Goal: Task Accomplishment & Management: Manage account settings

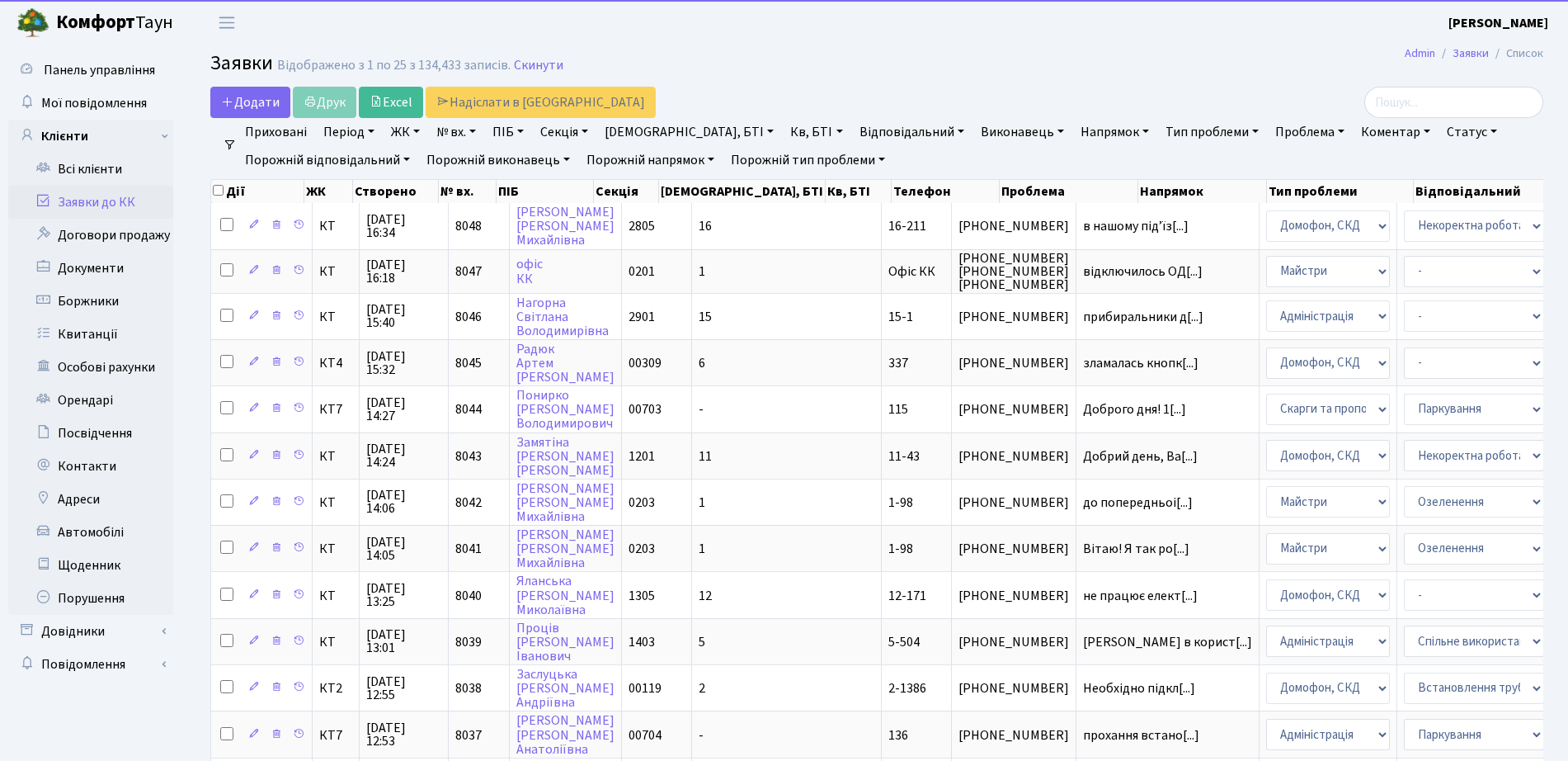
select select "25"
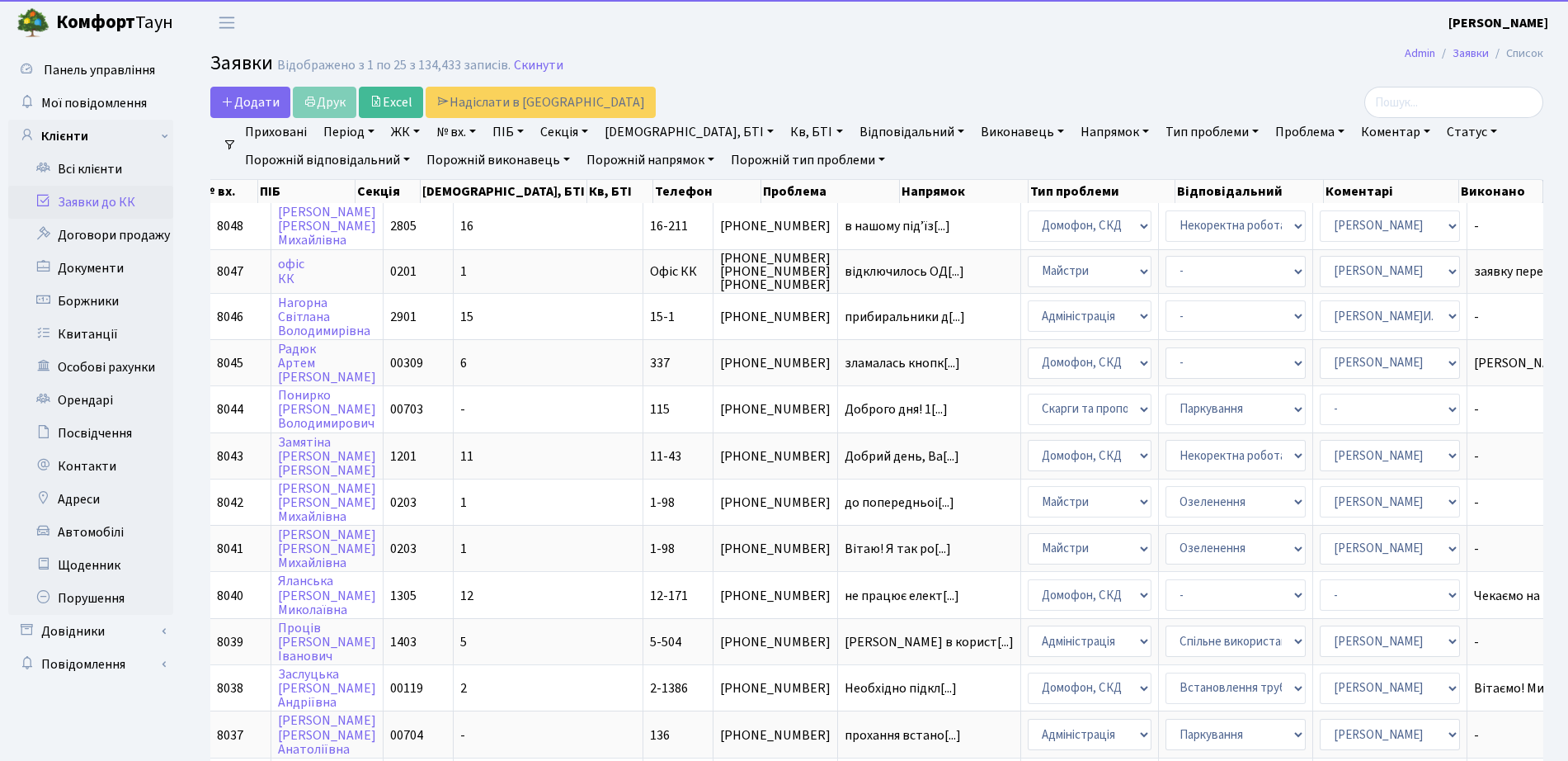
scroll to position [0, 238]
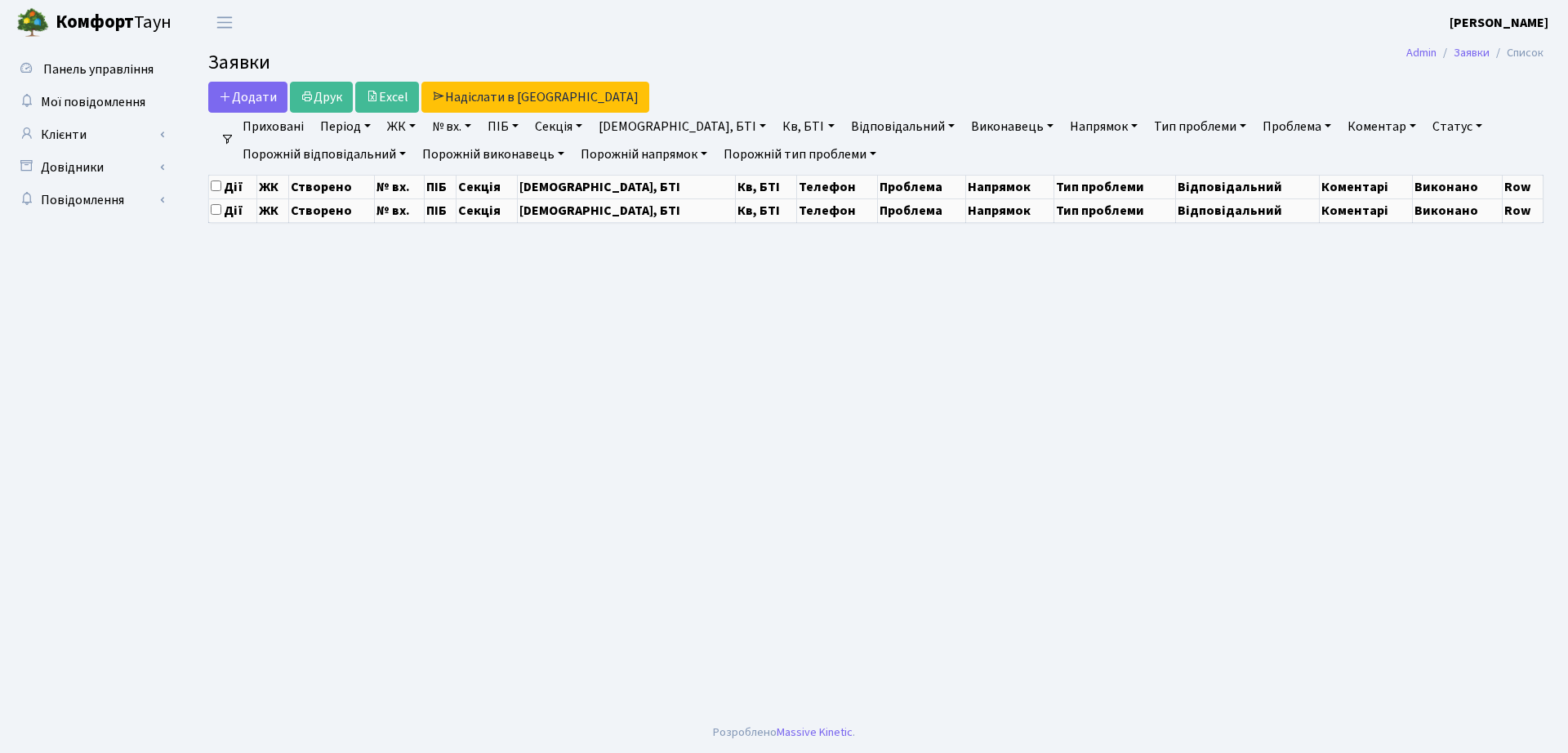
select select "25"
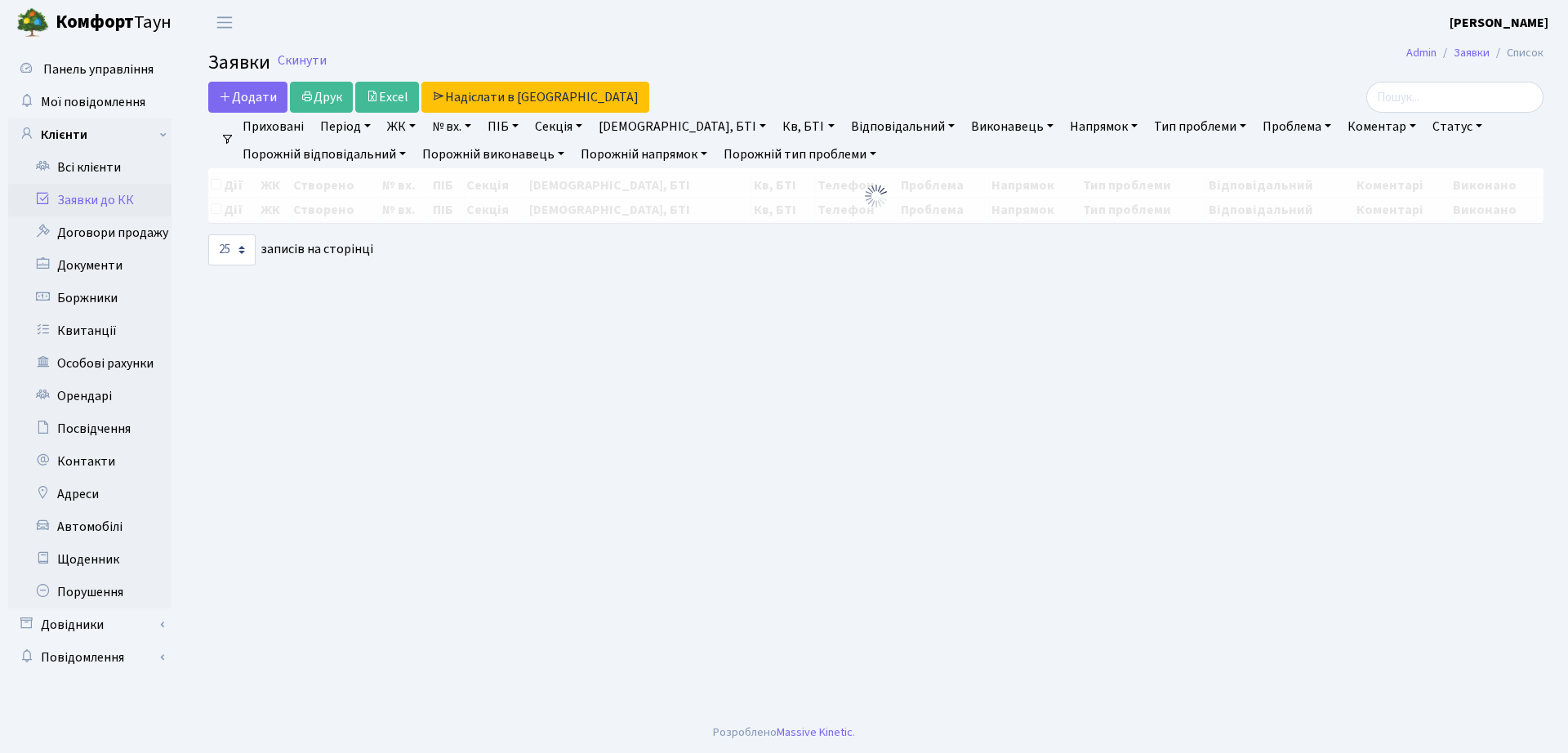
select select "25"
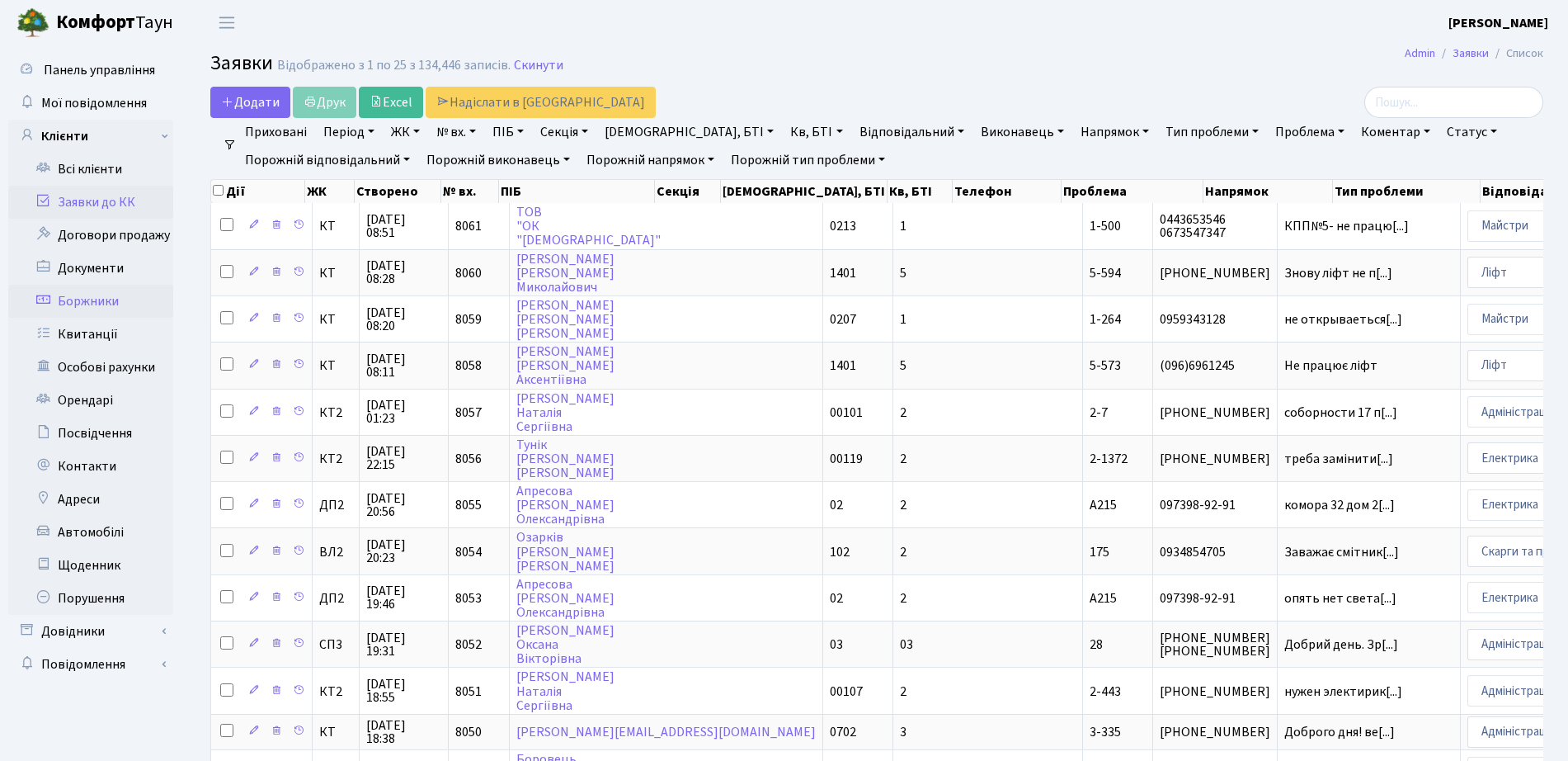
click at [97, 314] on link "Боржники" at bounding box center [91, 301] width 165 height 33
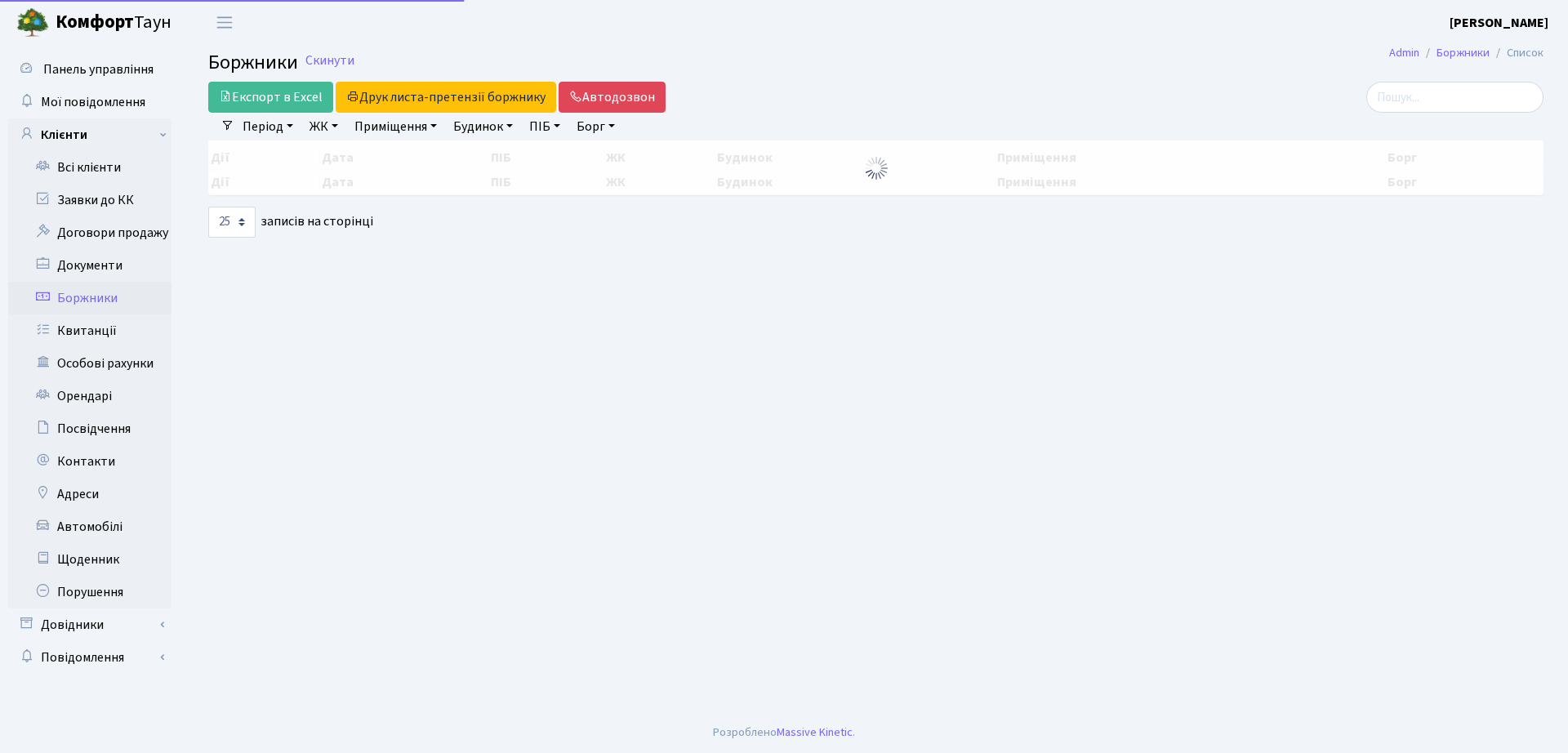
select select "25"
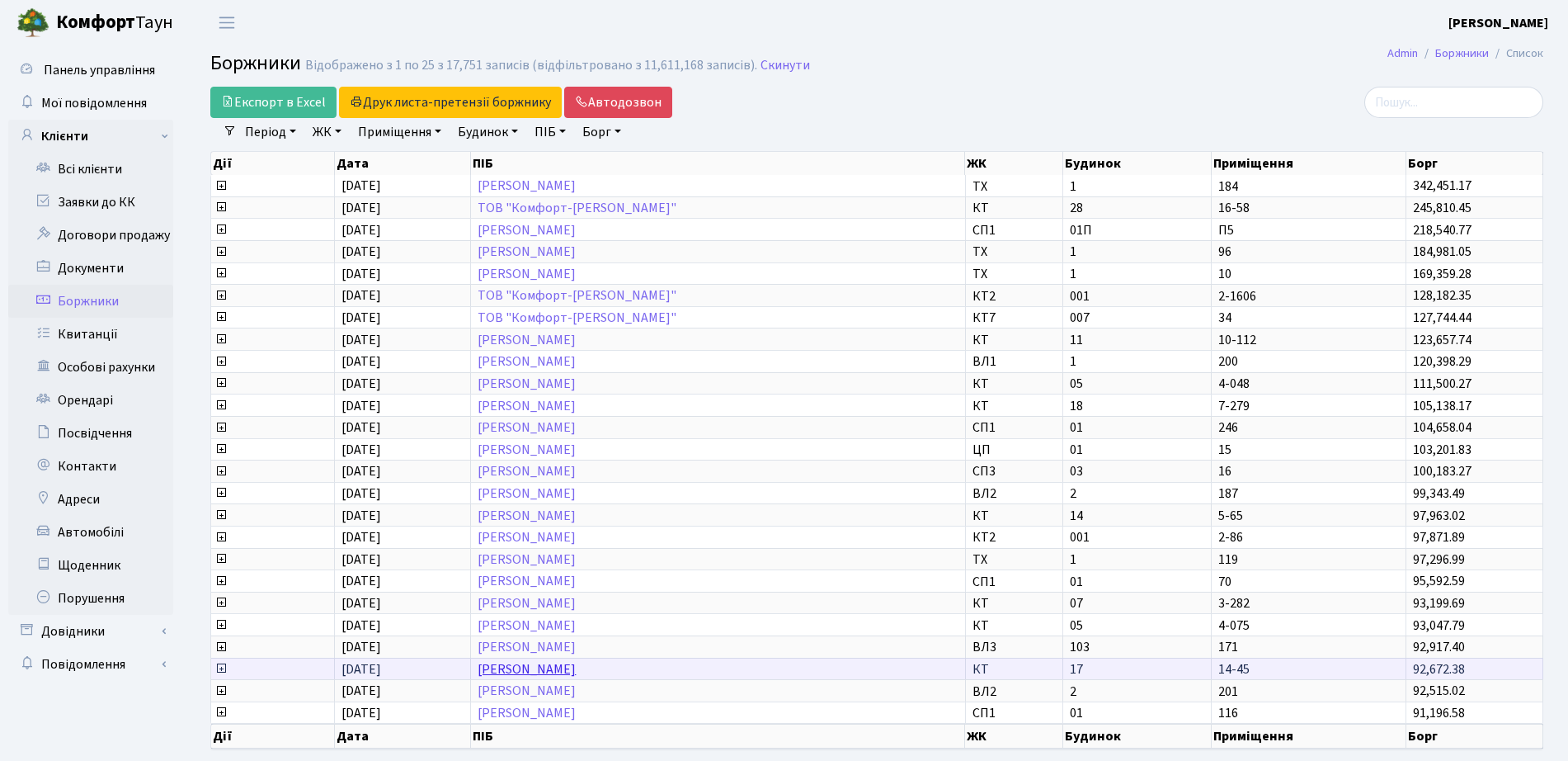
click at [542, 673] on link "[PERSON_NAME]" at bounding box center [526, 669] width 98 height 18
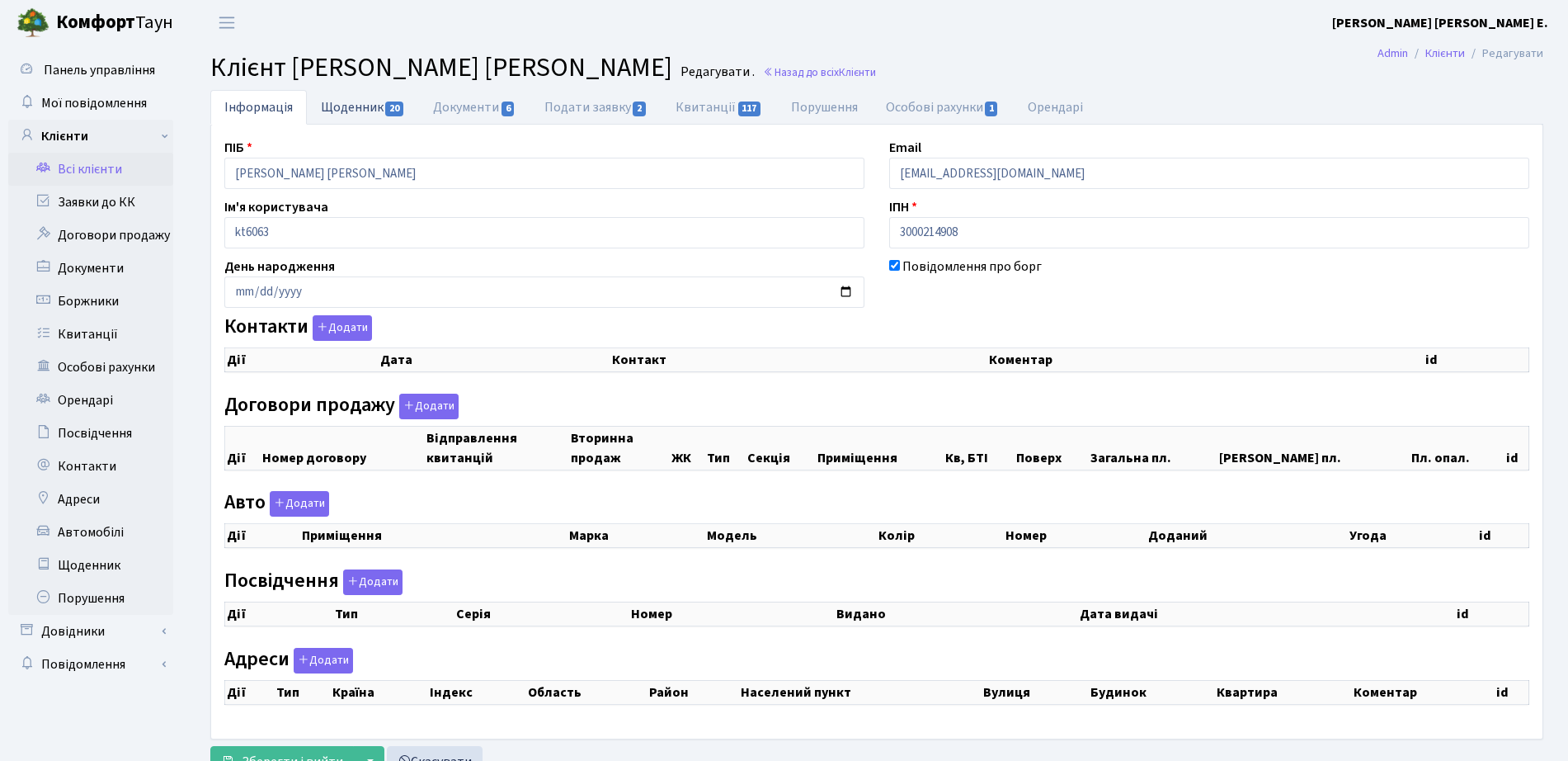
checkbox input "true"
select select "25"
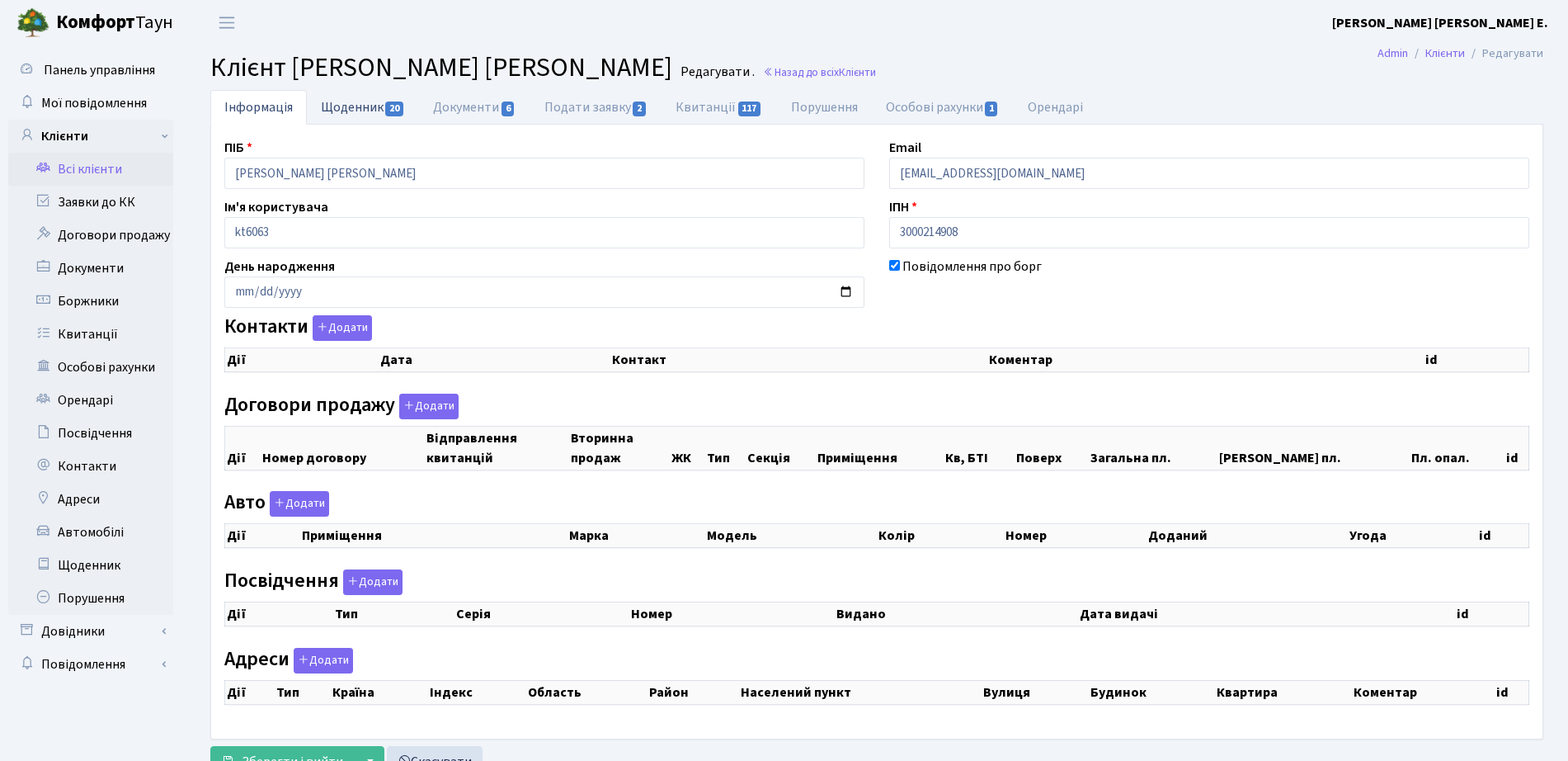
select select "25"
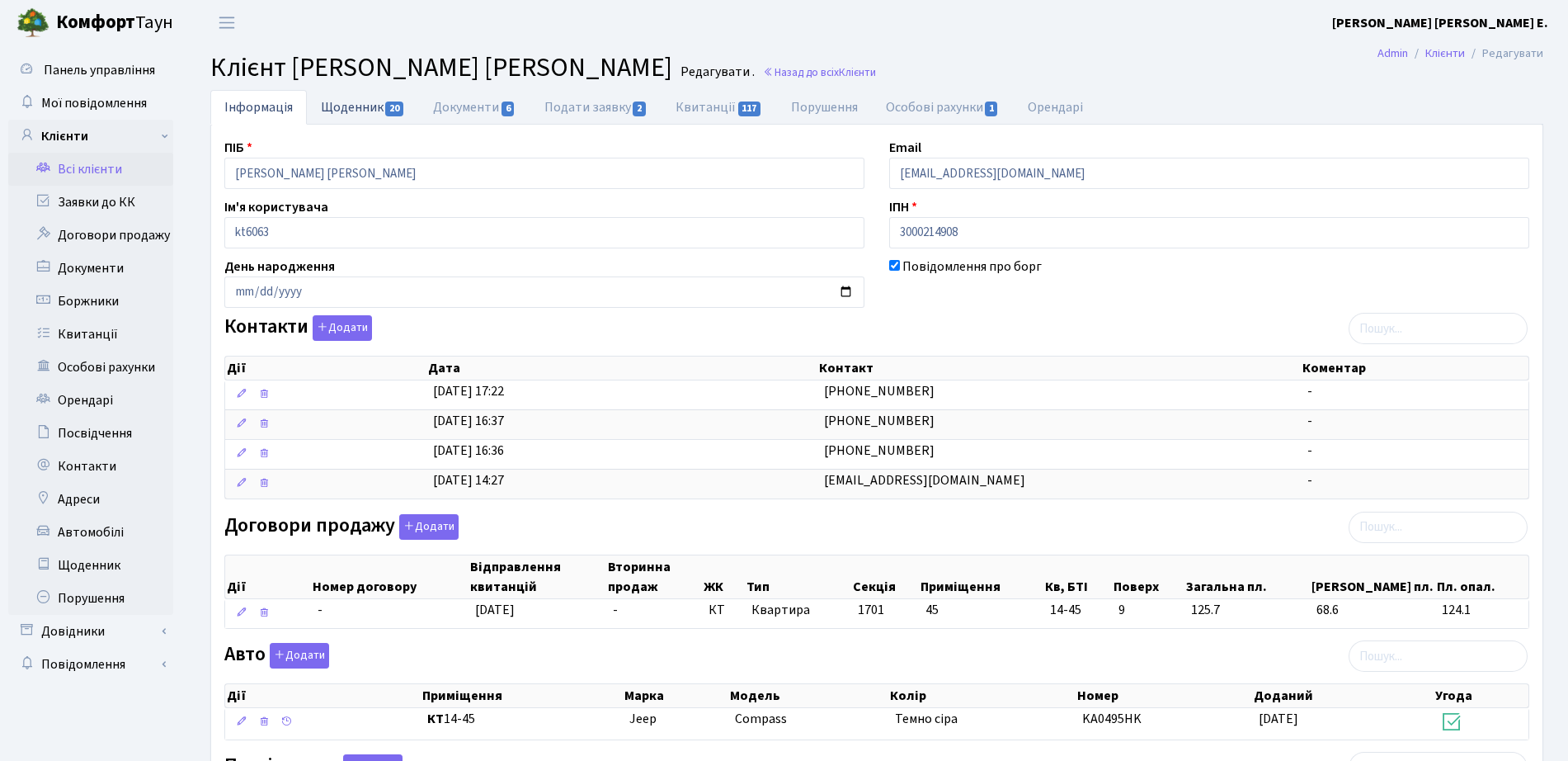
click at [394, 101] on link "Щоденник 20" at bounding box center [363, 107] width 112 height 34
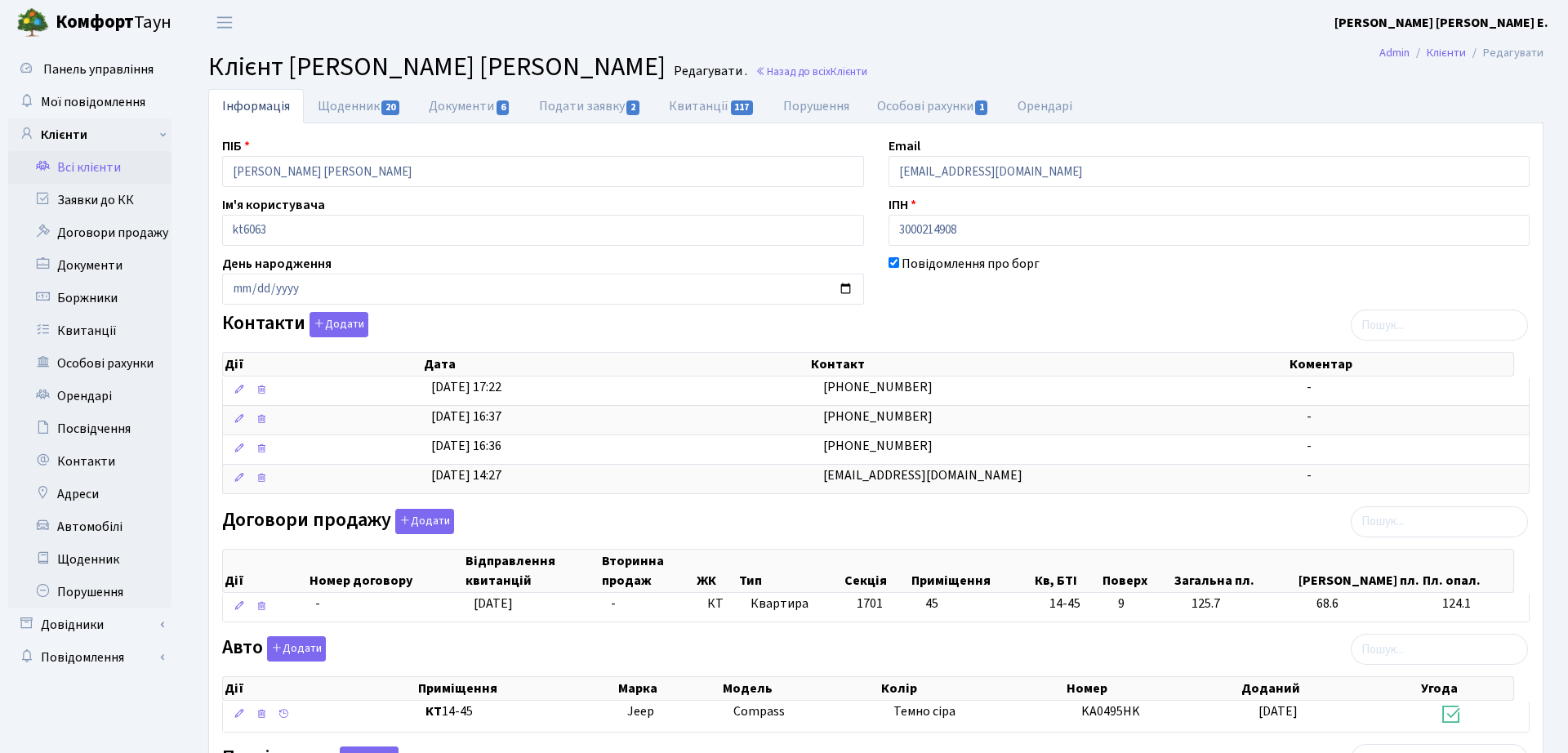
select select "25"
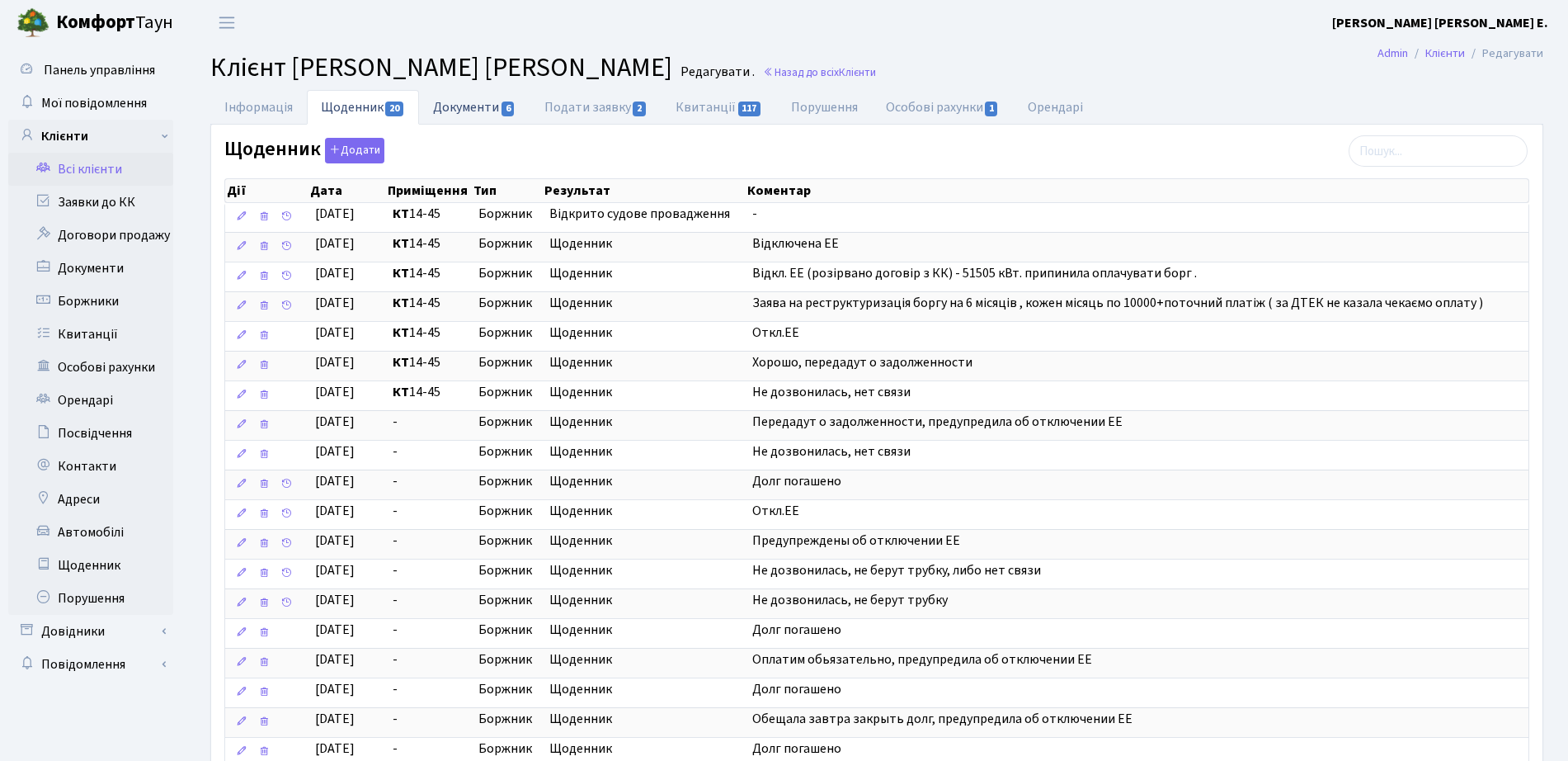
click at [468, 111] on link "Документи 6" at bounding box center [474, 107] width 110 height 34
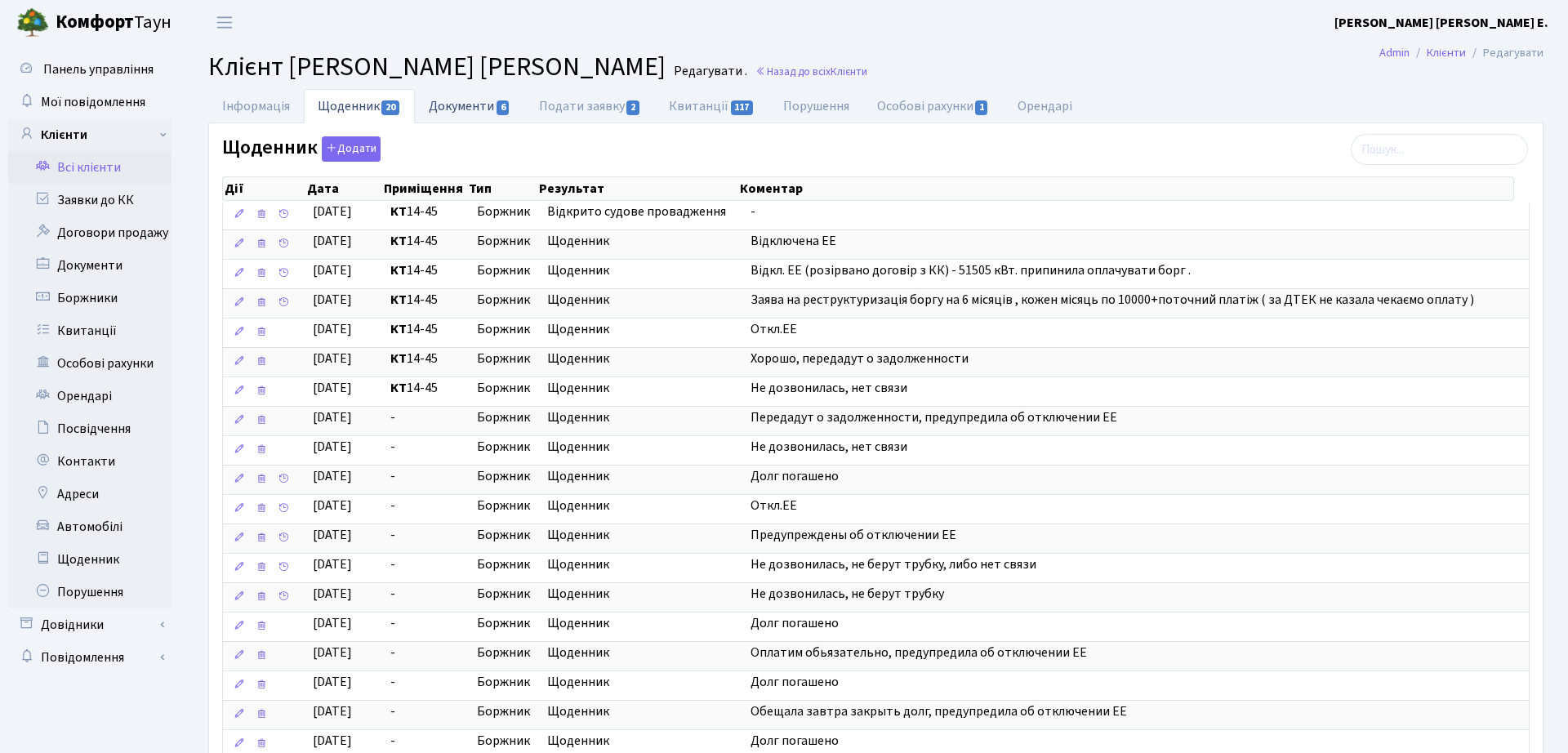
select select "25"
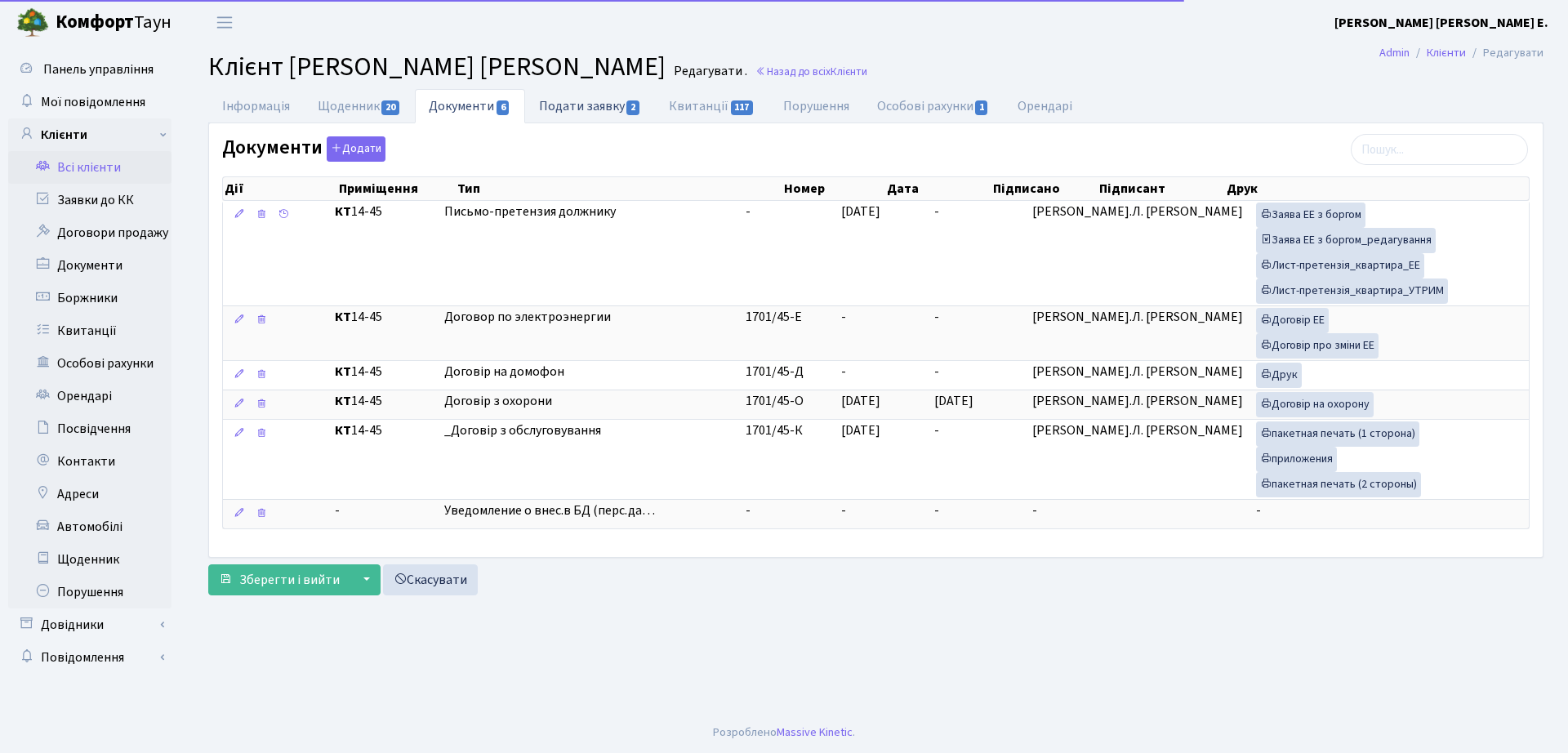
click at [542, 110] on link "Подати заявку 2" at bounding box center [589, 106] width 130 height 34
select select "25"
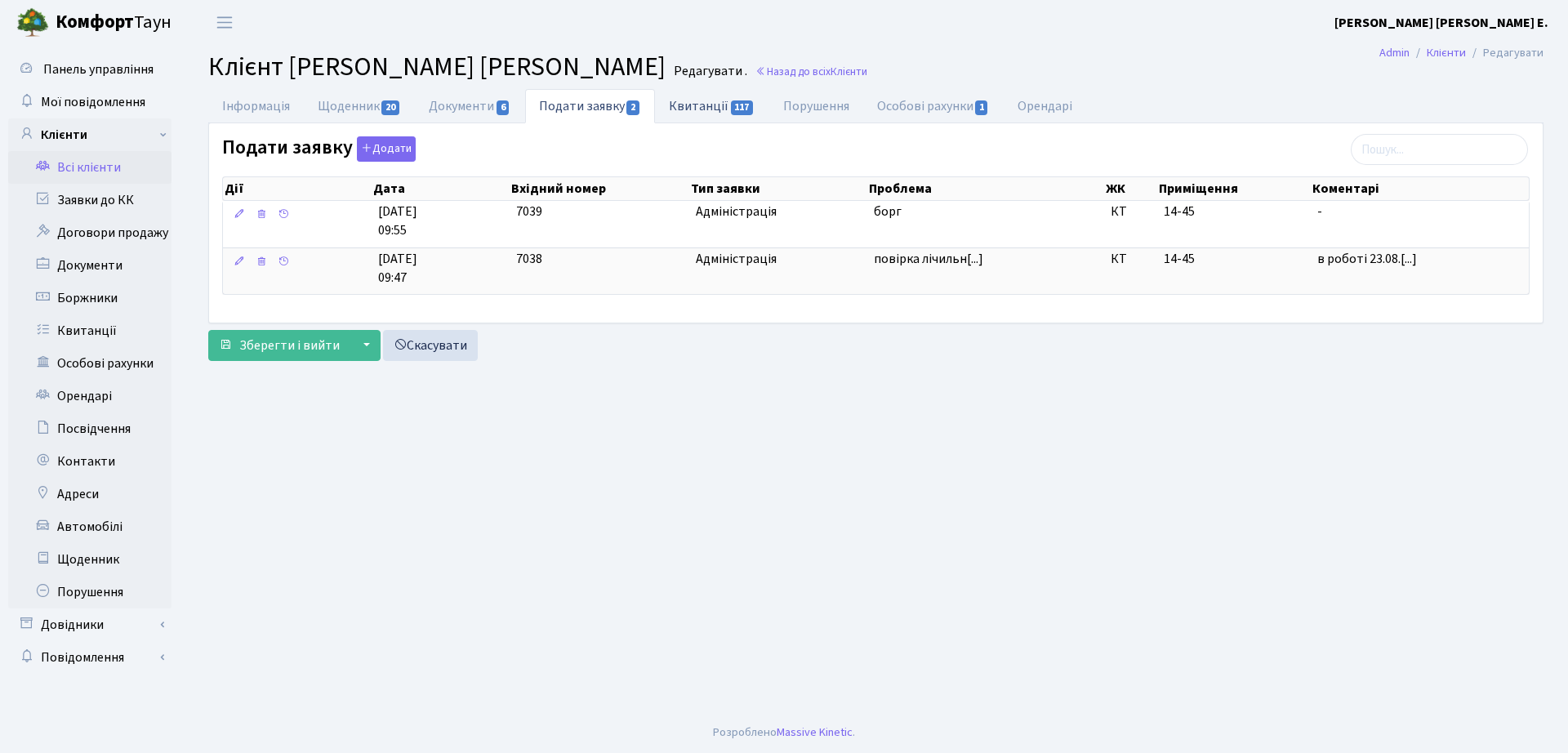
click at [695, 106] on link "Квитанції 117" at bounding box center [712, 106] width 113 height 34
select select "25"
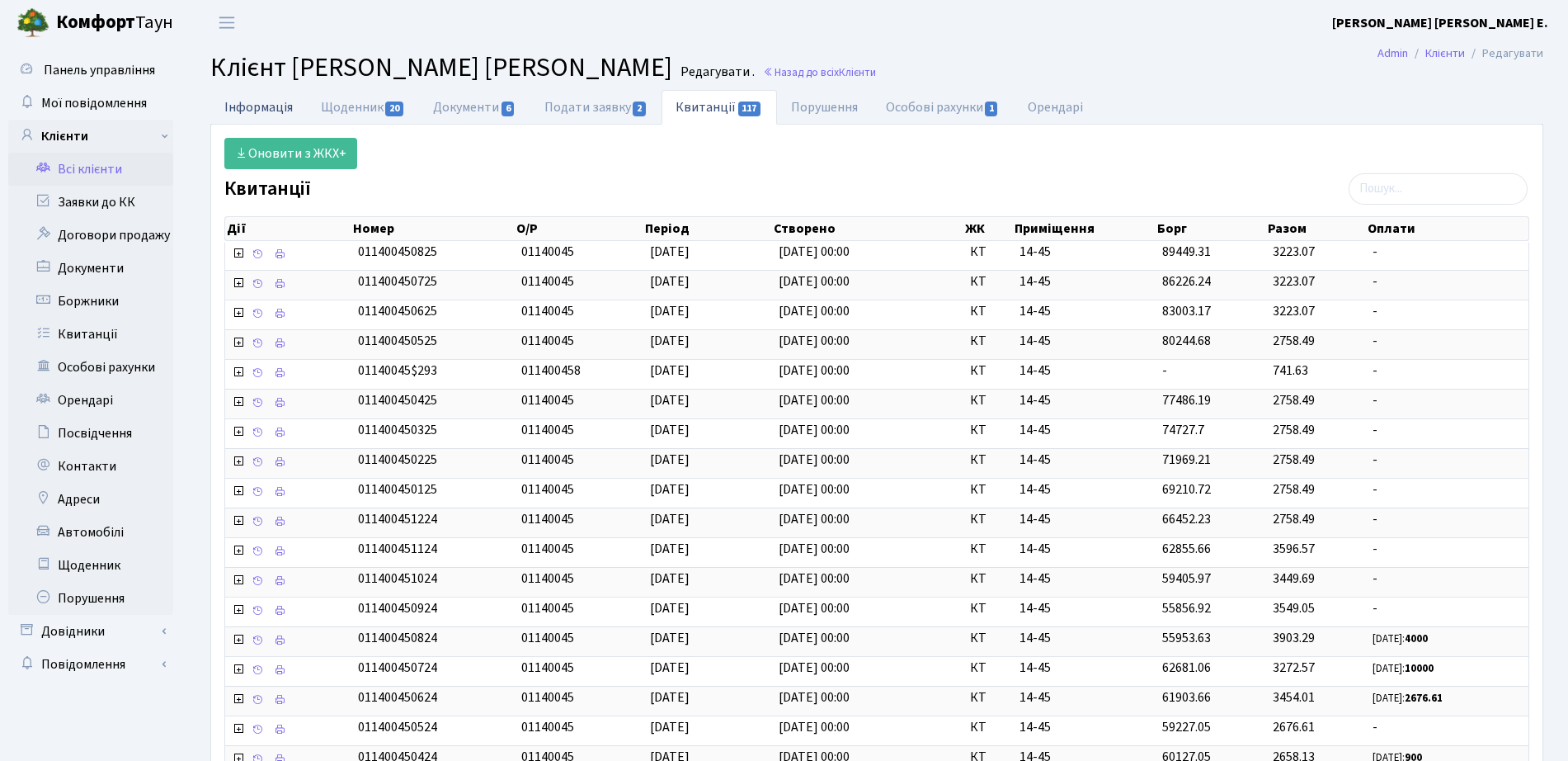
click at [269, 110] on link "Інформація" at bounding box center [259, 107] width 97 height 34
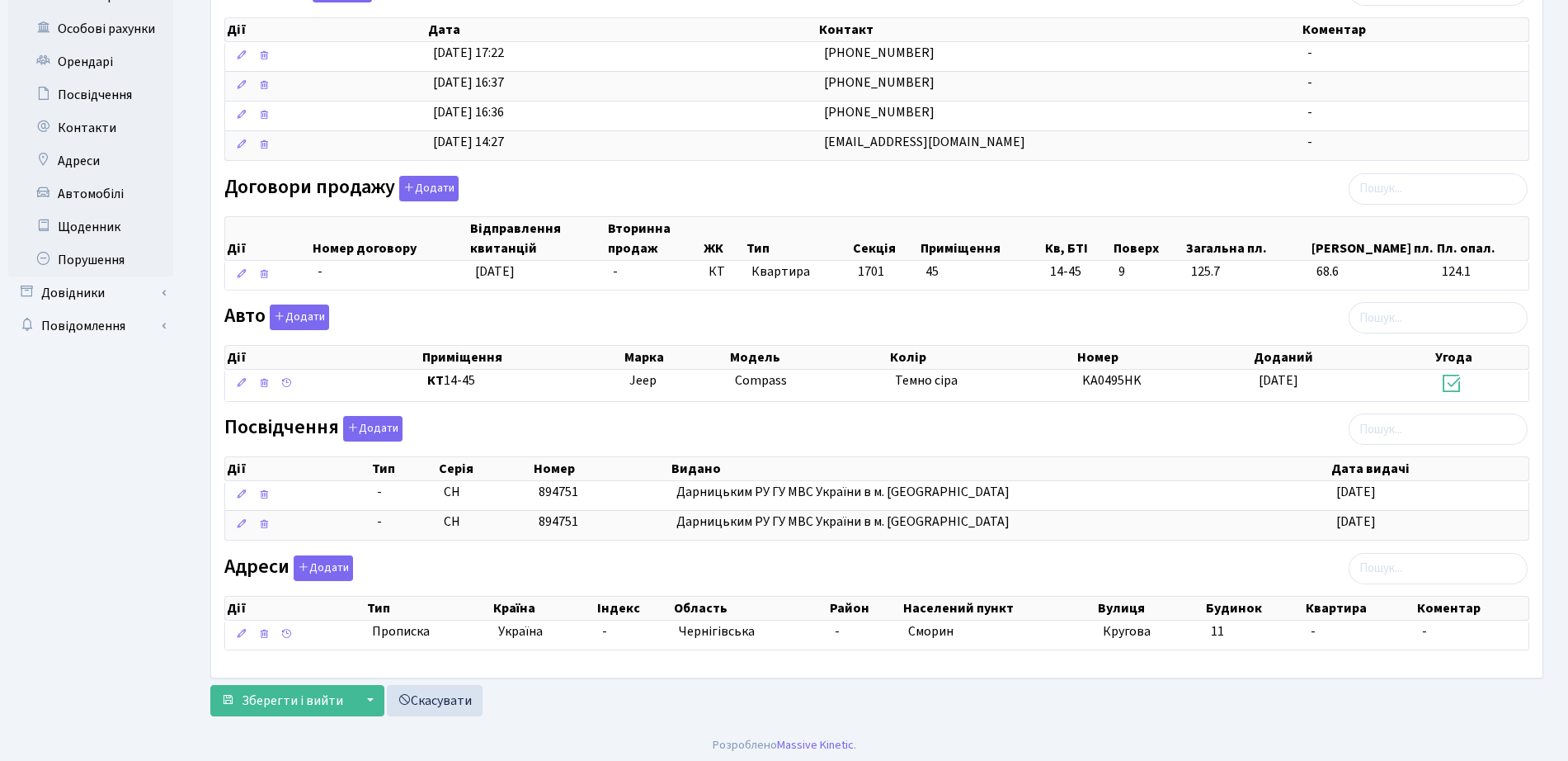
scroll to position [343, 0]
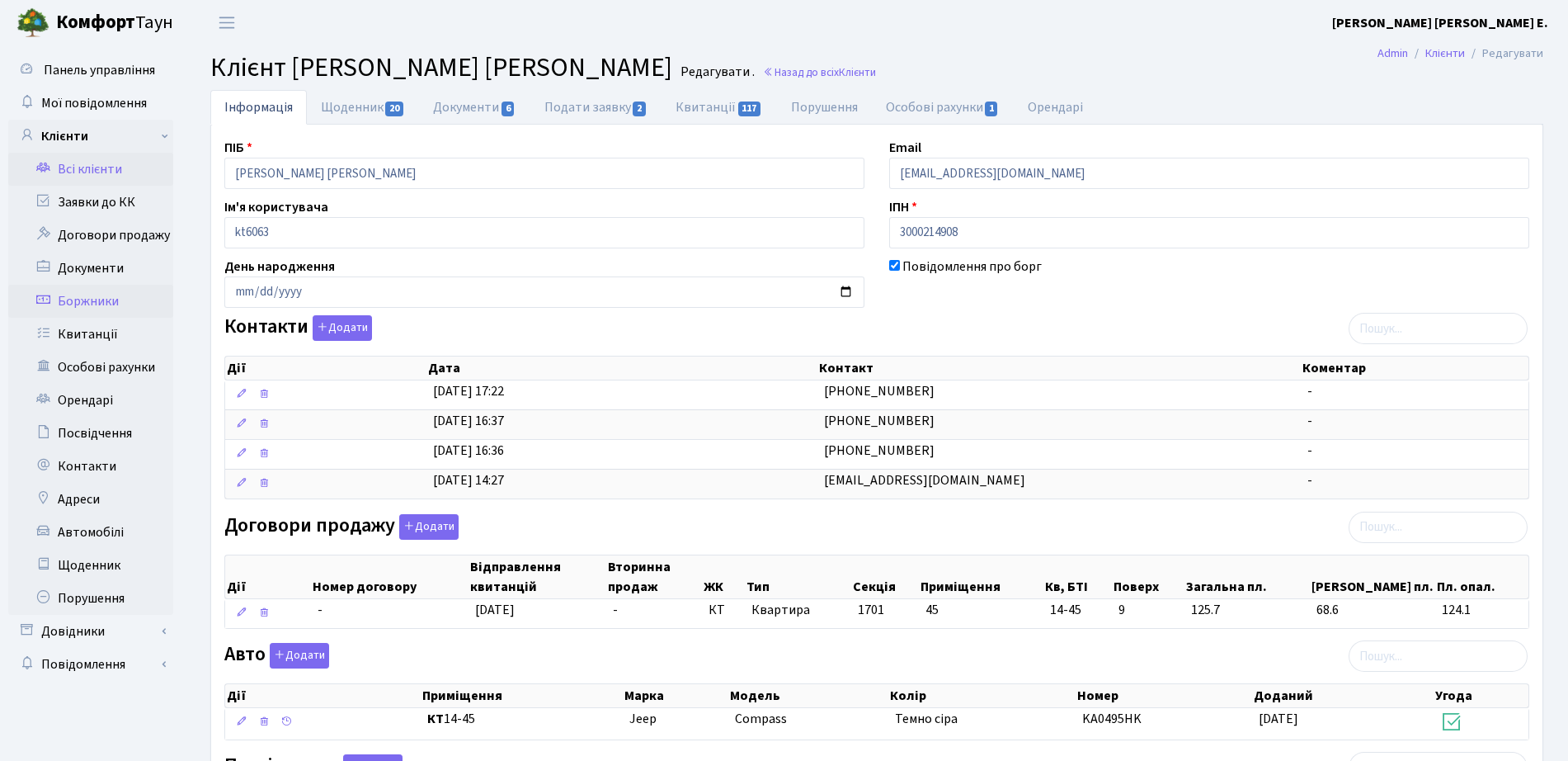
click at [92, 287] on link "Боржники" at bounding box center [91, 301] width 165 height 33
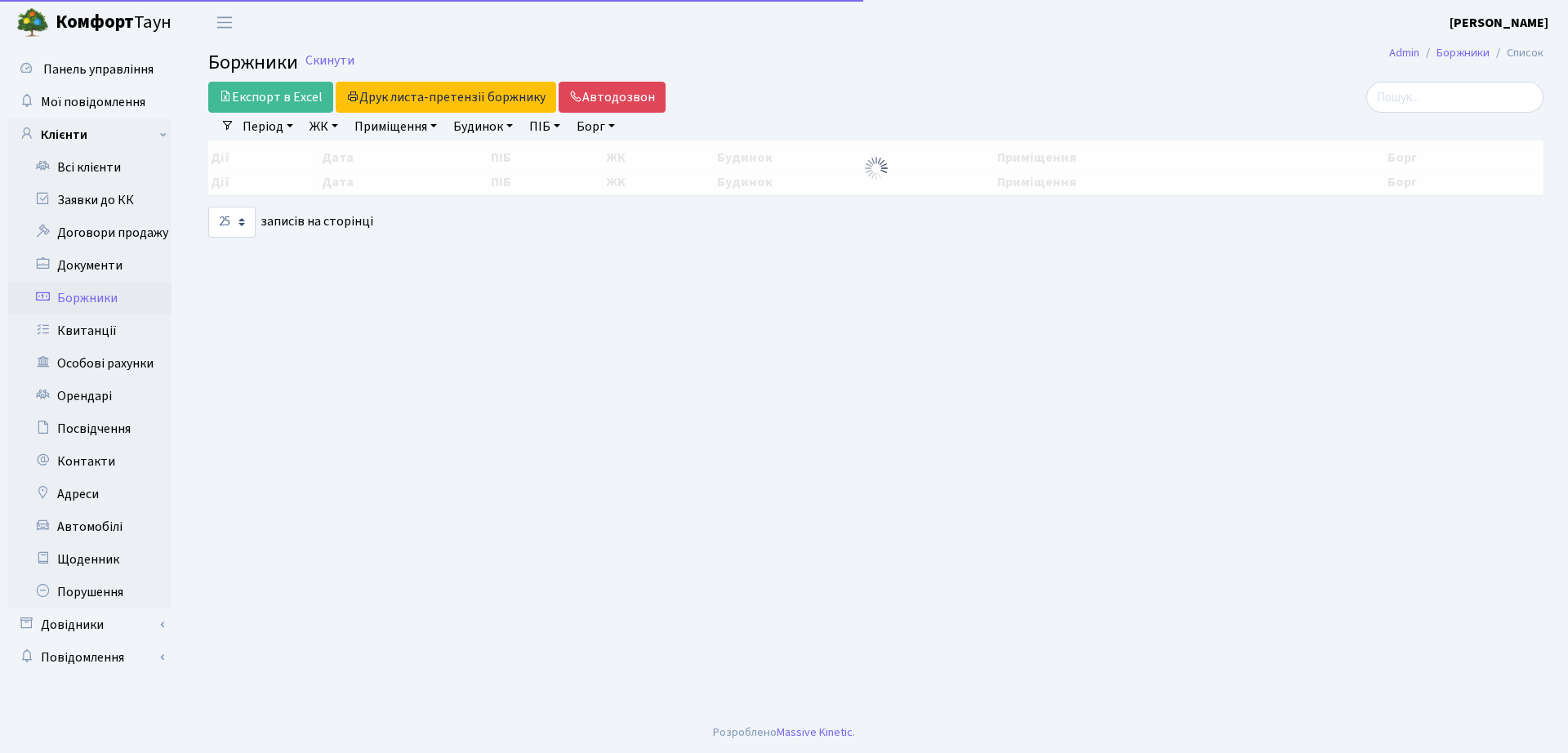
select select "25"
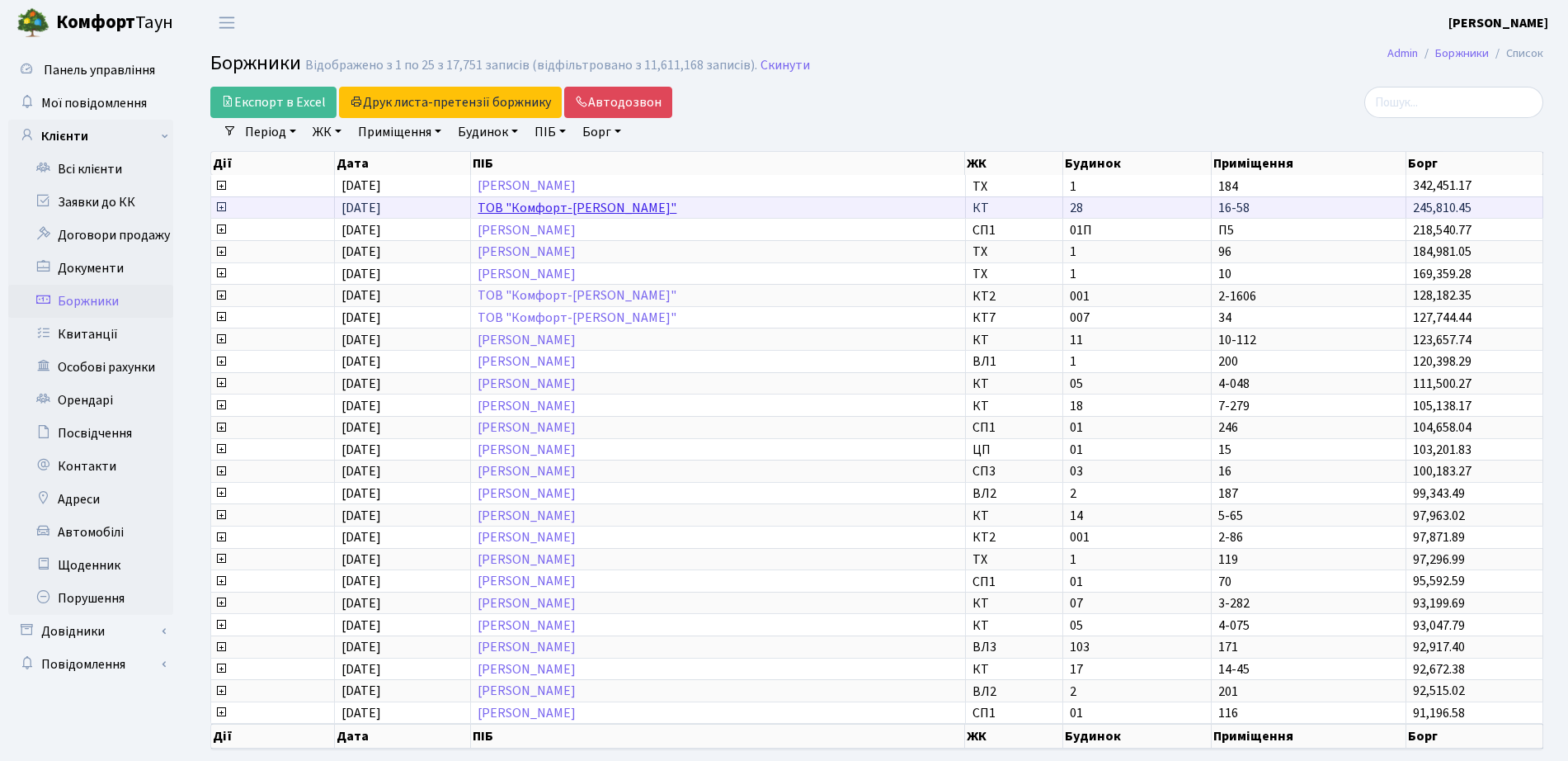
click at [556, 209] on link "ТОВ "Комфорт-[PERSON_NAME]"" at bounding box center [577, 207] width 199 height 18
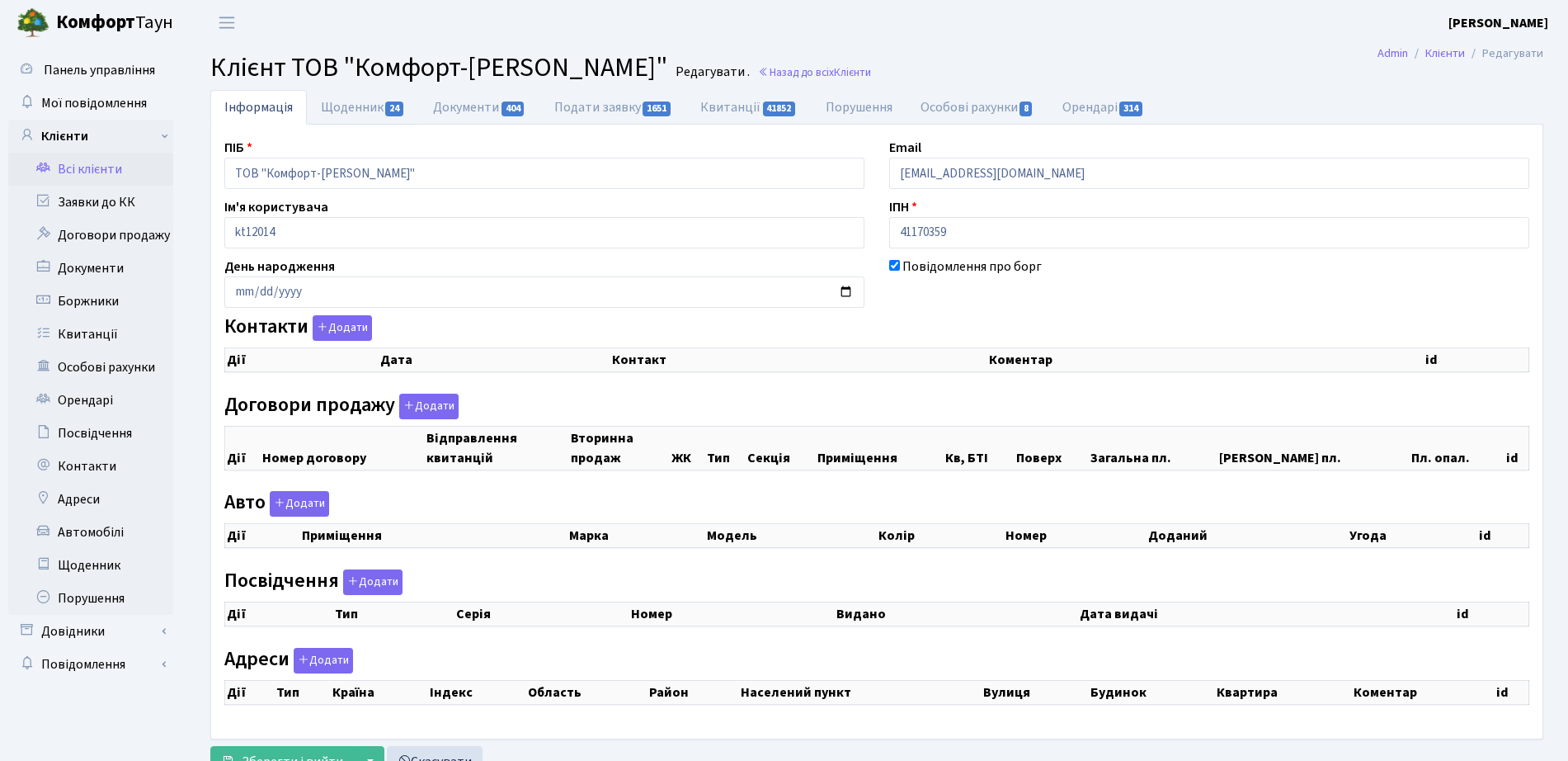
click at [395, 117] on link "Щоденник 24" at bounding box center [363, 108] width 112 height 35
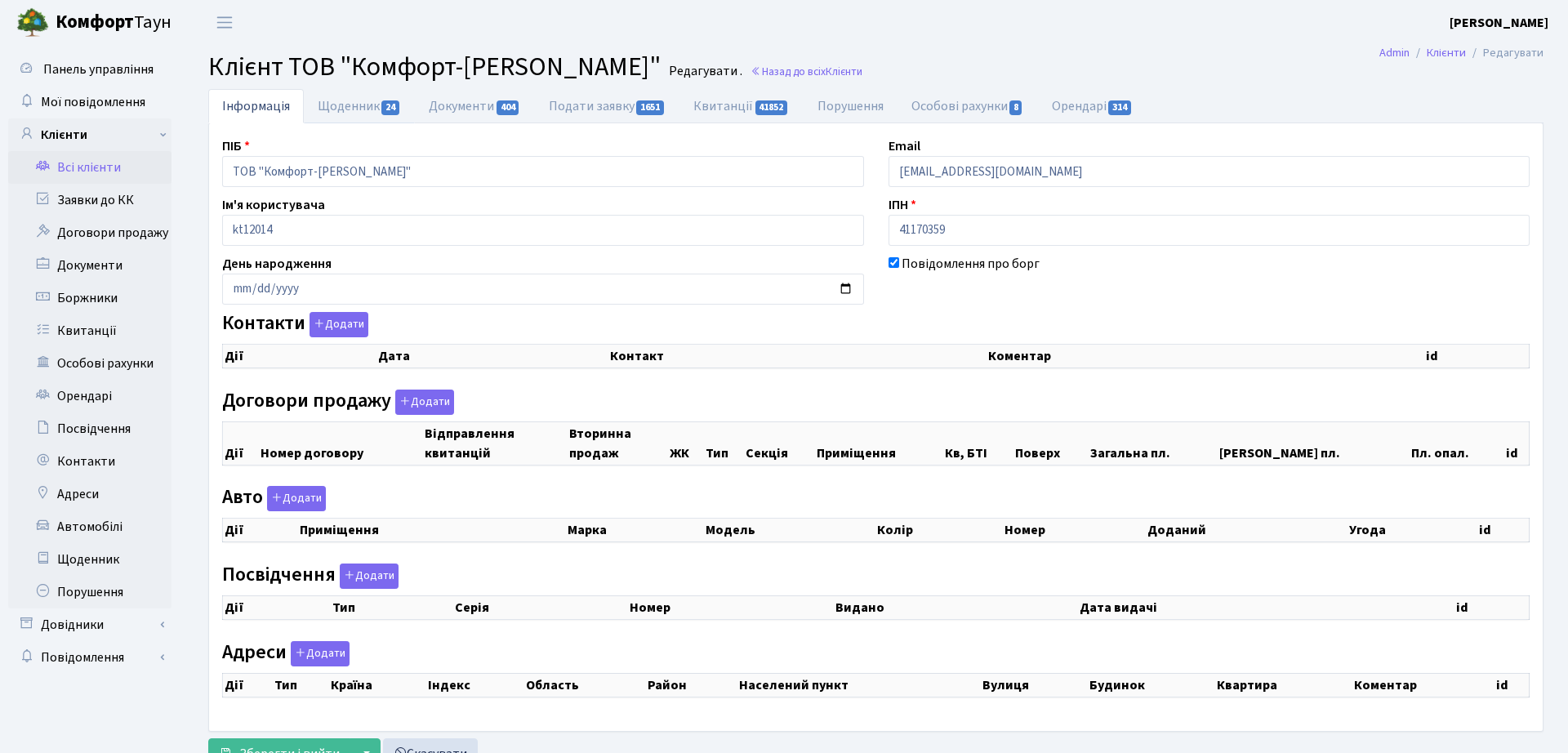
select select "25"
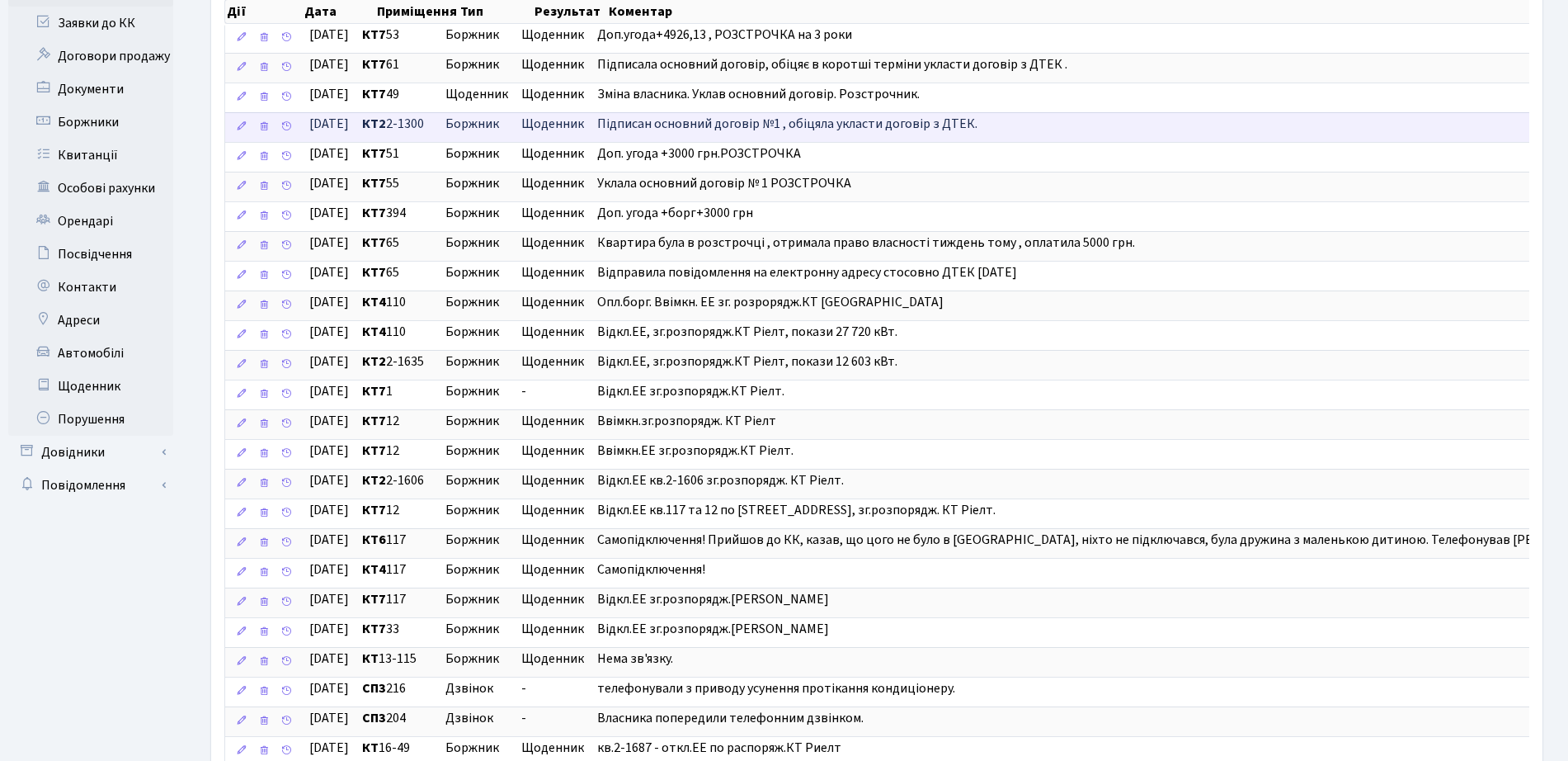
scroll to position [349, 0]
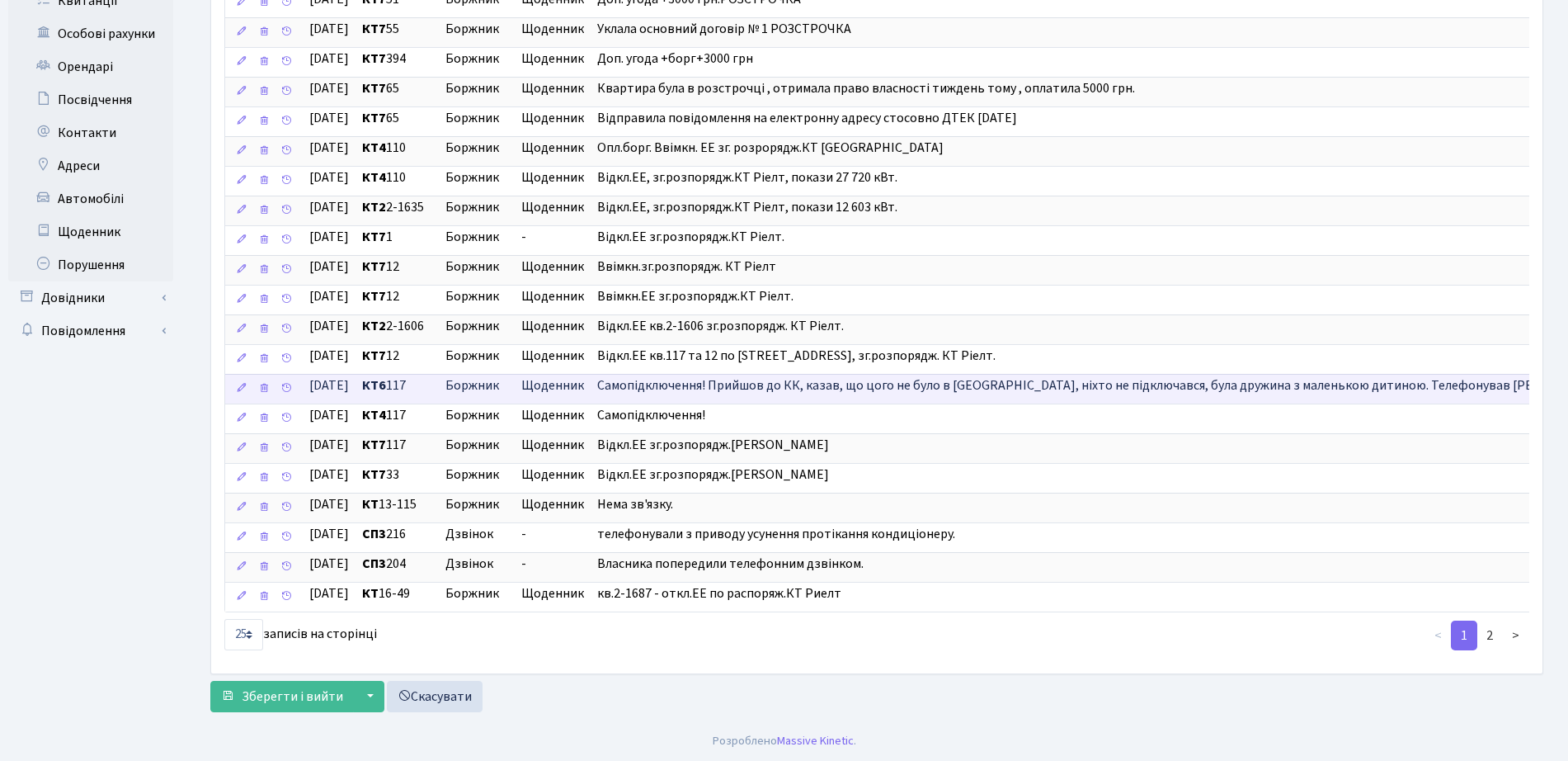
drag, startPoint x: 463, startPoint y: 368, endPoint x: 1370, endPoint y: 372, distance: 907.0
click at [1370, 374] on \<\/span\>\a "21.01.2025 КТ6 117 Боржник Щоденник" at bounding box center [1156, 389] width 1863 height 30
click at [1089, 701] on div "Зберегти і вийти ▼ Зберегти та продовжити редагування Зберегти та створити Скас…" at bounding box center [876, 696] width 1333 height 31
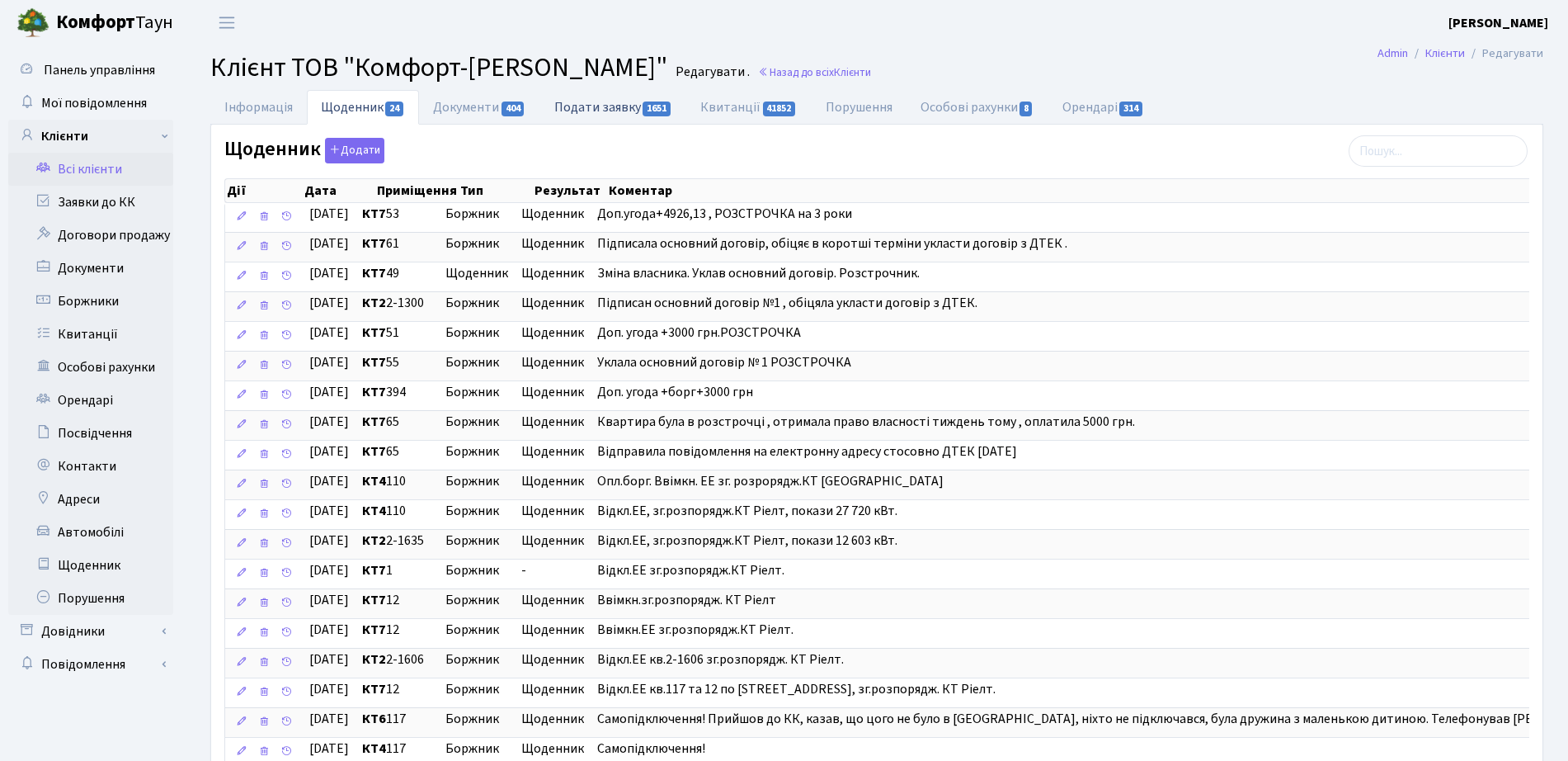
click at [645, 114] on span "1651" at bounding box center [656, 109] width 28 height 15
select select "25"
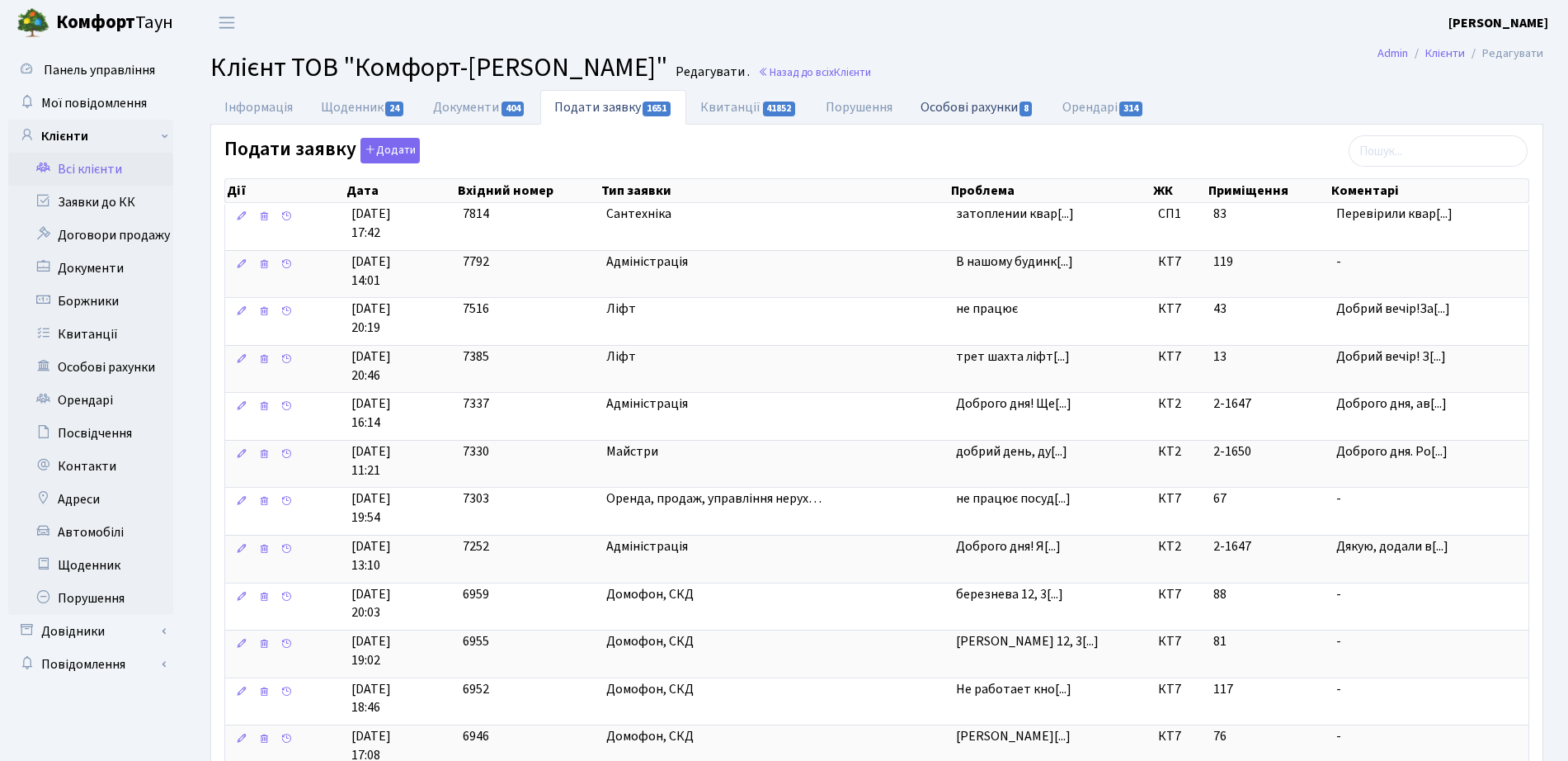
click at [1019, 115] on link "Особові рахунки 8" at bounding box center [977, 107] width 141 height 34
select select "25"
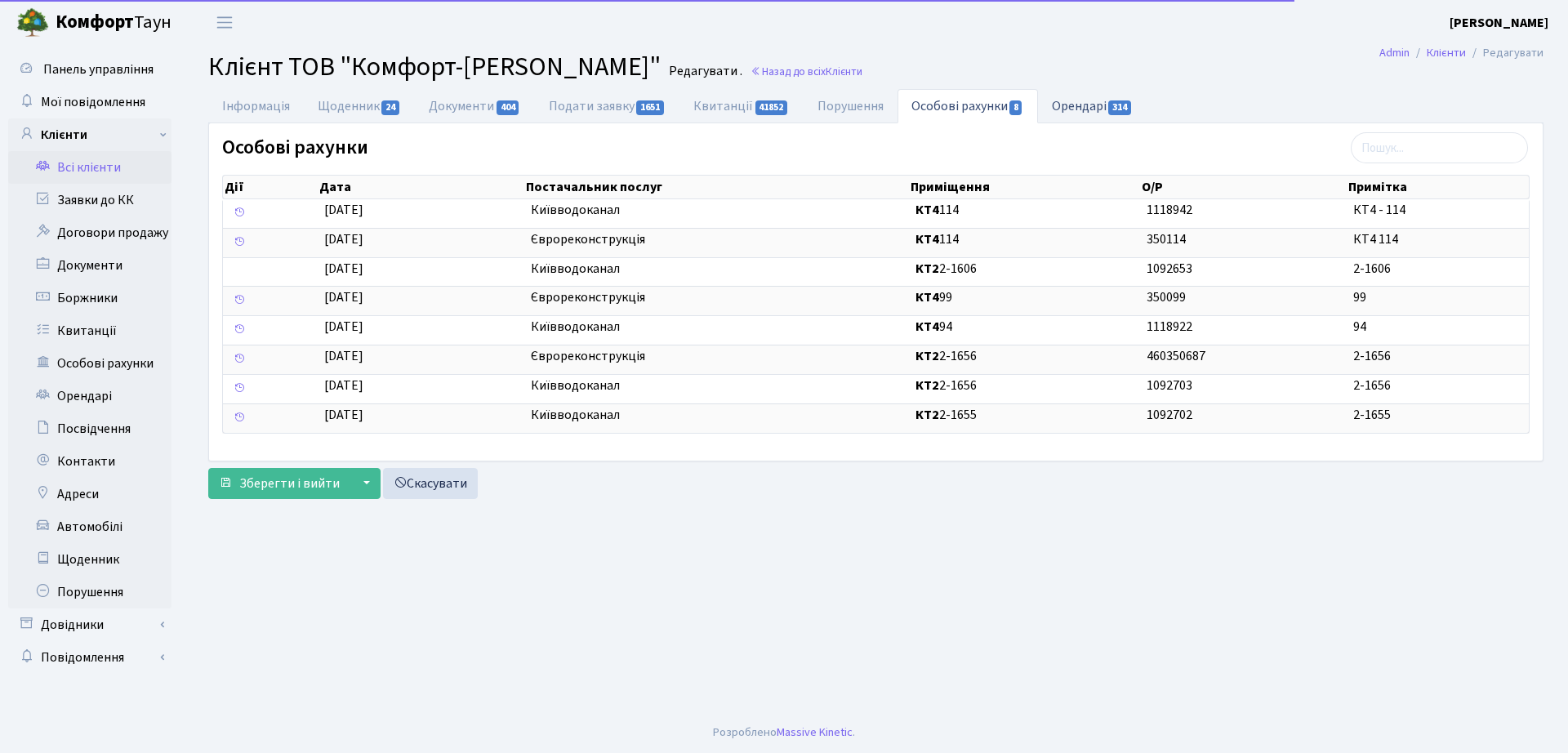
click at [1102, 110] on link "Орендарі 314" at bounding box center [1092, 106] width 108 height 34
select select "25"
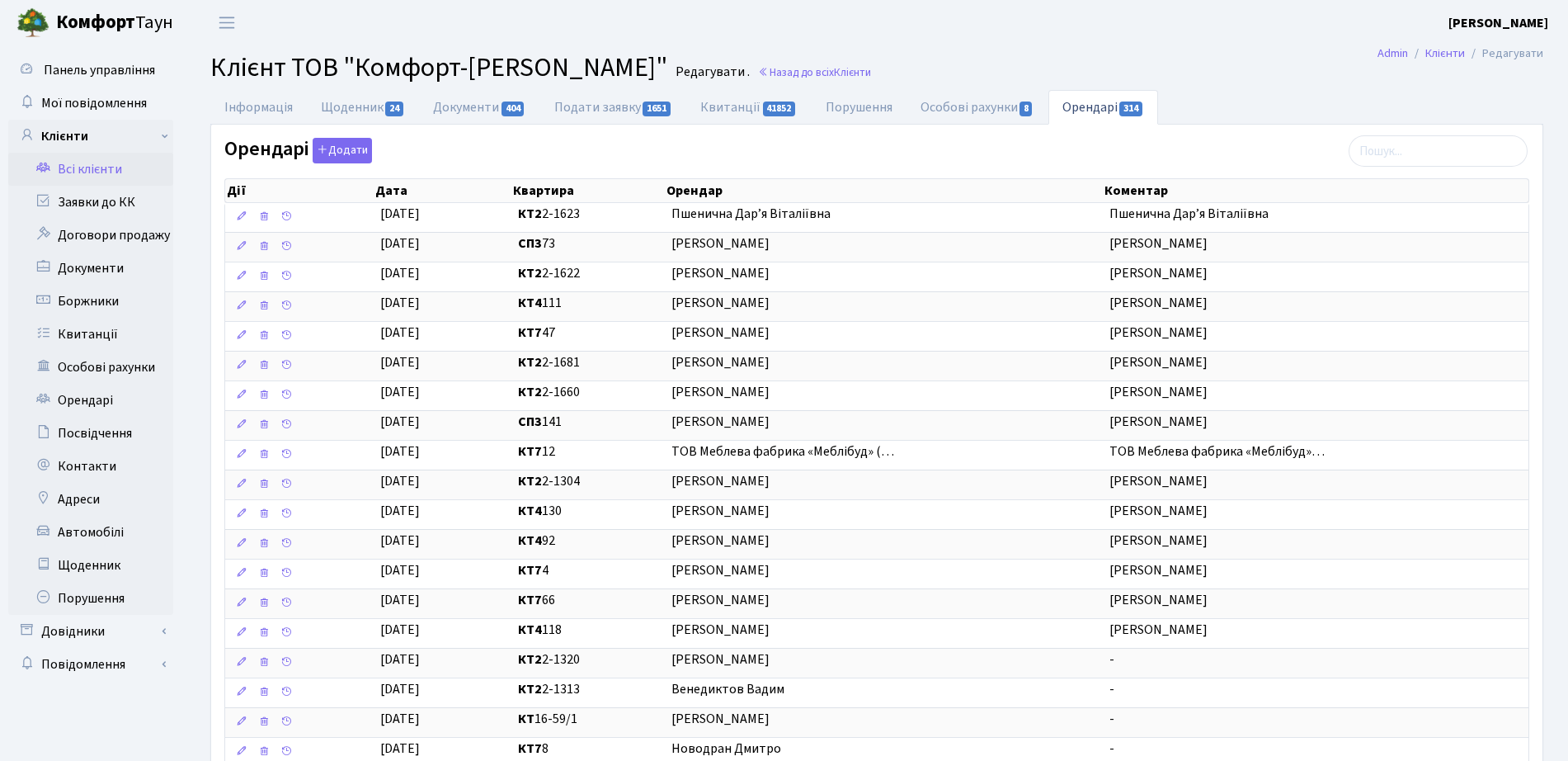
click at [88, 172] on link "Всі клієнти" at bounding box center [91, 169] width 165 height 33
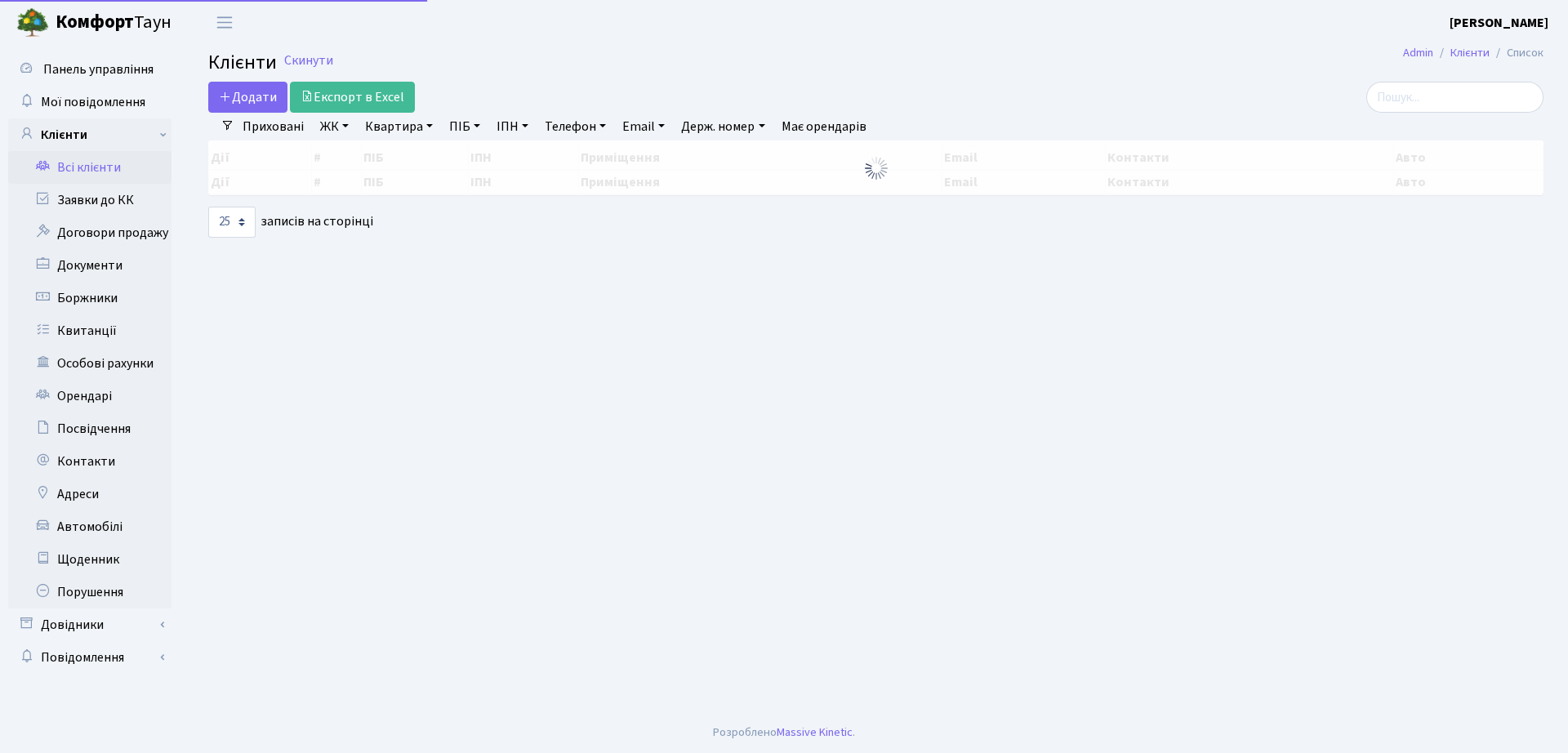
select select "25"
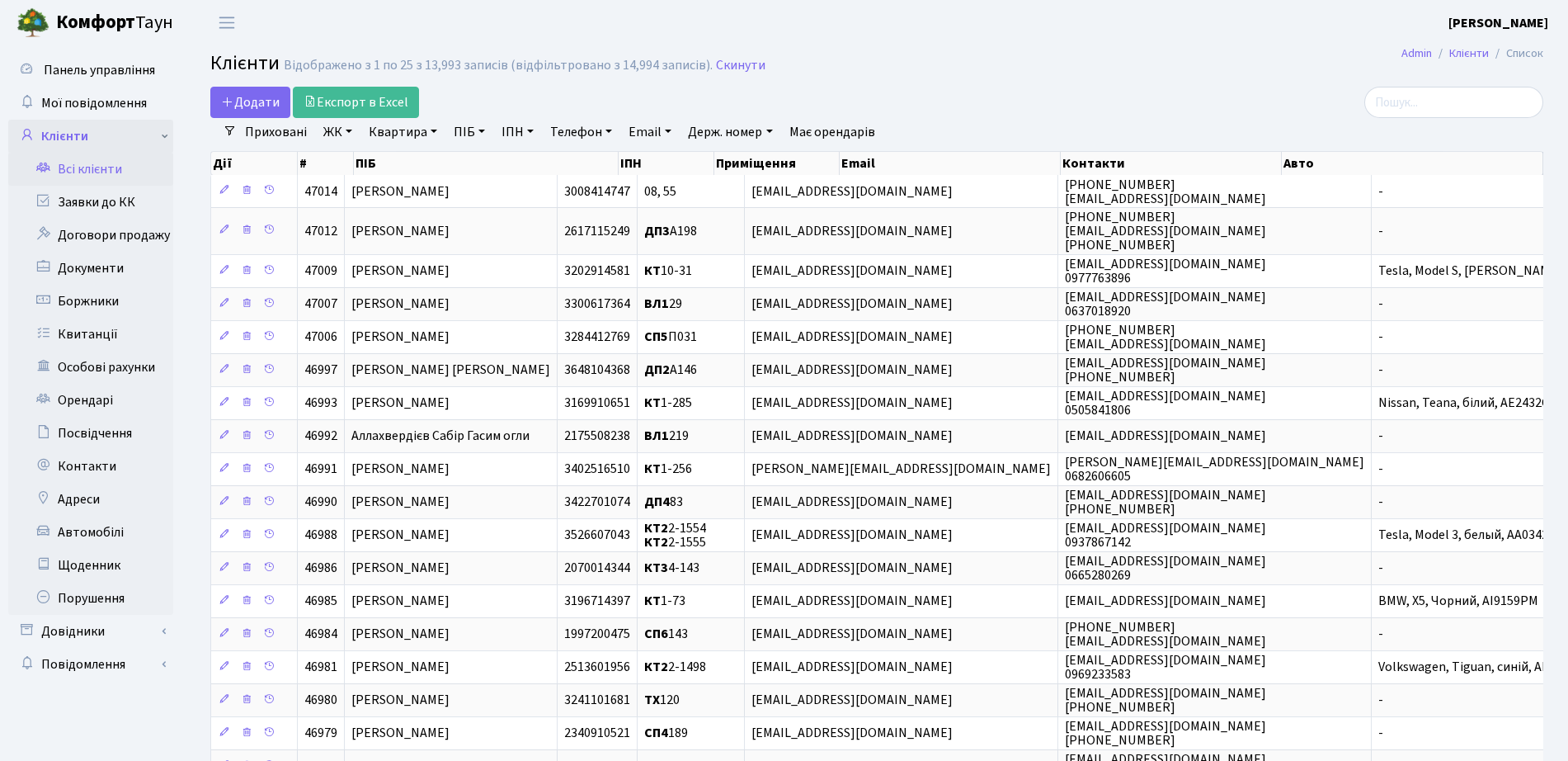
click at [64, 140] on link "Клієнти" at bounding box center [91, 136] width 165 height 33
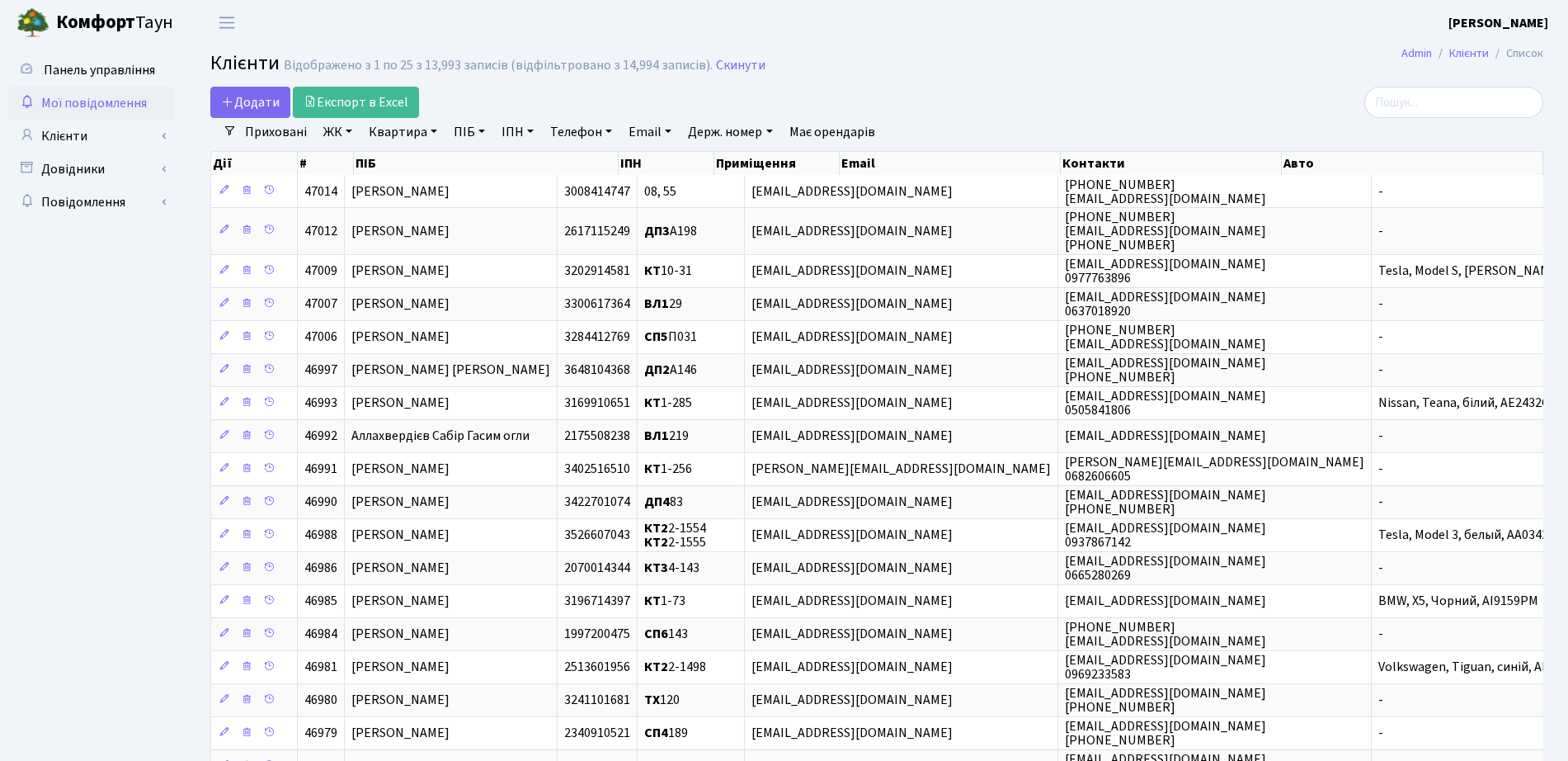
click at [55, 115] on link "Мої повідомлення" at bounding box center [91, 103] width 165 height 33
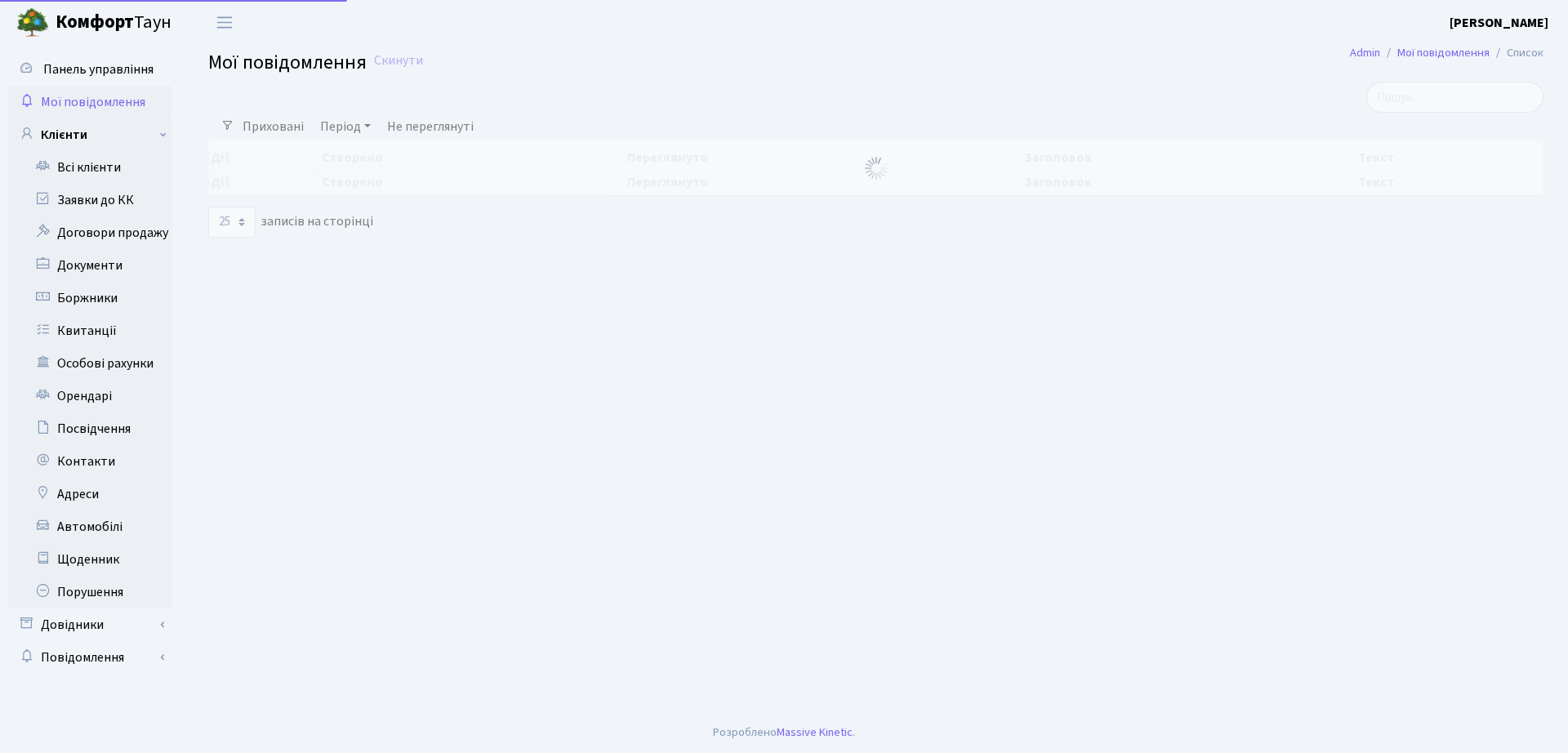
select select "25"
click at [122, 187] on link "Заявки до КК" at bounding box center [90, 200] width 163 height 33
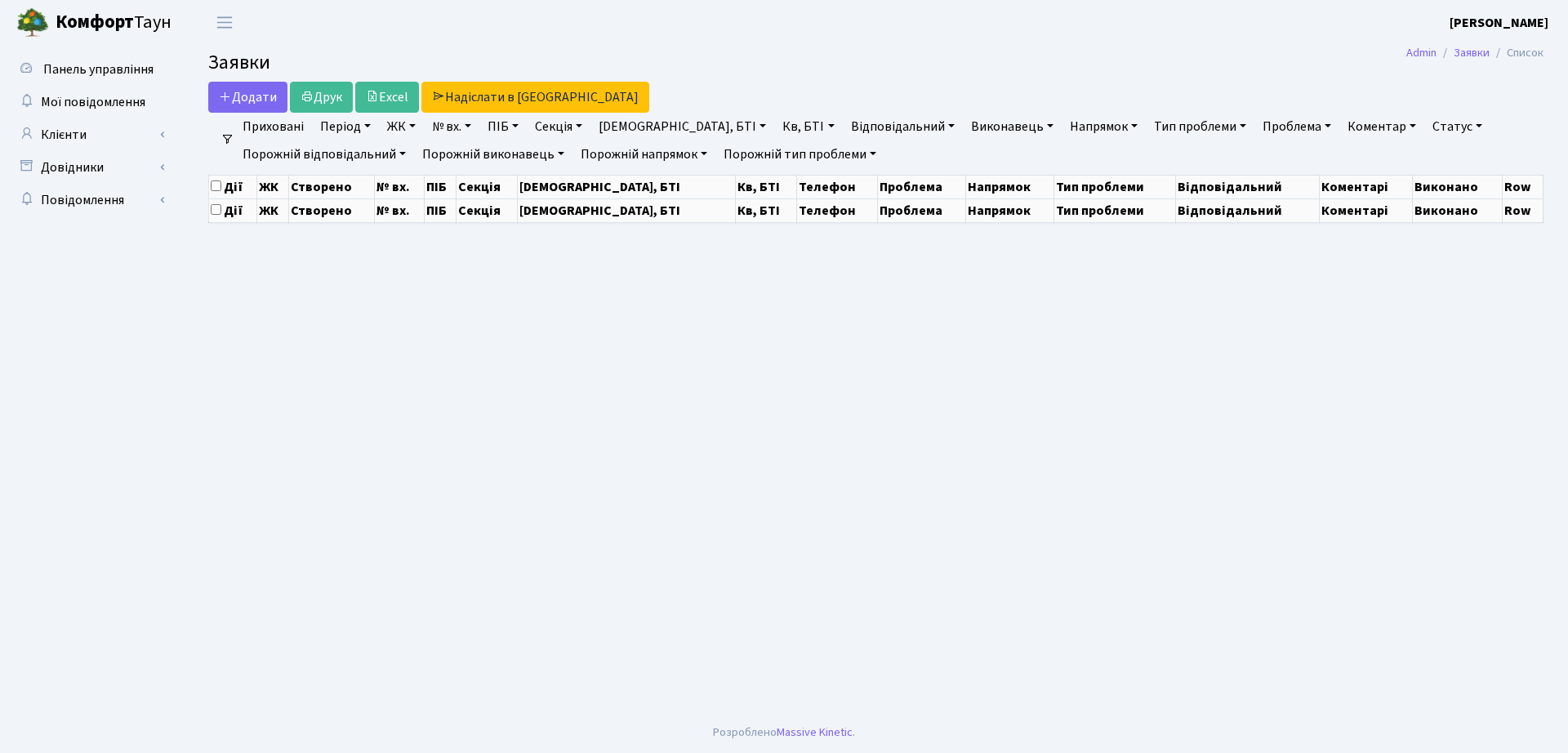
select select "25"
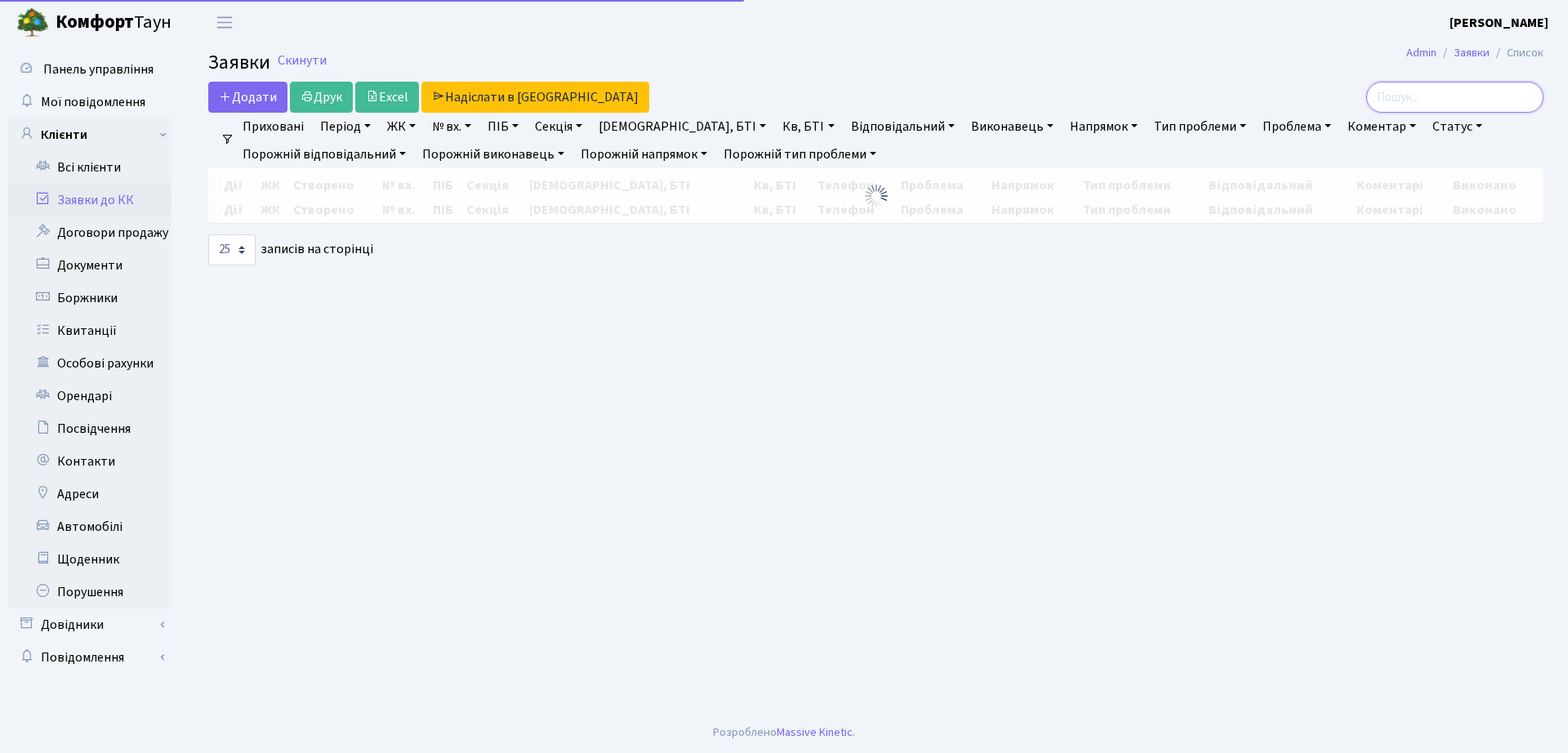
click at [1440, 94] on input "search" at bounding box center [1455, 97] width 178 height 31
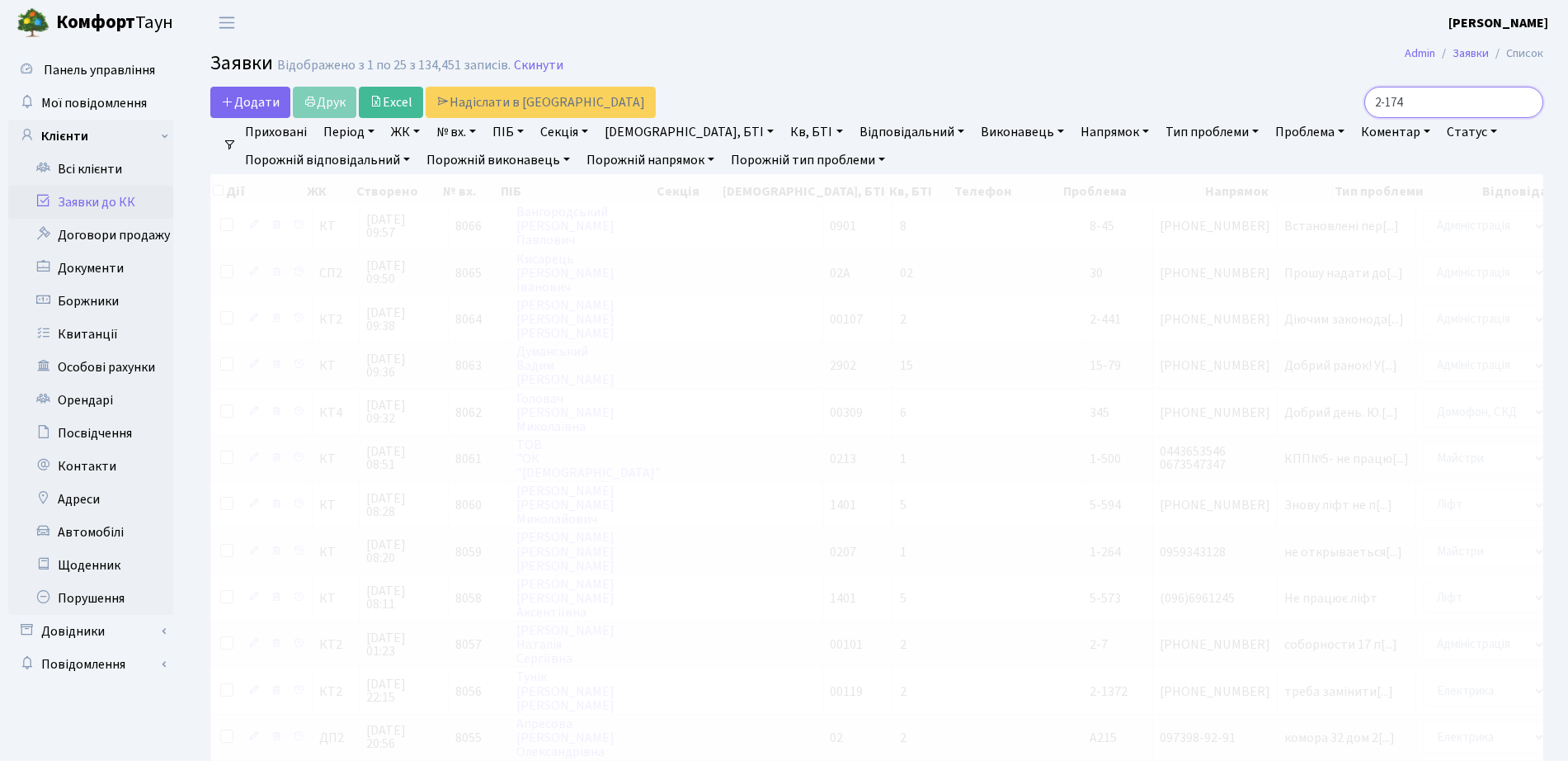
type input "2-1740"
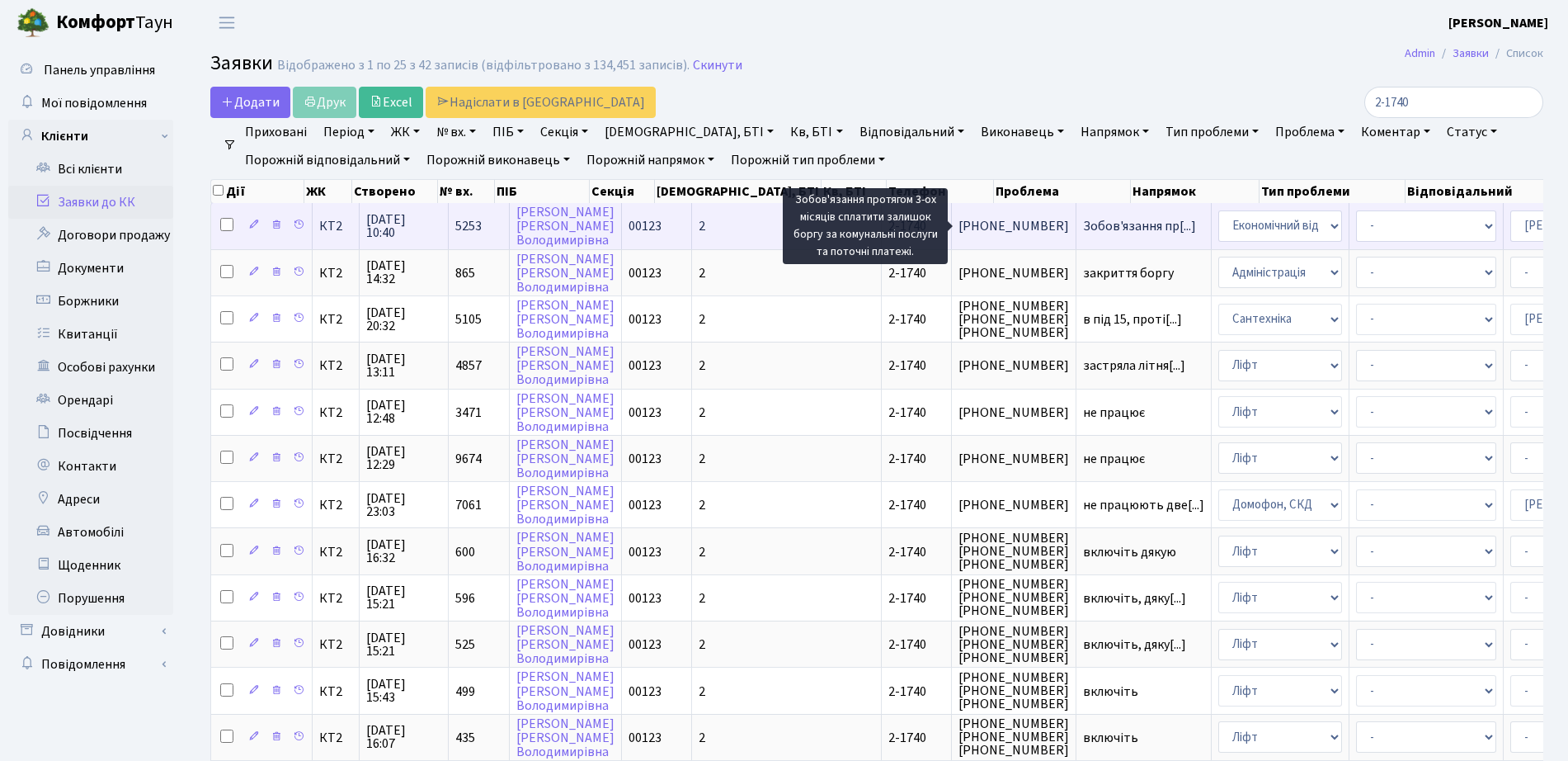
click at [1083, 227] on span "Зобов'язання пр[...]" at bounding box center [1140, 226] width 113 height 18
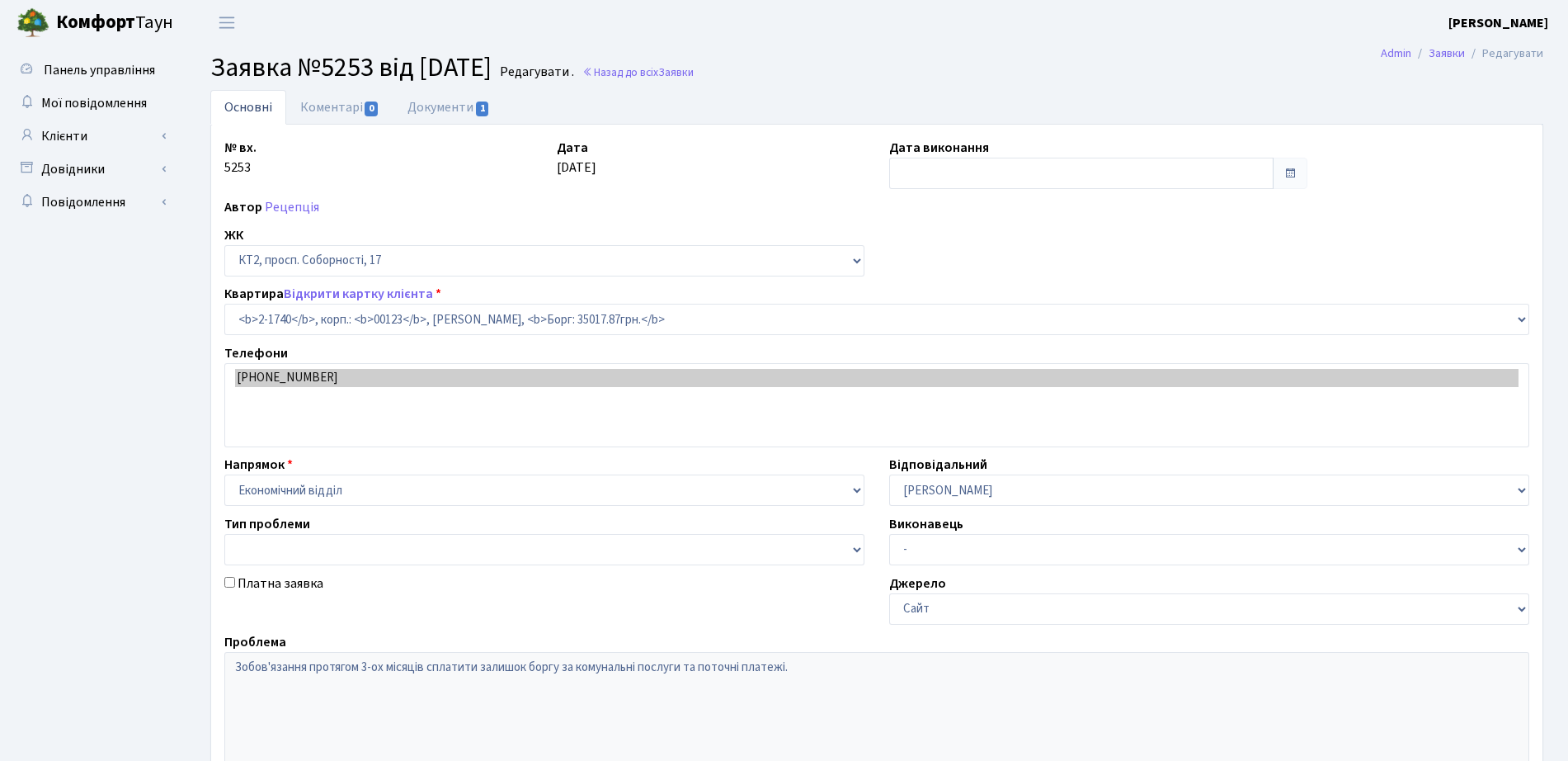
select select "13355"
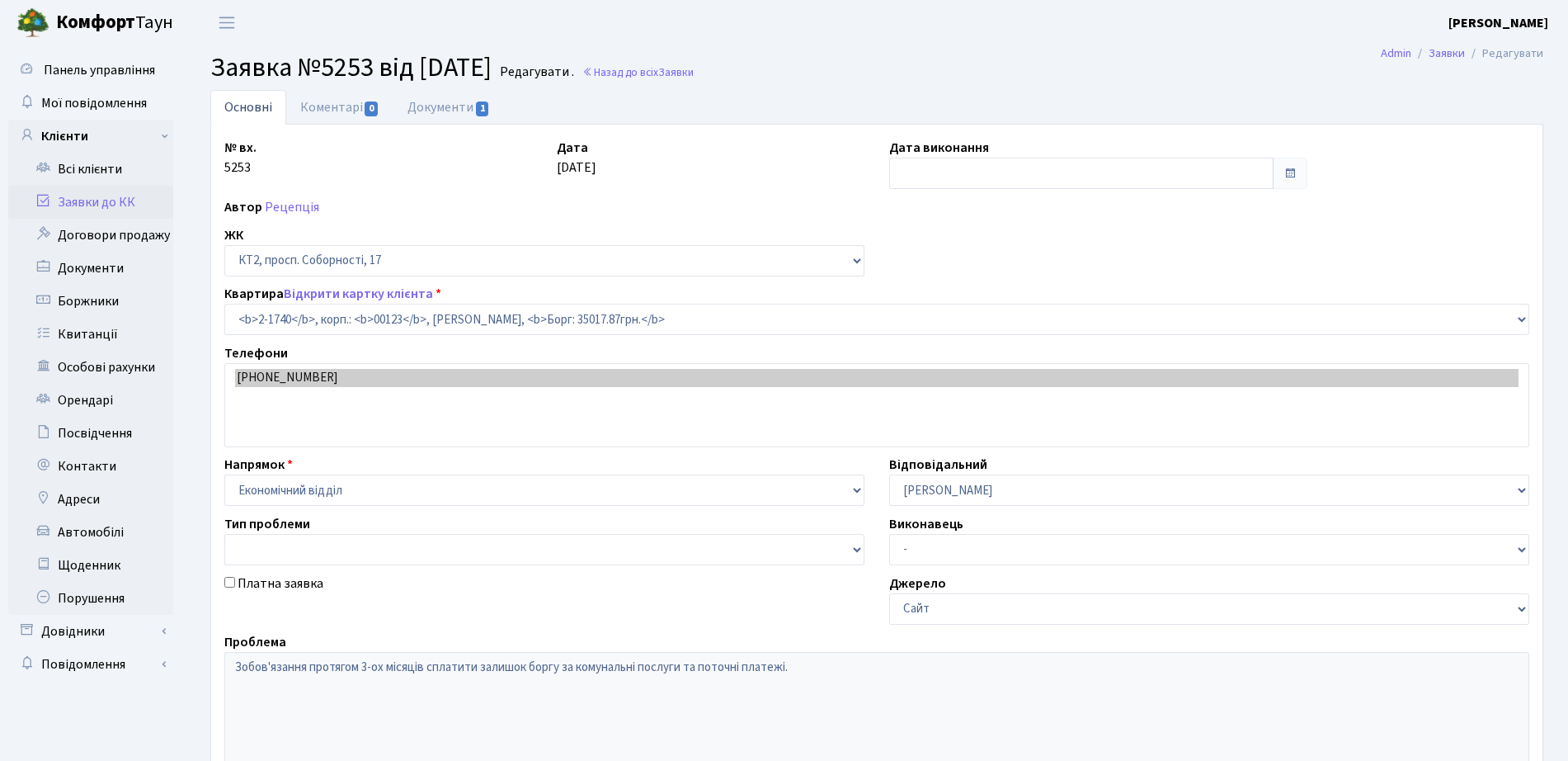
type input "26.06.2025"
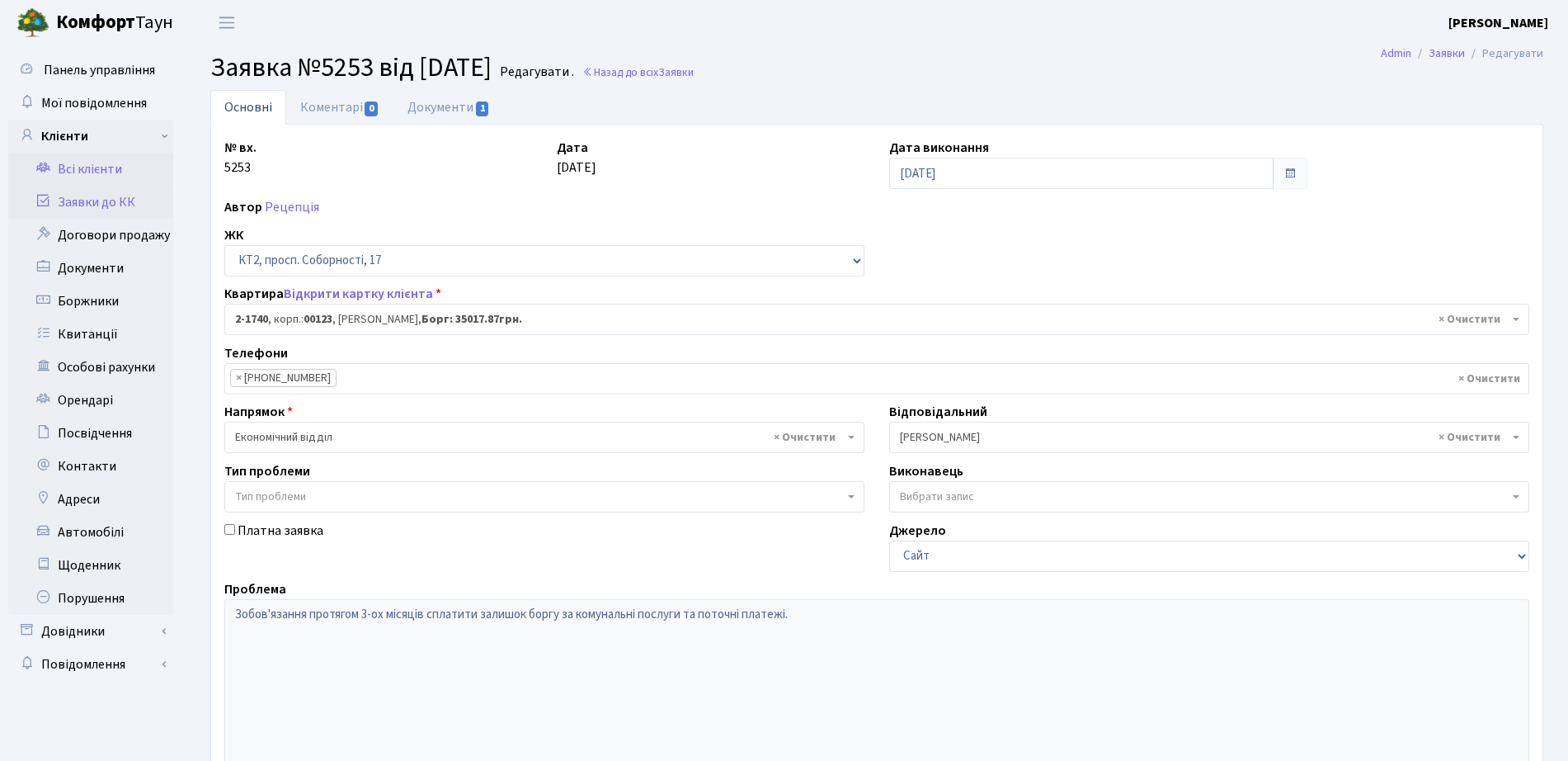
click at [70, 157] on link "Всі клієнти" at bounding box center [91, 169] width 165 height 33
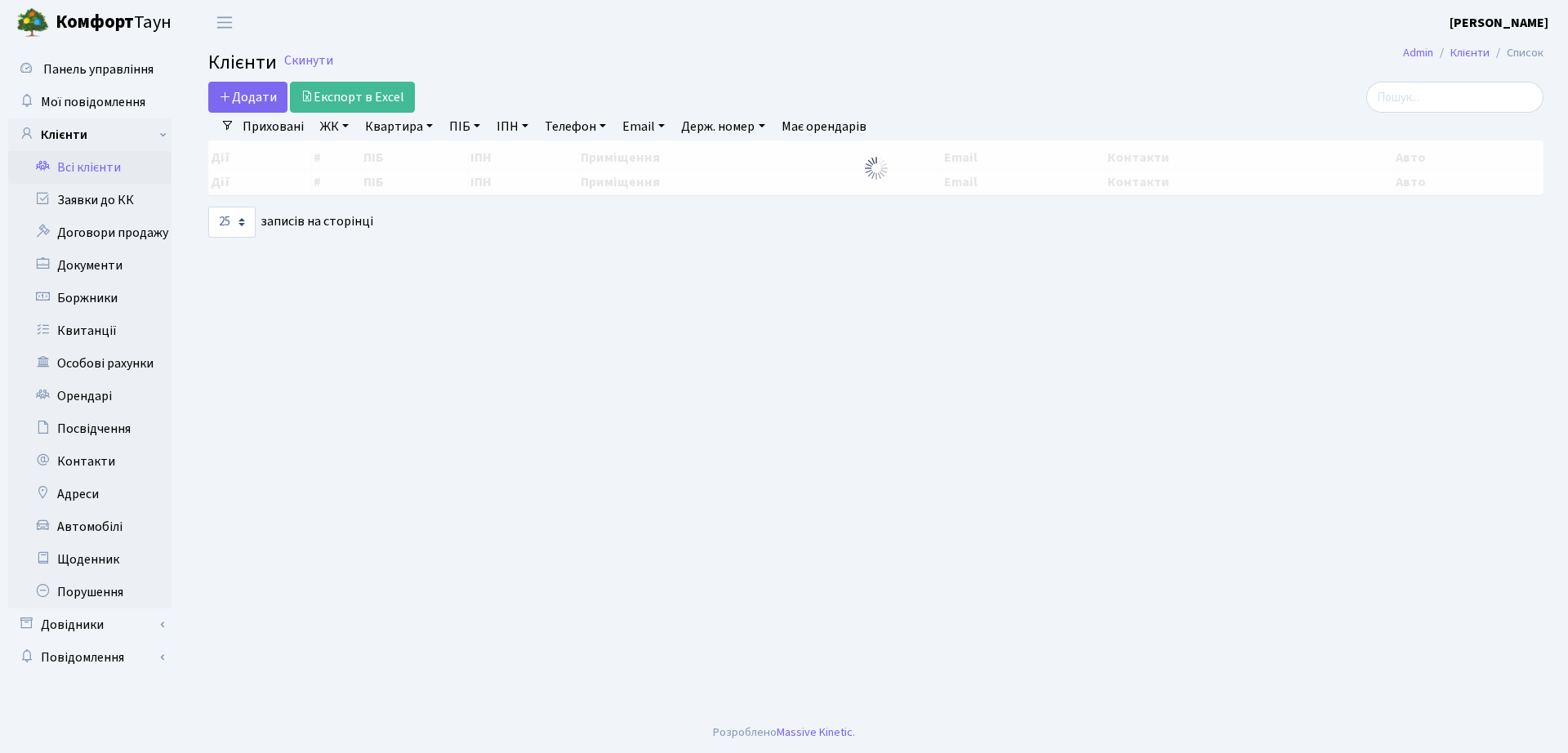
select select "25"
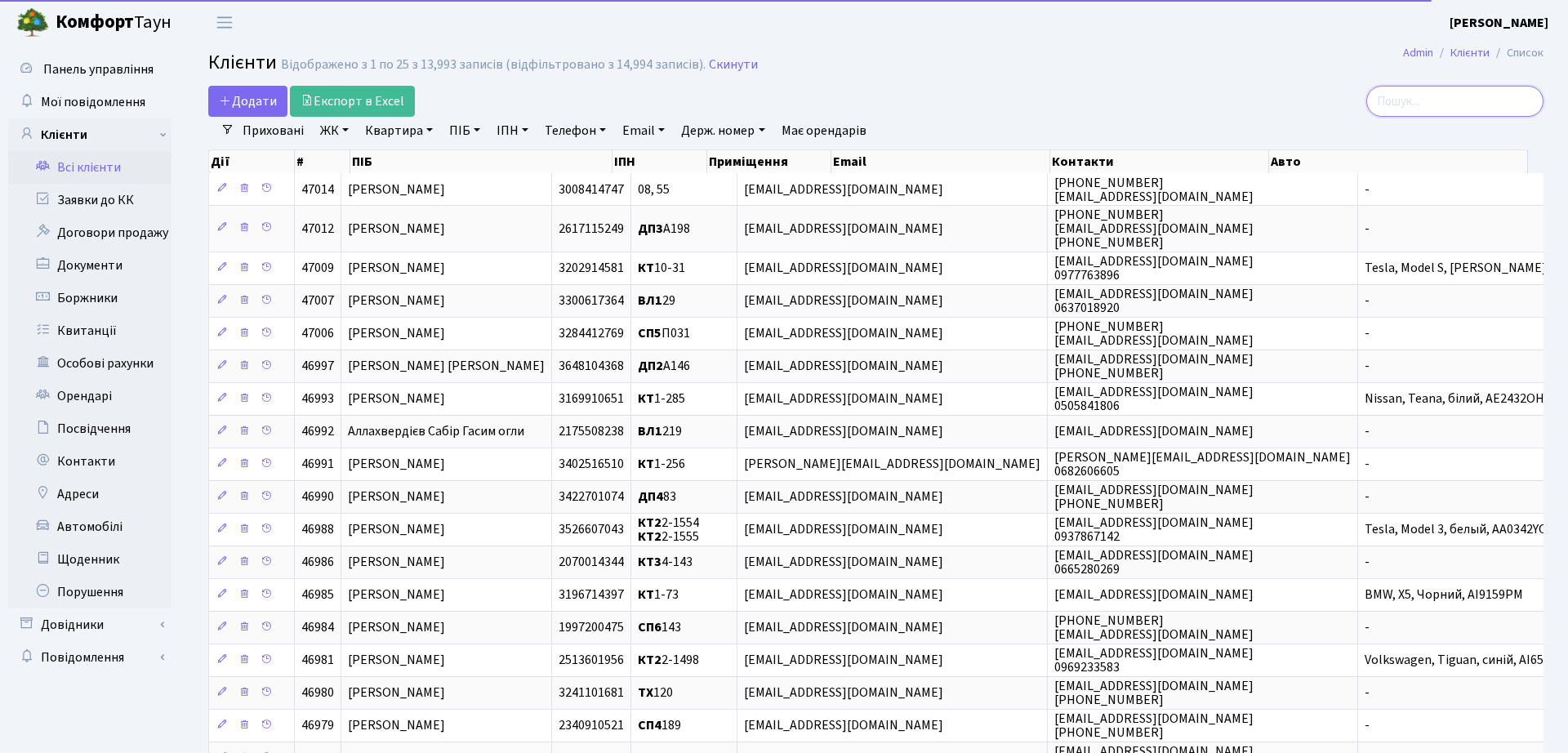
click at [1473, 105] on input "search" at bounding box center [1455, 101] width 178 height 31
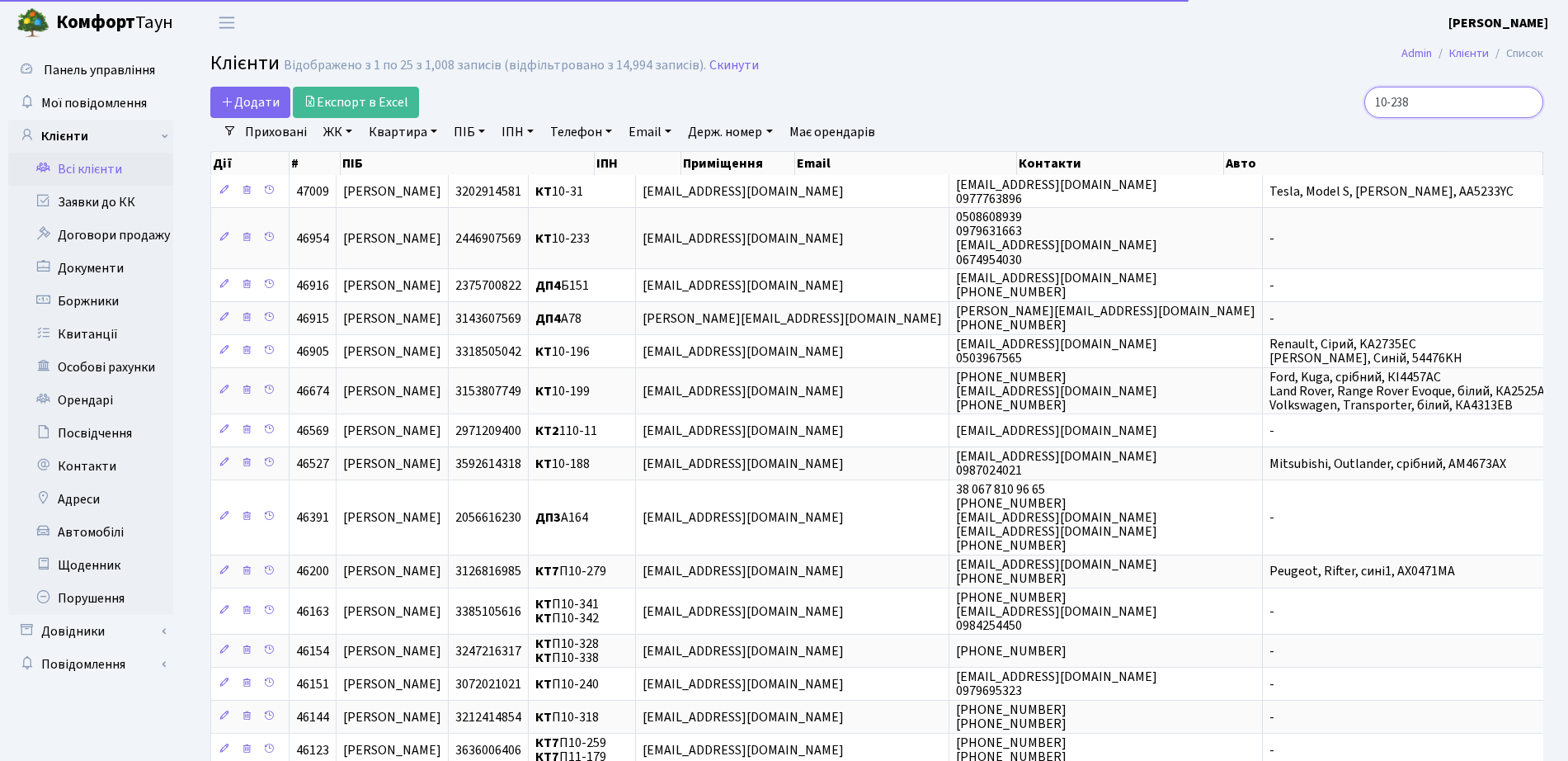
type input "10-238"
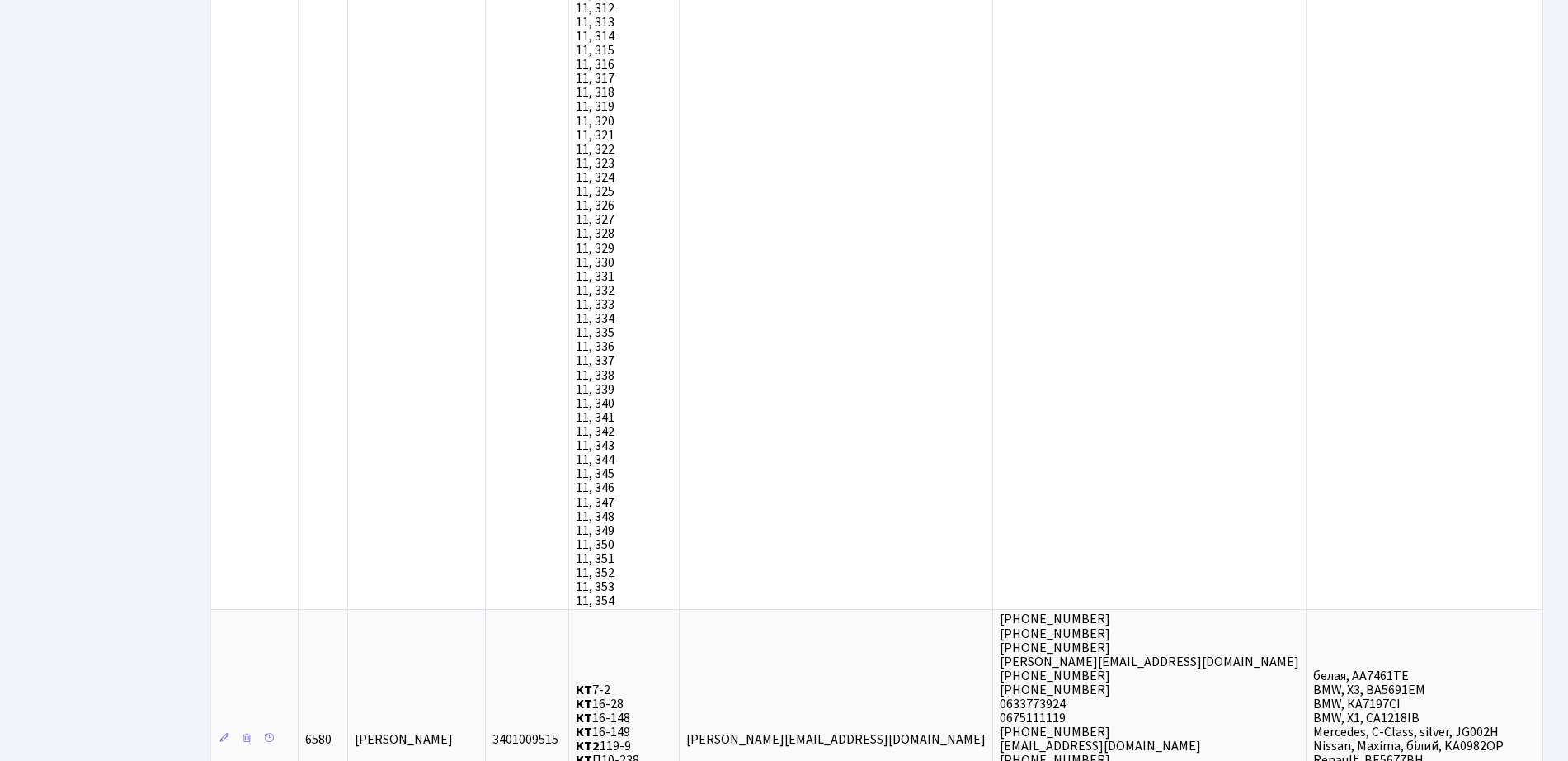
scroll to position [15364, 0]
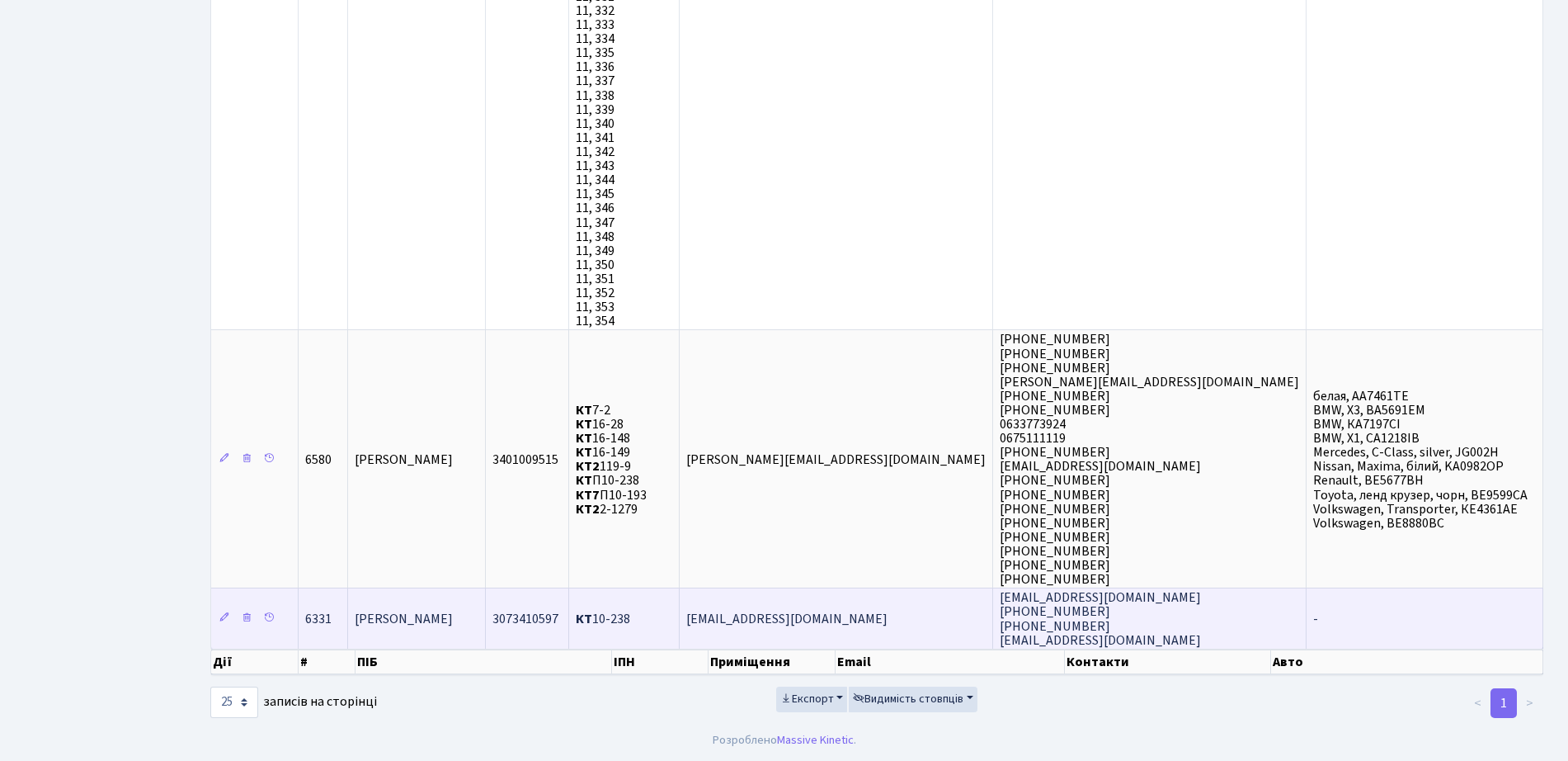
click at [486, 634] on td "Соценко Руслан Ігорович" at bounding box center [417, 618] width 139 height 60
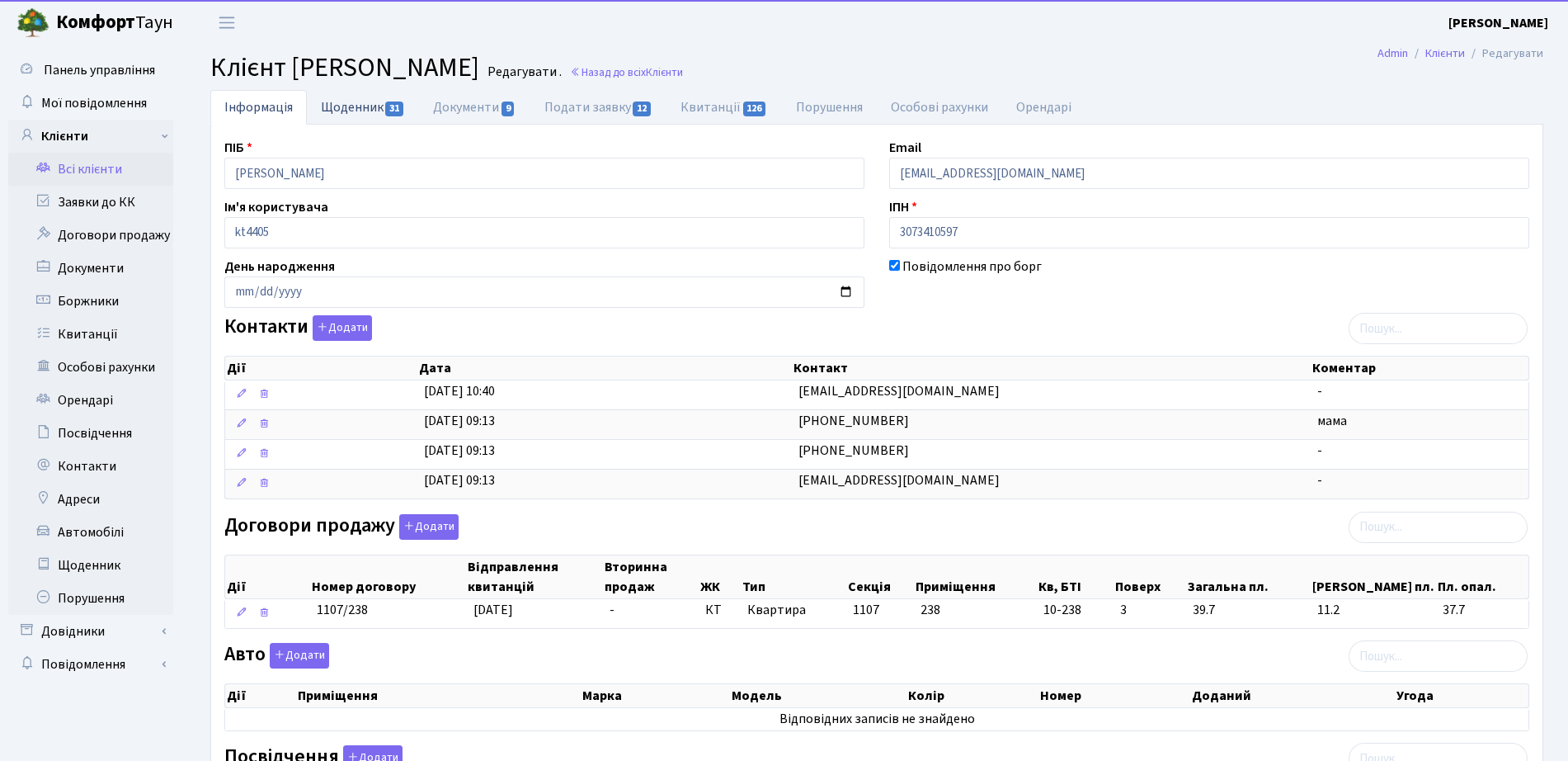
click at [344, 117] on link "Щоденник 31" at bounding box center [363, 107] width 112 height 34
select select "25"
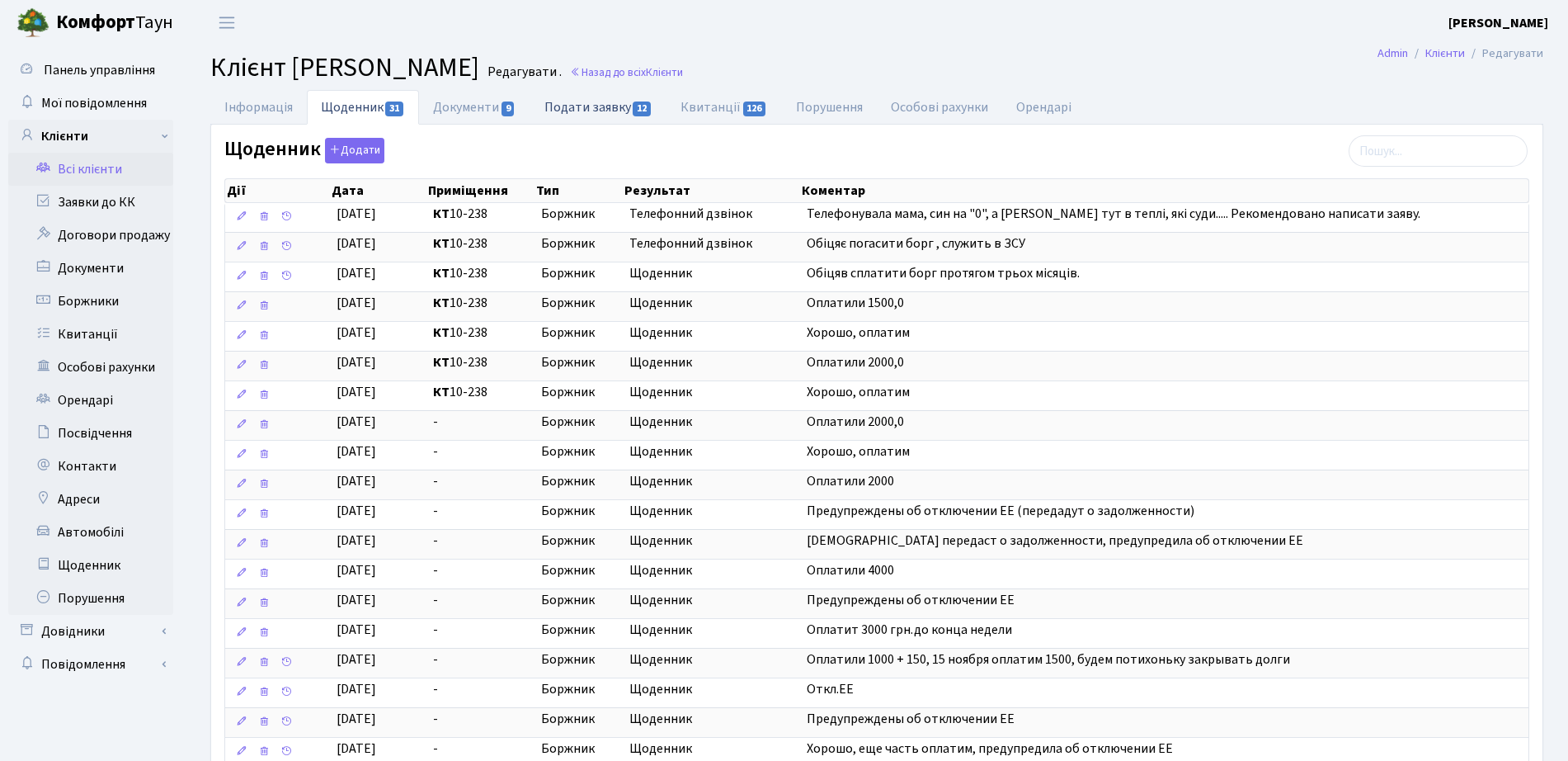
click at [618, 95] on link "Подати заявку 12" at bounding box center [598, 107] width 136 height 34
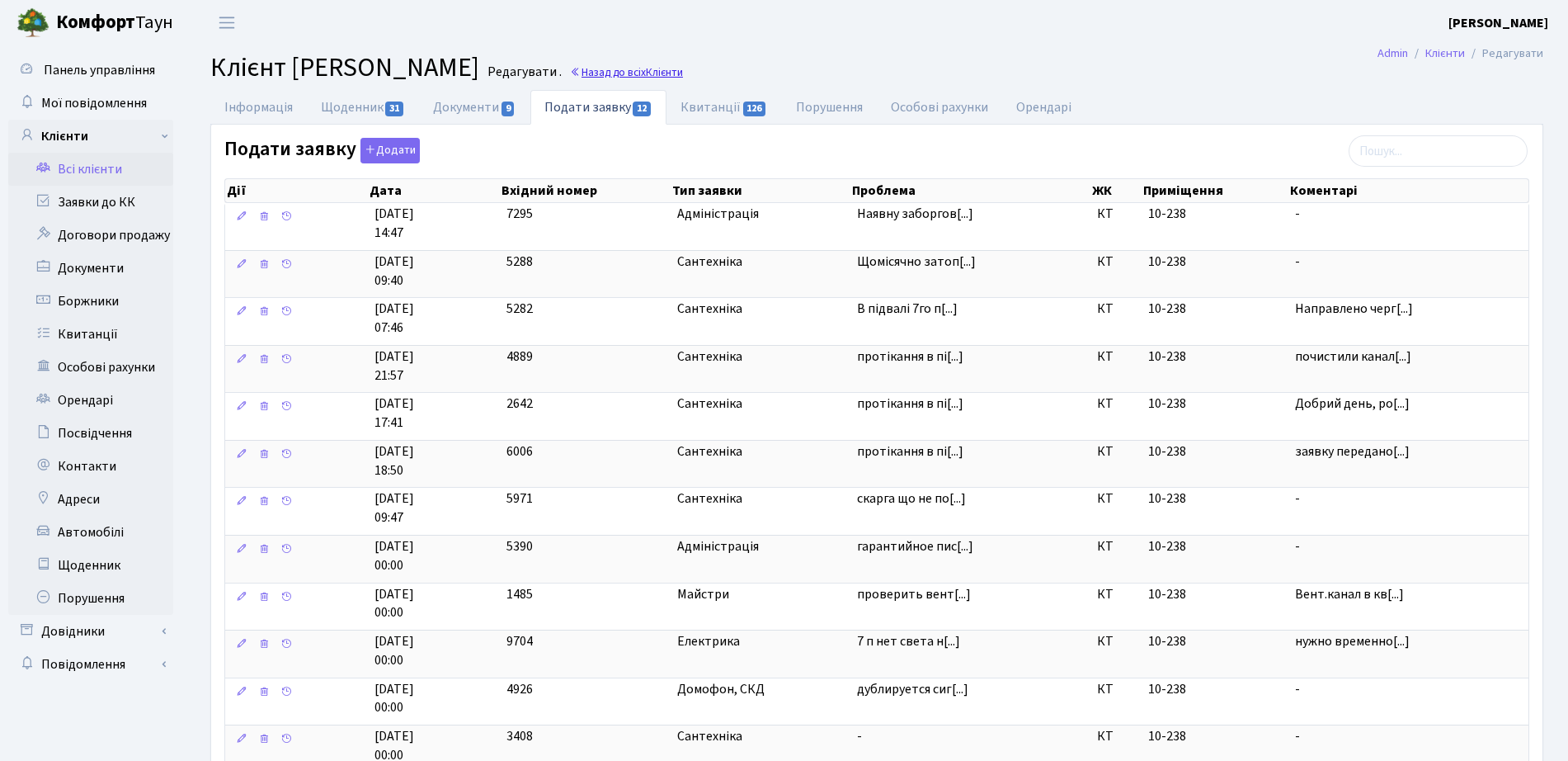
click at [683, 78] on link "Назад до всіх Клієнти" at bounding box center [626, 72] width 113 height 16
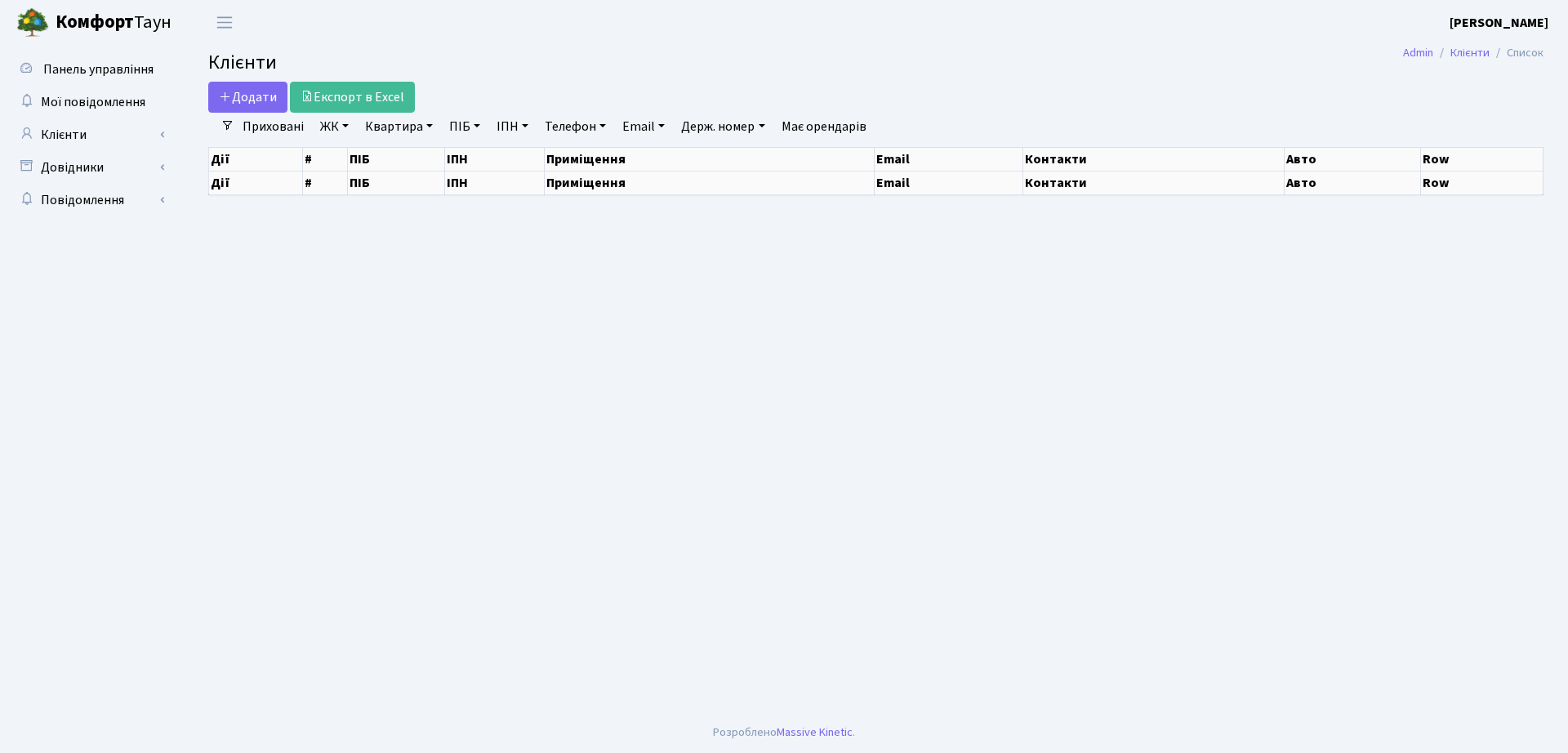
select select "25"
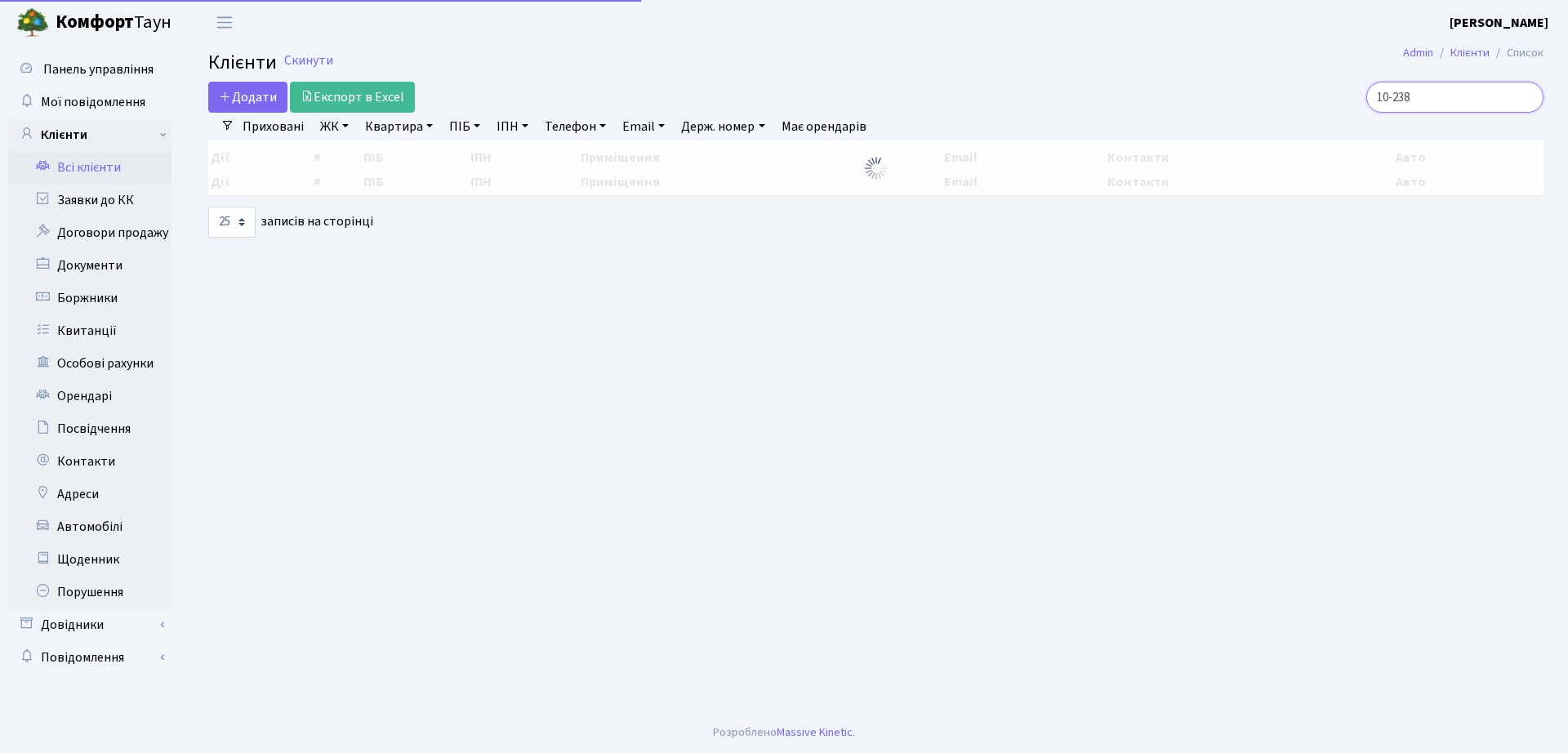
drag, startPoint x: 1458, startPoint y: 102, endPoint x: 1163, endPoint y: 92, distance: 295.2
click at [1163, 92] on div "10-238" at bounding box center [1329, 97] width 429 height 31
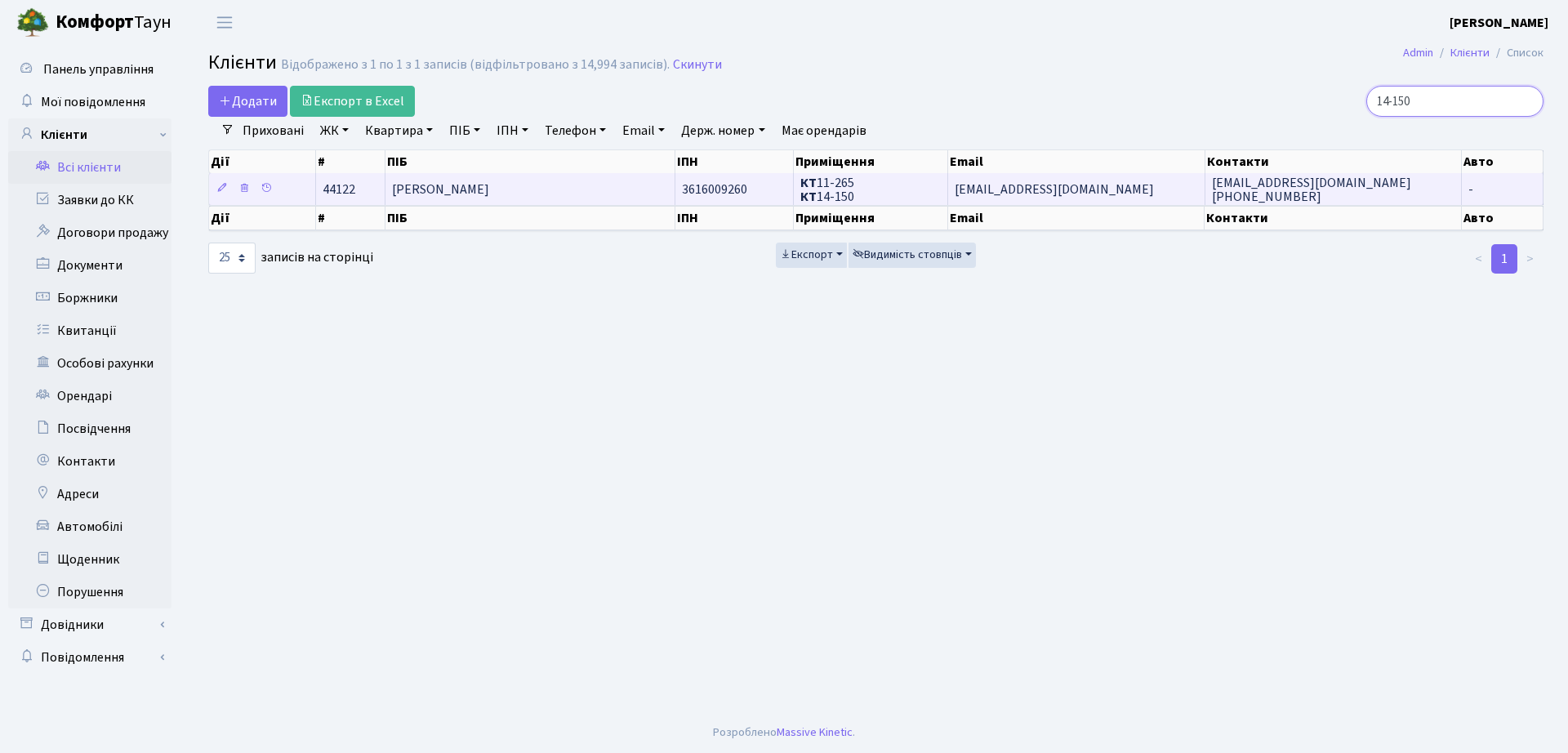
type input "14-150"
click at [772, 200] on td "3616009260" at bounding box center [734, 188] width 118 height 32
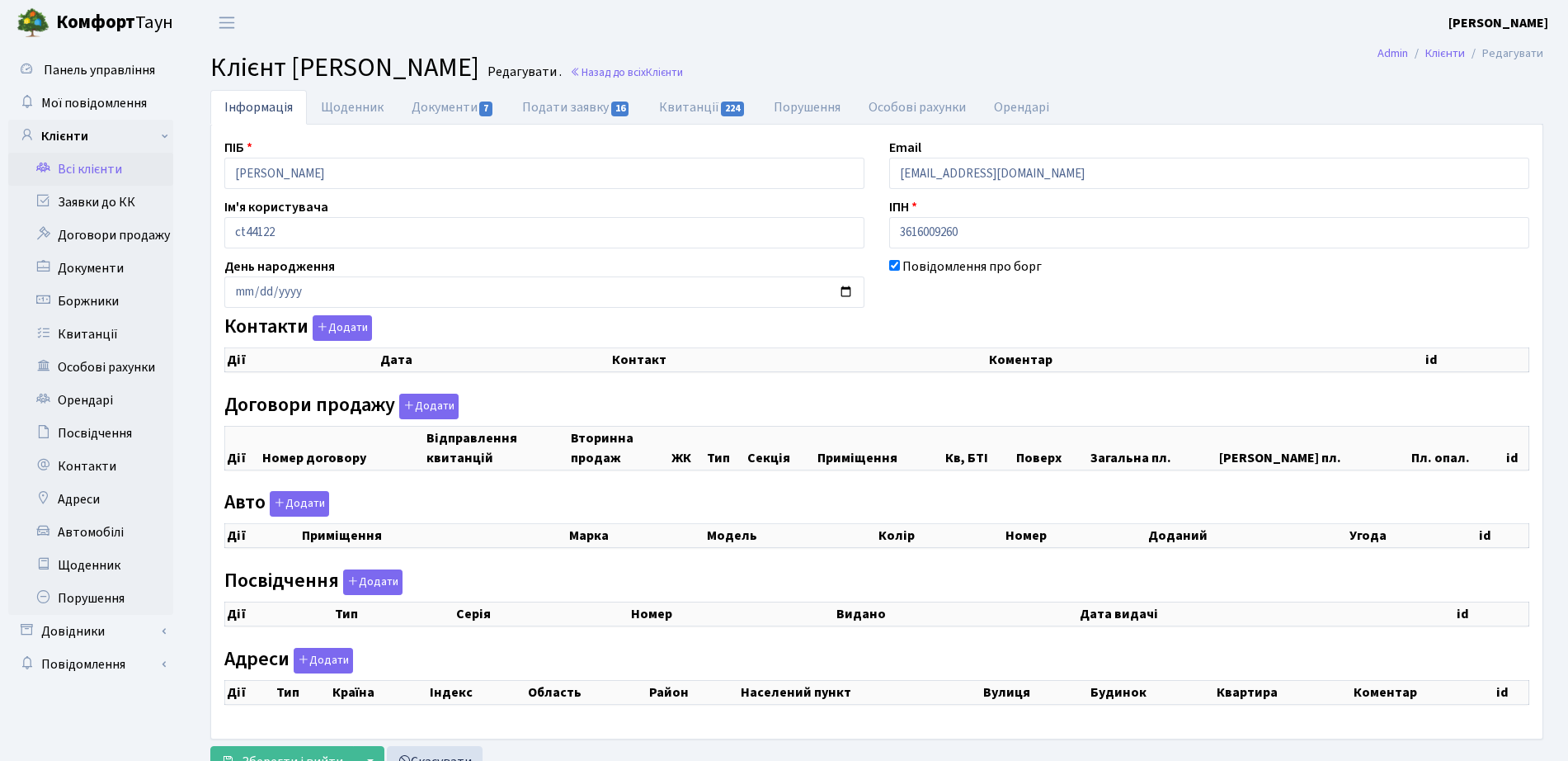
checkbox input "true"
select select "25"
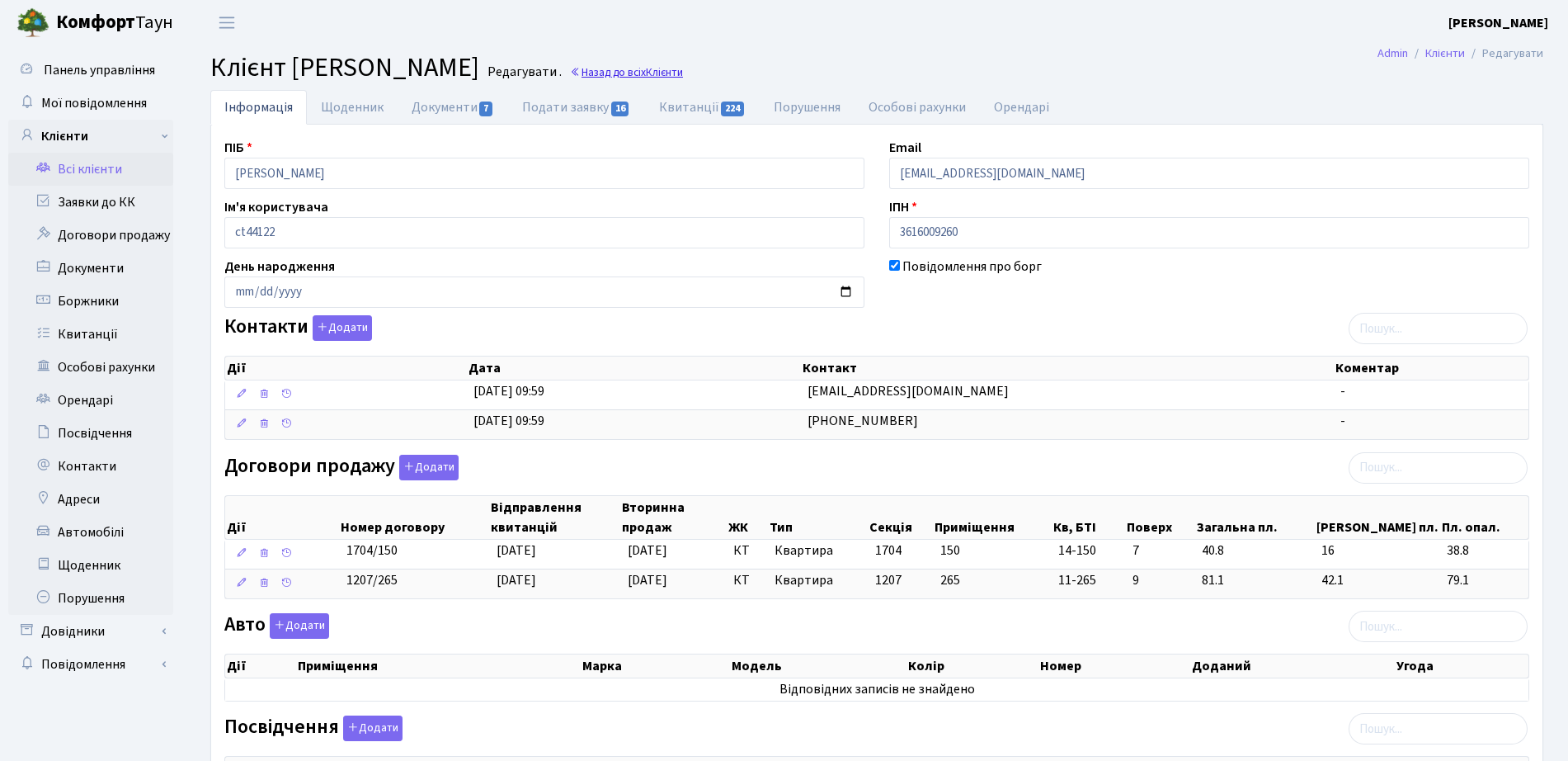
click at [683, 74] on link "Назад до всіх Клієнти" at bounding box center [626, 72] width 113 height 16
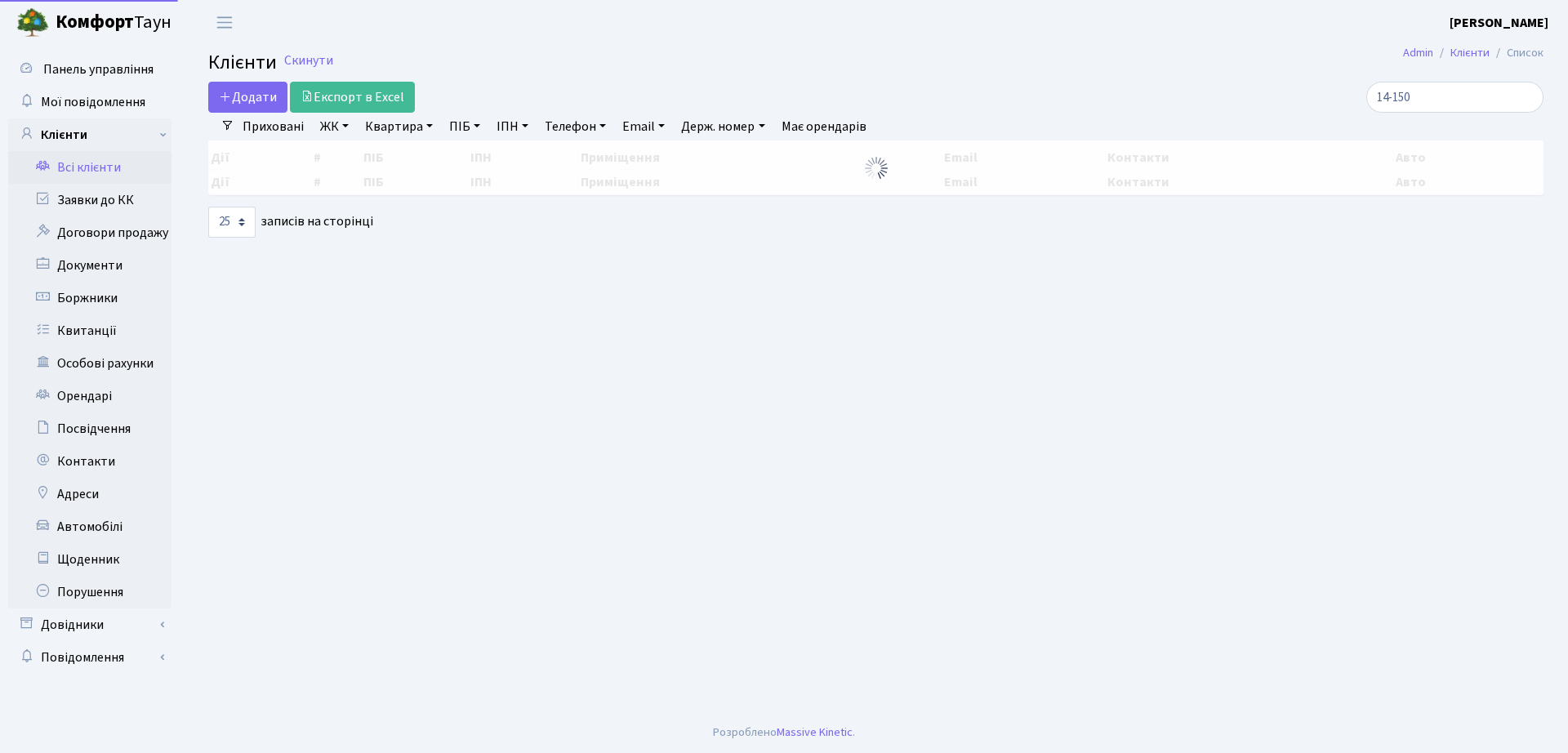
select select "25"
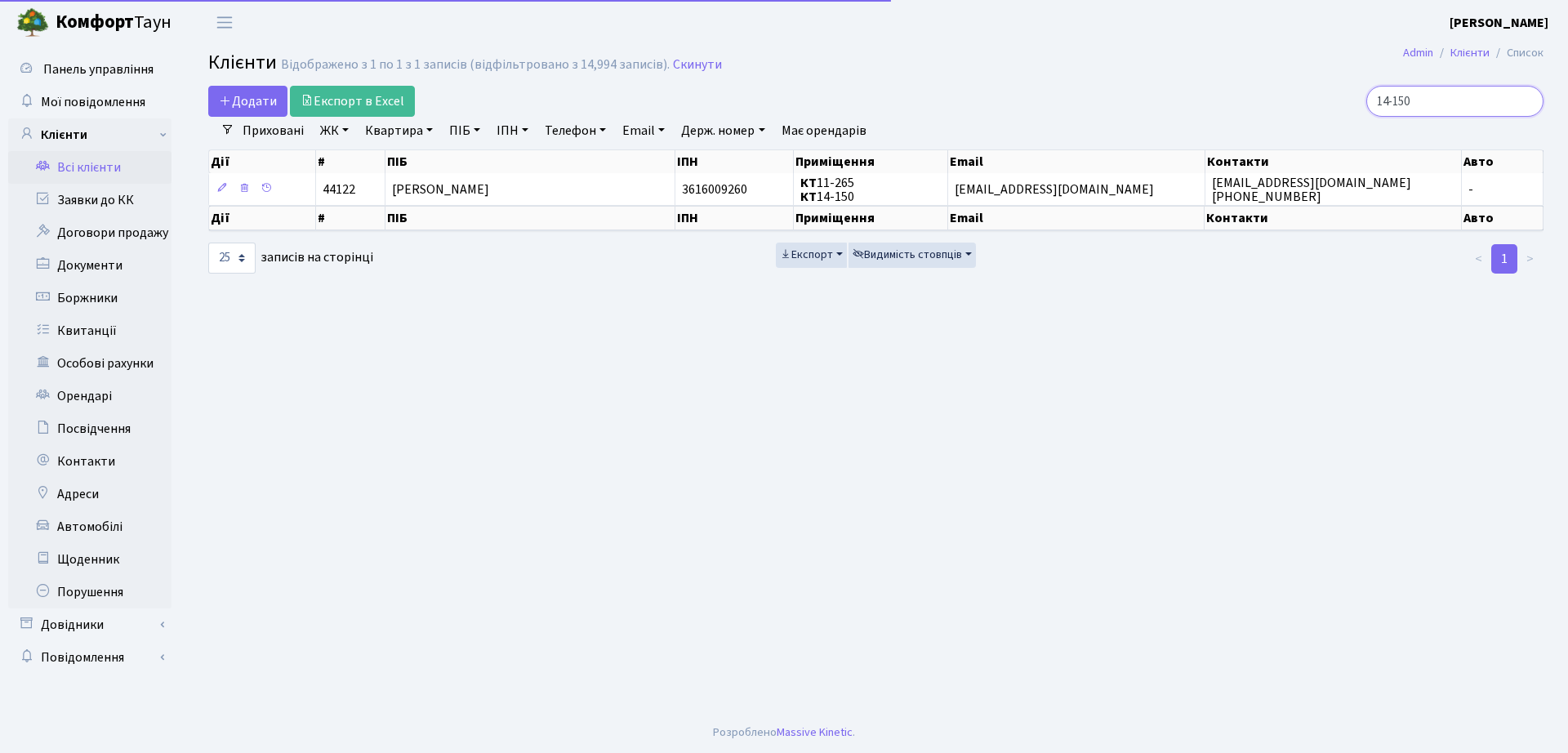
drag, startPoint x: 1439, startPoint y: 104, endPoint x: 1326, endPoint y: 102, distance: 113.0
click at [1326, 102] on div "14-150" at bounding box center [1329, 101] width 429 height 31
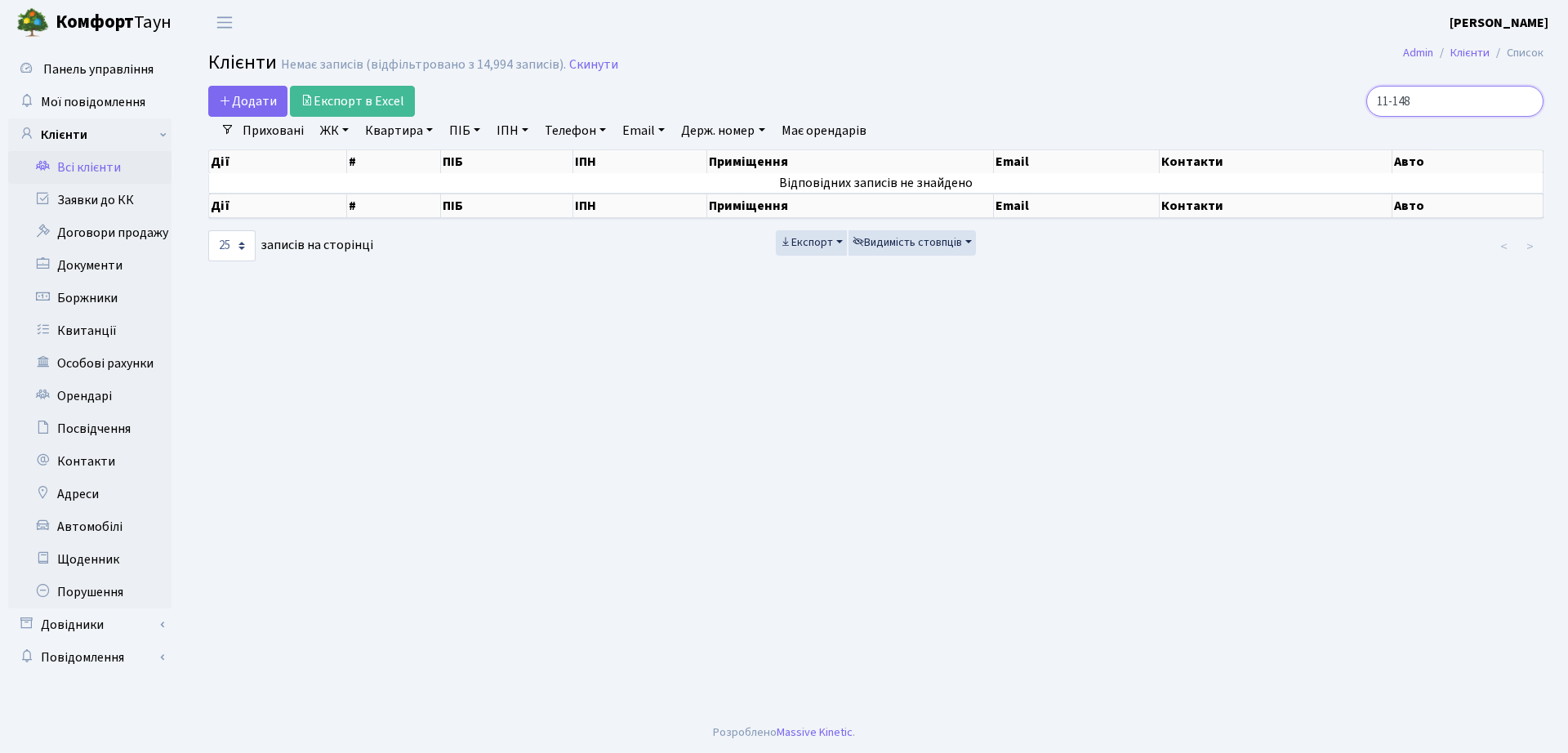
type input "11-148"
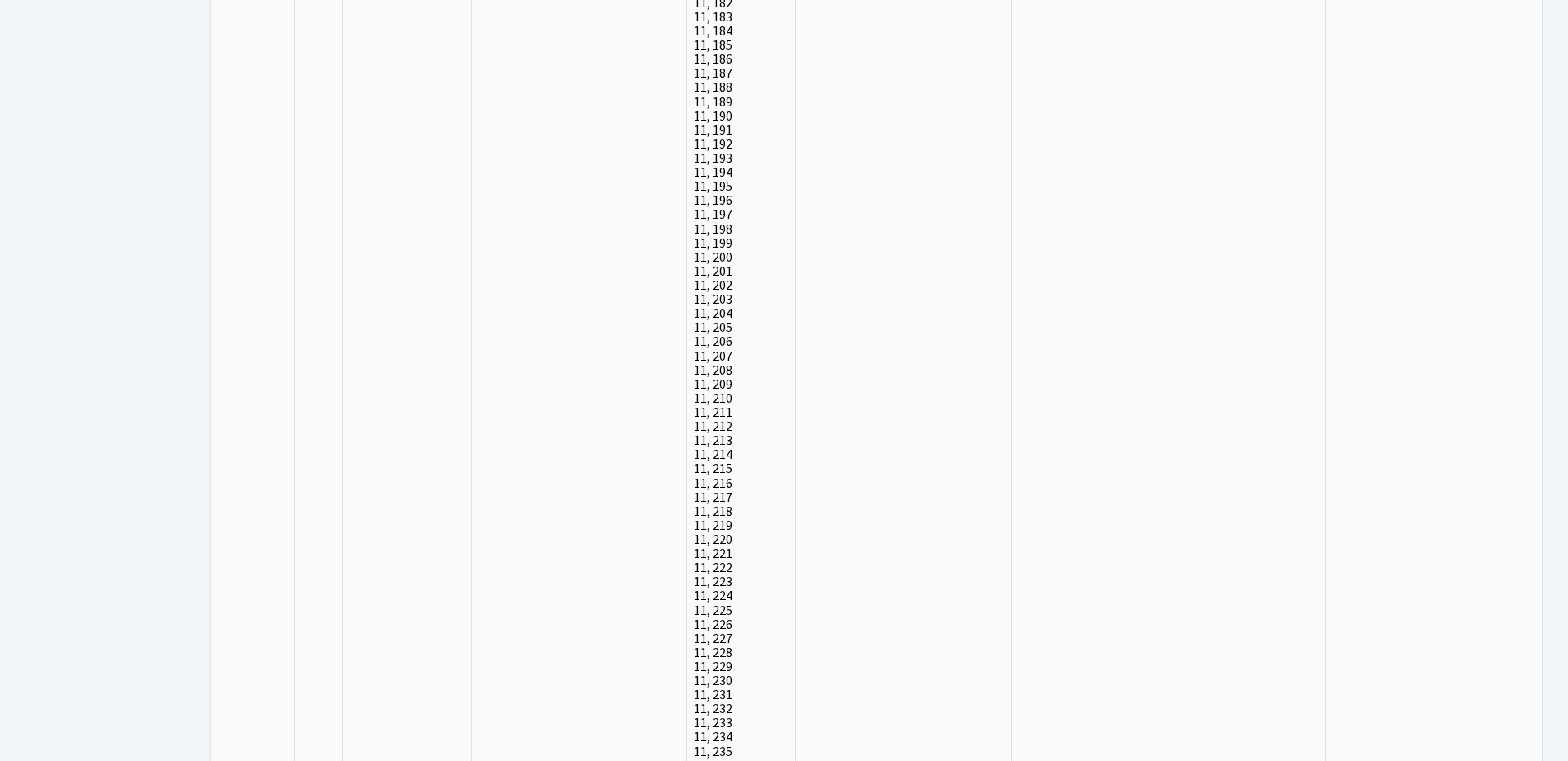
scroll to position [15138, 0]
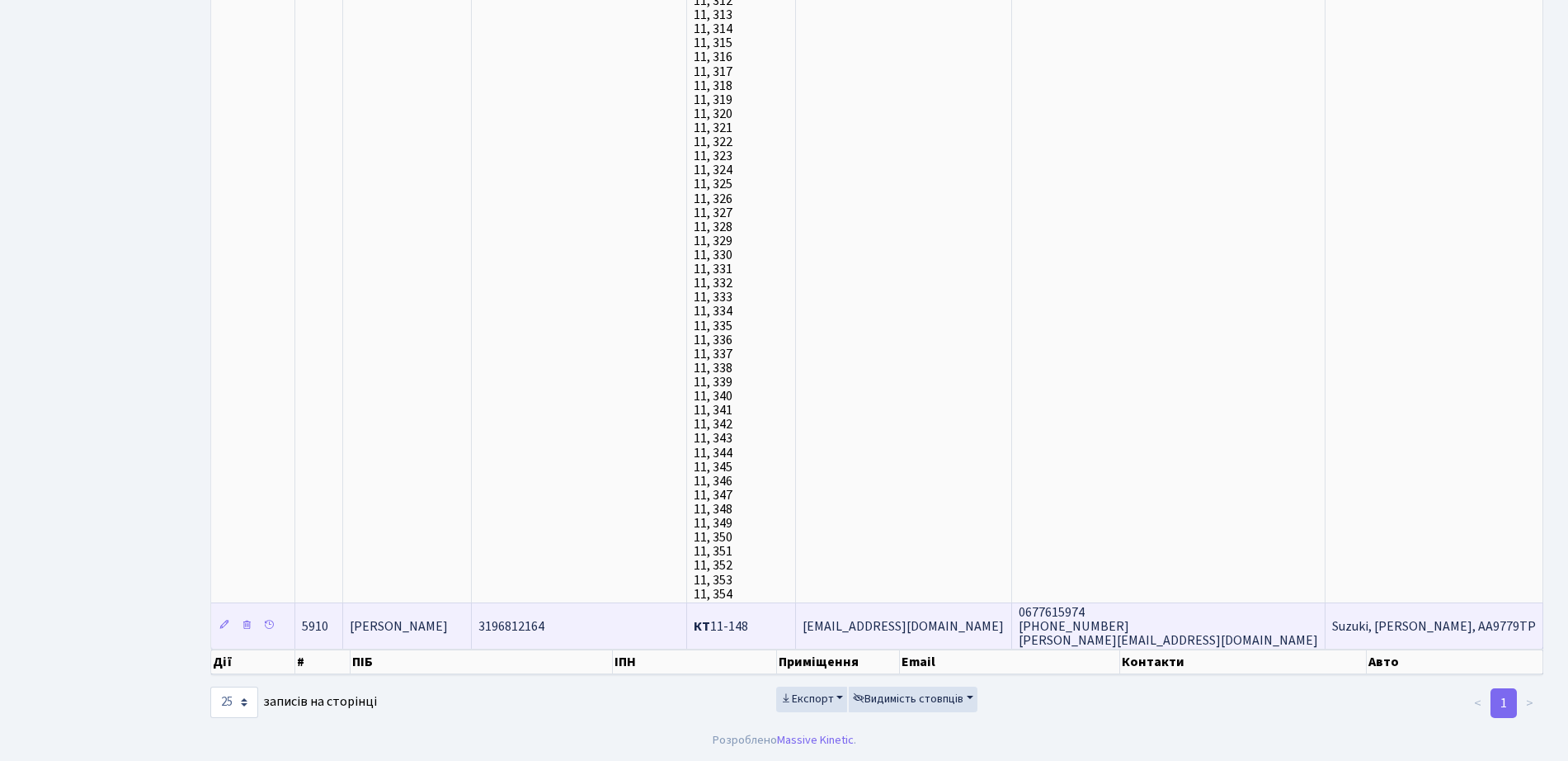
click at [796, 609] on td "КТ 11-148" at bounding box center [741, 625] width 109 height 47
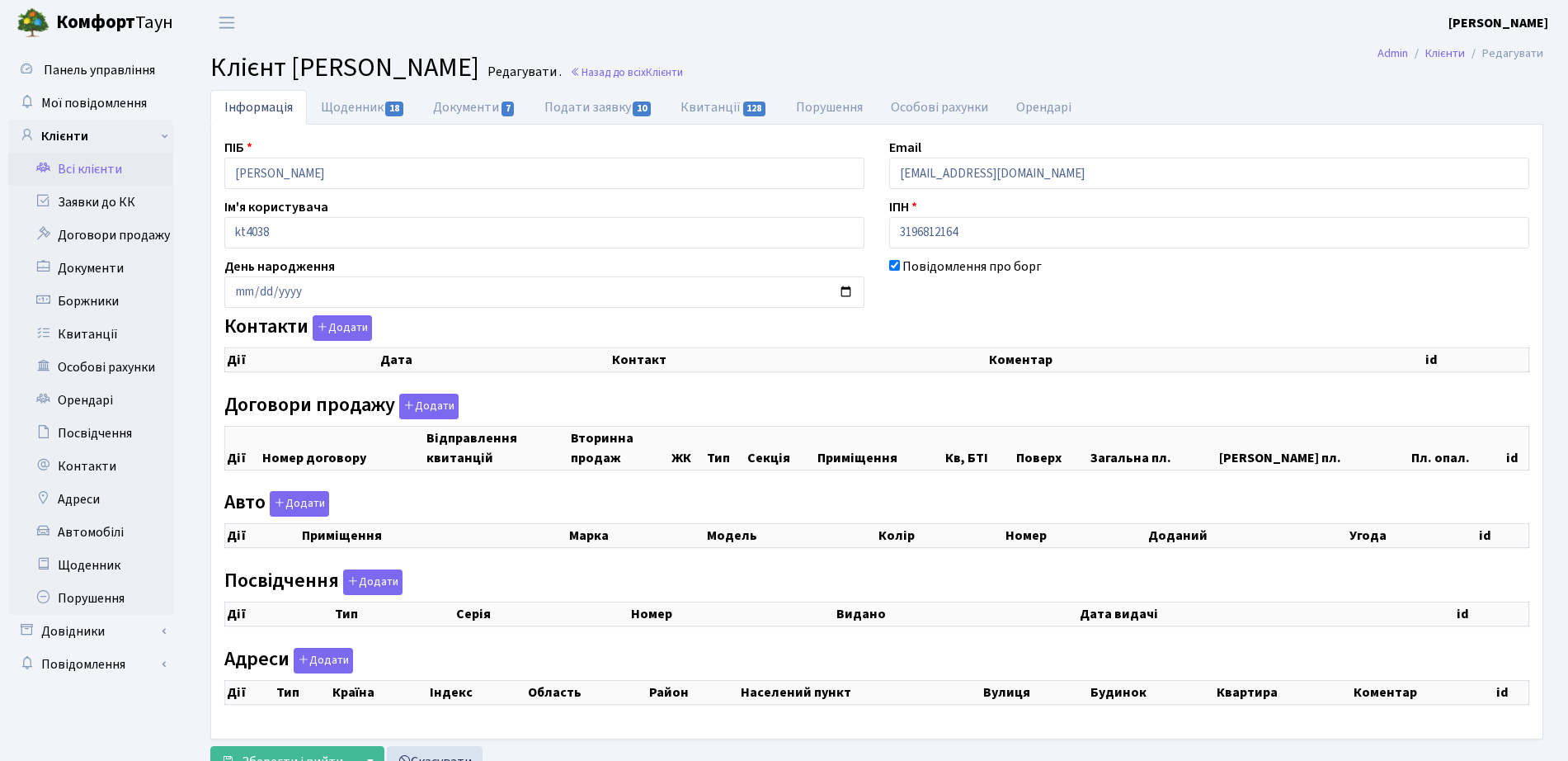
checkbox input "true"
select select "25"
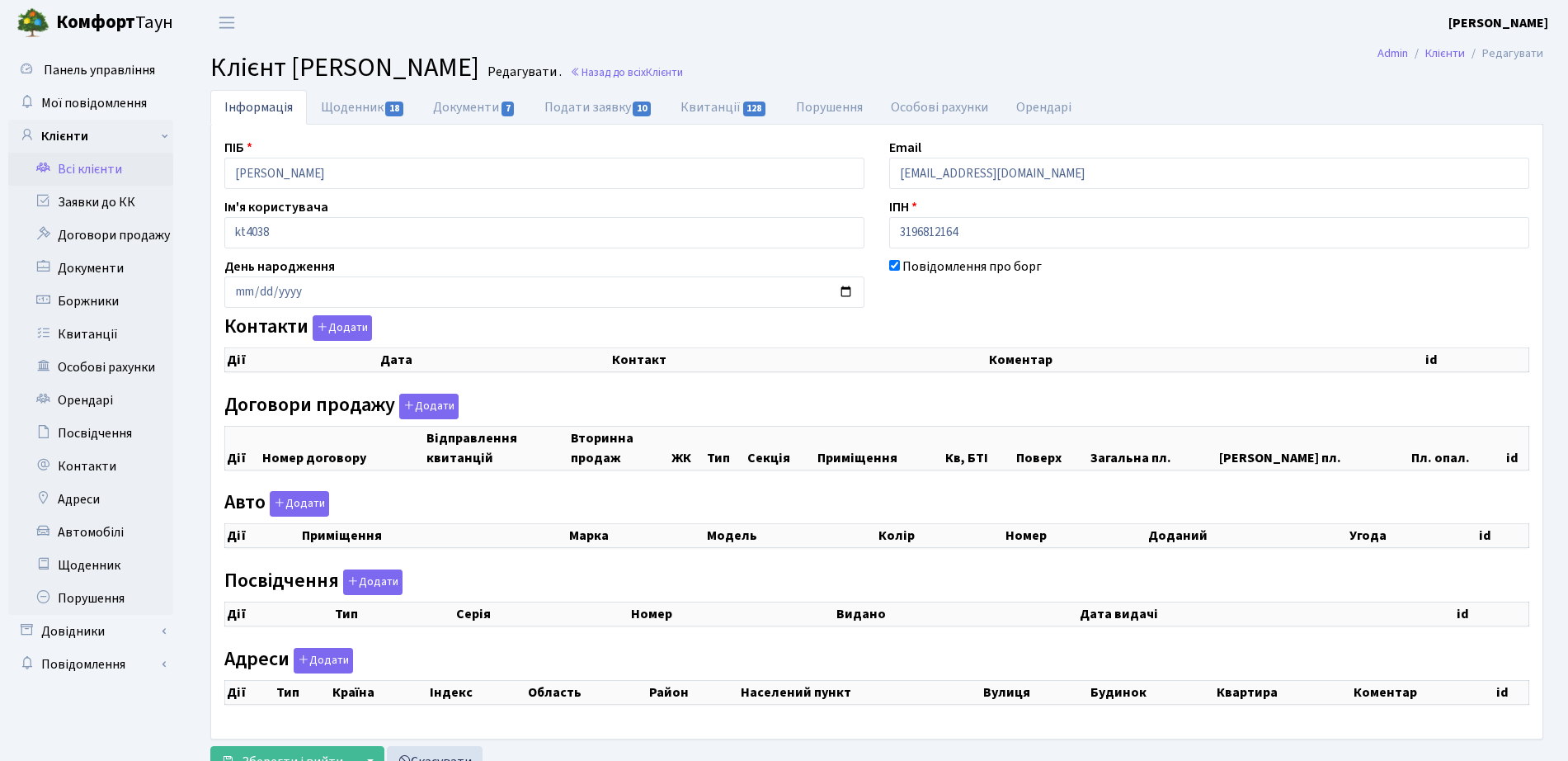
select select "25"
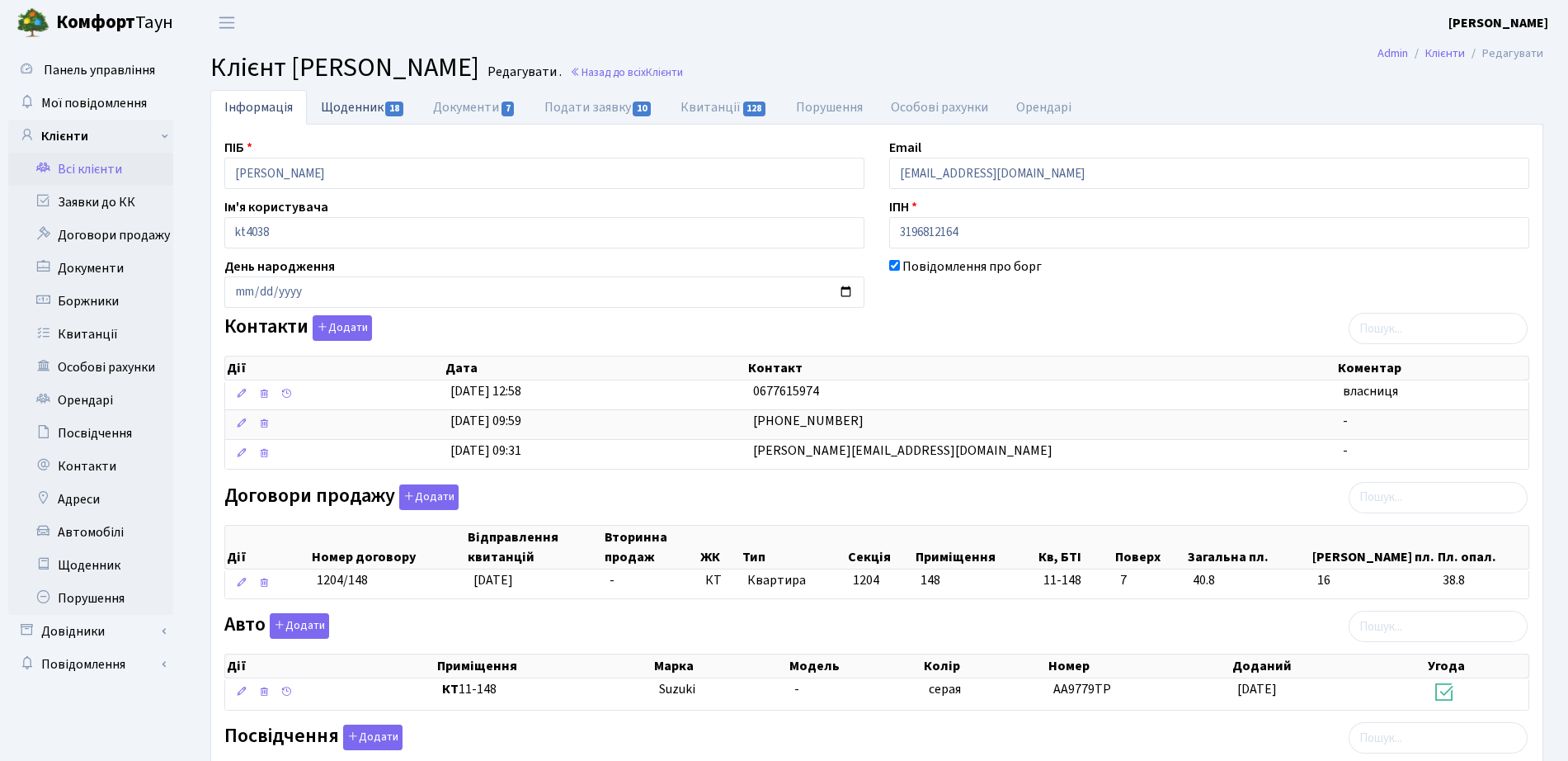
click at [381, 109] on link "Щоденник 18" at bounding box center [363, 107] width 112 height 34
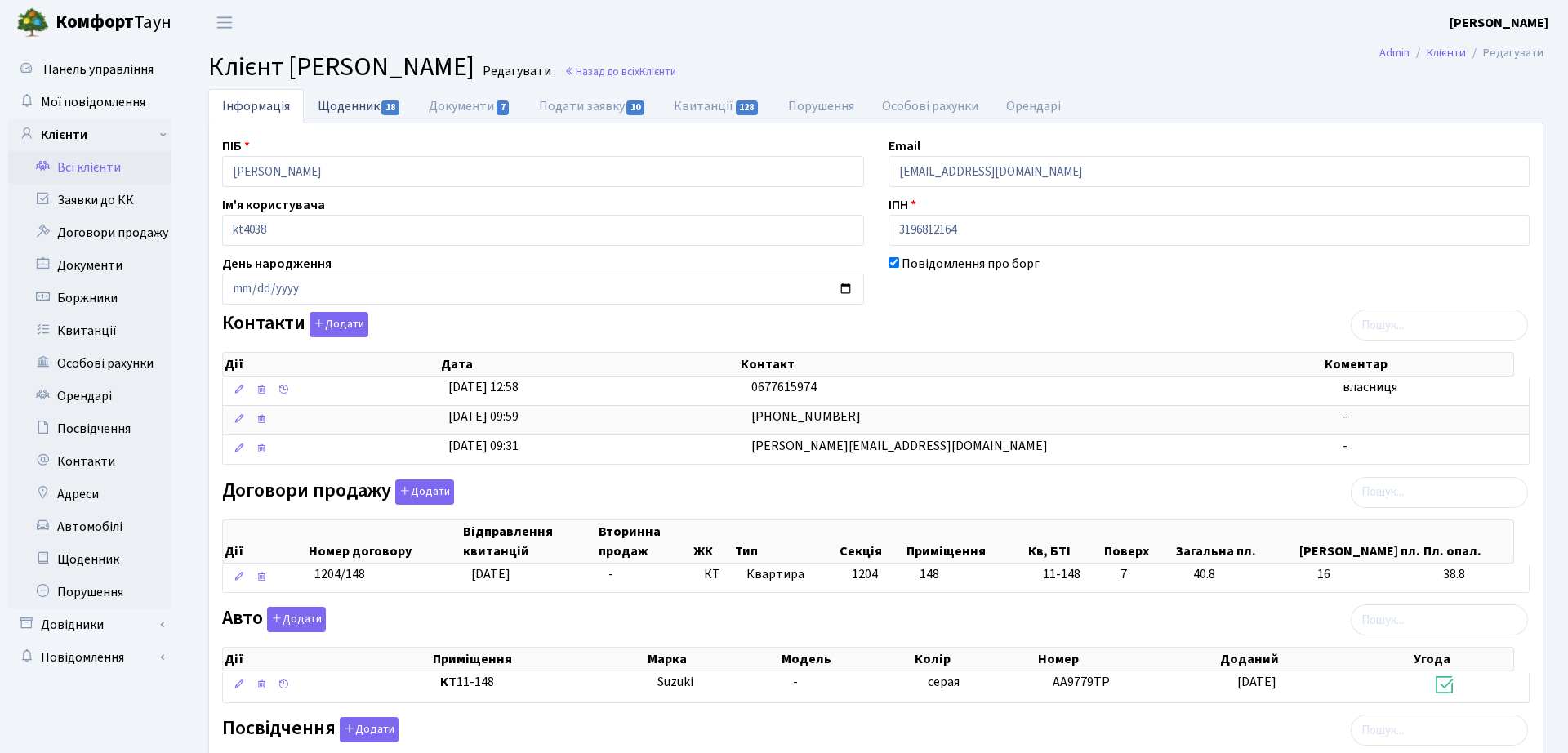
select select "25"
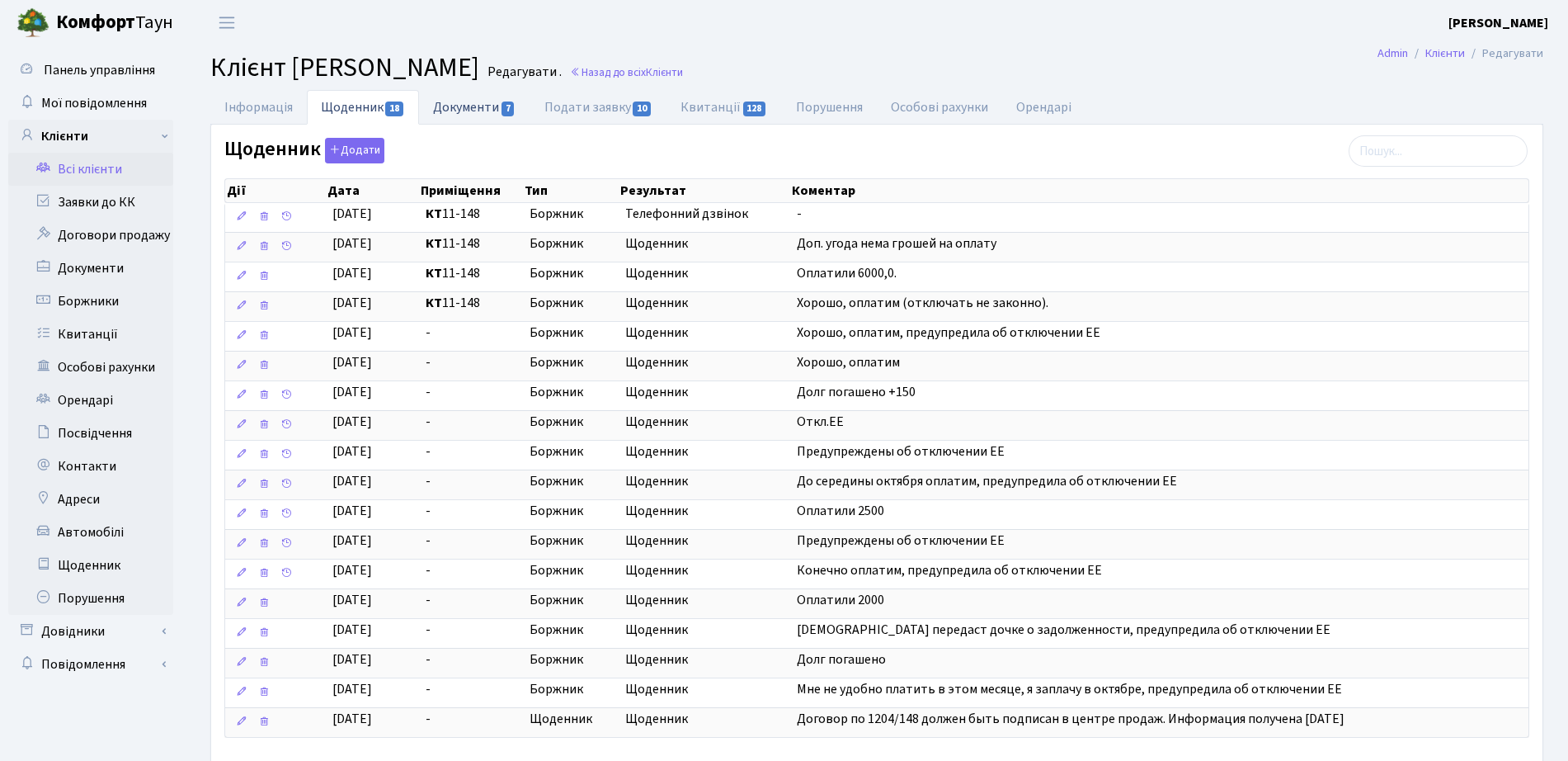
click at [451, 122] on link "Документи 7" at bounding box center [474, 107] width 110 height 34
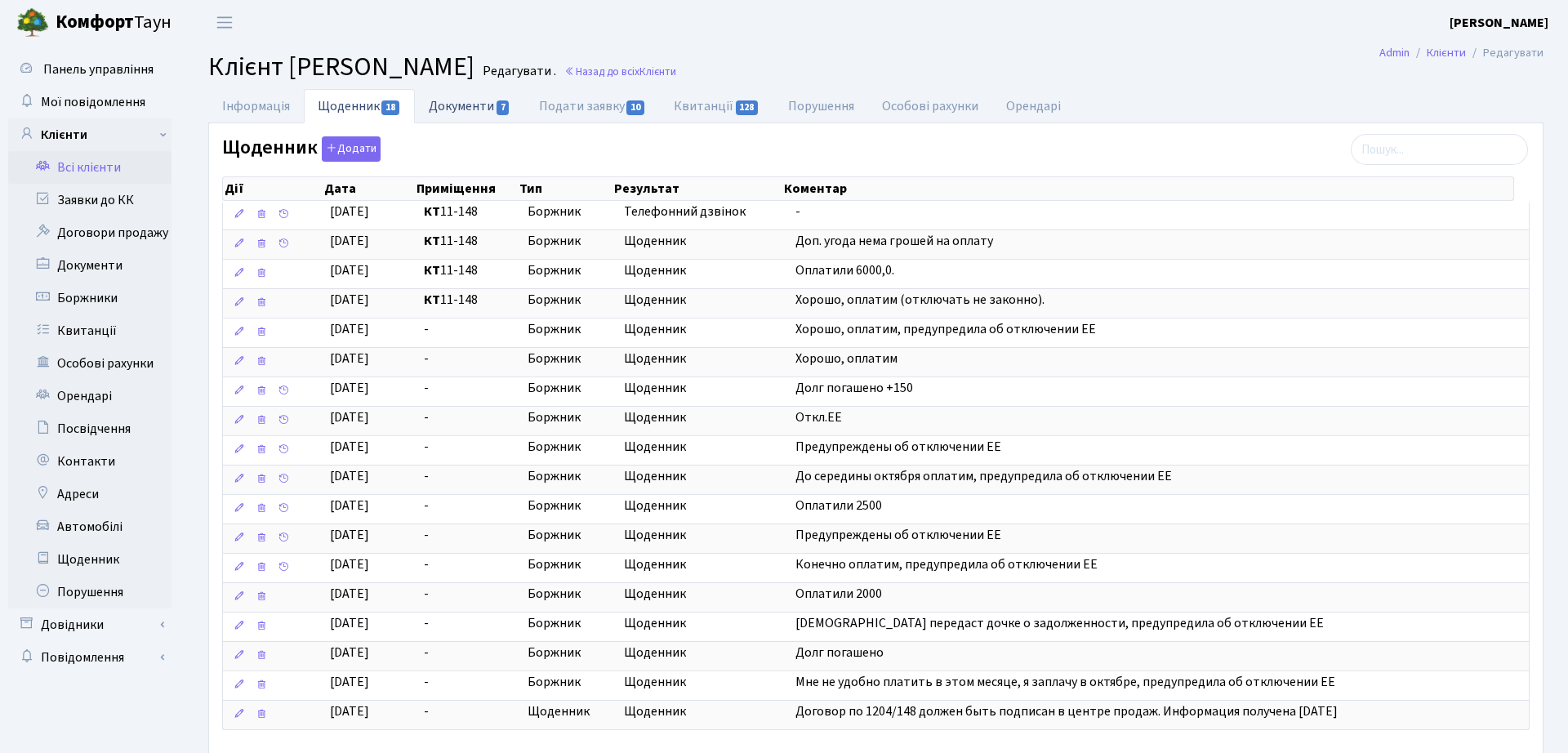
select select "25"
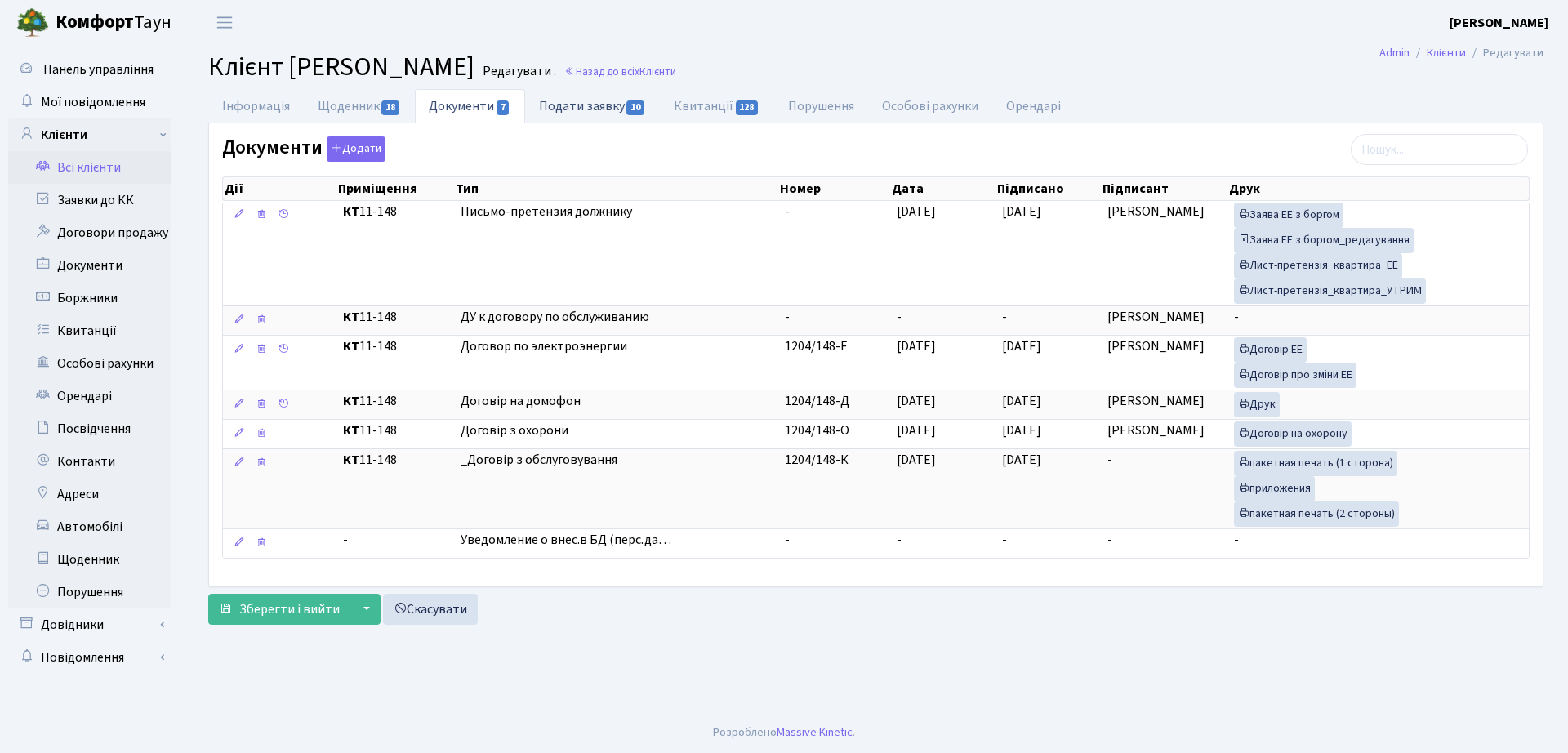
click at [602, 112] on link "Подати заявку 10" at bounding box center [592, 106] width 134 height 34
select select "25"
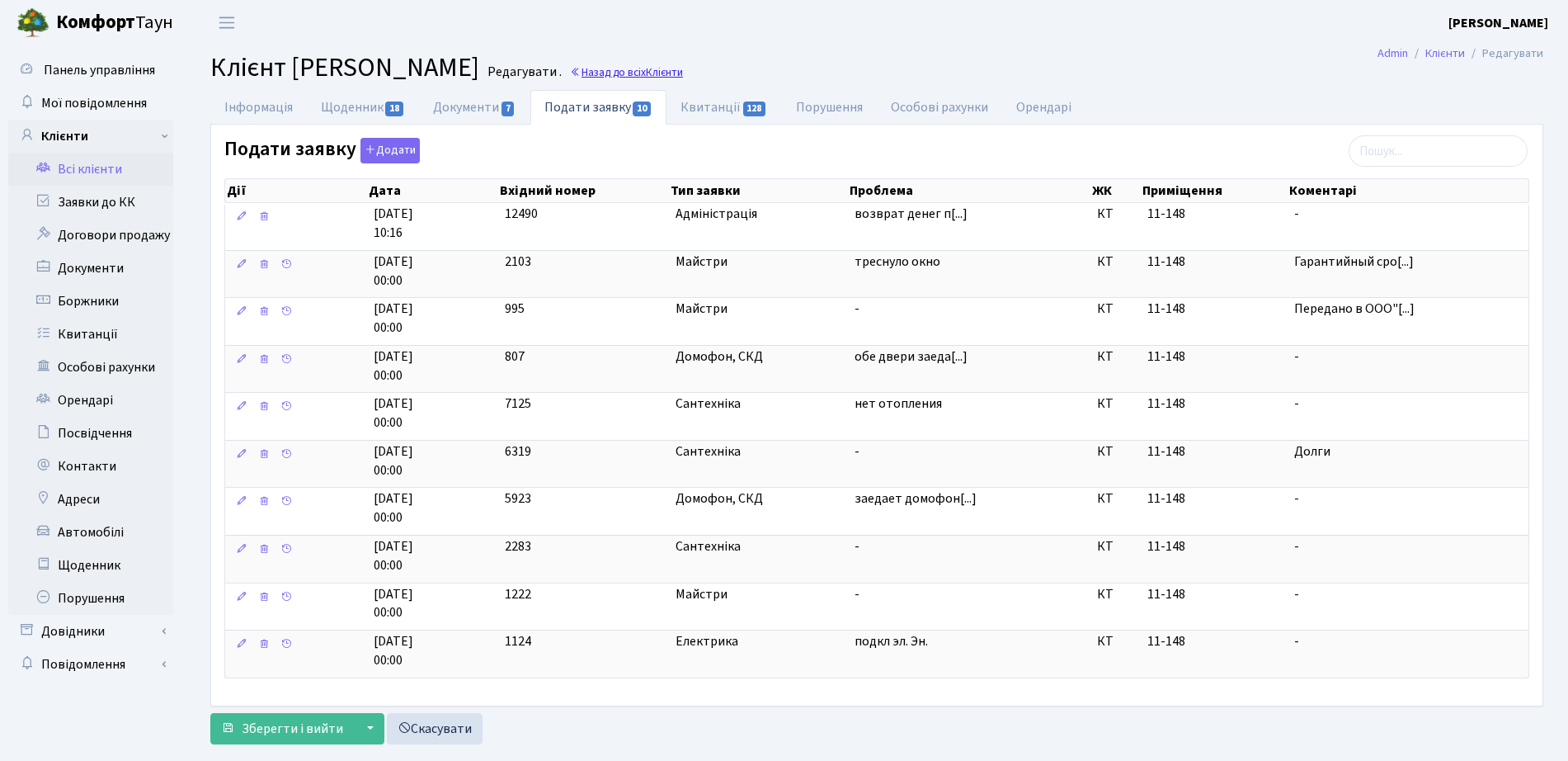
click at [683, 78] on link "Назад до всіх Клієнти" at bounding box center [626, 72] width 113 height 16
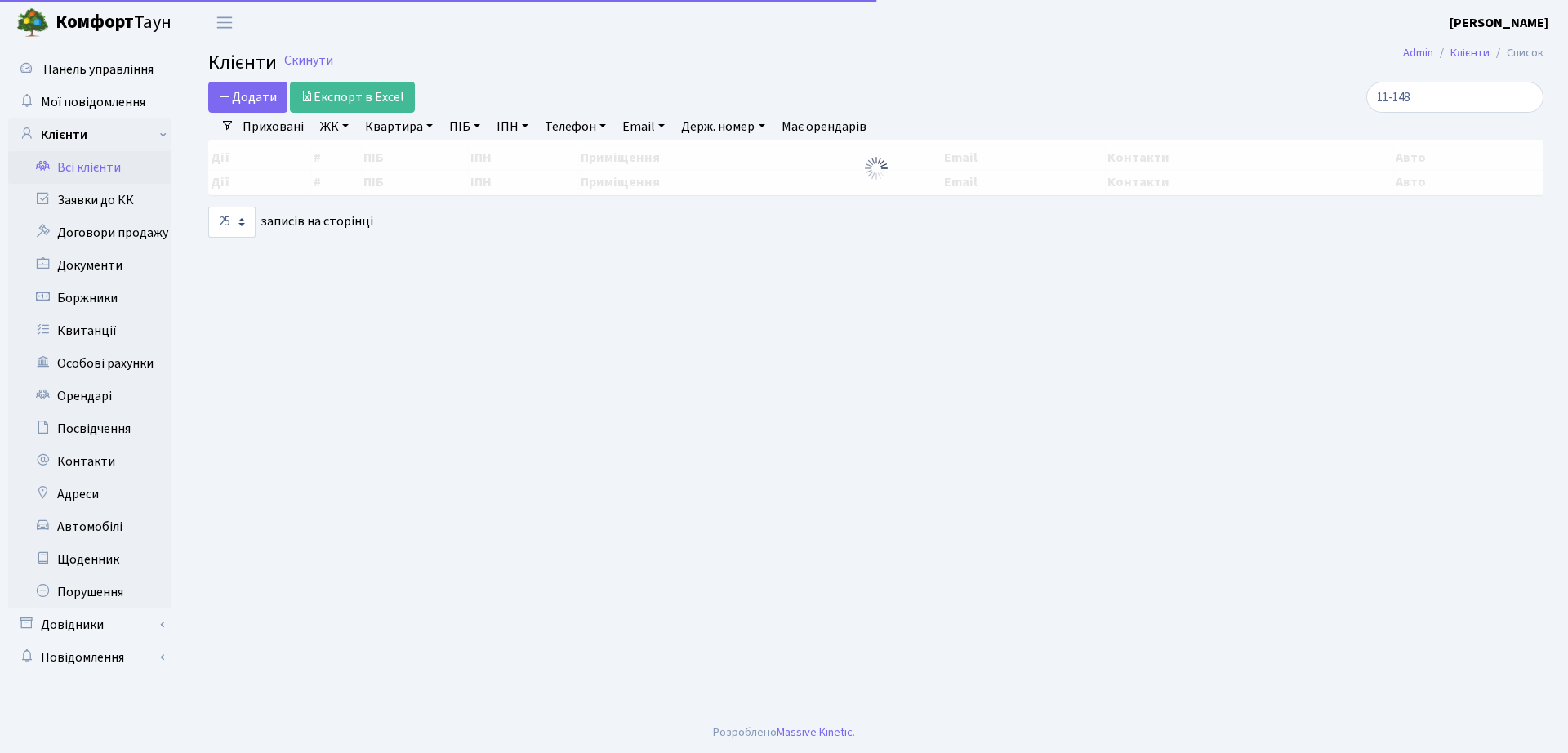
select select "25"
drag, startPoint x: 1452, startPoint y: 95, endPoint x: 1080, endPoint y: 59, distance: 373.7
click at [1103, 92] on div "11-148" at bounding box center [1329, 97] width 453 height 31
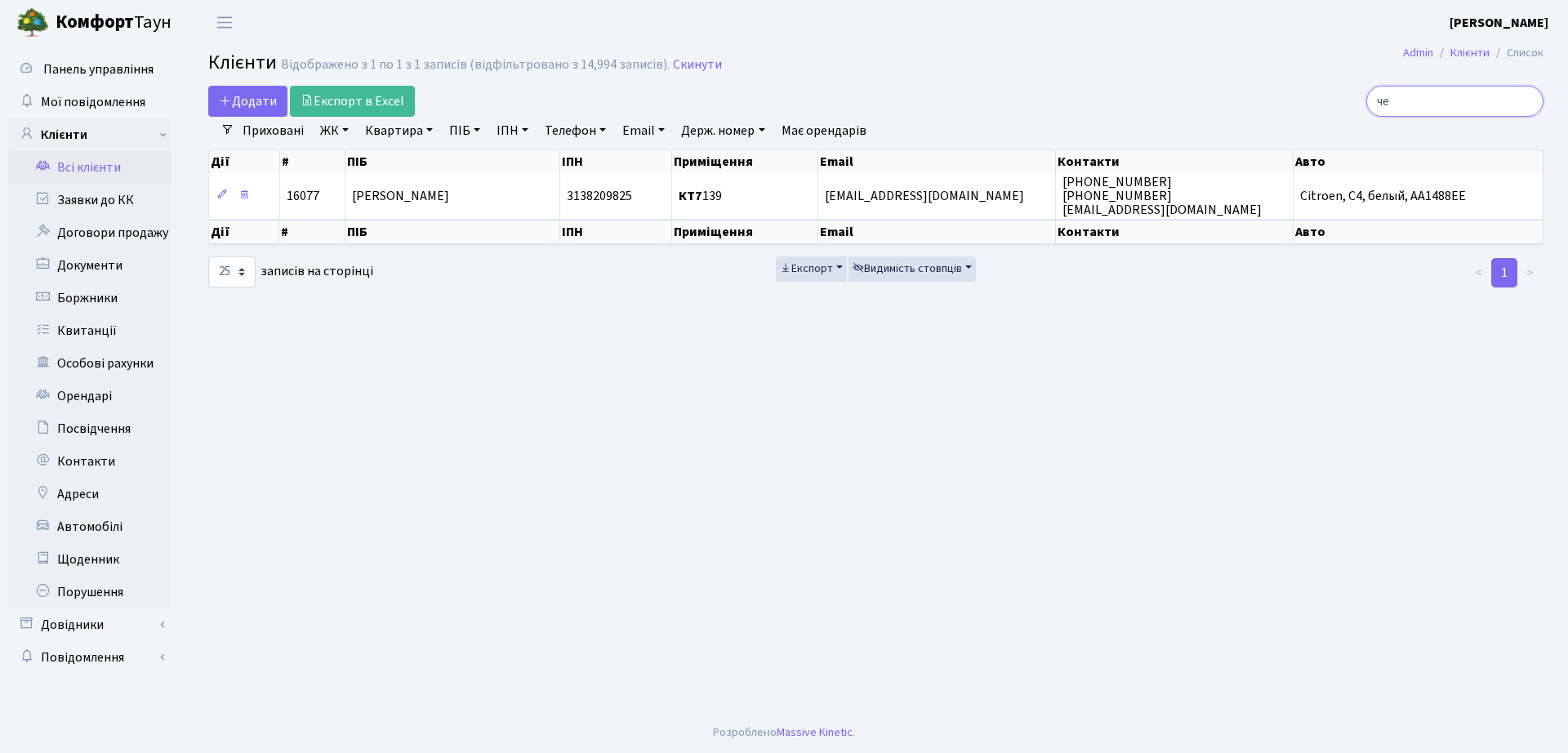
type input "ч"
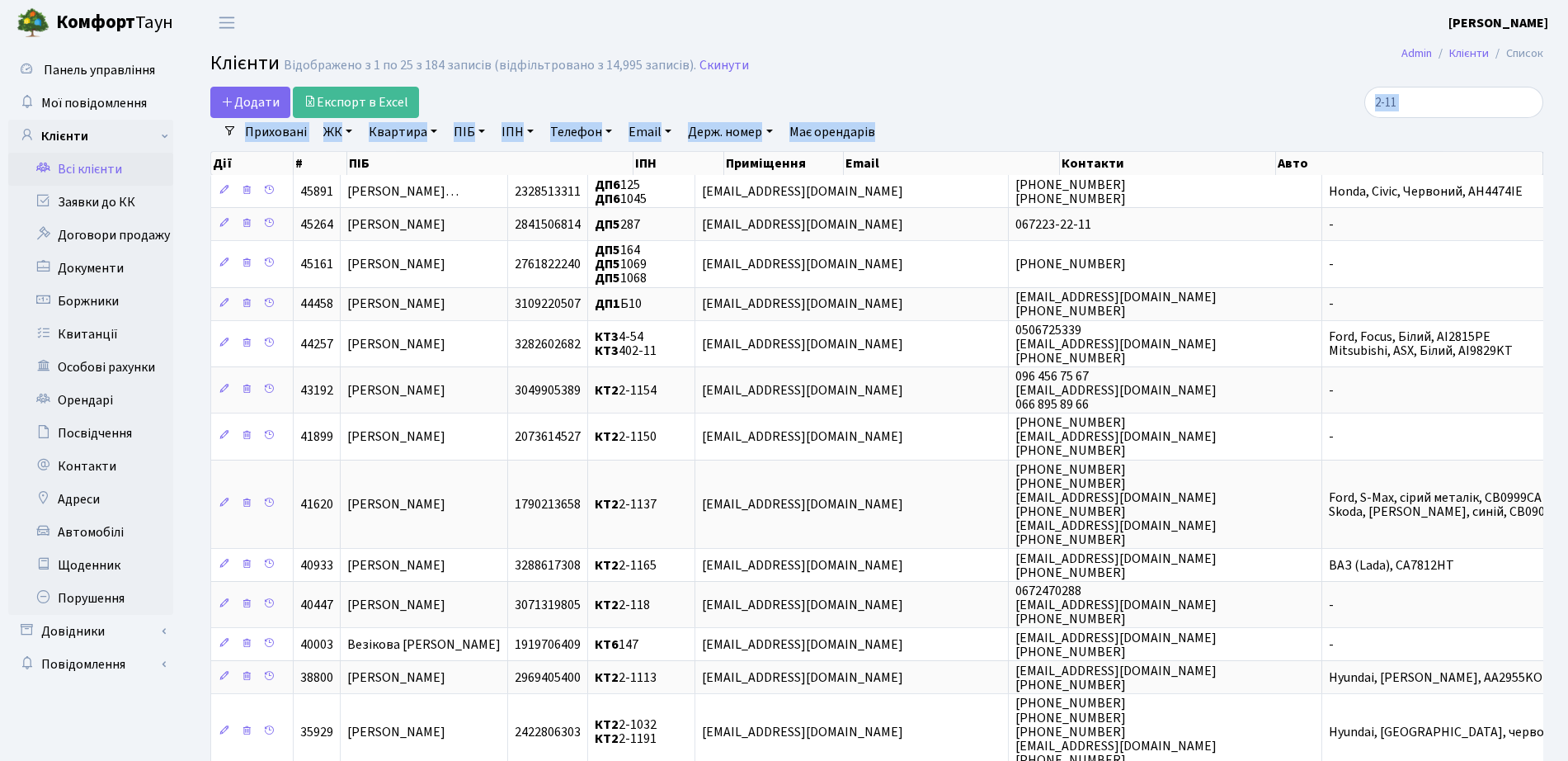
drag, startPoint x: 1455, startPoint y: 118, endPoint x: 1284, endPoint y: 104, distance: 171.6
click at [1226, 111] on div "Додати Експорт в Excel 2-11 Фільтри Приховані ЖК ТХ, вул. Ділова, 1/2 КТ, вул. …" at bounding box center [876, 722] width 1358 height 1272
click at [1412, 97] on input "2-11" at bounding box center [1454, 102] width 179 height 31
drag, startPoint x: 1418, startPoint y: 102, endPoint x: 1257, endPoint y: 93, distance: 161.3
click at [1257, 93] on div "2-11" at bounding box center [1330, 102] width 428 height 31
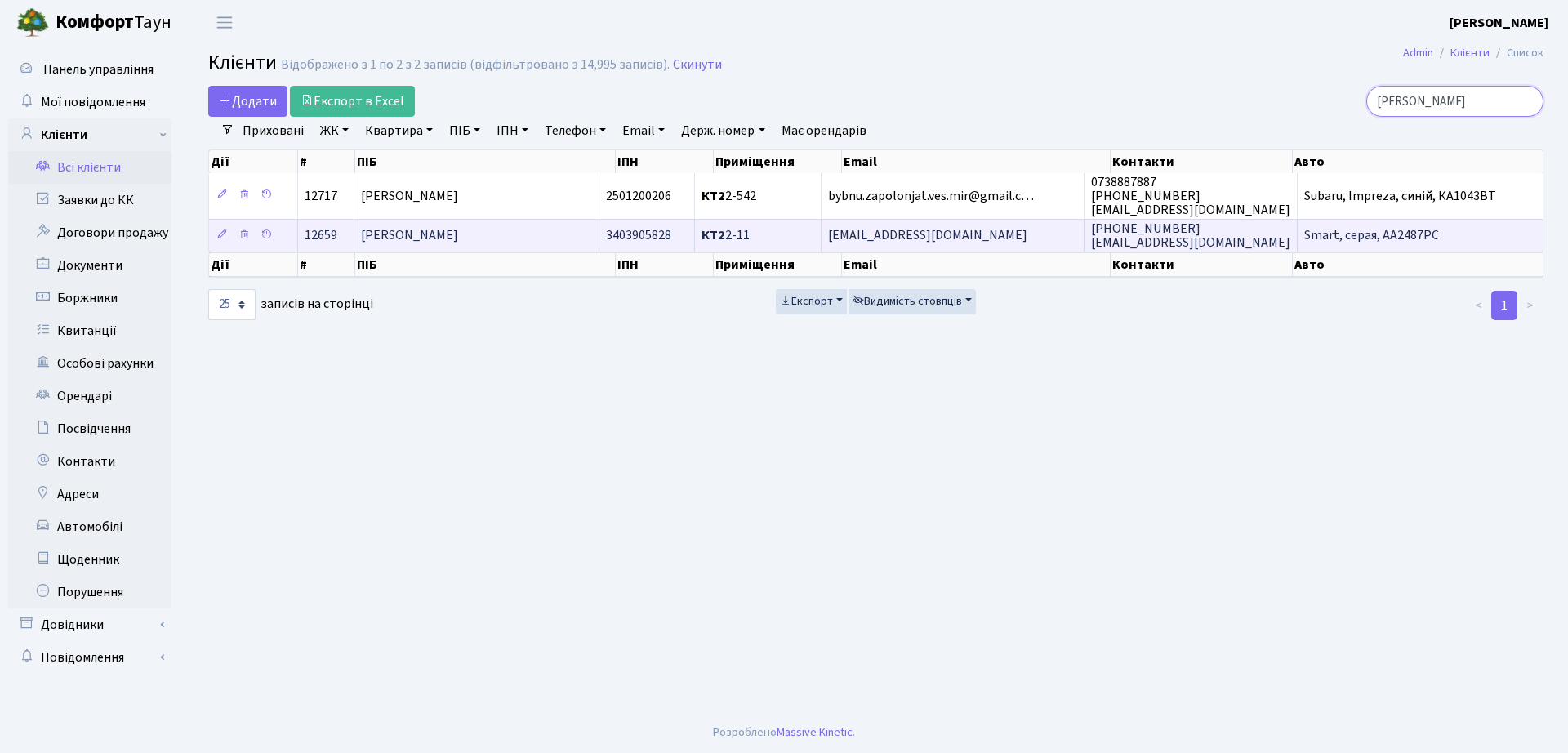
type input "полуектова"
click at [780, 239] on td "КТ2 2-11" at bounding box center [757, 235] width 126 height 33
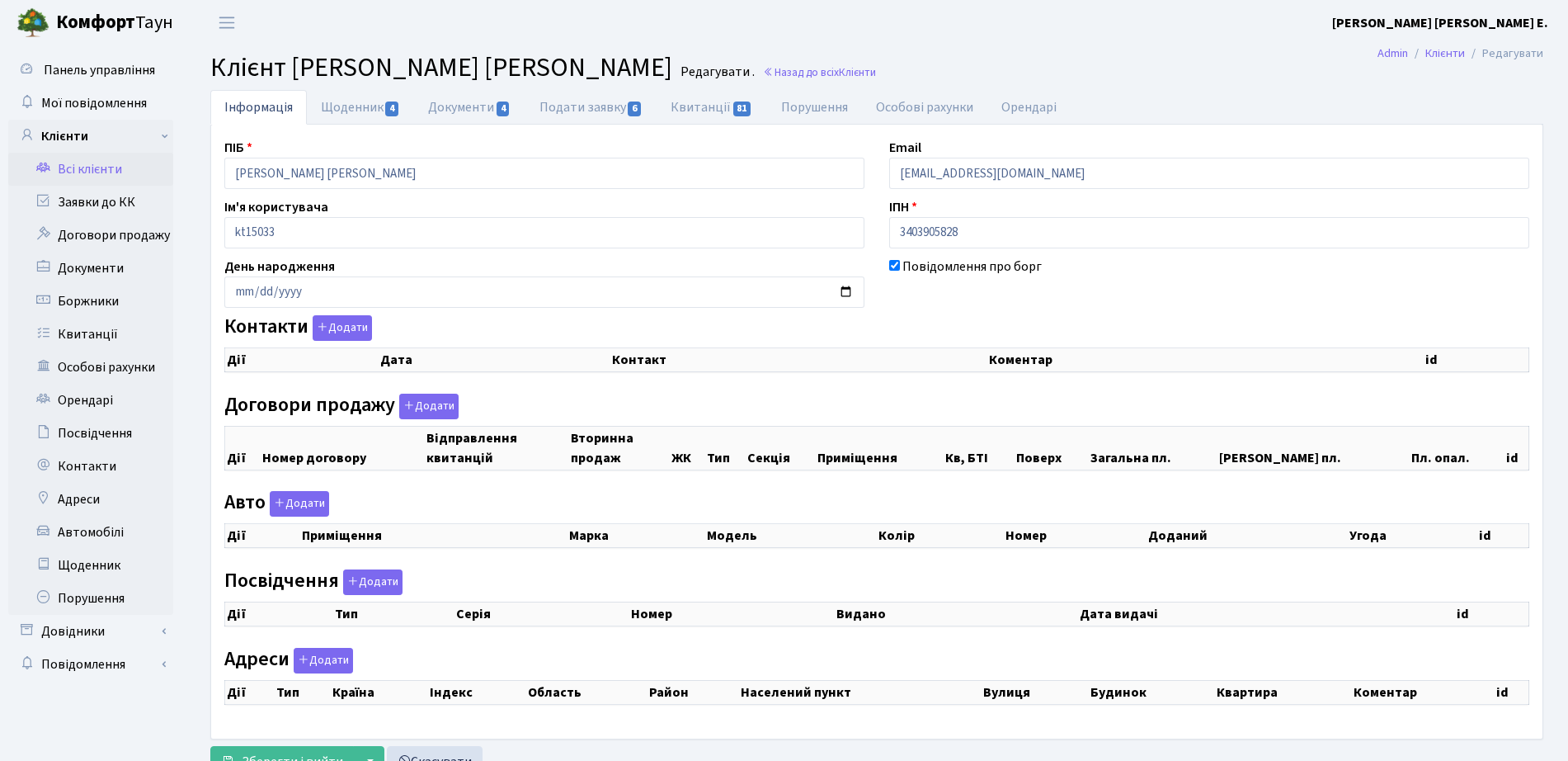
checkbox input "true"
select select "25"
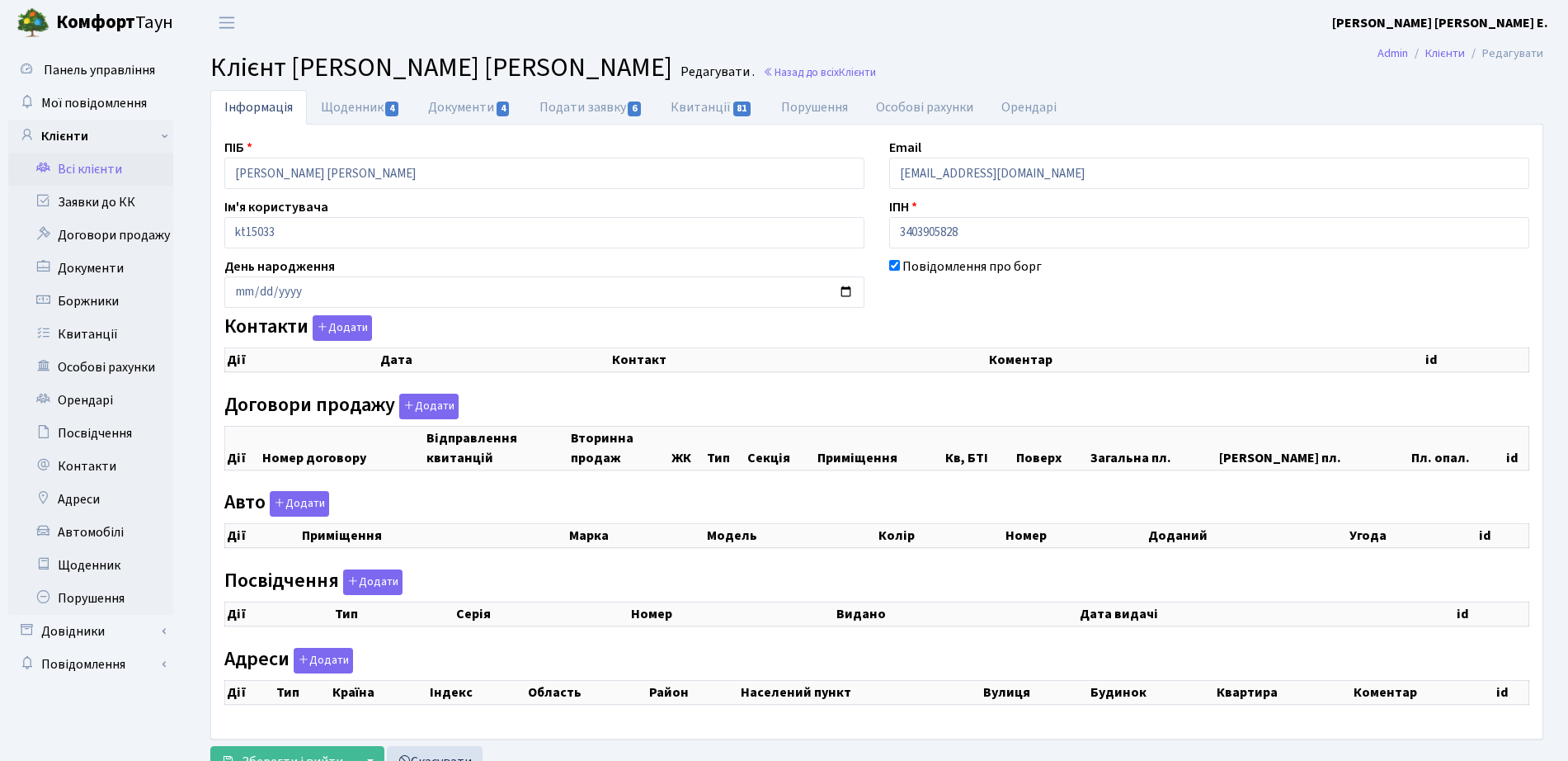
select select "25"
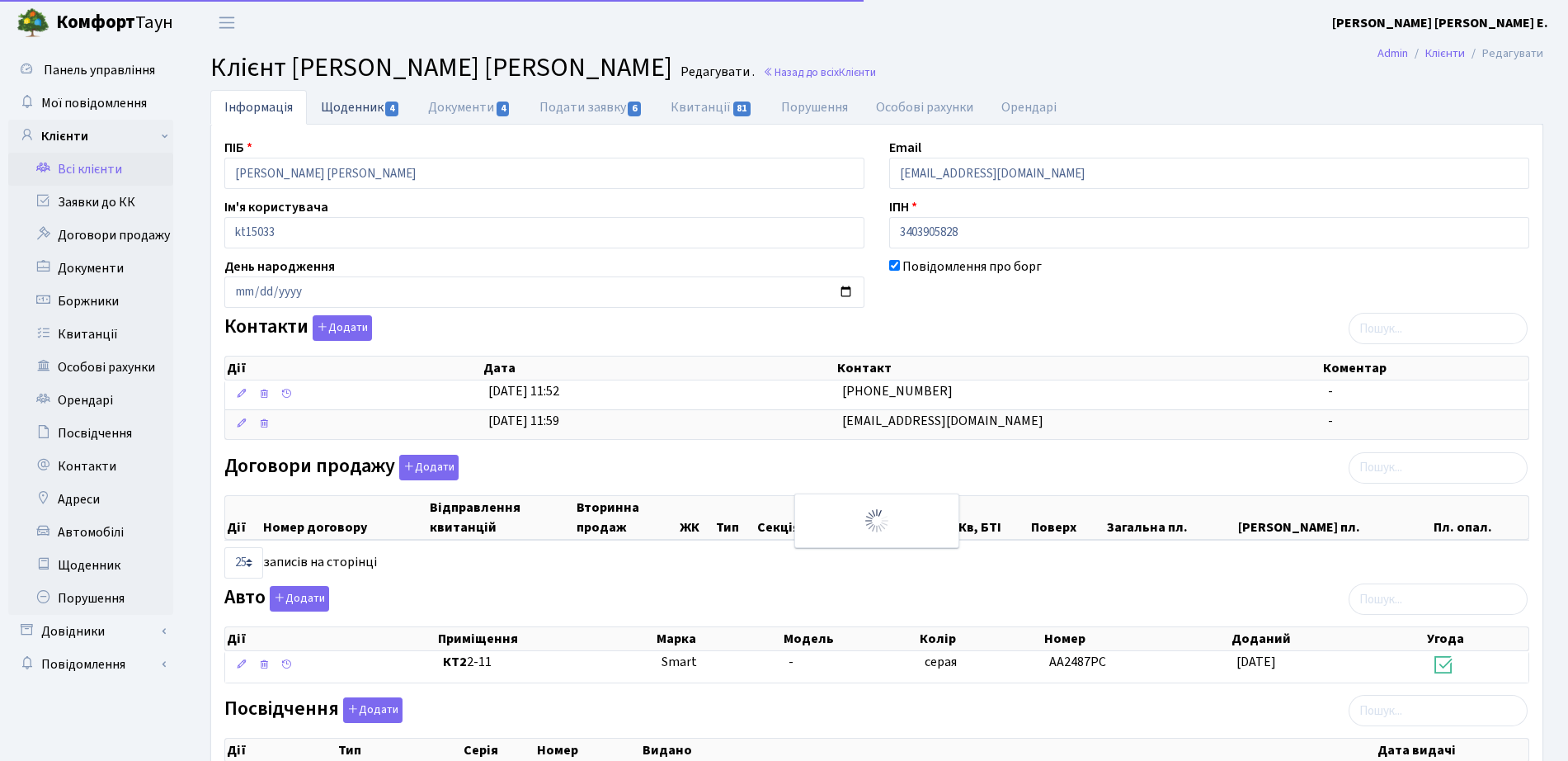
click at [314, 115] on link "Щоденник 4" at bounding box center [361, 107] width 108 height 34
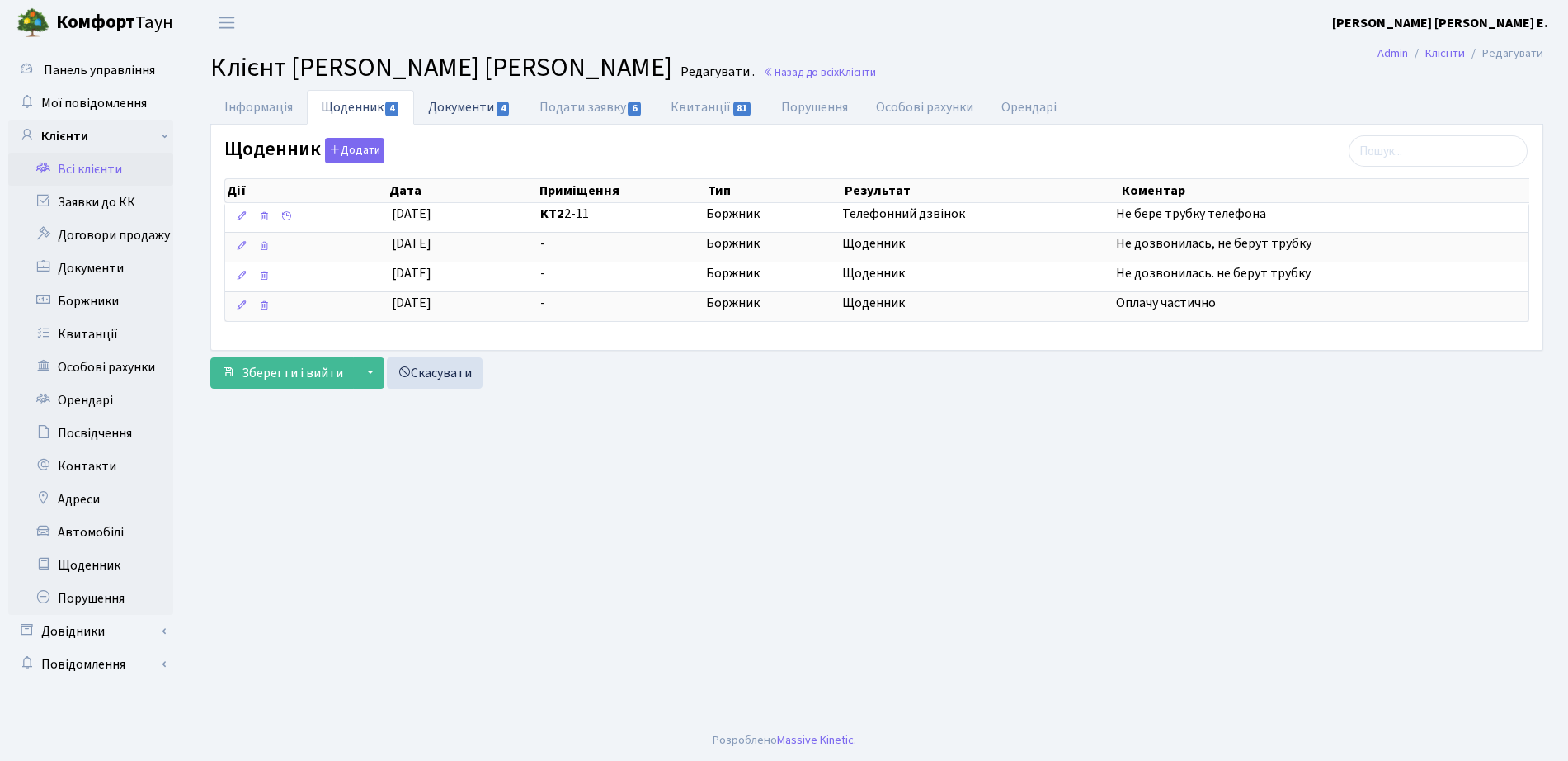
click at [459, 104] on link "Документи 4" at bounding box center [469, 107] width 110 height 34
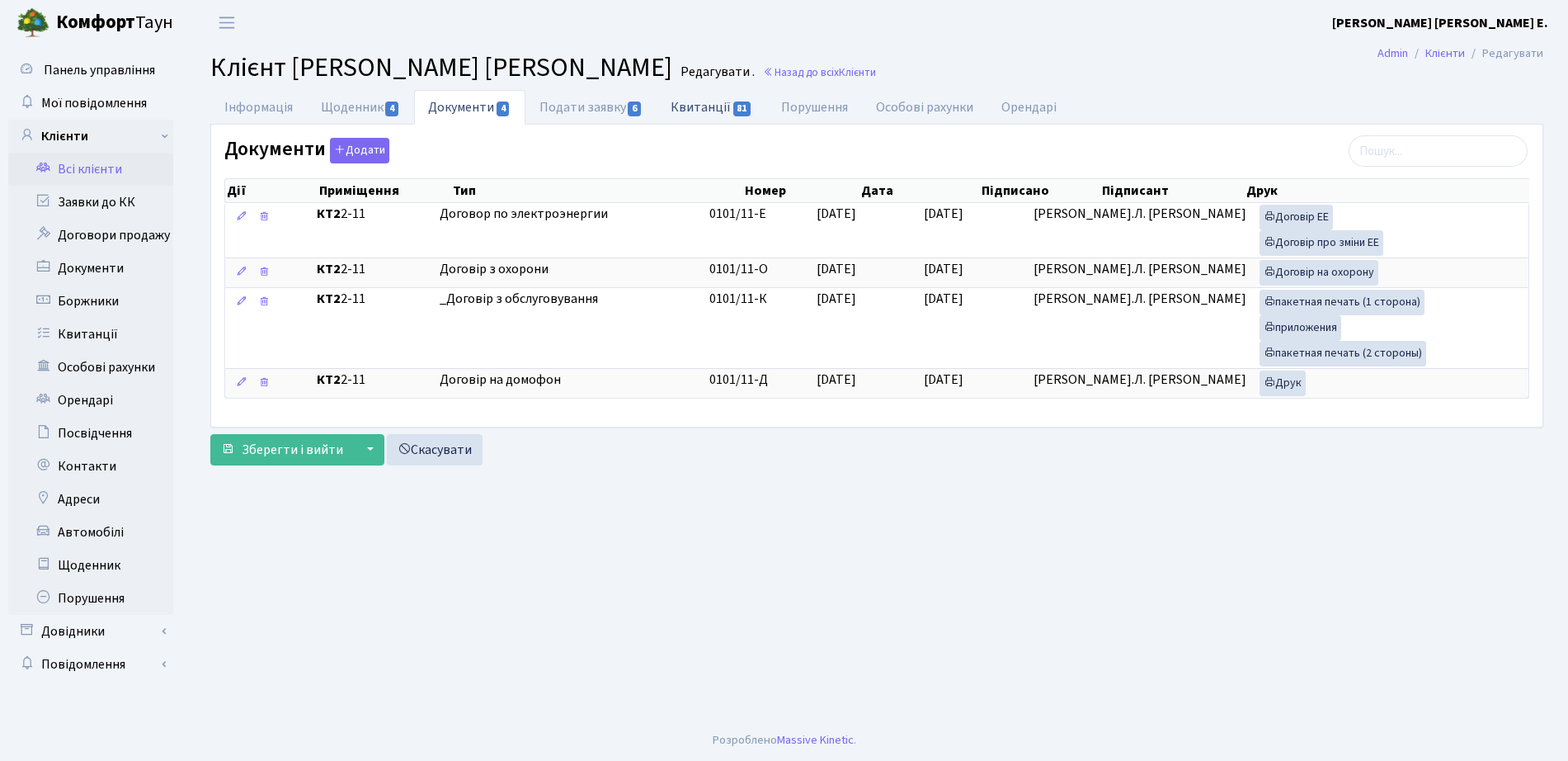
click at [739, 112] on span "81" at bounding box center [742, 109] width 18 height 15
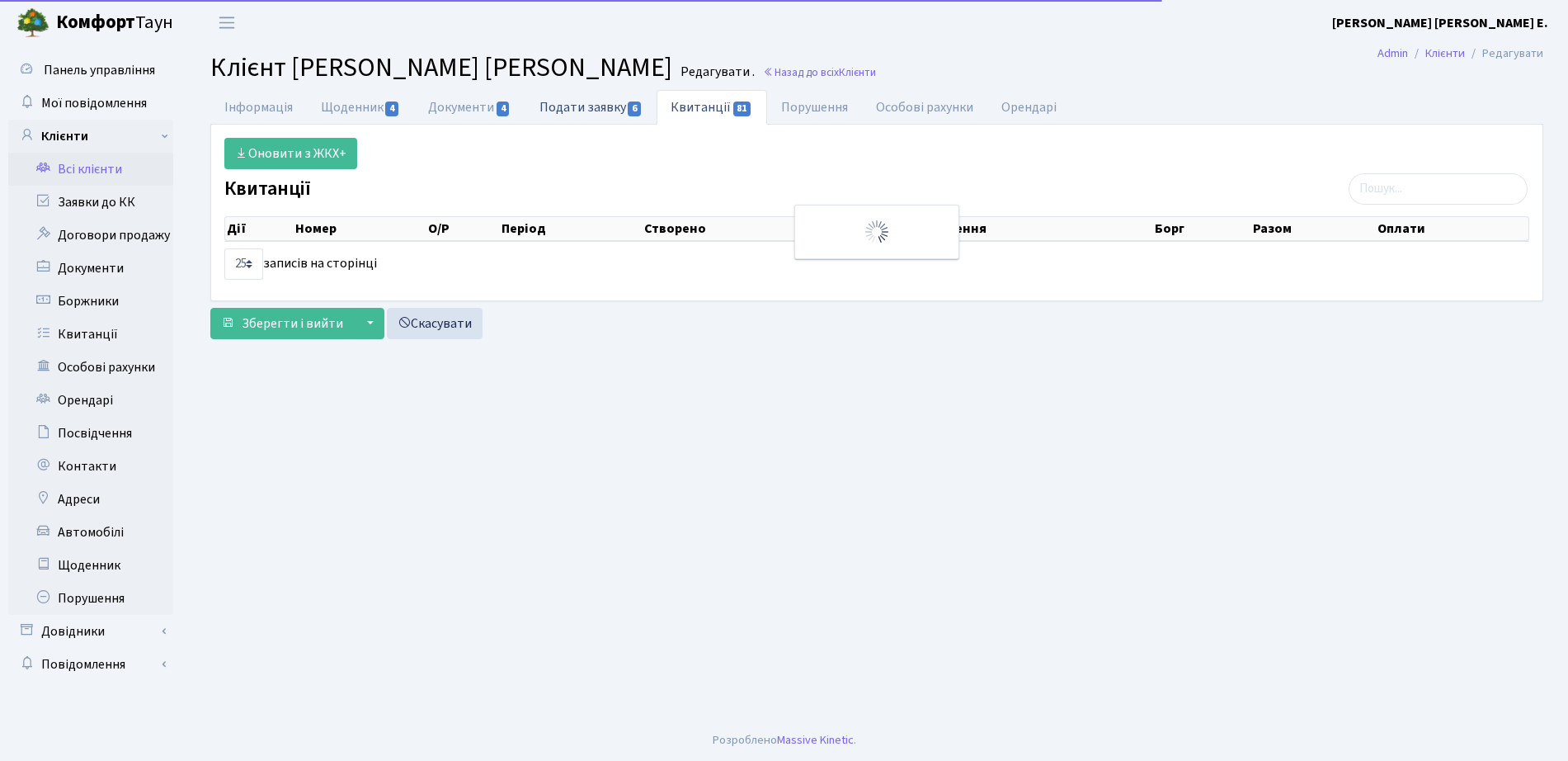
click at [541, 112] on link "Подати заявку 6" at bounding box center [590, 107] width 131 height 34
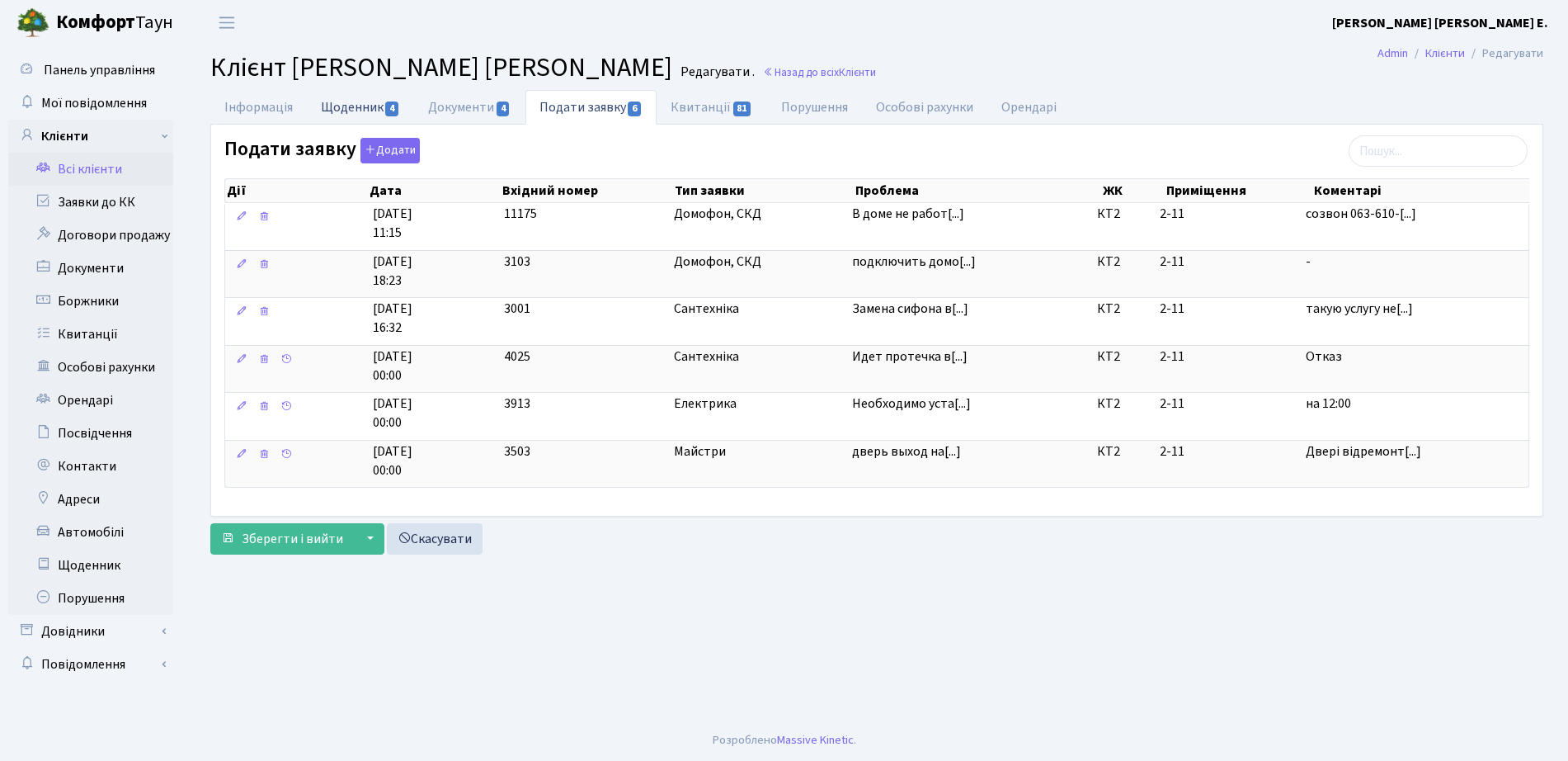
click at [346, 105] on link "Щоденник 4" at bounding box center [361, 107] width 108 height 34
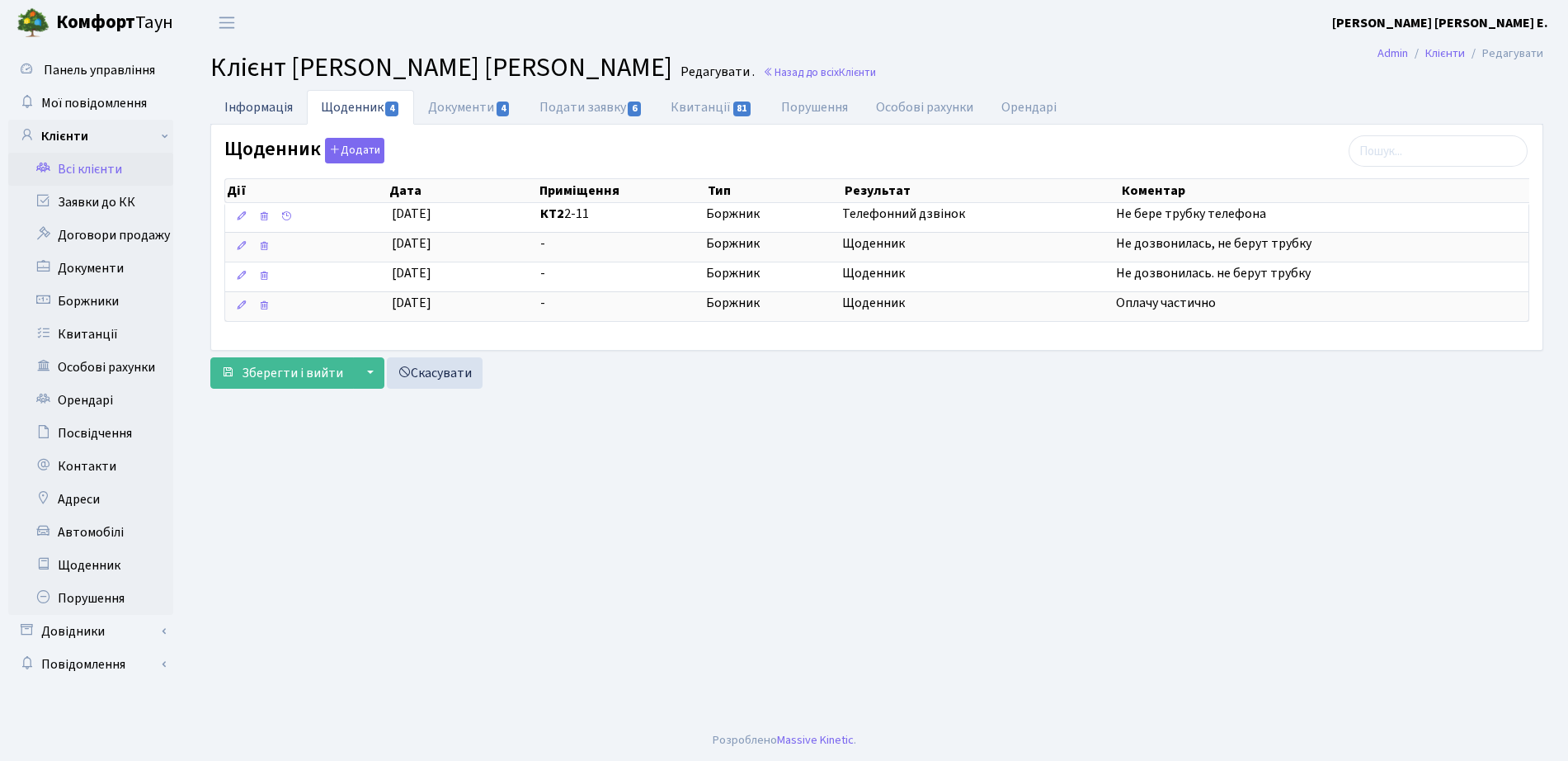
click at [263, 114] on link "Інформація" at bounding box center [259, 107] width 97 height 34
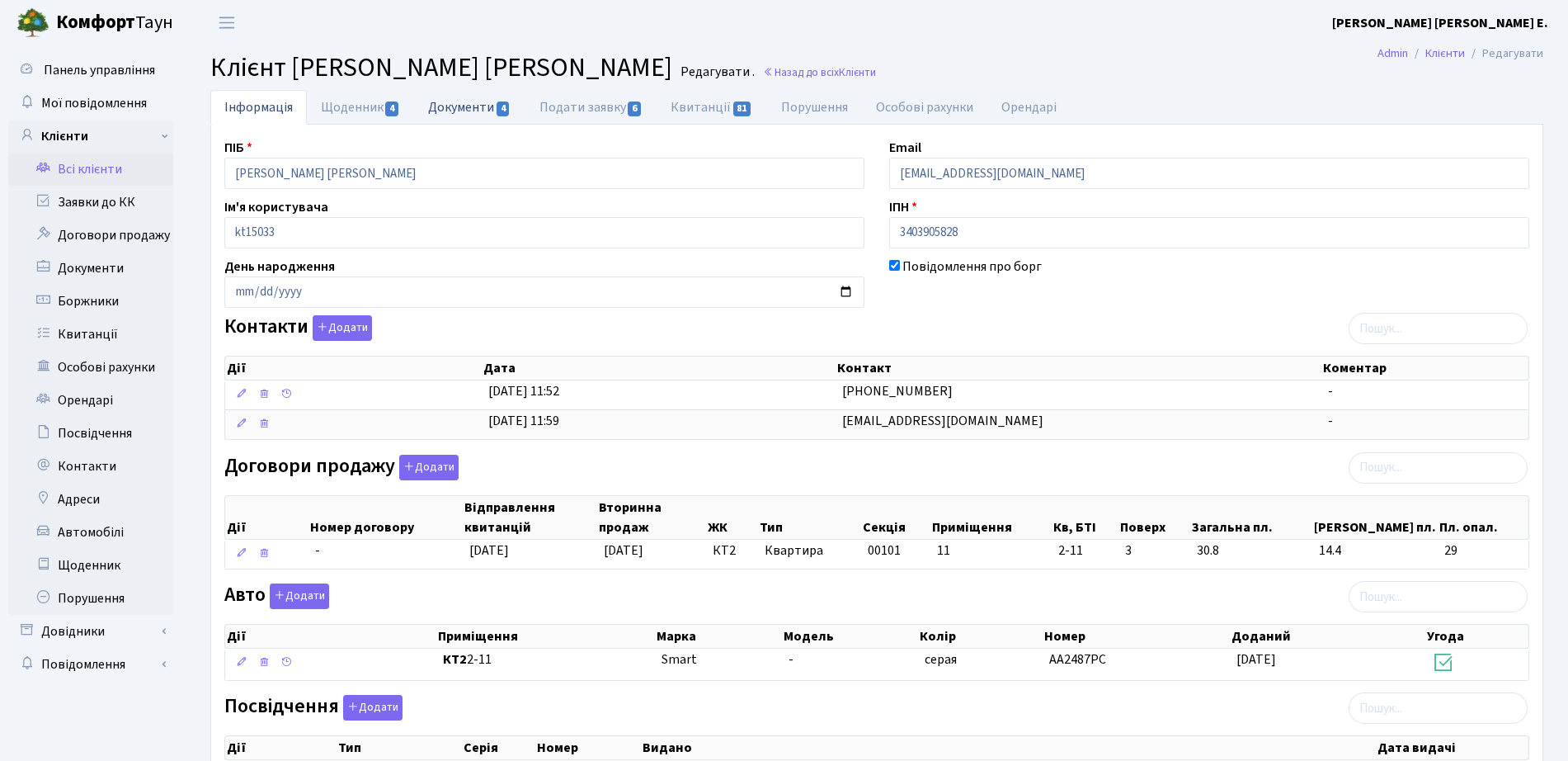
click at [506, 110] on span "4" at bounding box center [503, 109] width 14 height 15
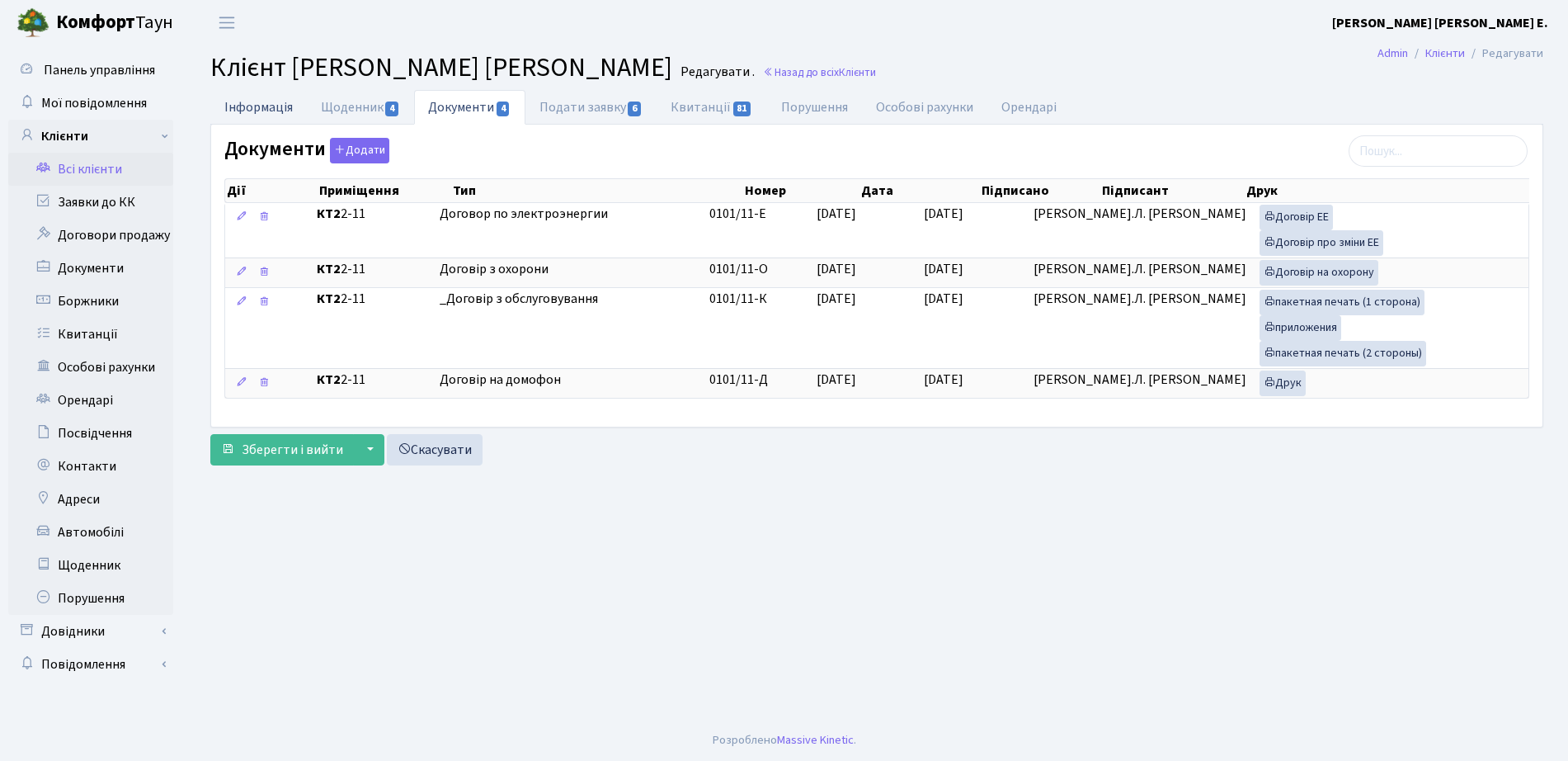
click at [284, 95] on link "Інформація" at bounding box center [259, 107] width 97 height 34
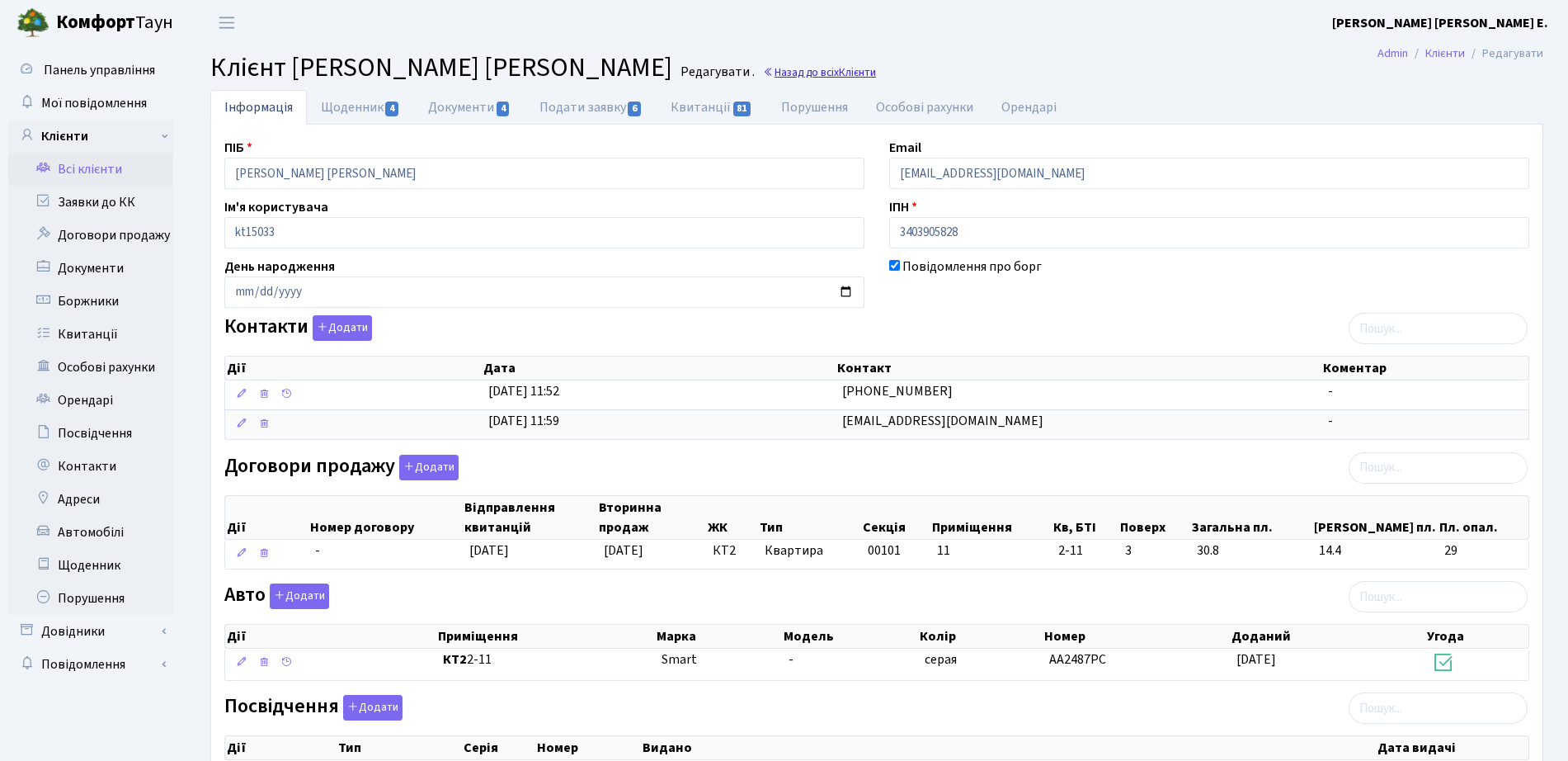
click at [848, 65] on link "Назад до всіх Клієнти" at bounding box center [819, 72] width 113 height 16
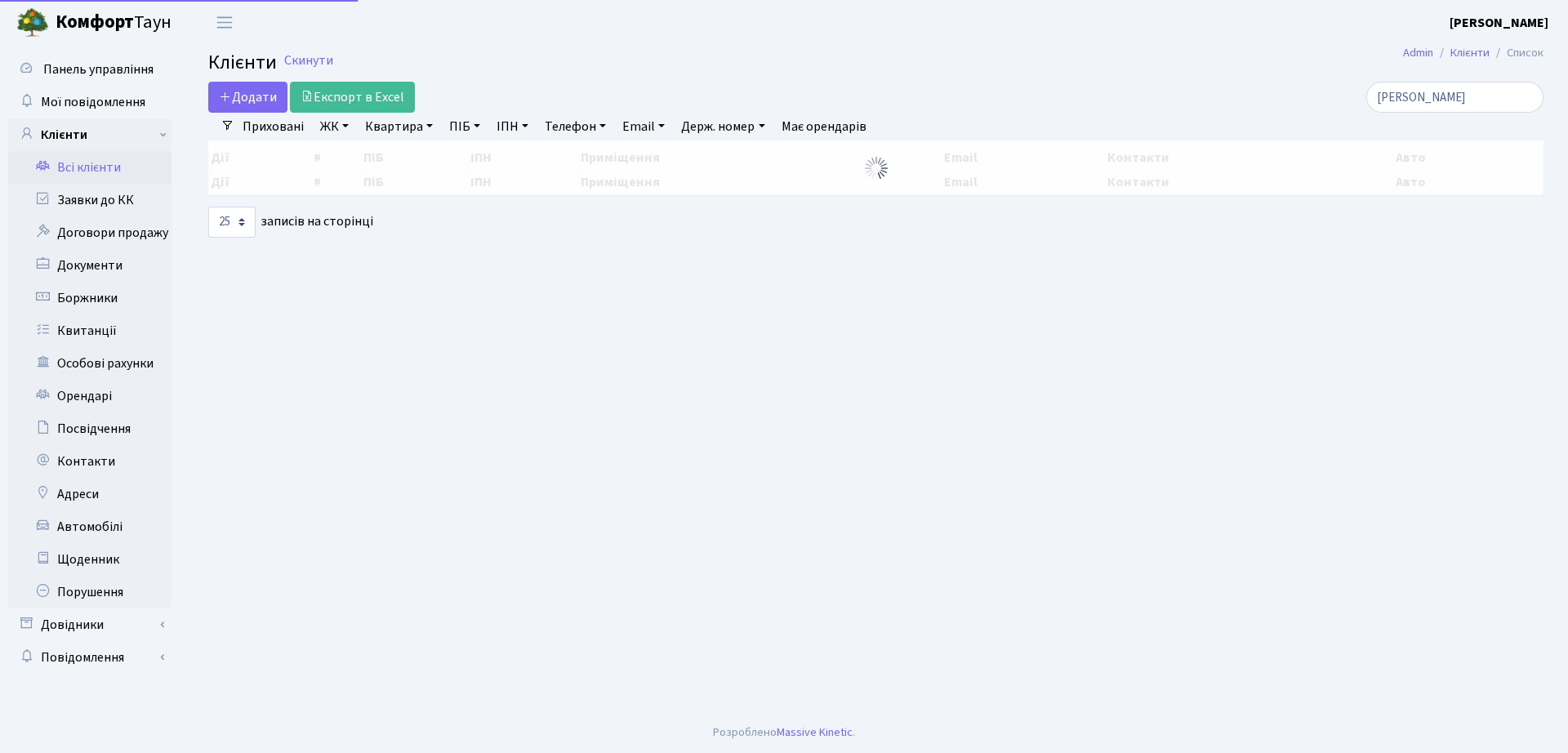
select select "25"
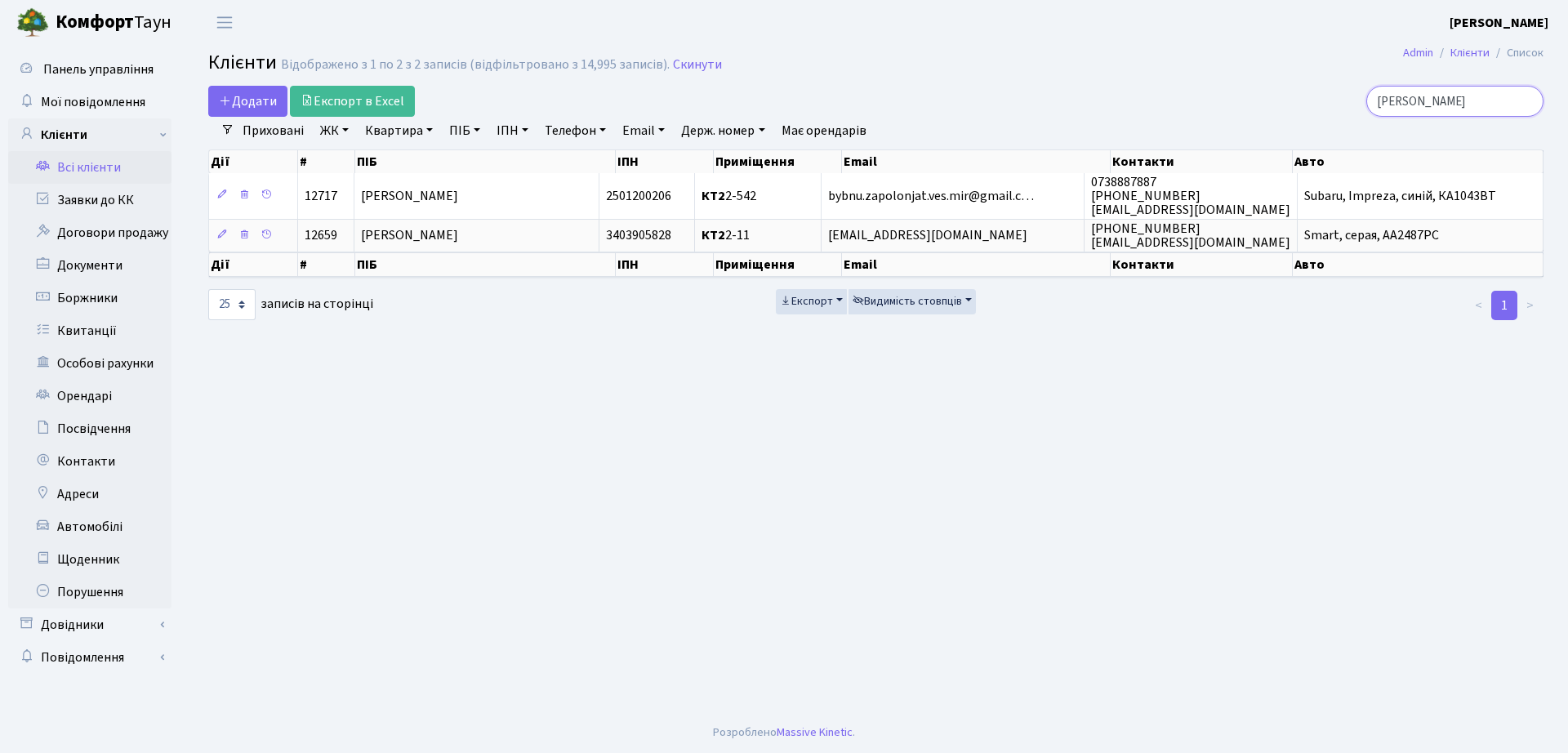
drag, startPoint x: 1499, startPoint y: 96, endPoint x: 1128, endPoint y: 90, distance: 371.0
click at [1128, 90] on div "[PERSON_NAME]" at bounding box center [1329, 101] width 429 height 31
type input "11-148"
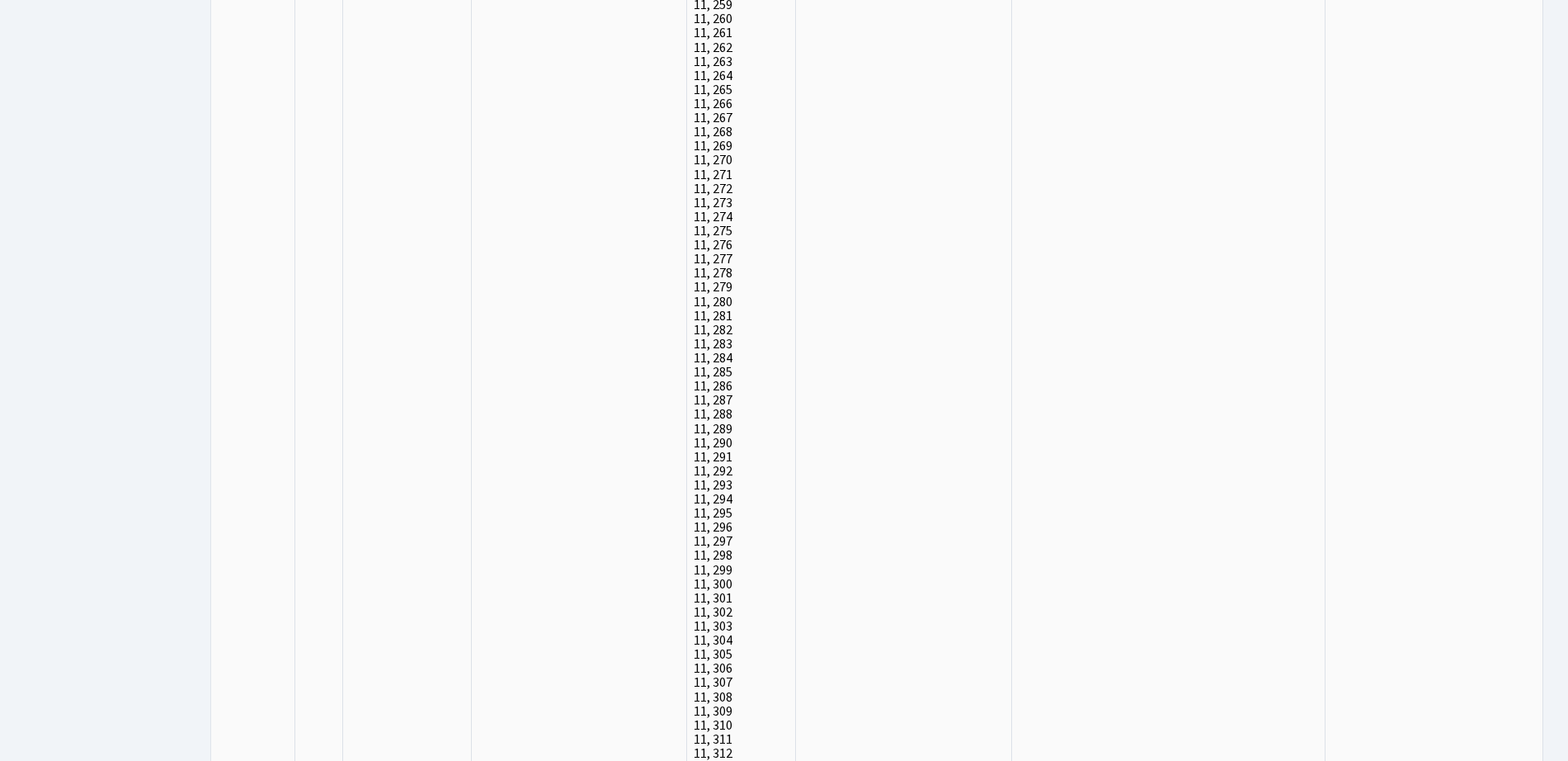
scroll to position [15138, 0]
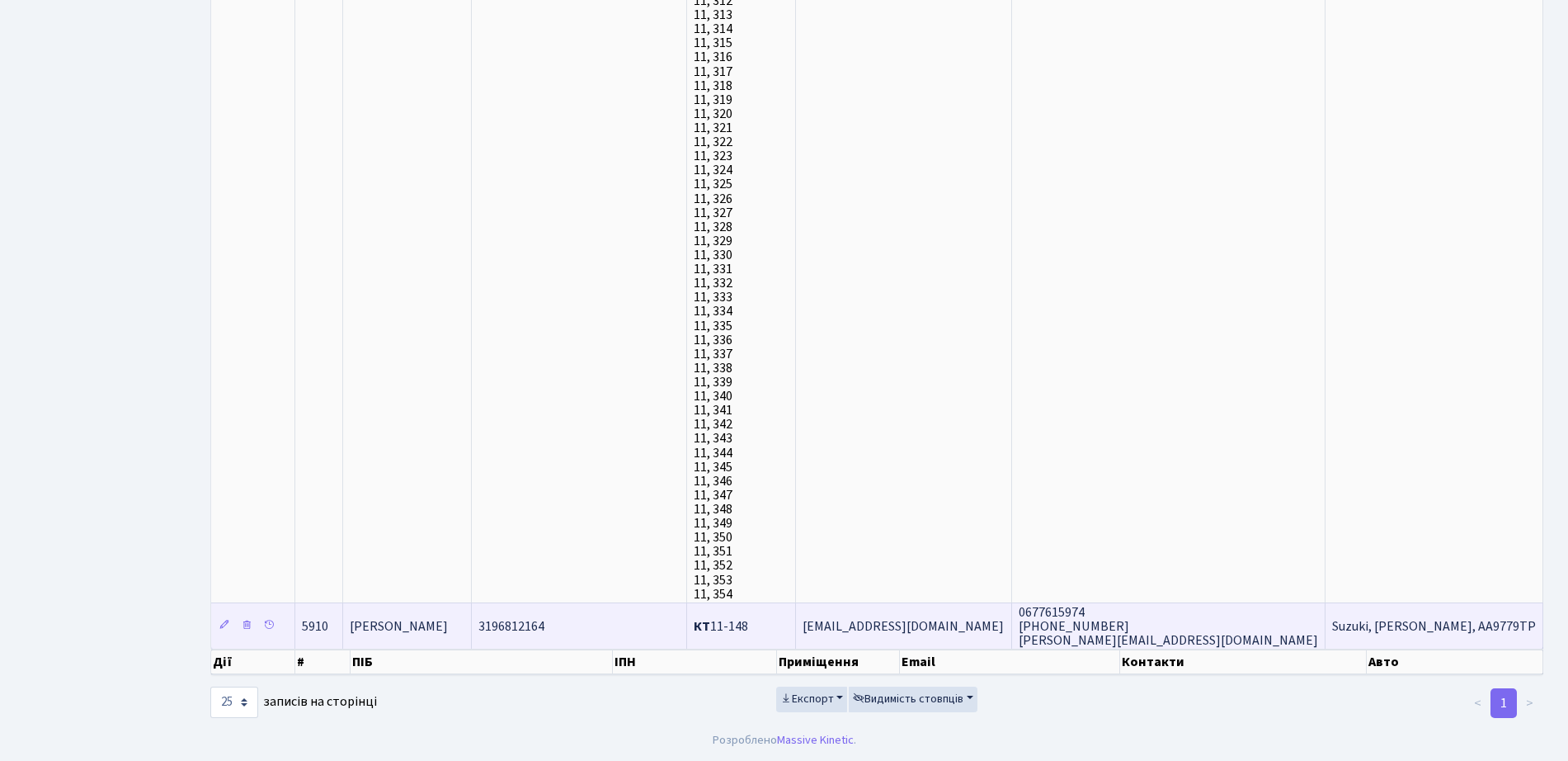
click at [796, 617] on td "КТ 11-148" at bounding box center [741, 625] width 109 height 47
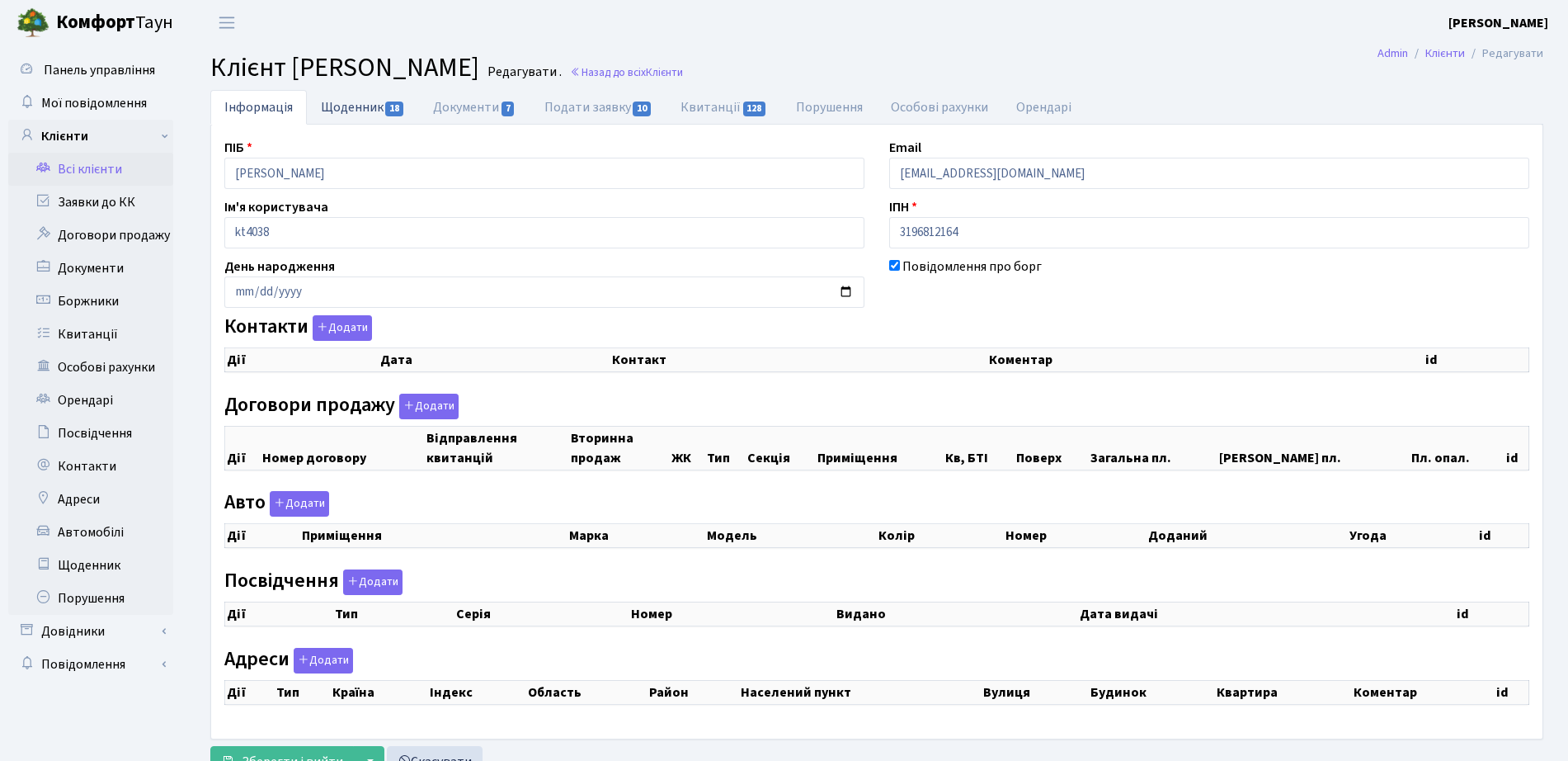
checkbox input "true"
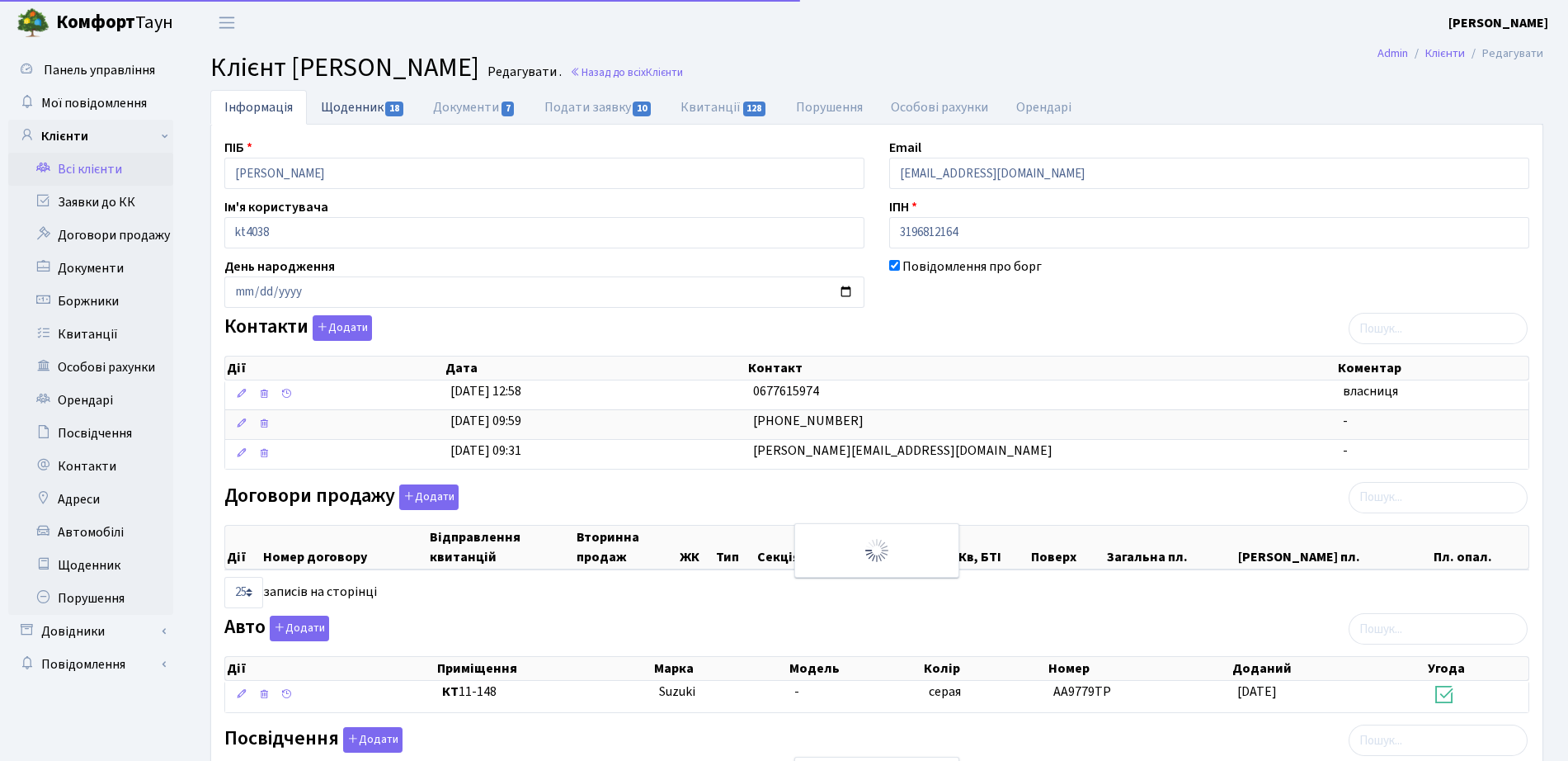
click at [357, 119] on link "Щоденник 18" at bounding box center [363, 107] width 112 height 34
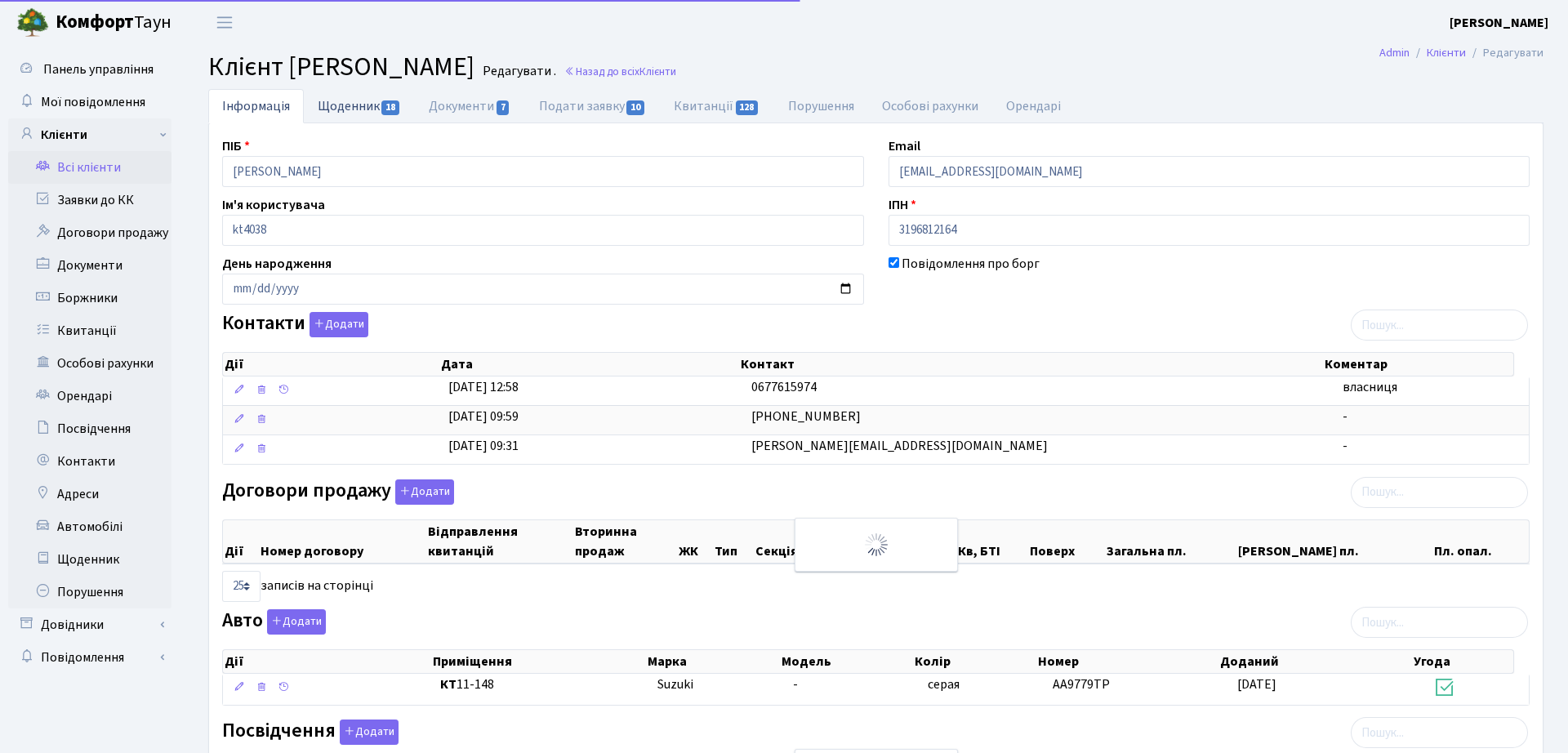
select select "25"
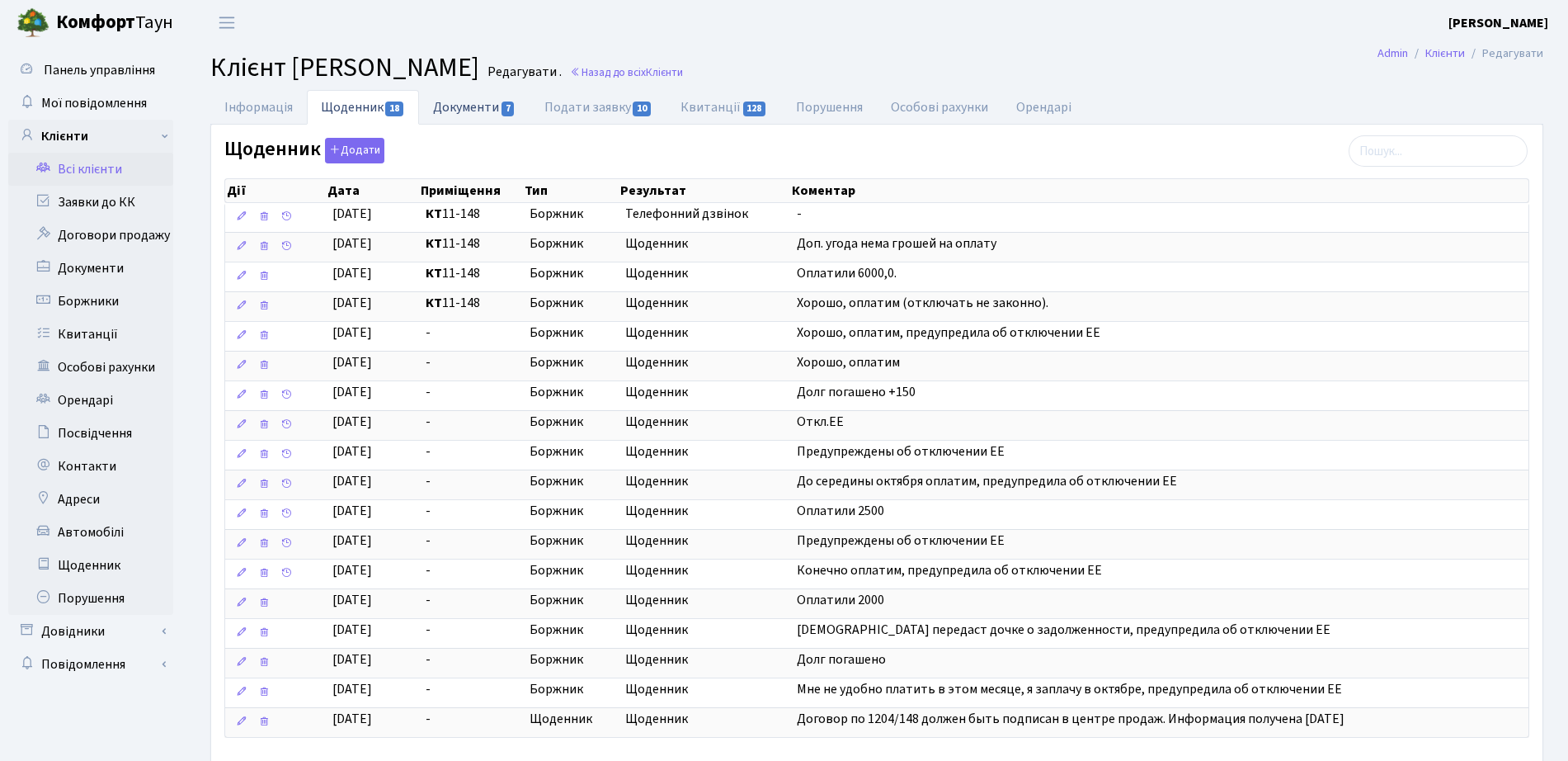
click at [451, 119] on link "Документи 7" at bounding box center [474, 107] width 110 height 34
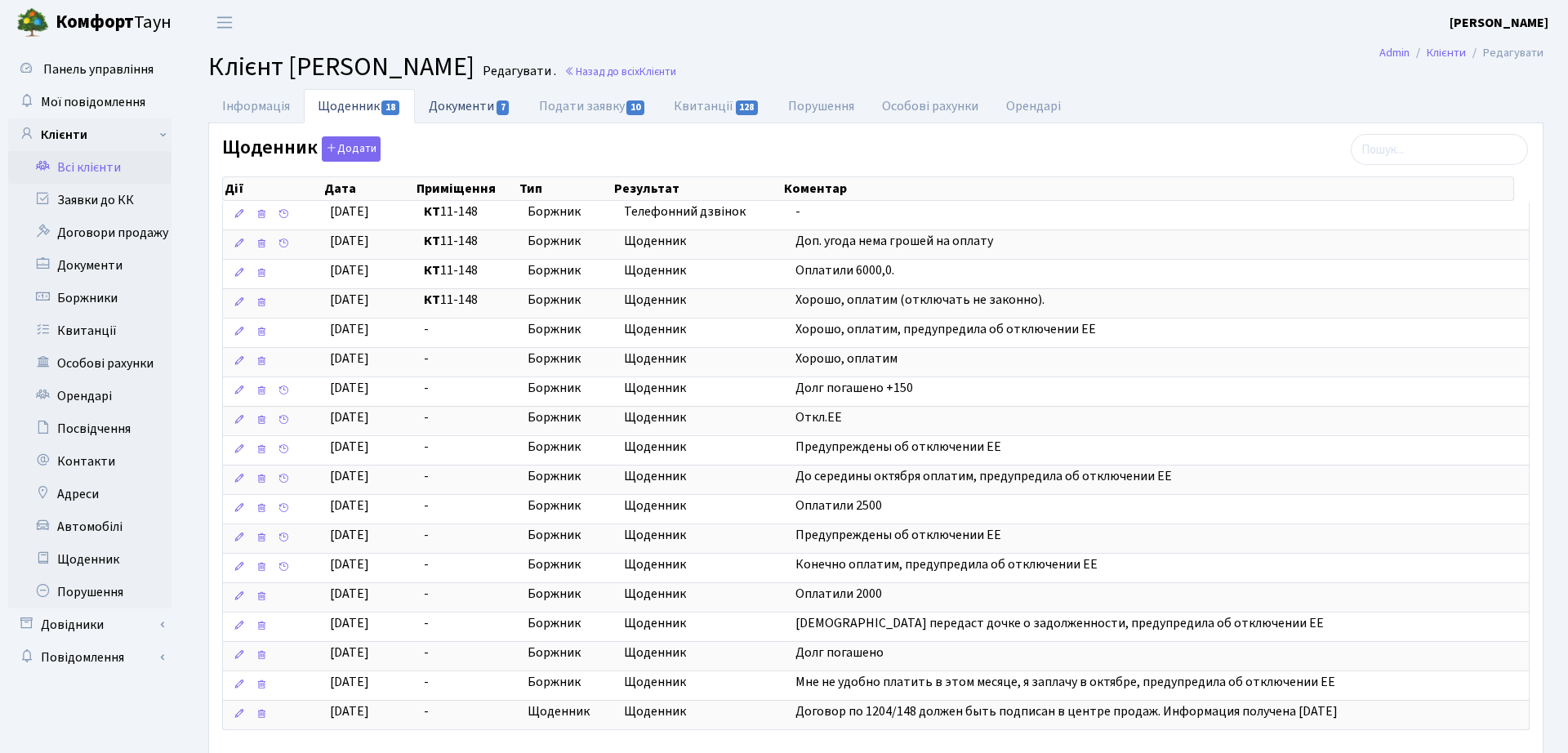
select select "25"
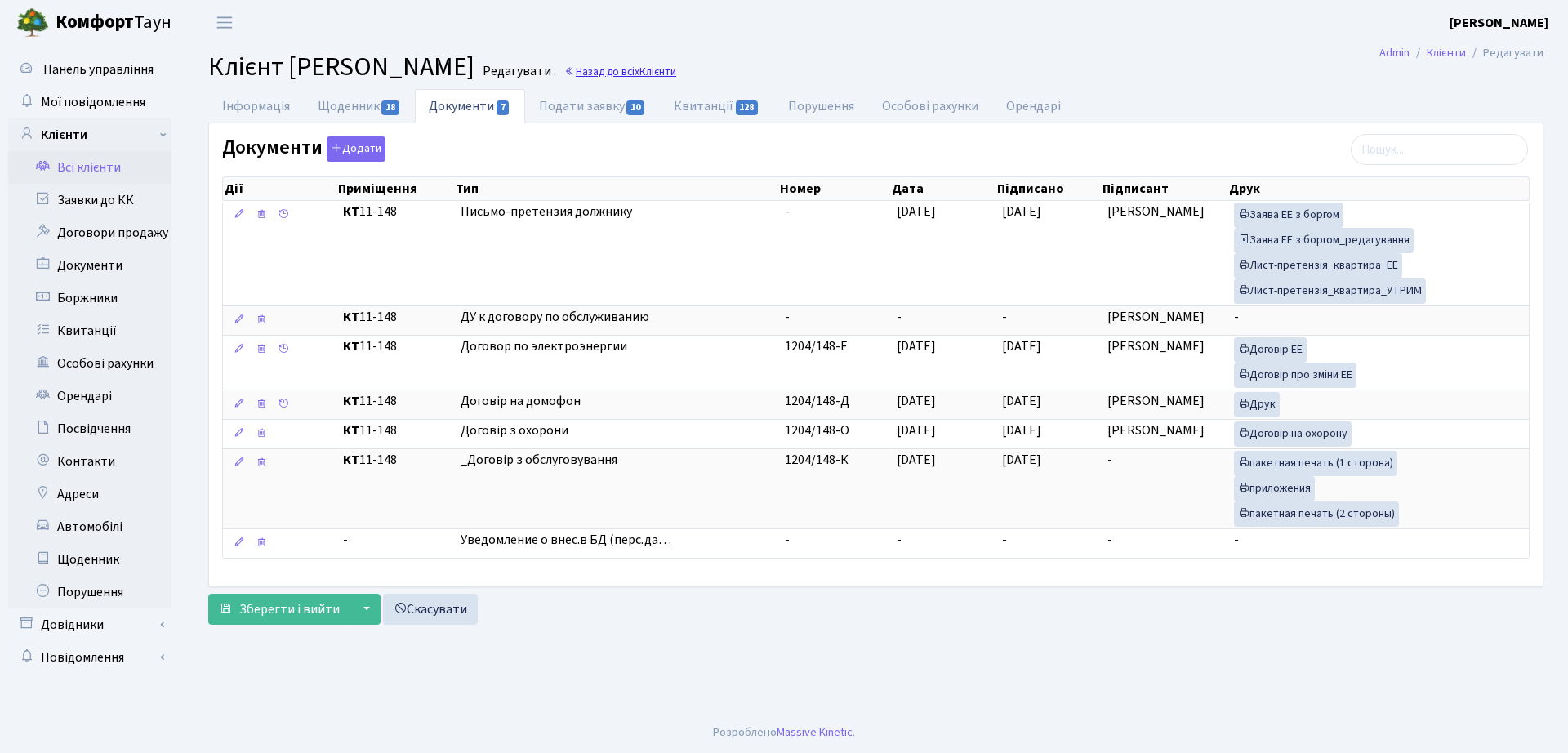
click at [677, 69] on link "Назад до всіх Клієнти" at bounding box center [620, 71] width 112 height 15
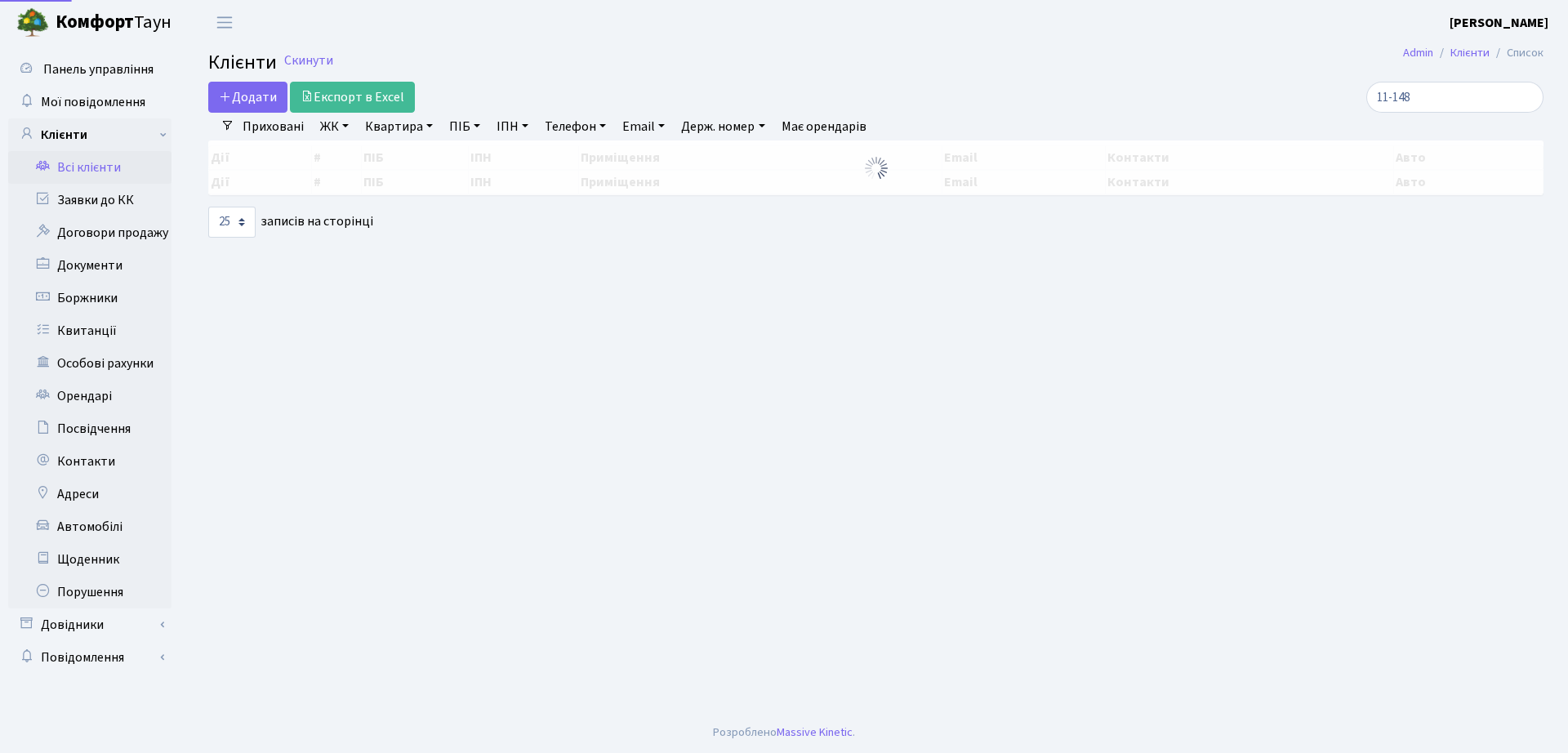
select select "25"
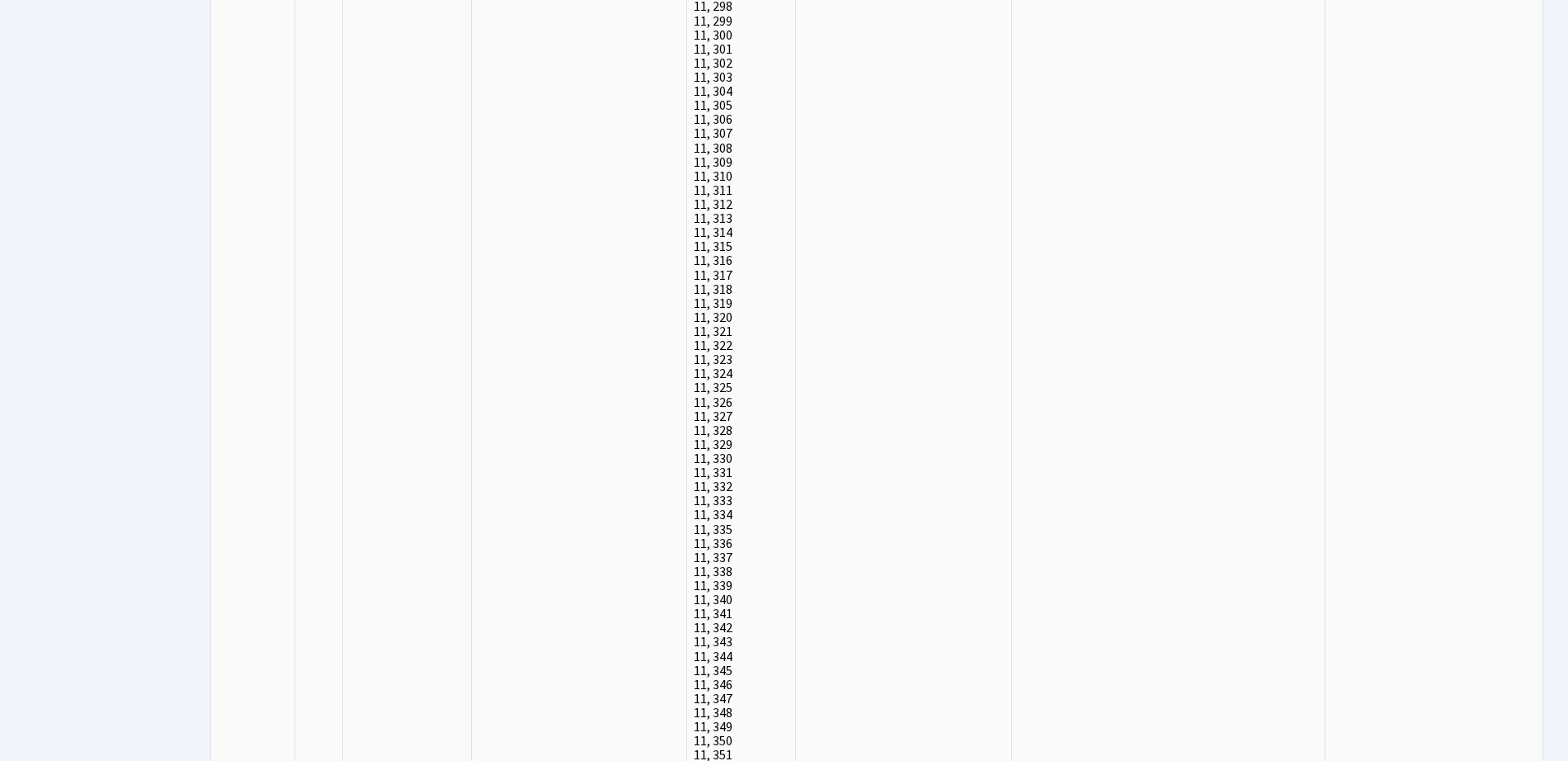
scroll to position [15138, 0]
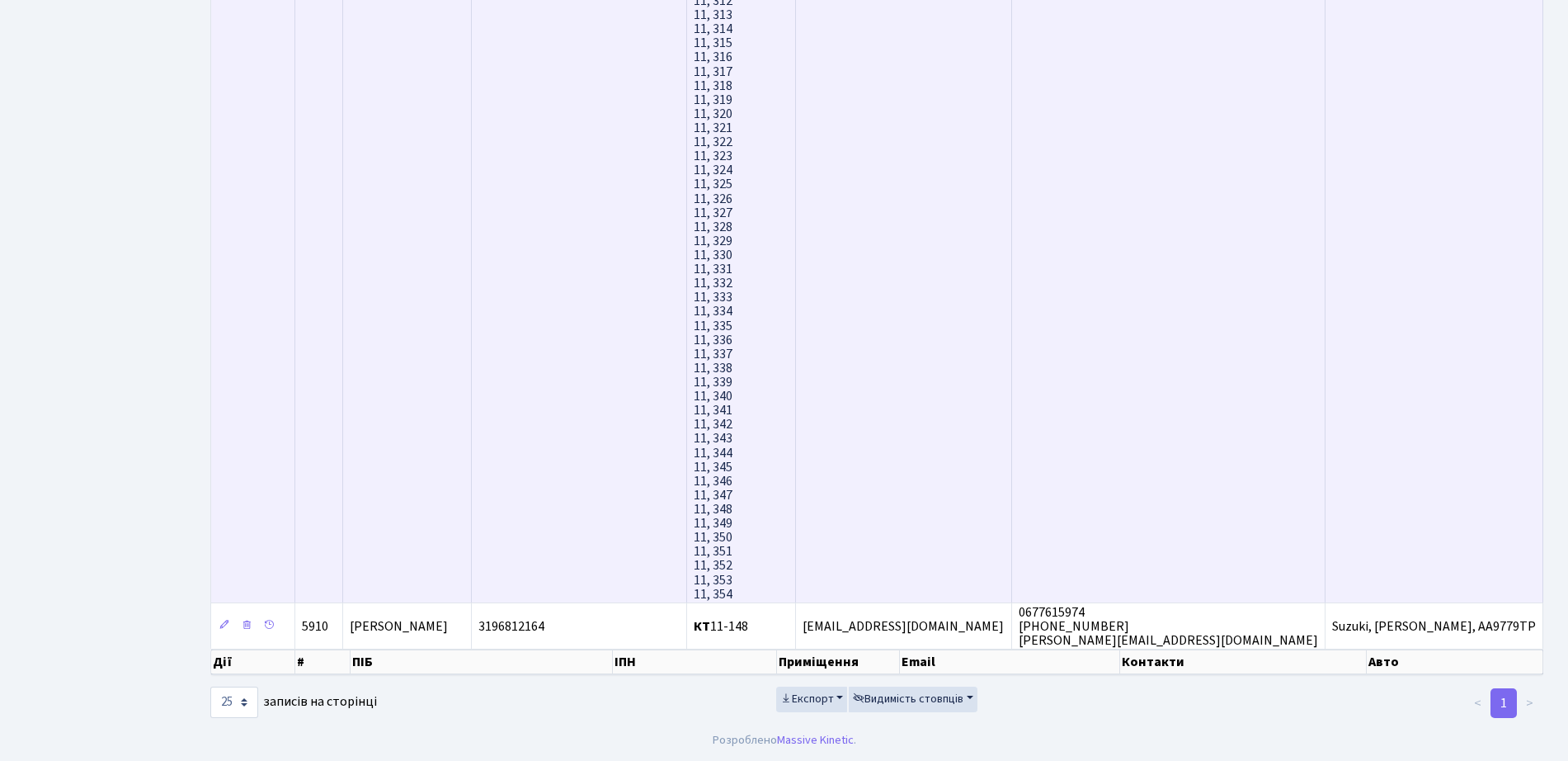
drag, startPoint x: 579, startPoint y: 623, endPoint x: 714, endPoint y: 441, distance: 226.6
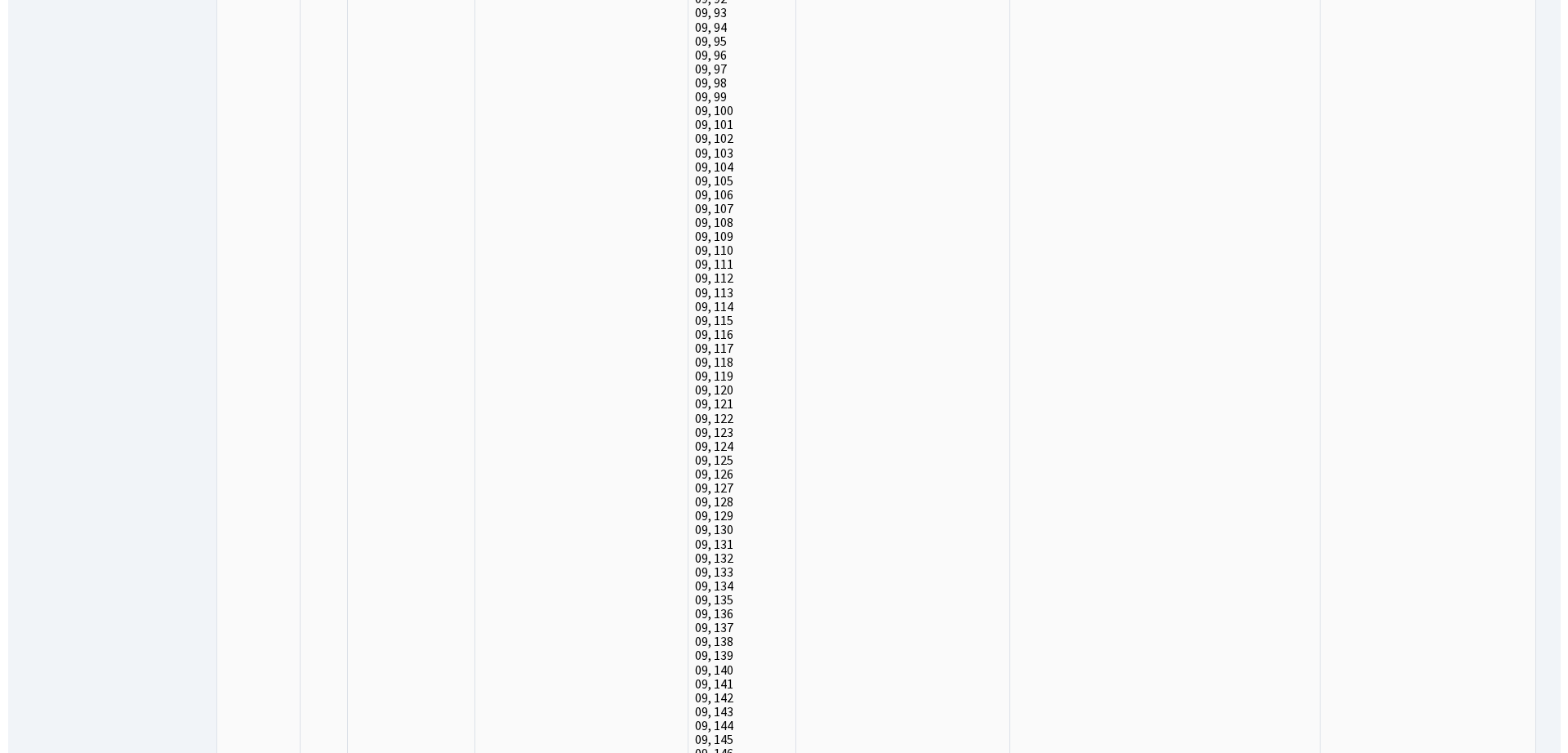
scroll to position [0, 0]
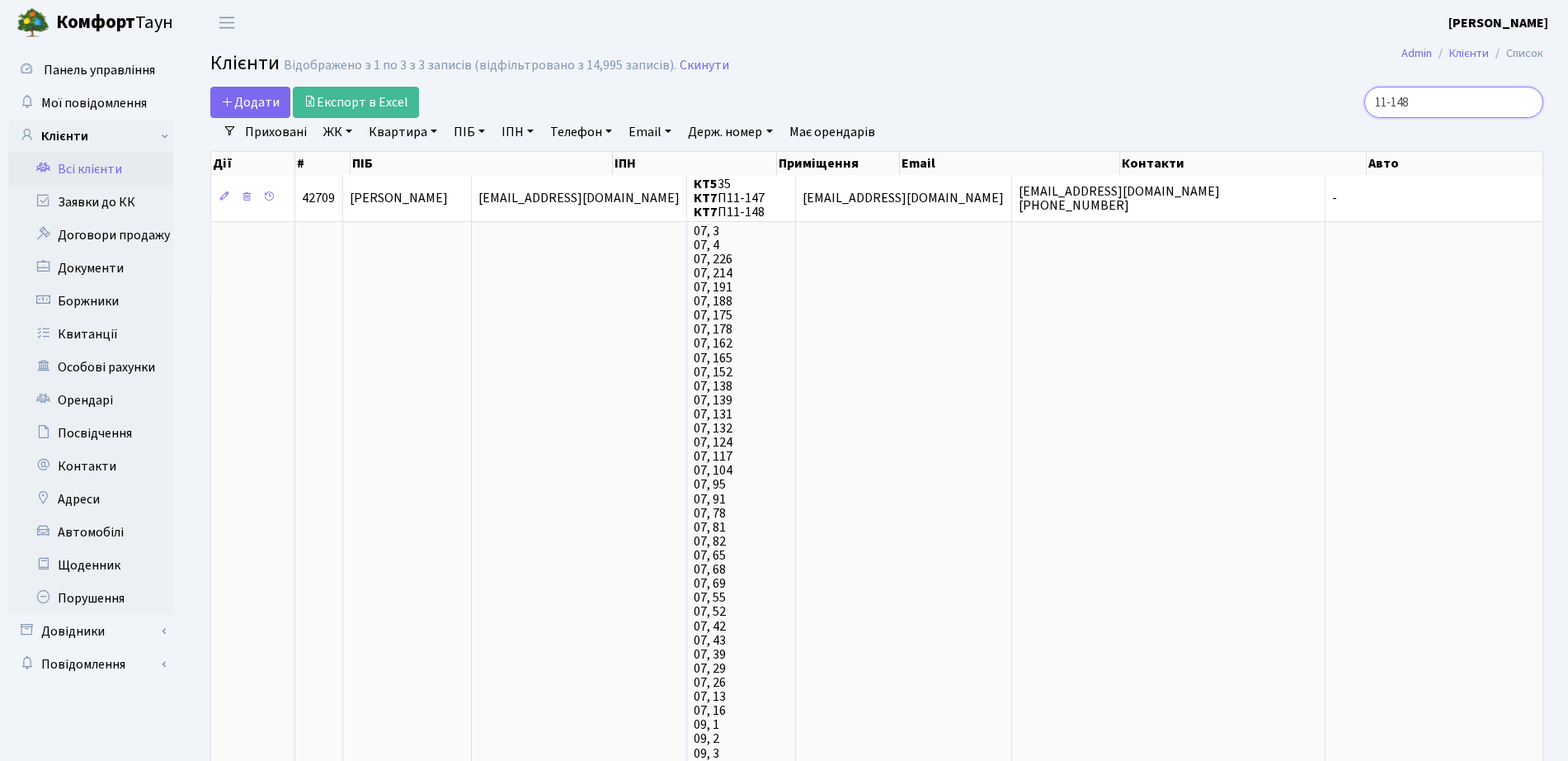
drag, startPoint x: 1484, startPoint y: 104, endPoint x: 1144, endPoint y: 93, distance: 340.2
click at [1144, 93] on div "11-148" at bounding box center [1330, 102] width 428 height 31
type input "решетнікова"
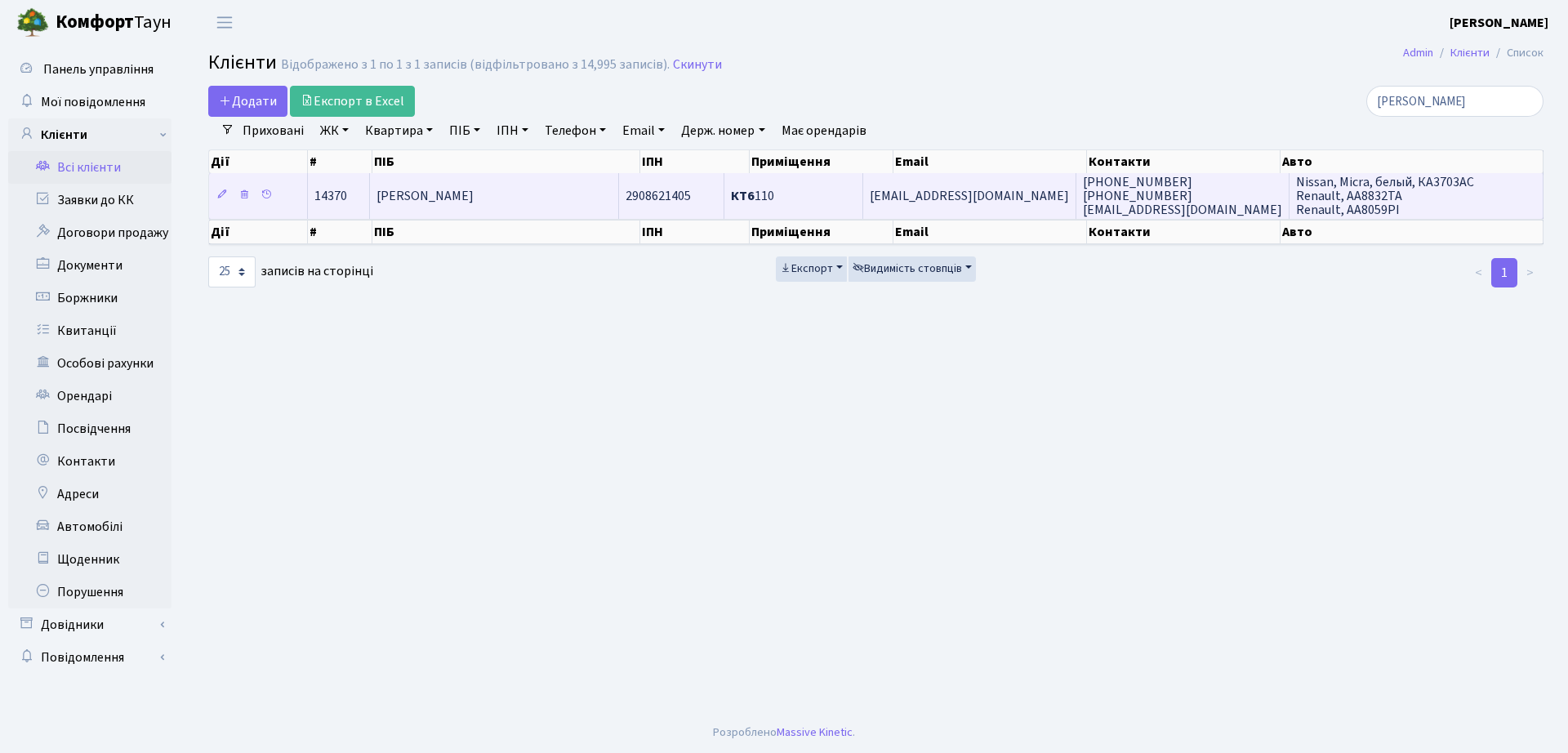
click at [474, 189] on span "Решетнікова Катерина Юріївна" at bounding box center [424, 196] width 97 height 18
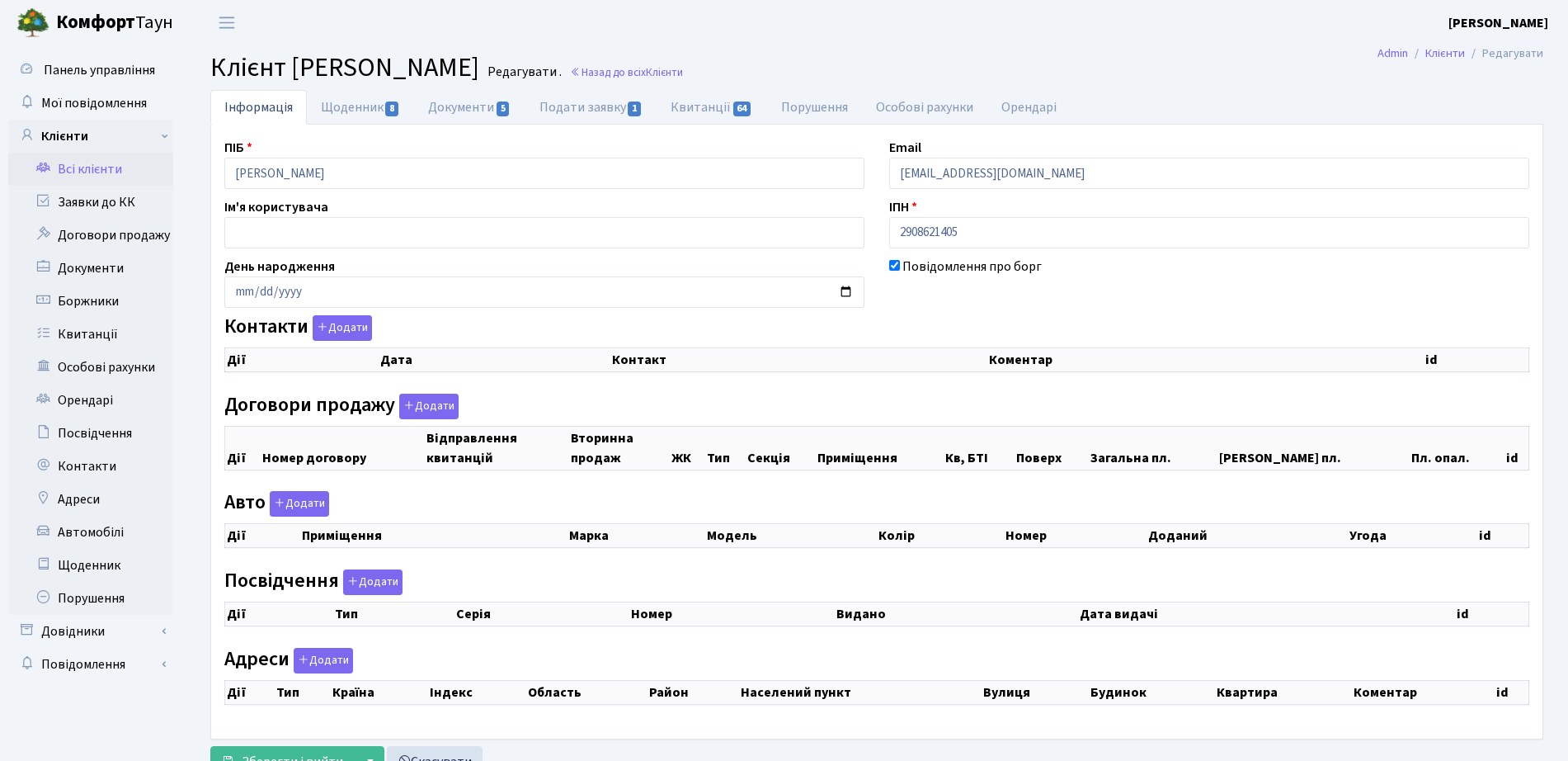
click at [357, 130] on div "ПІБ [PERSON_NAME] Email [EMAIL_ADDRESS][DOMAIN_NAME] Ім'я користувача ІПН 29086…" at bounding box center [877, 431] width 1332 height 614
checkbox input "true"
select select "25"
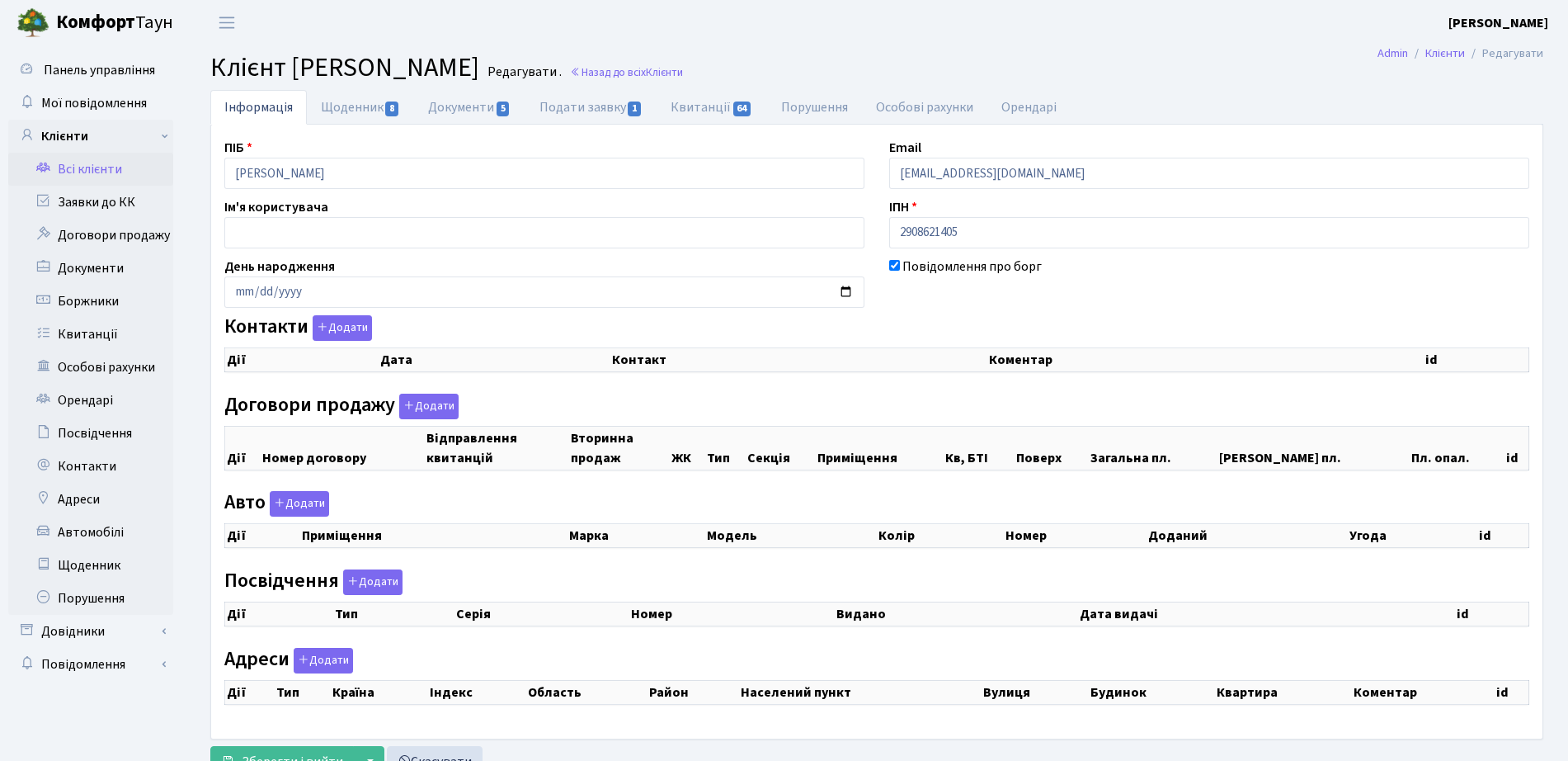
select select "25"
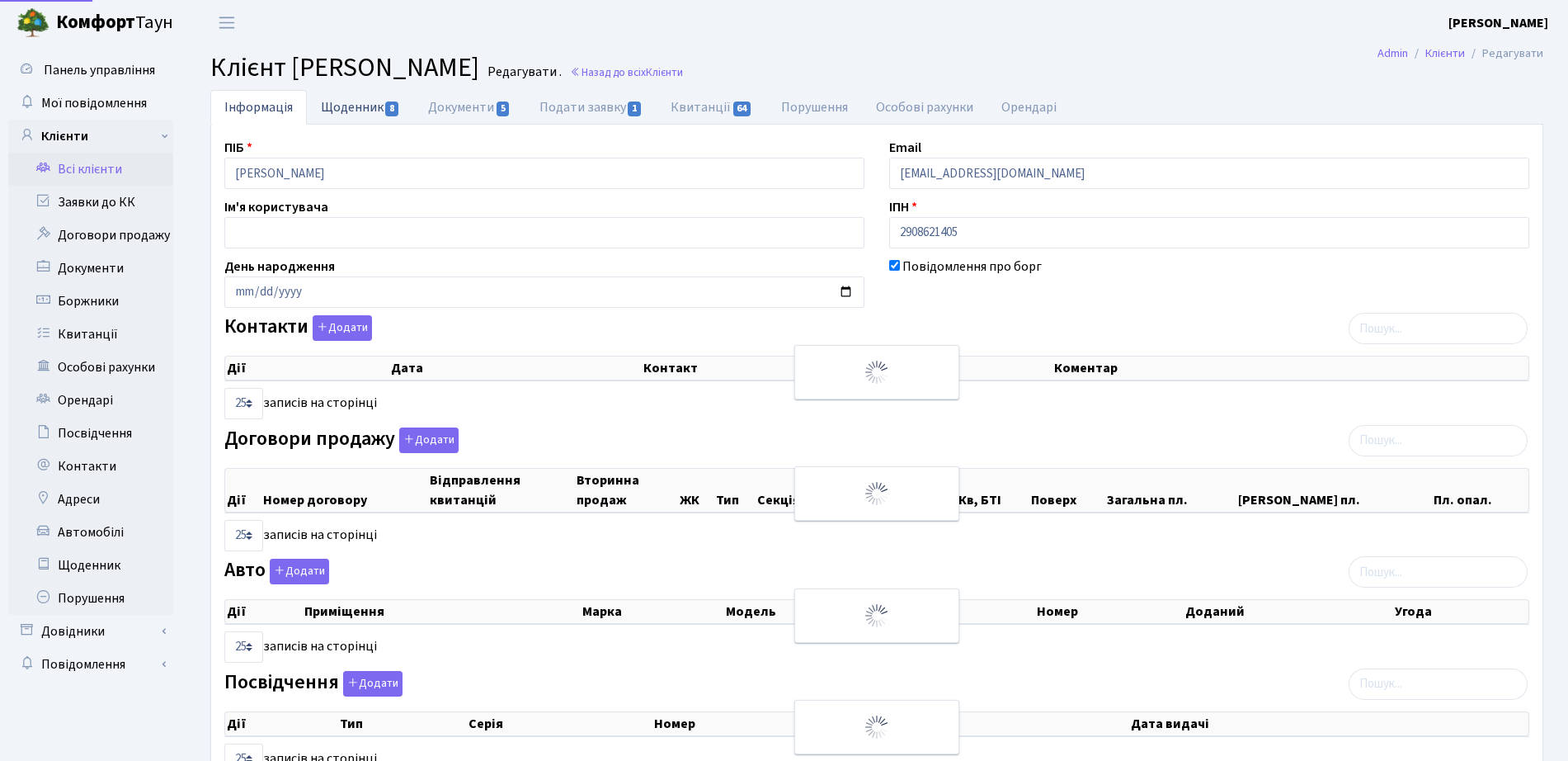
click at [360, 117] on link "Щоденник 8" at bounding box center [361, 107] width 108 height 34
select select "25"
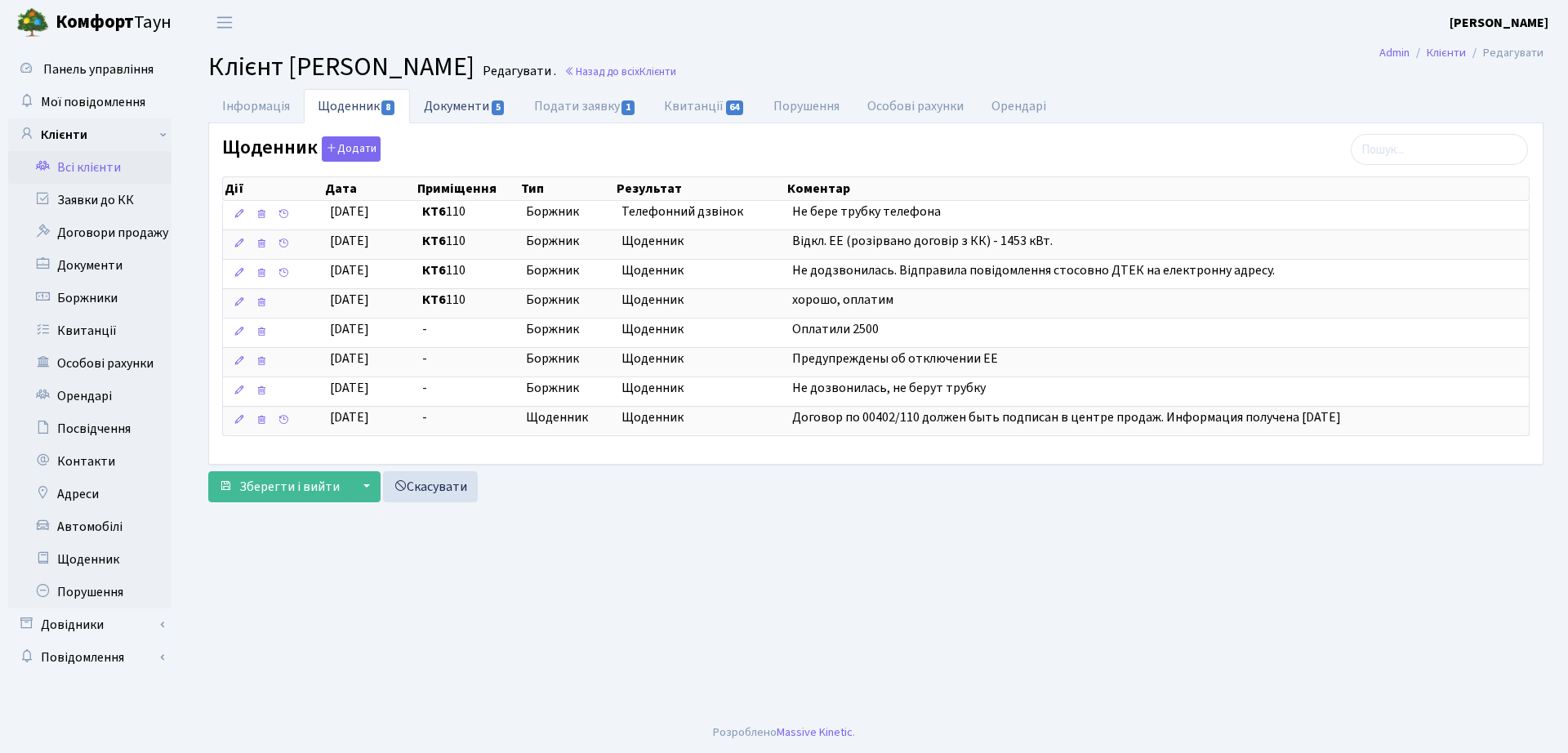
click at [435, 102] on link "Документи 5" at bounding box center [464, 106] width 109 height 34
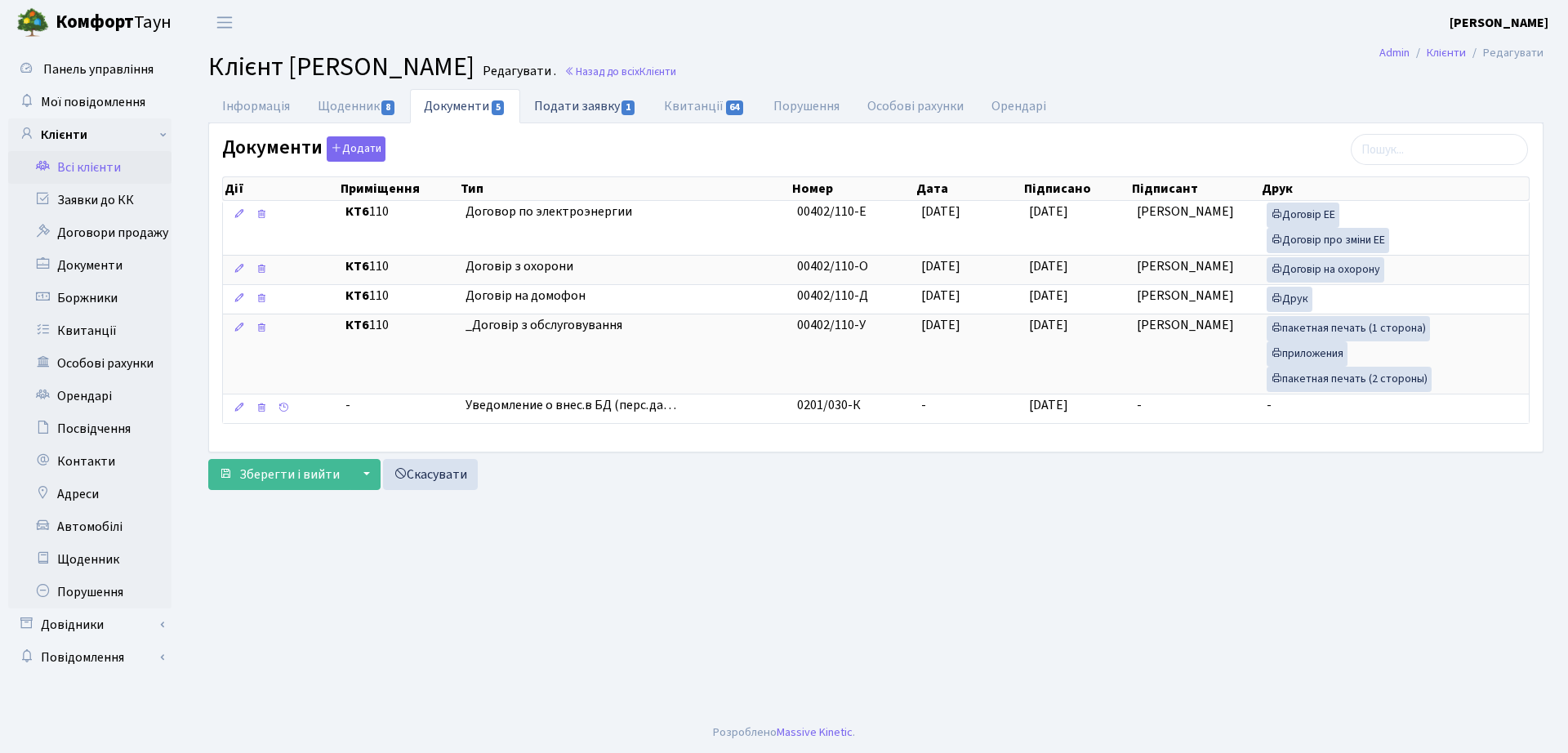
click at [554, 116] on link "Подати заявку 1" at bounding box center [584, 106] width 130 height 34
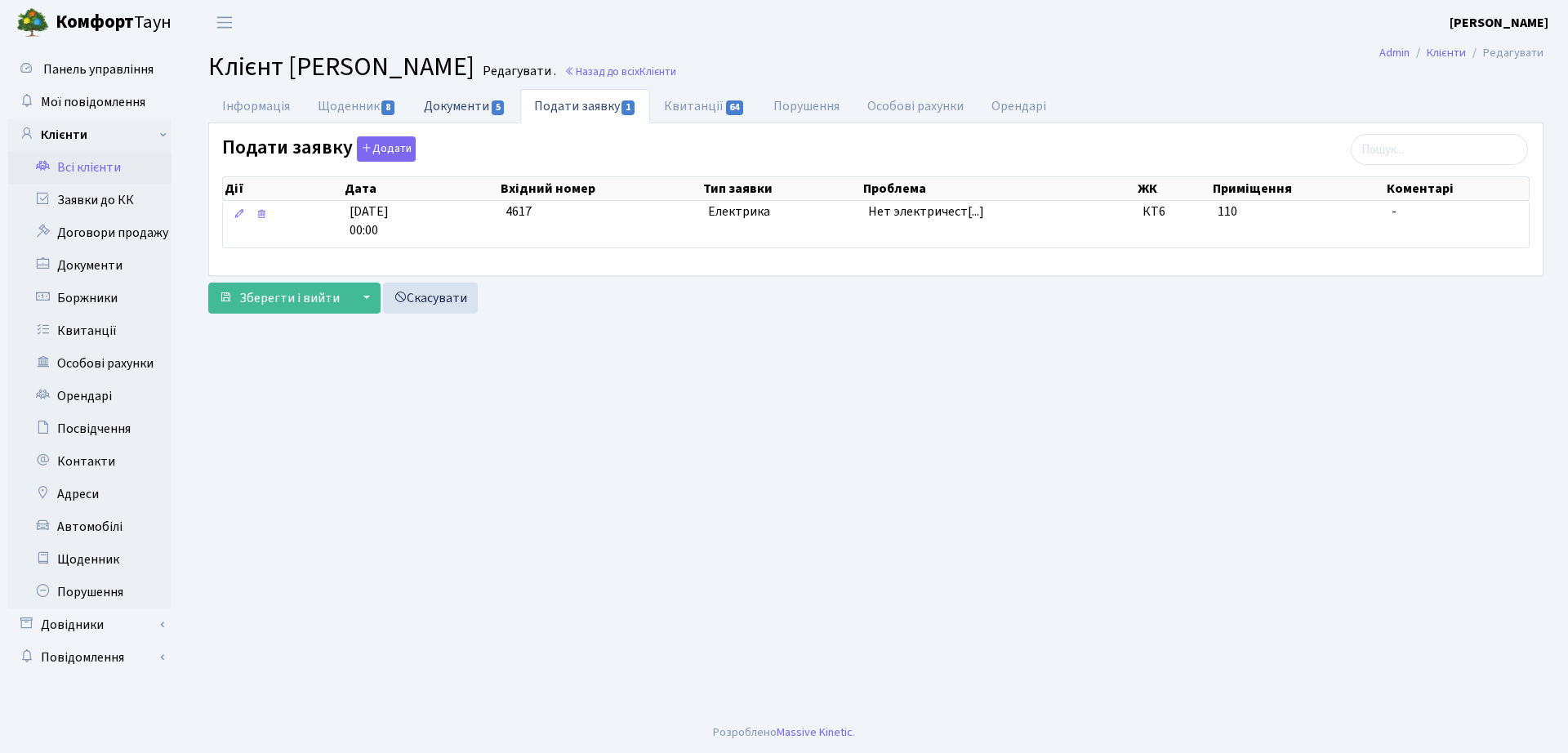
click at [431, 101] on link "Документи 5" at bounding box center [464, 106] width 109 height 34
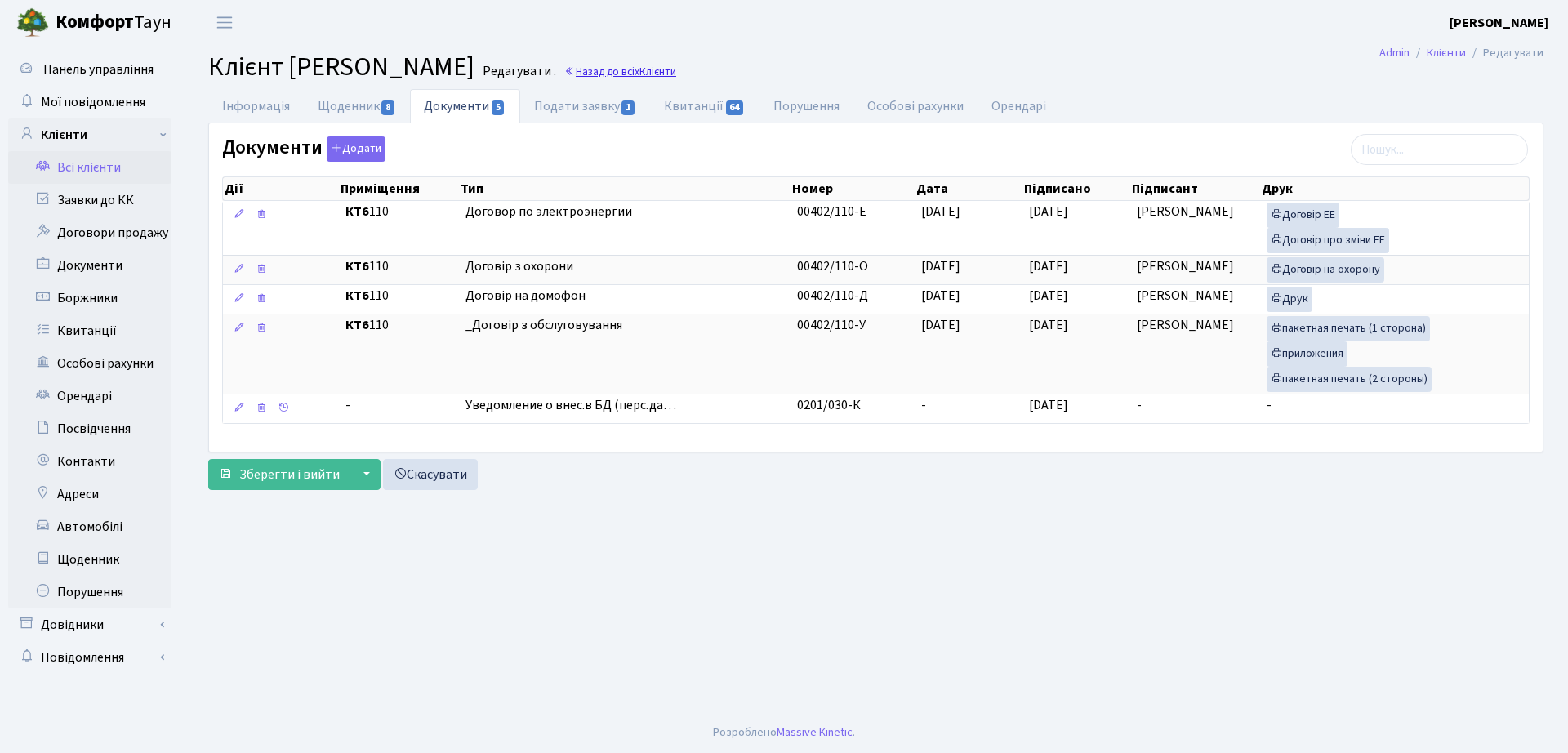
click at [677, 65] on link "Назад до всіх Клієнти" at bounding box center [620, 71] width 112 height 15
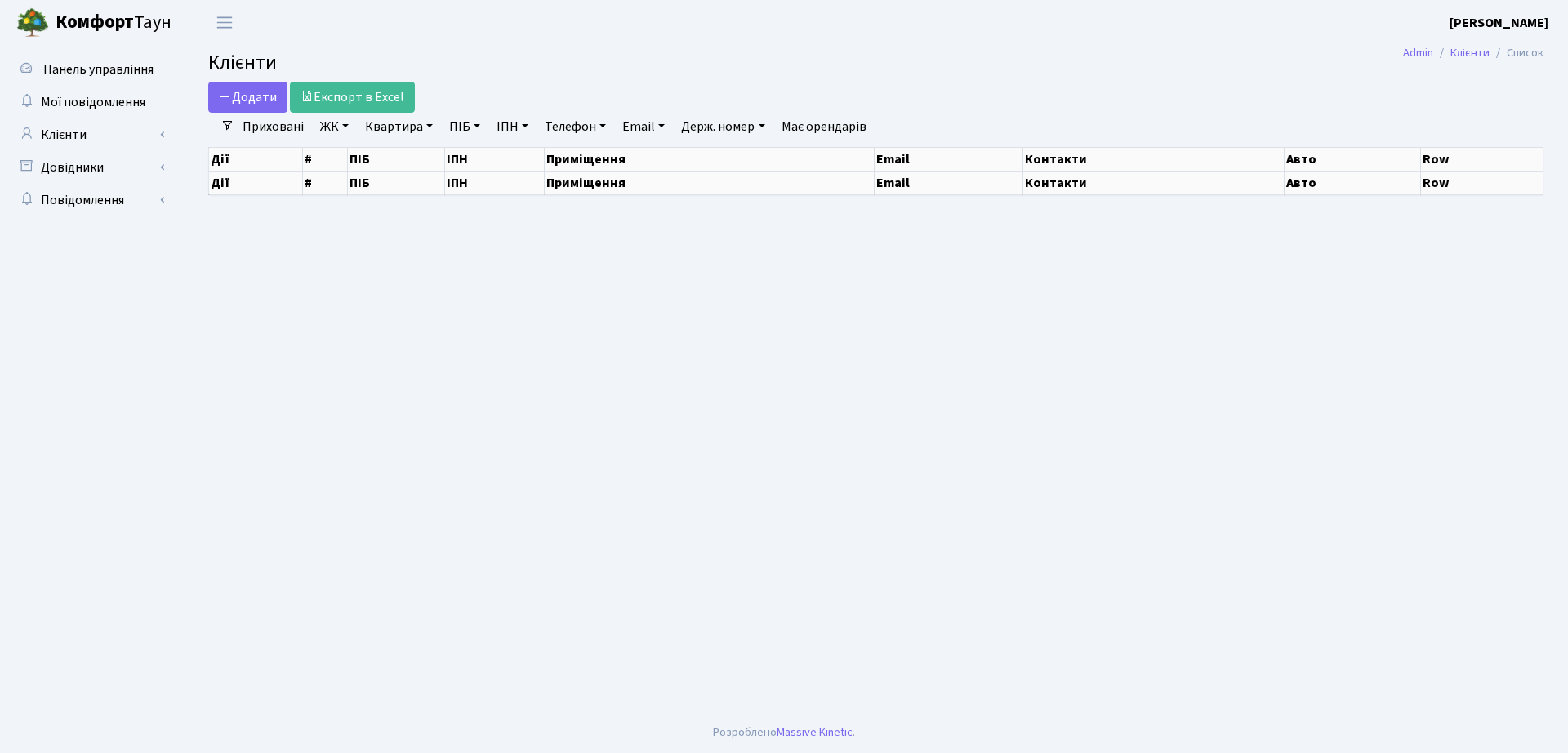
select select "25"
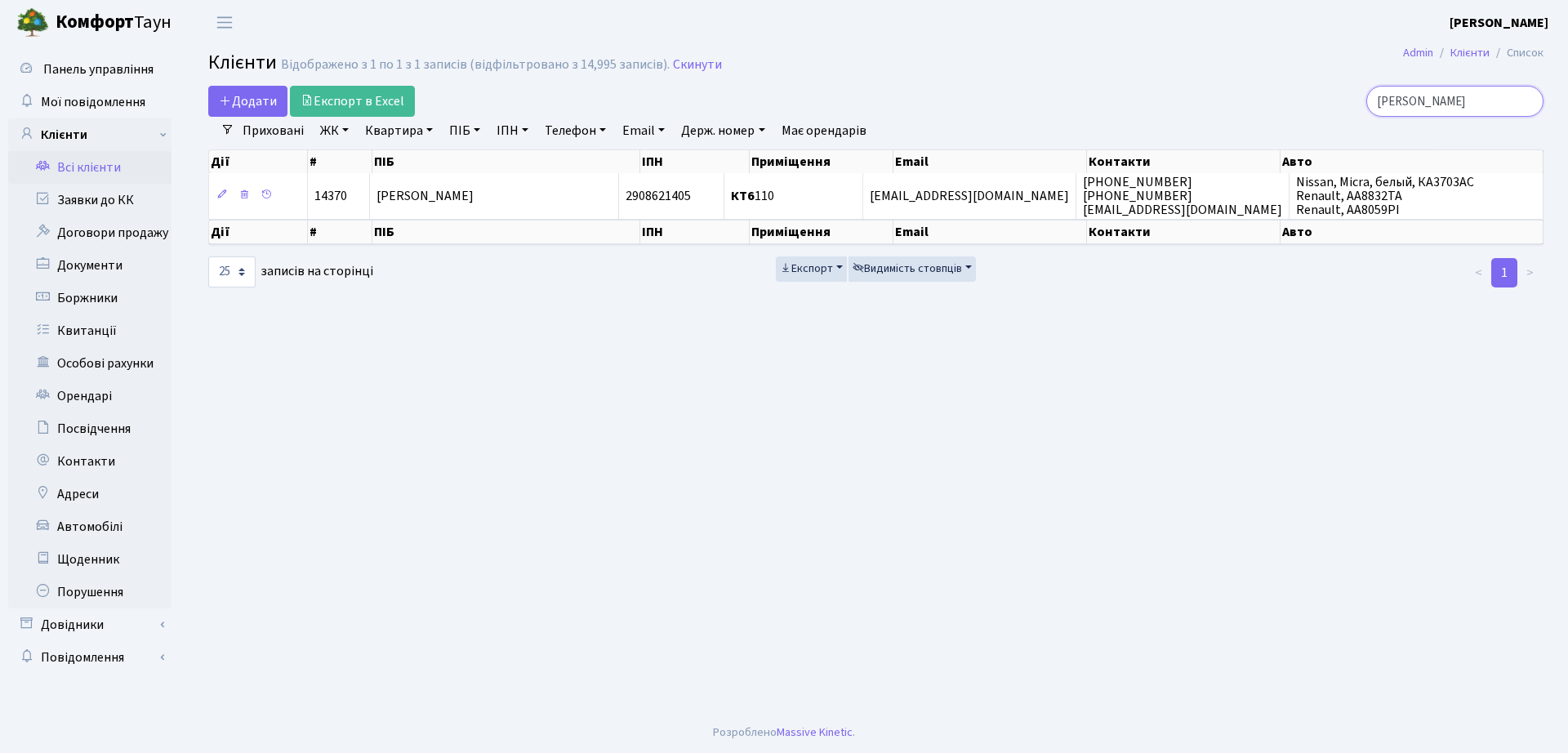
drag, startPoint x: 1127, startPoint y: 97, endPoint x: 985, endPoint y: 97, distance: 142.0
click at [986, 97] on div "Додати Експорт в Excel решетнікова" at bounding box center [875, 101] width 1360 height 31
type input "довгалюк"
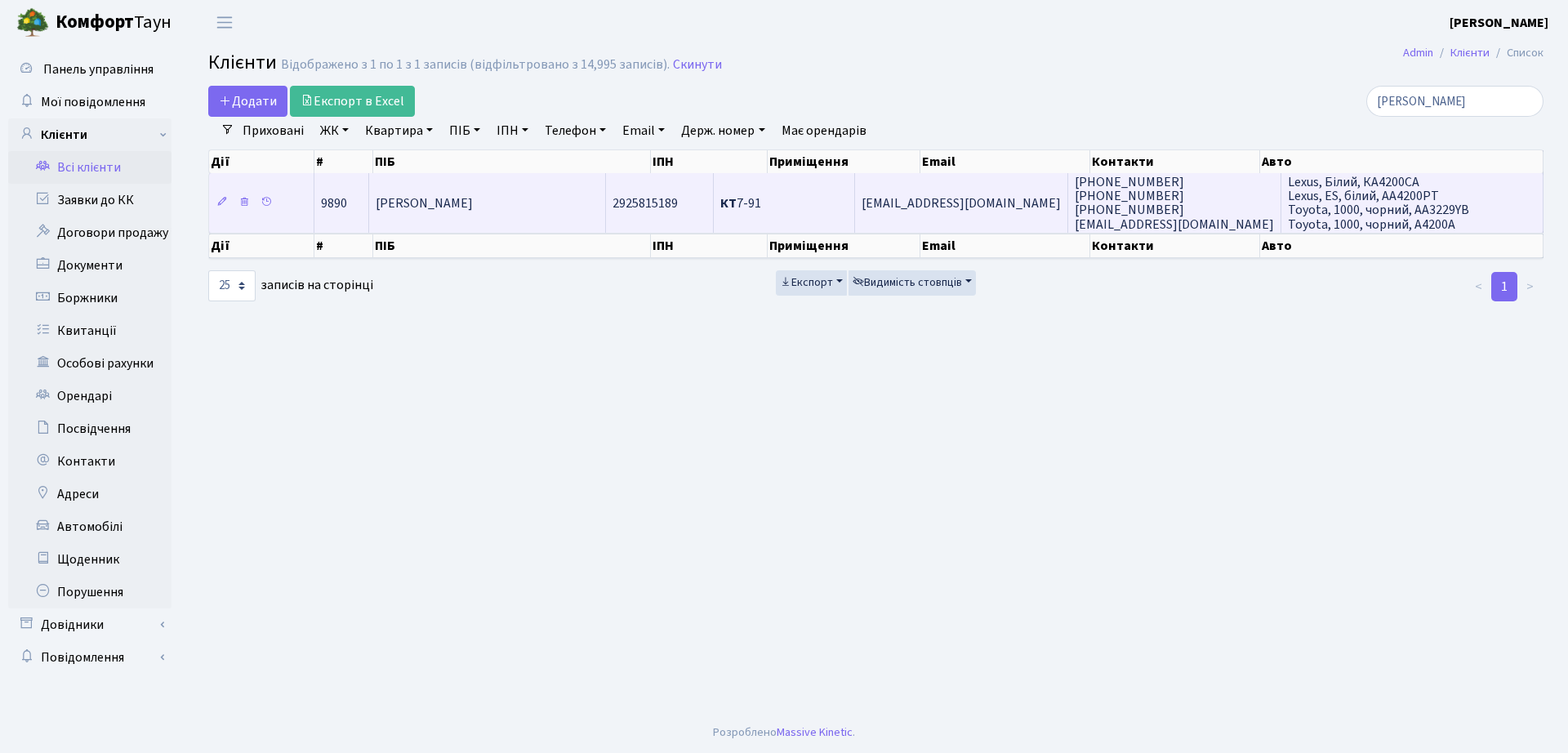
click at [519, 185] on td "[PERSON_NAME] [PERSON_NAME]" at bounding box center [487, 201] width 237 height 59
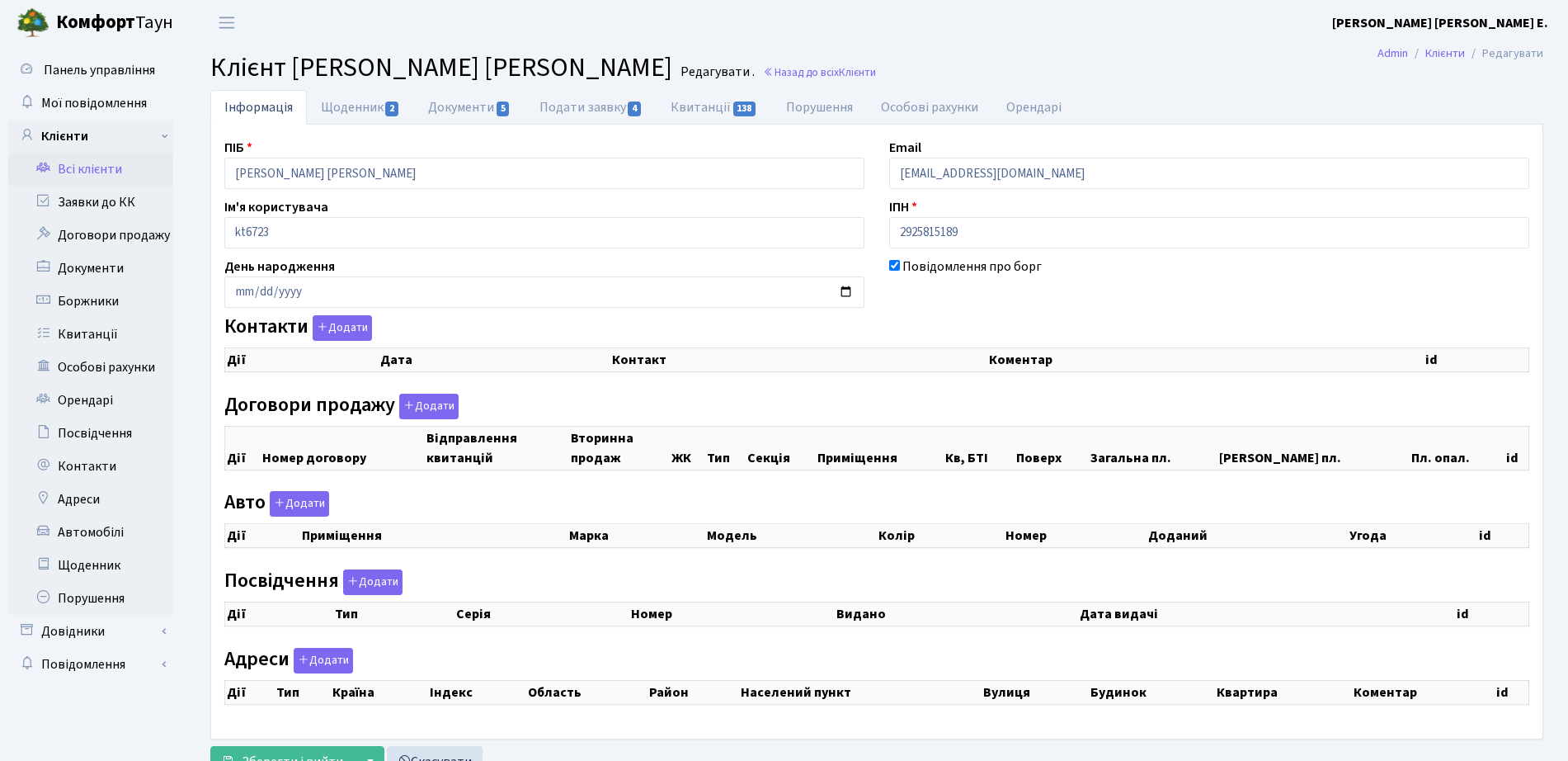
checkbox input "true"
select select "25"
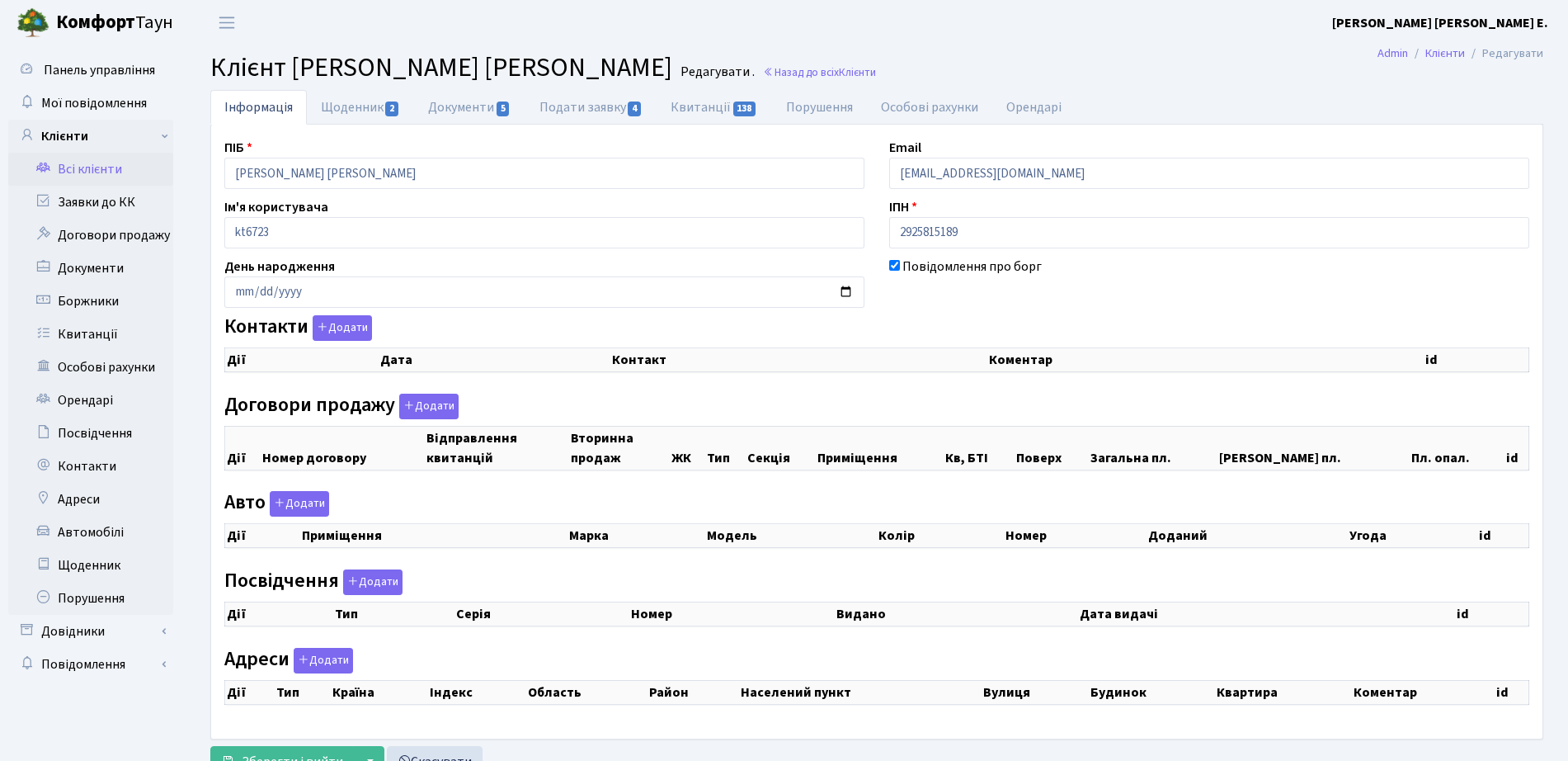
select select "25"
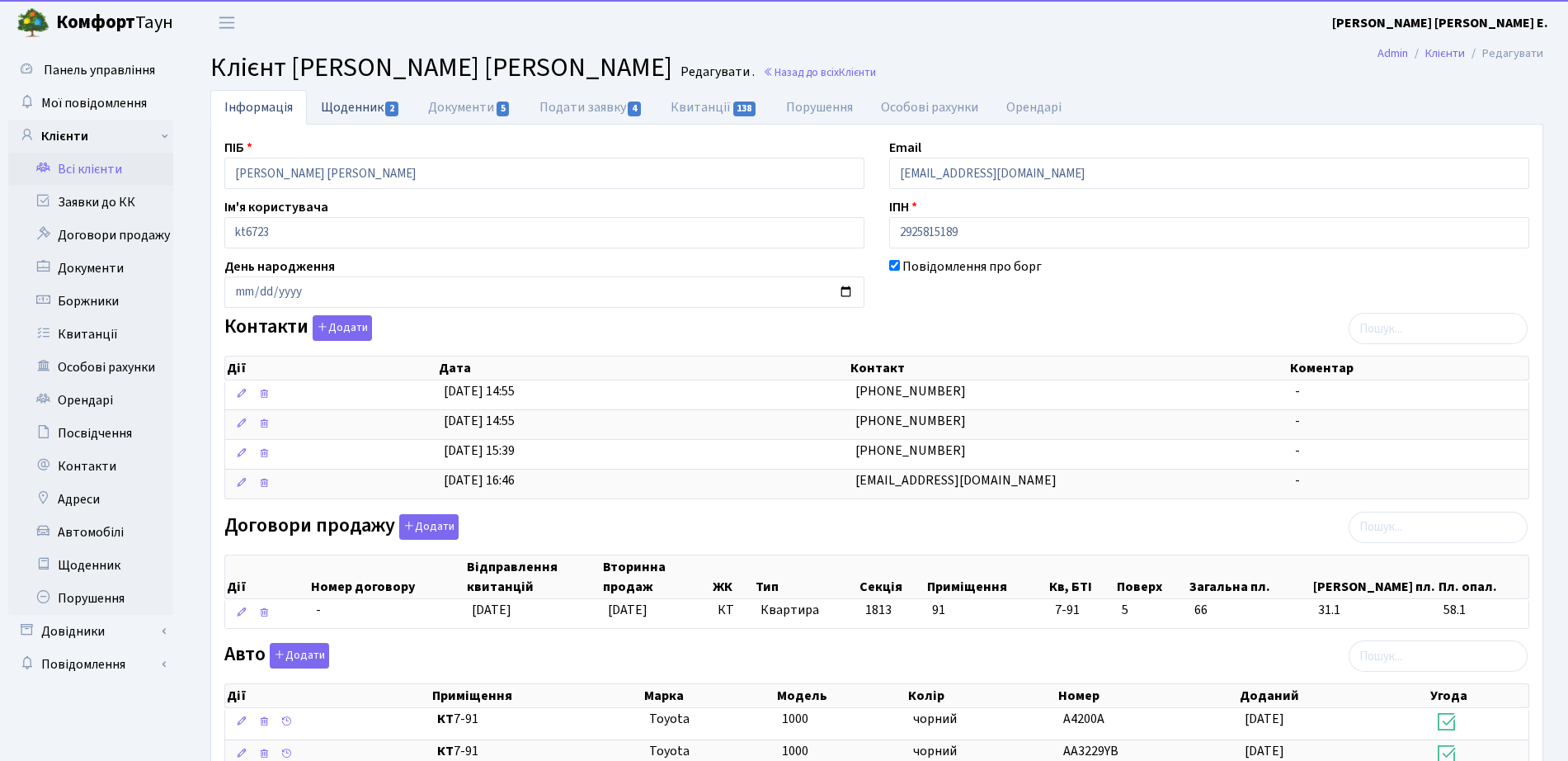
click at [380, 116] on link "Щоденник 2" at bounding box center [361, 107] width 108 height 34
select select "25"
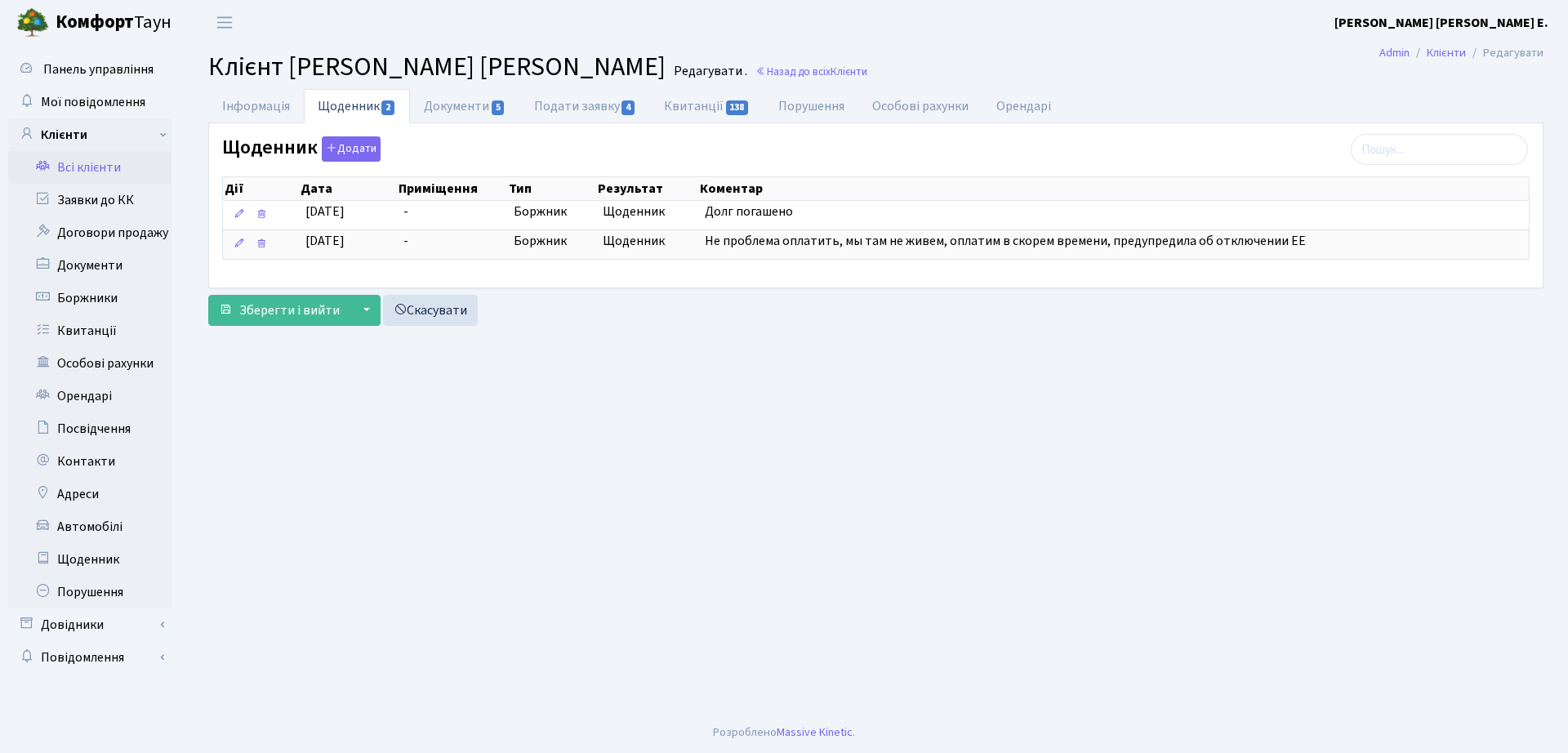
click at [435, 71] on span "Клієнт Довгалюк Наталія Миколаївна" at bounding box center [437, 66] width 458 height 37
click at [443, 102] on link "Документи 5" at bounding box center [464, 106] width 109 height 34
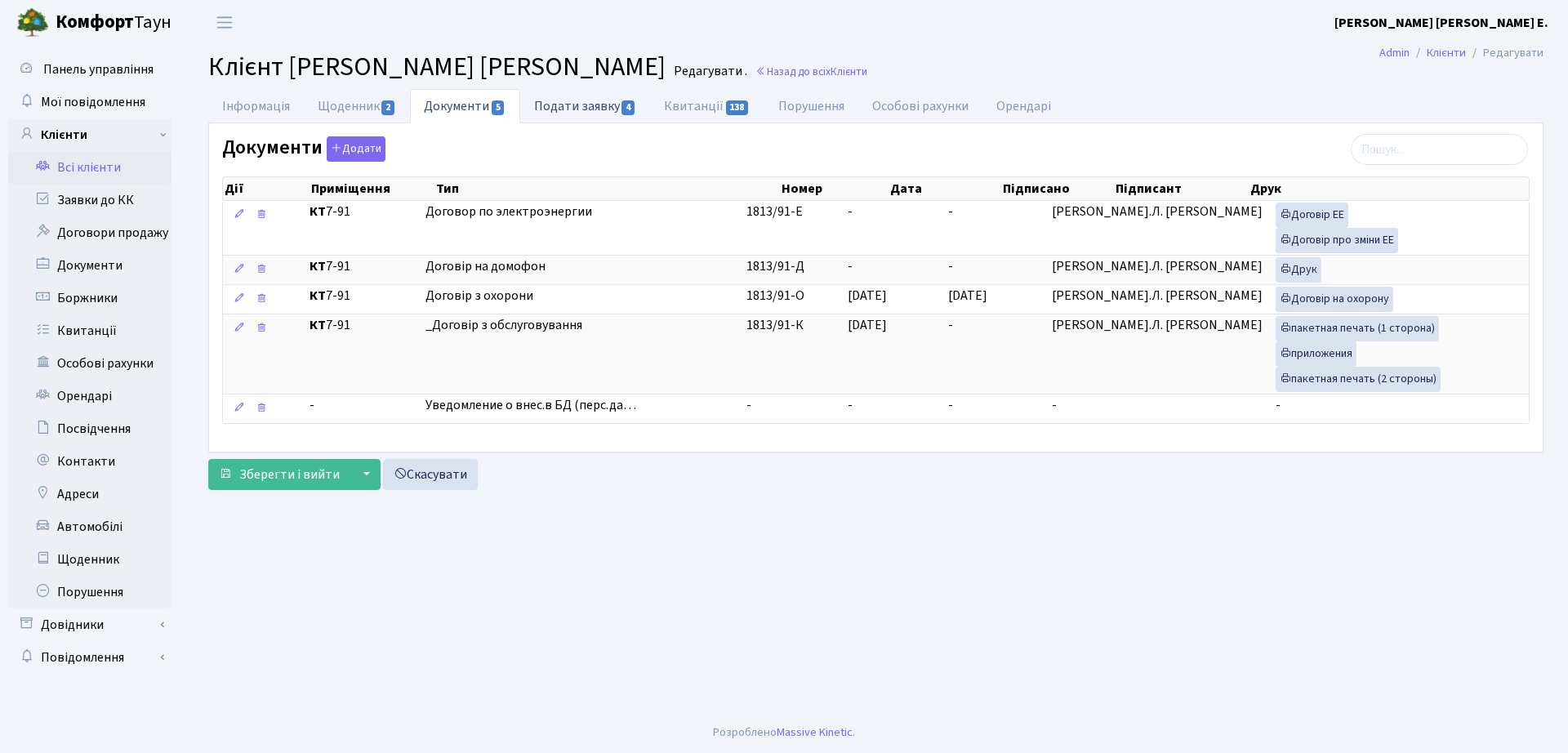
click at [602, 99] on link "Подати заявку 4" at bounding box center [584, 106] width 130 height 34
select select "25"
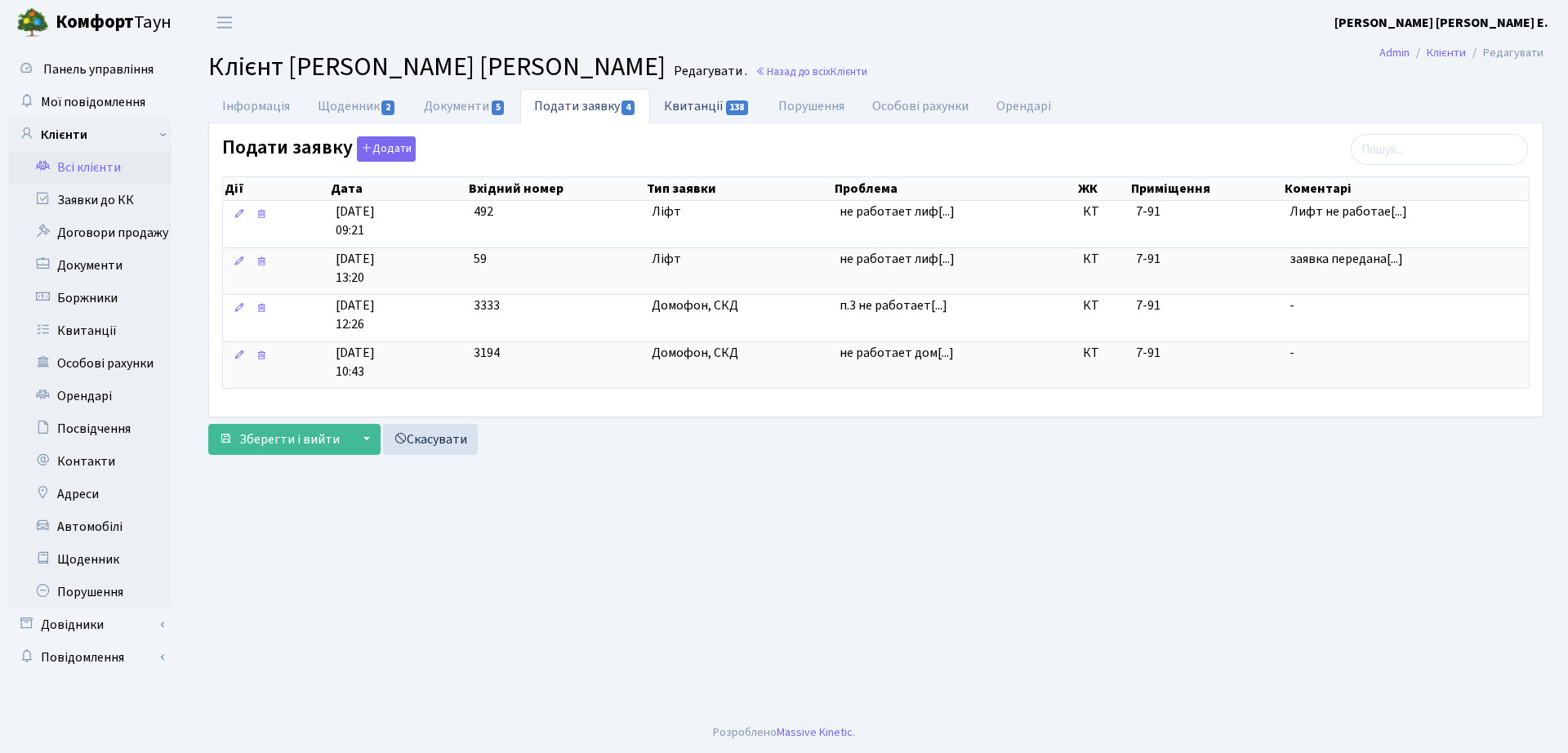
click at [727, 100] on link "Квитанції 138" at bounding box center [707, 106] width 113 height 34
select select "25"
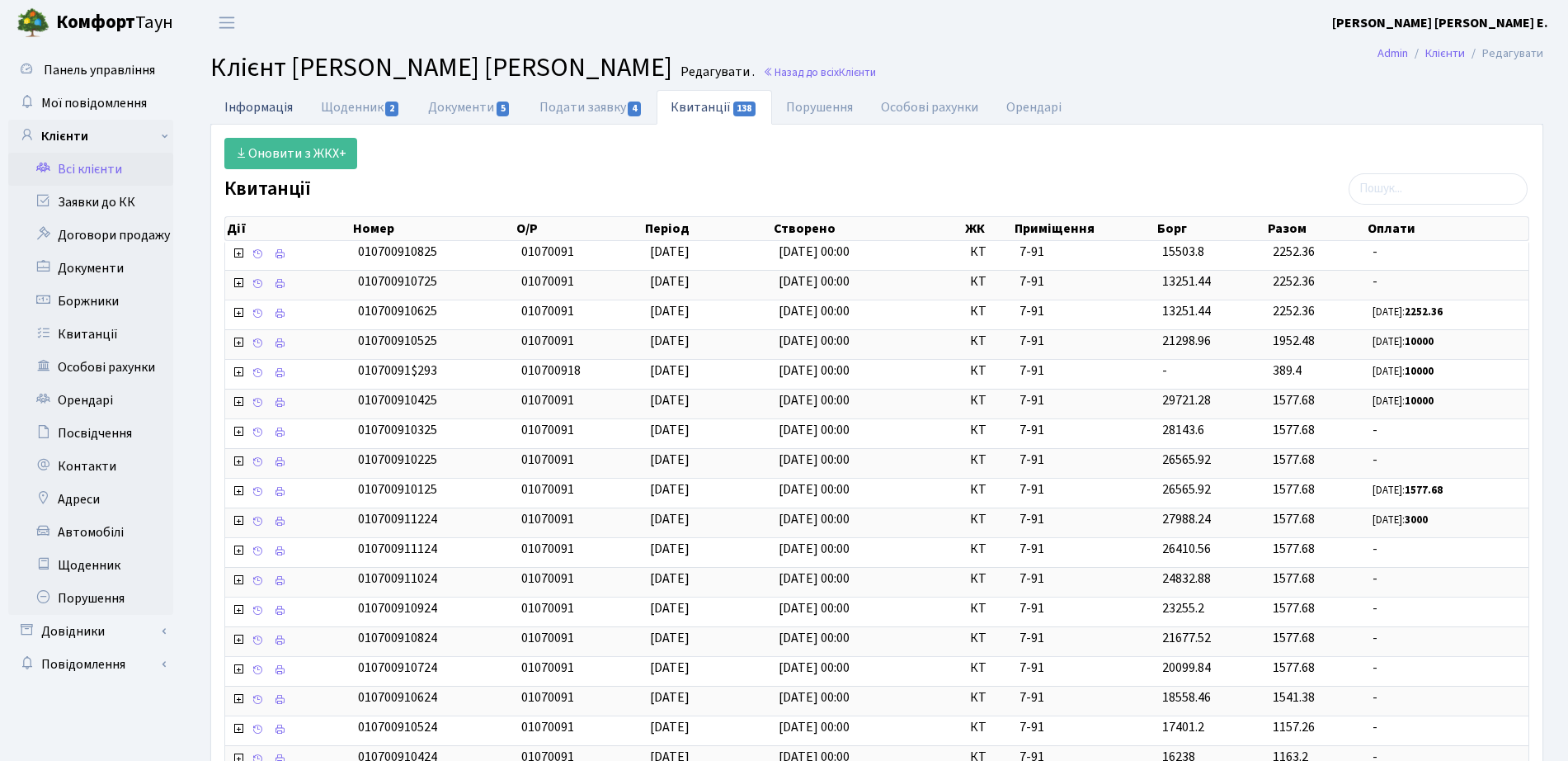
click at [295, 114] on link "Інформація" at bounding box center [259, 107] width 97 height 34
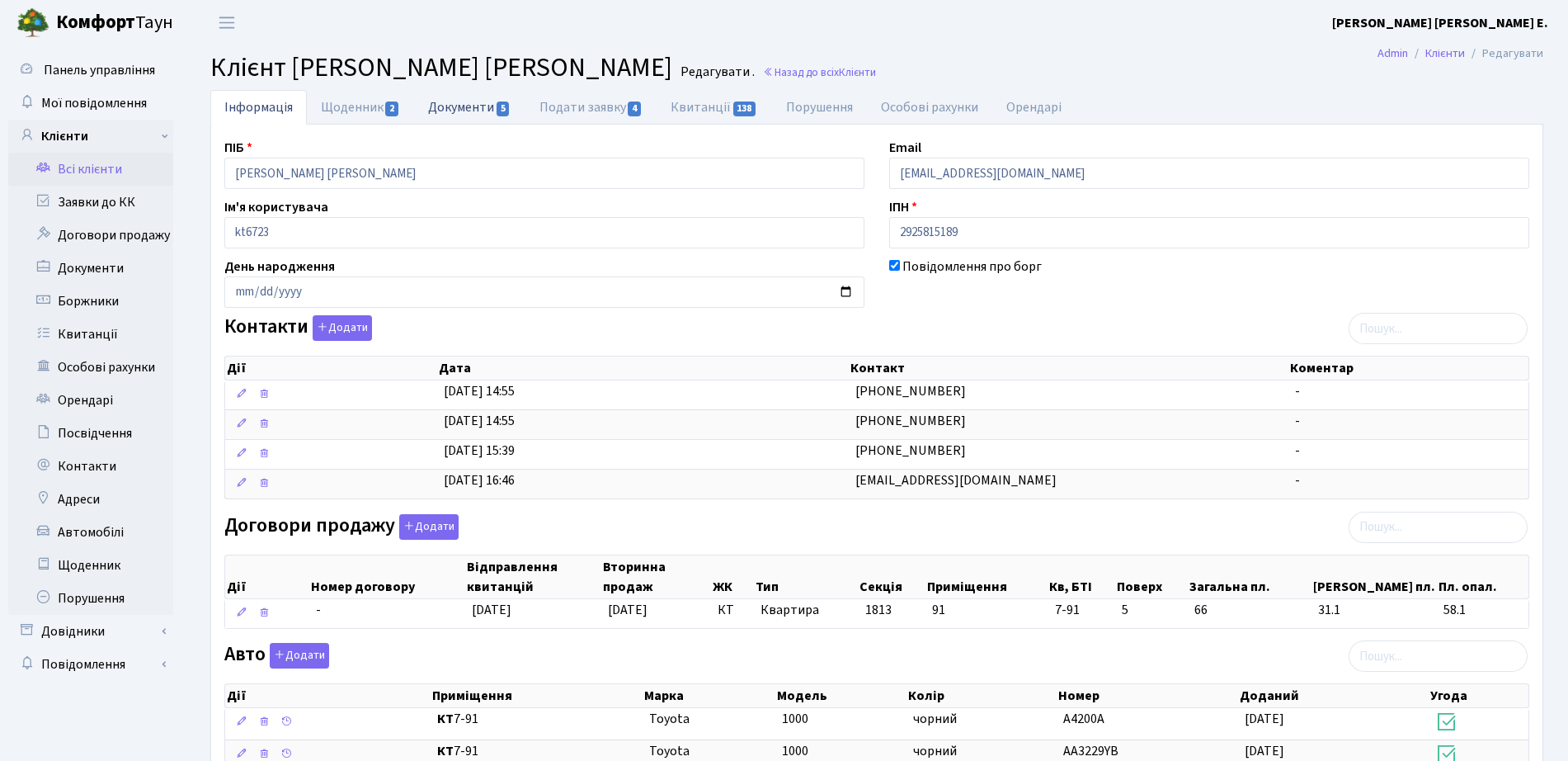
click at [517, 111] on link "Документи 5" at bounding box center [469, 107] width 110 height 34
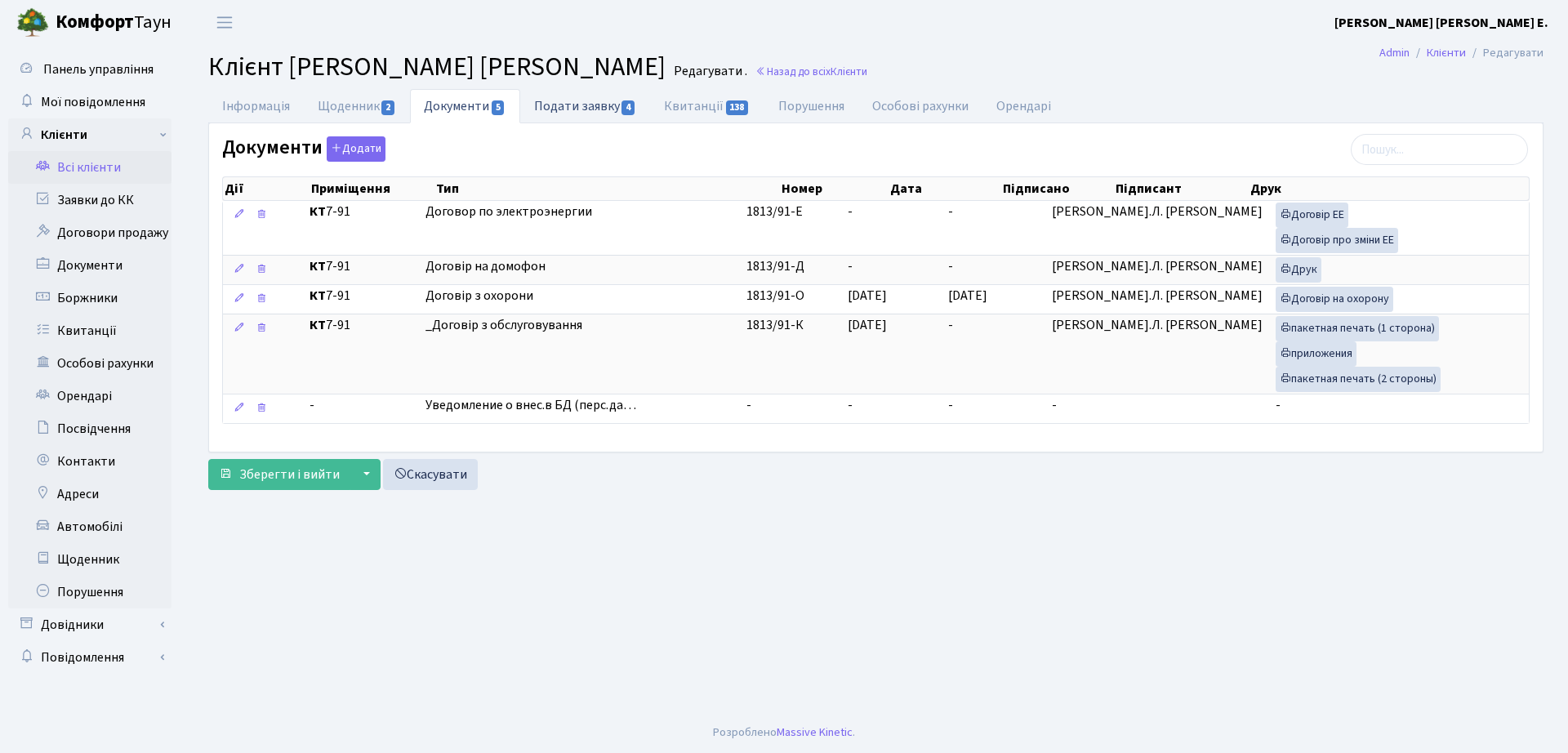
click at [564, 102] on link "Подати заявку 4" at bounding box center [584, 106] width 130 height 34
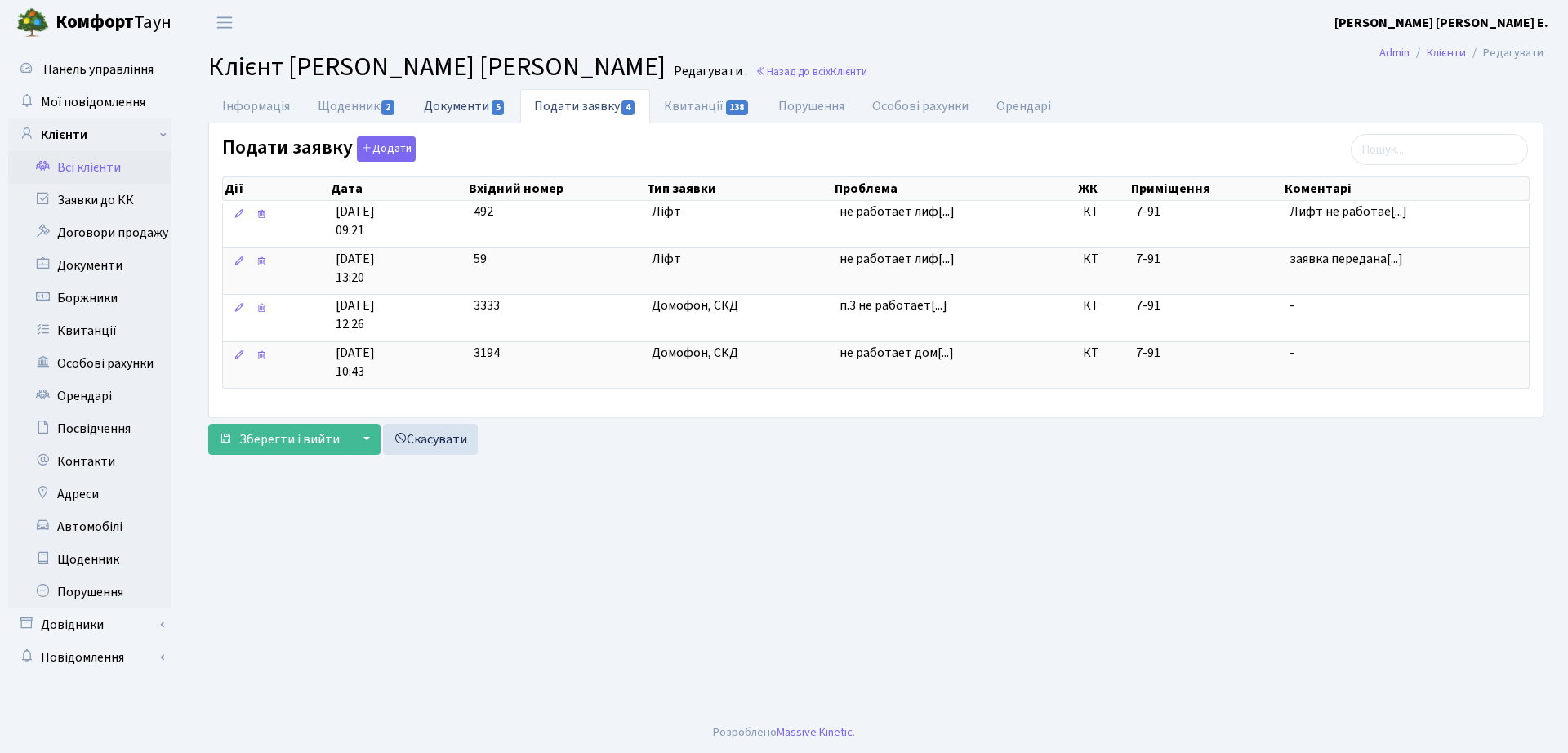
click at [514, 113] on link "Документи 5" at bounding box center [464, 106] width 109 height 34
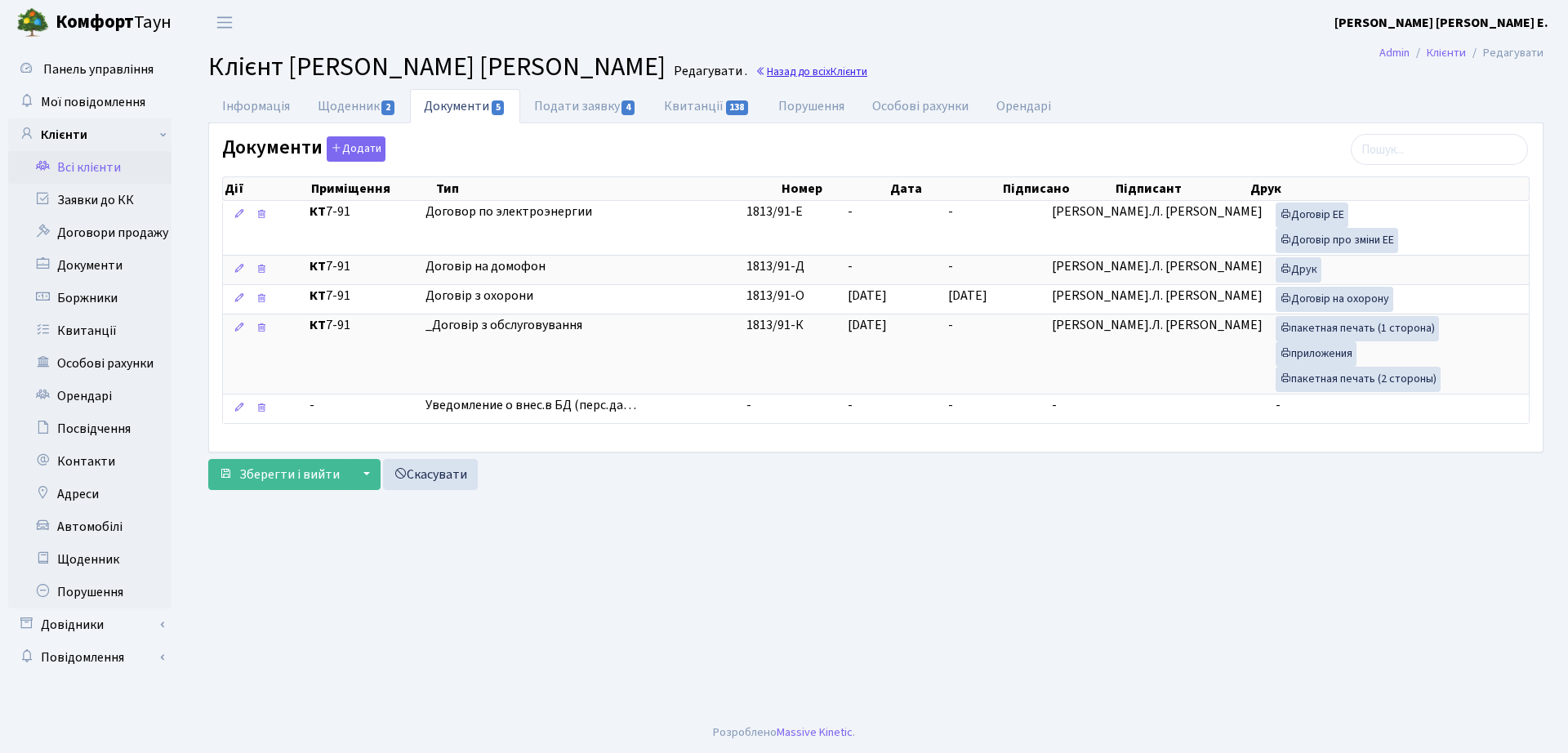
click at [831, 73] on span "Клієнти" at bounding box center [849, 71] width 36 height 15
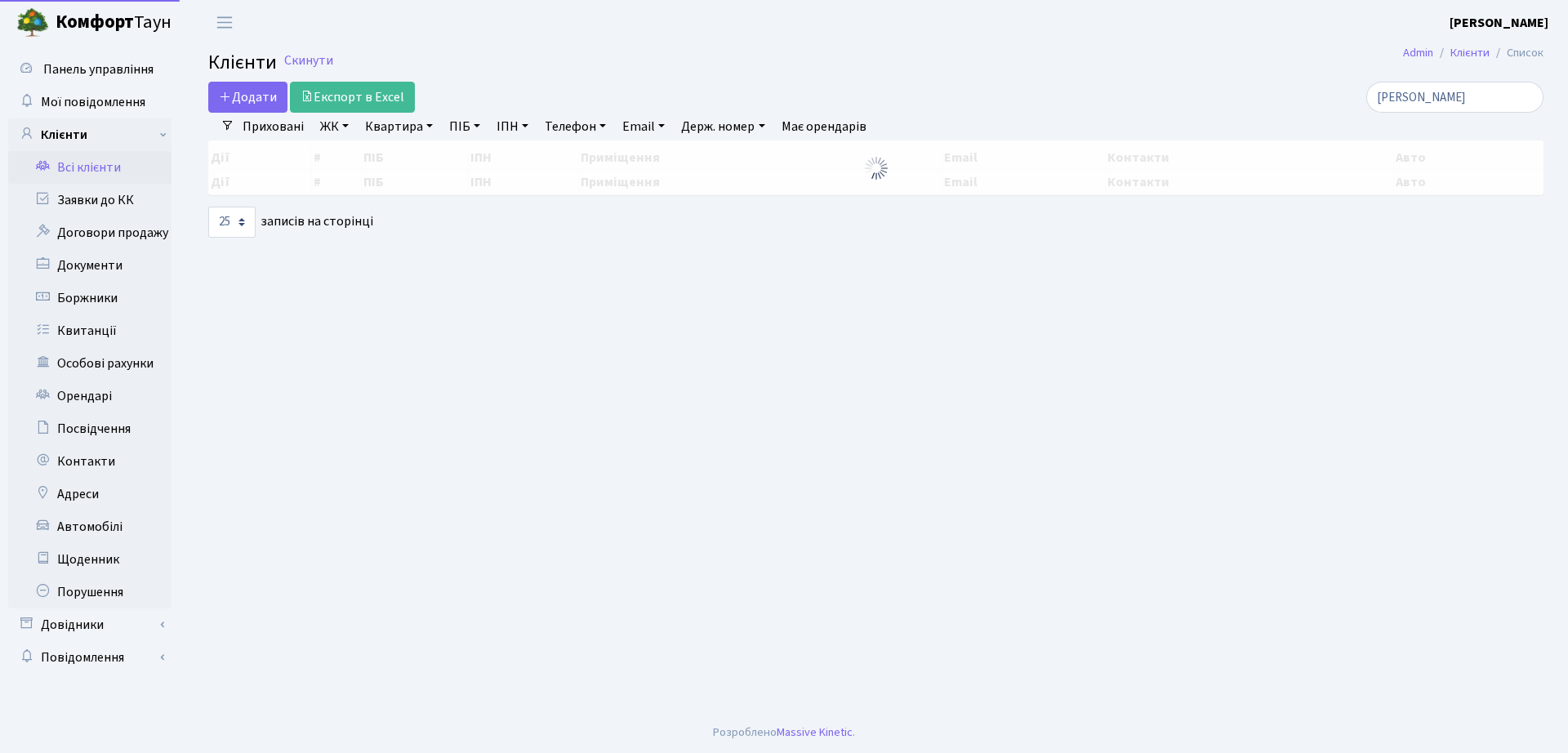
select select "25"
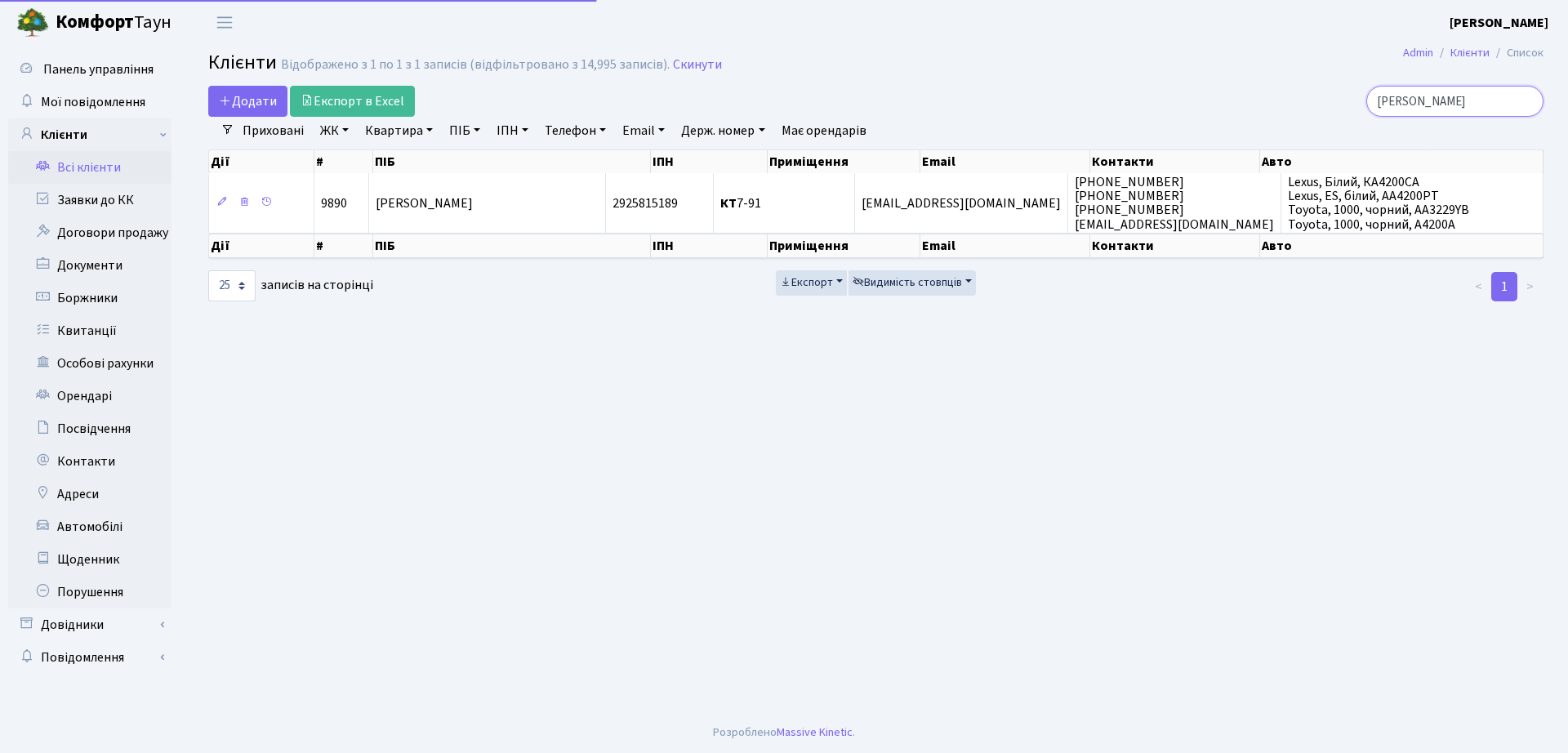
drag, startPoint x: 1463, startPoint y: 100, endPoint x: 1014, endPoint y: 123, distance: 449.6
click at [1018, 125] on div "Додати Експорт в Excel [PERSON_NAME] Фільтри Приховані ЖК ТХ, вул. [PERSON_NAME…" at bounding box center [875, 194] width 1360 height 217
type input "12-117"
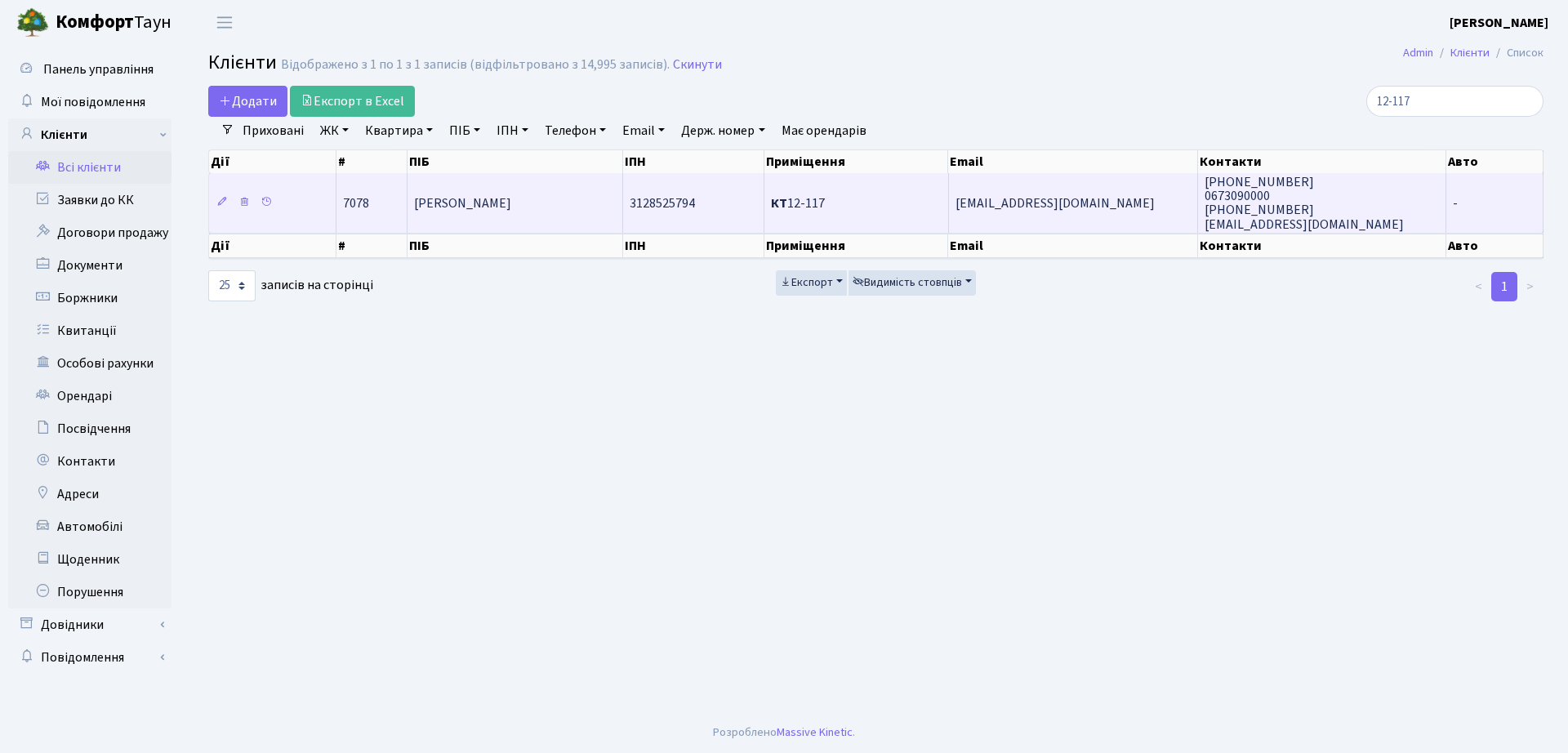
click at [592, 203] on td "[PERSON_NAME]" at bounding box center [515, 201] width 216 height 59
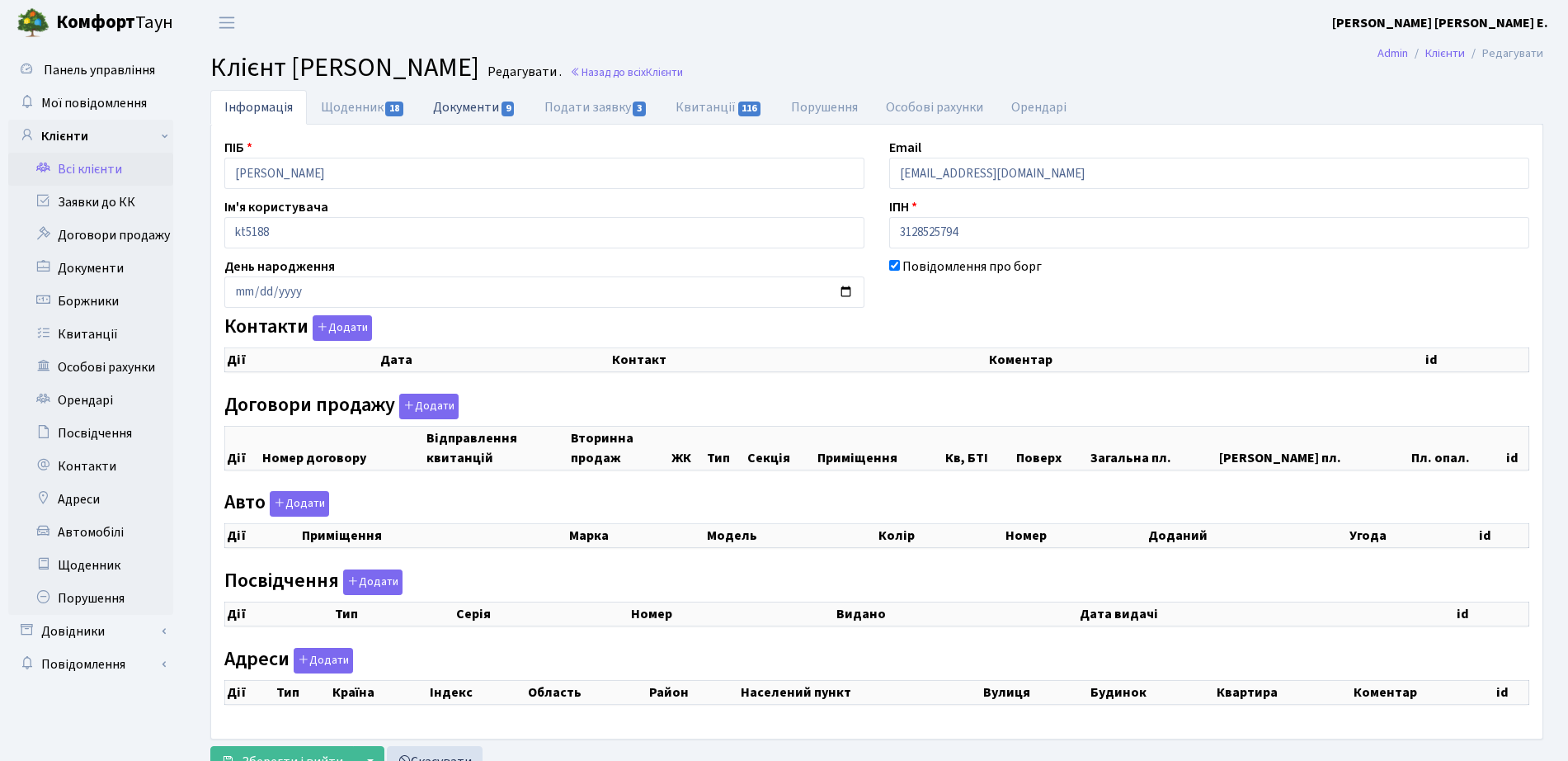
checkbox input "true"
select select "25"
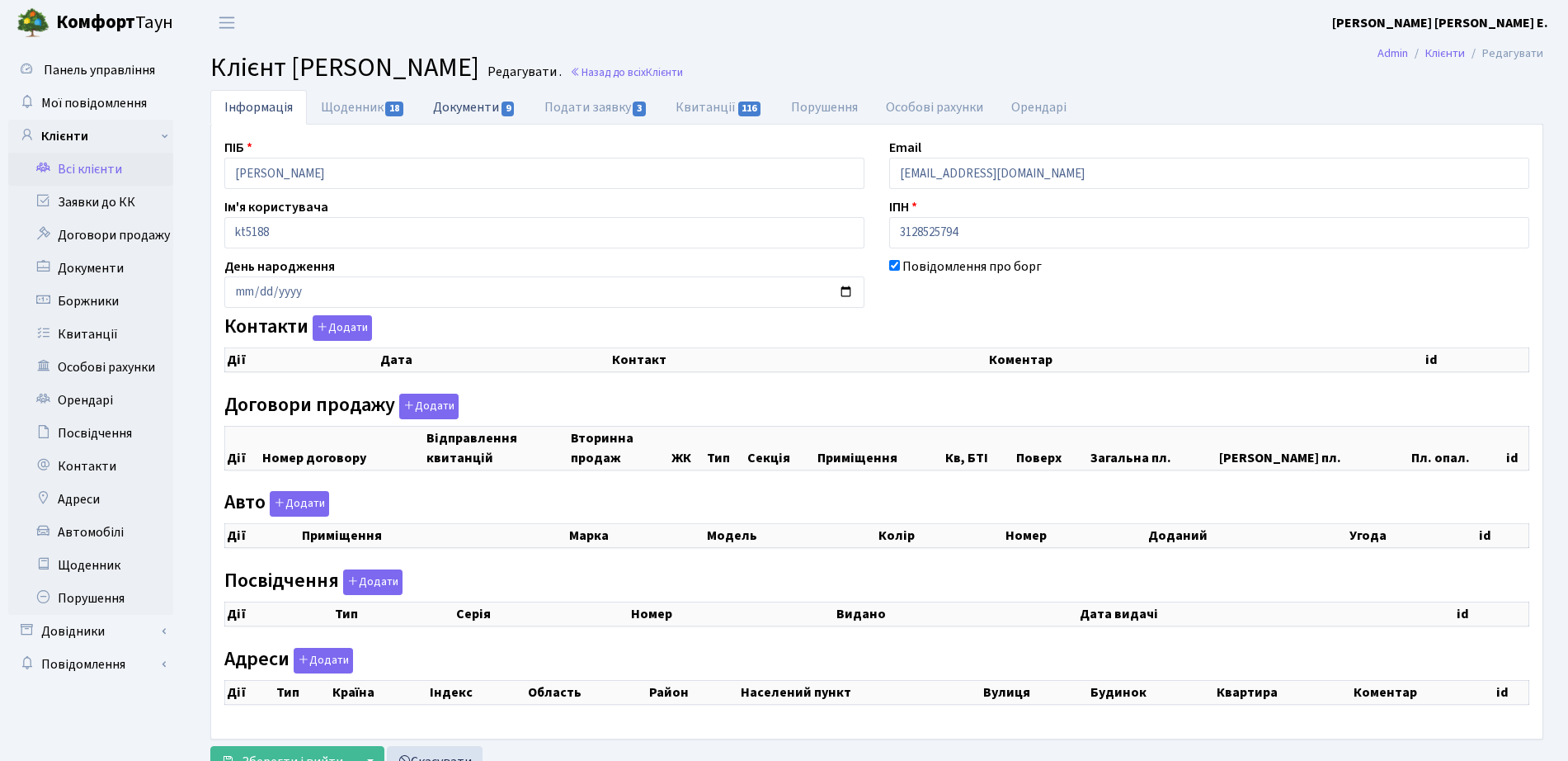
select select "25"
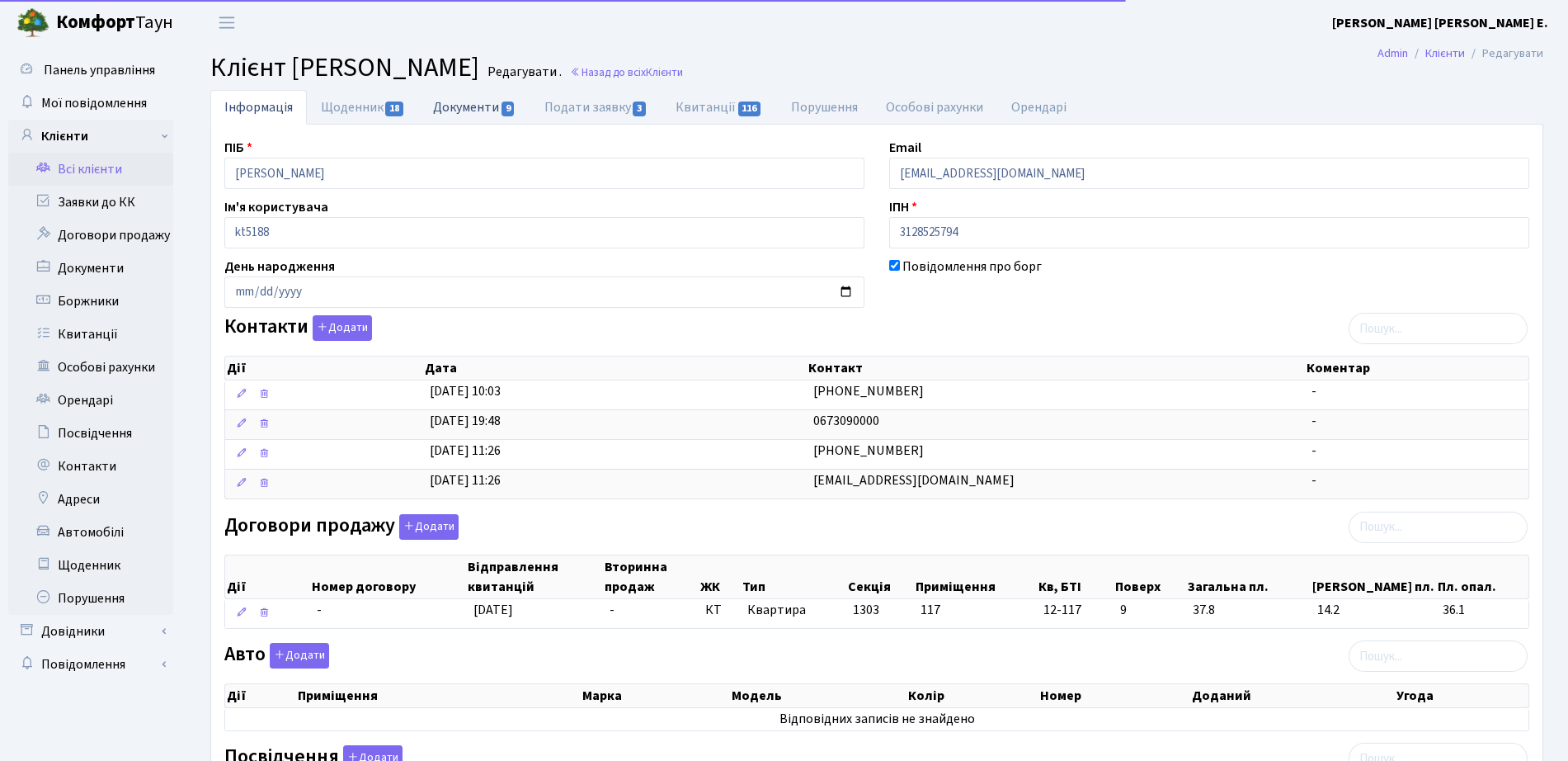
click at [496, 114] on link "Документи 9" at bounding box center [474, 107] width 110 height 34
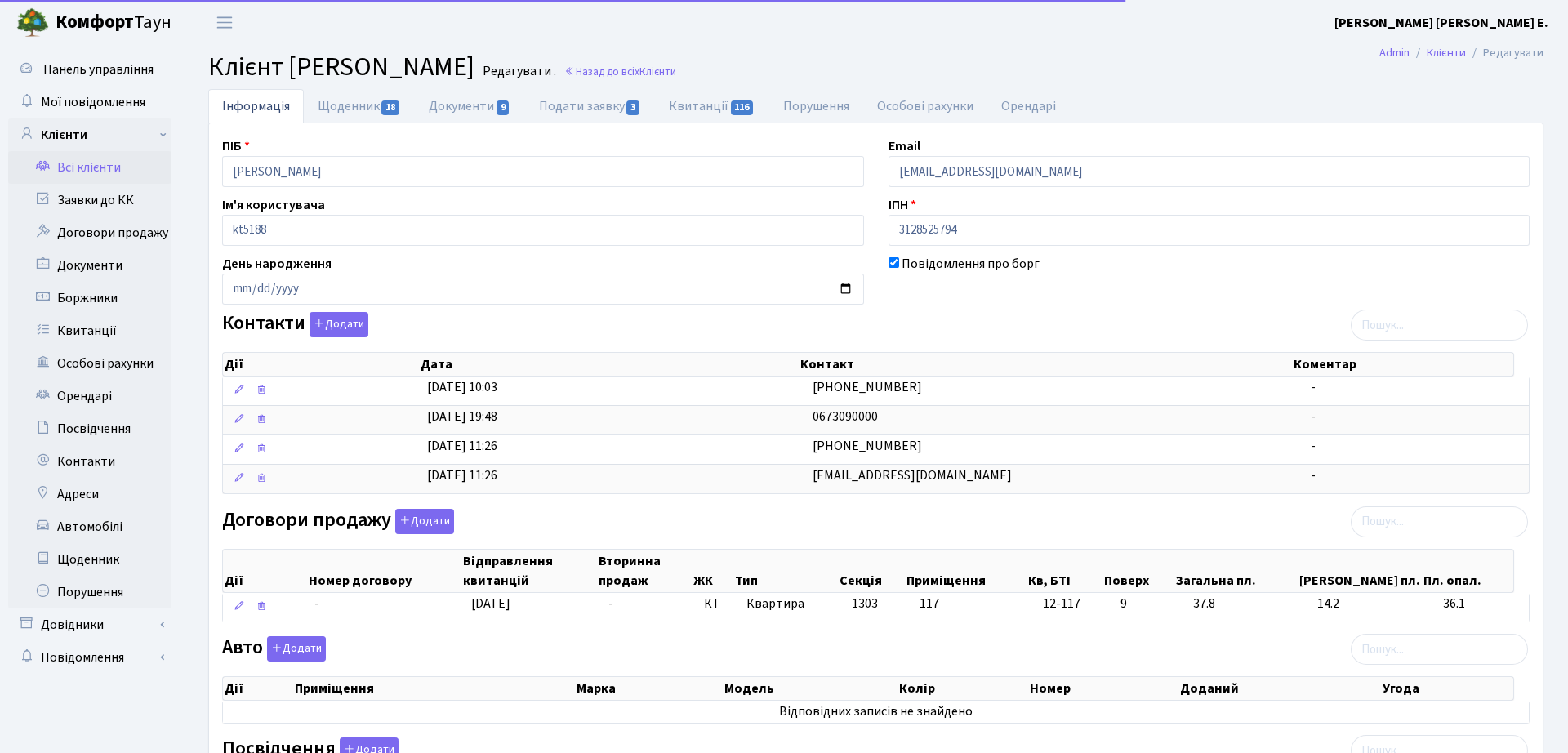
select select "25"
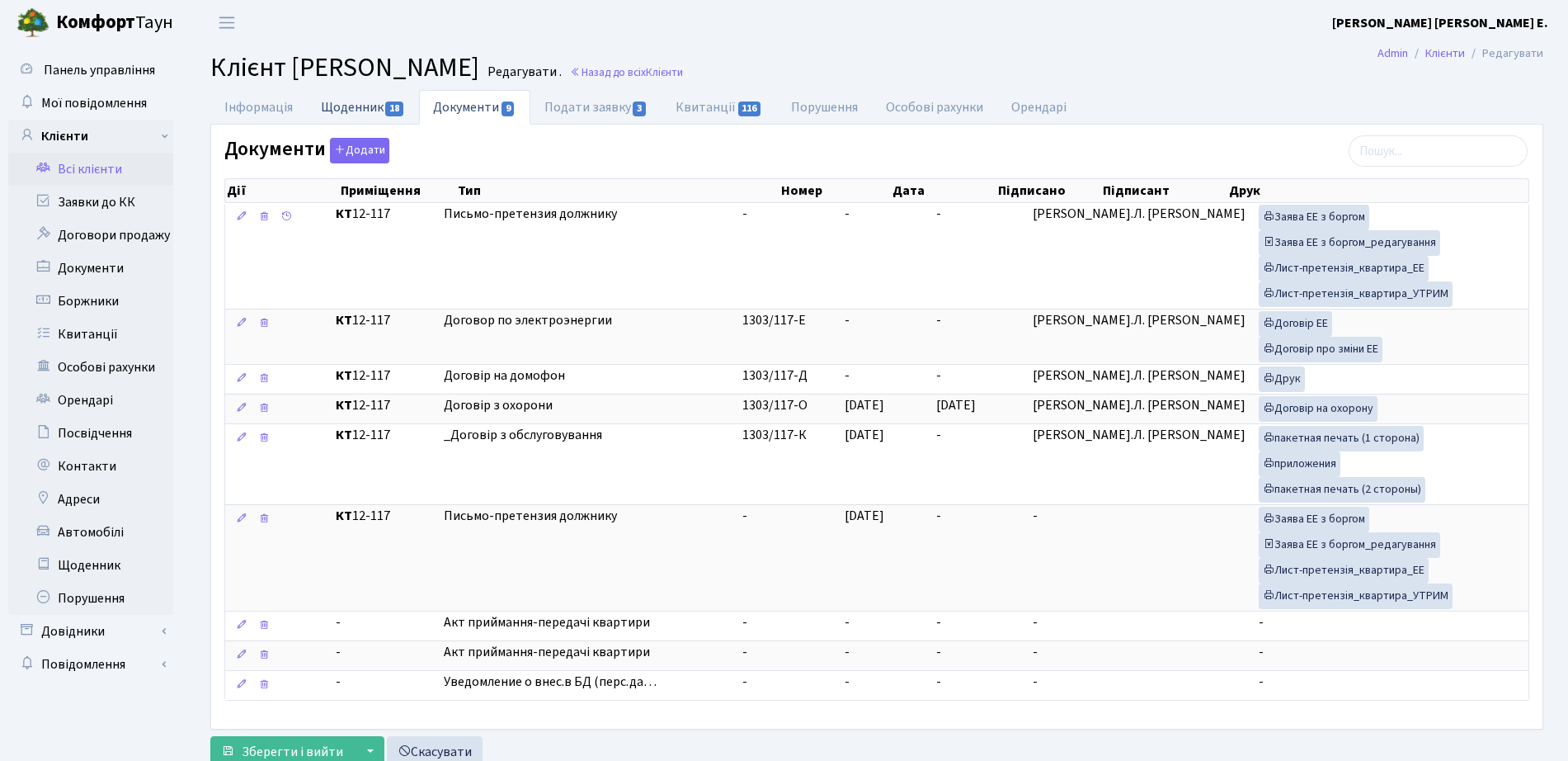
click at [327, 121] on link "Щоденник 18" at bounding box center [363, 107] width 112 height 34
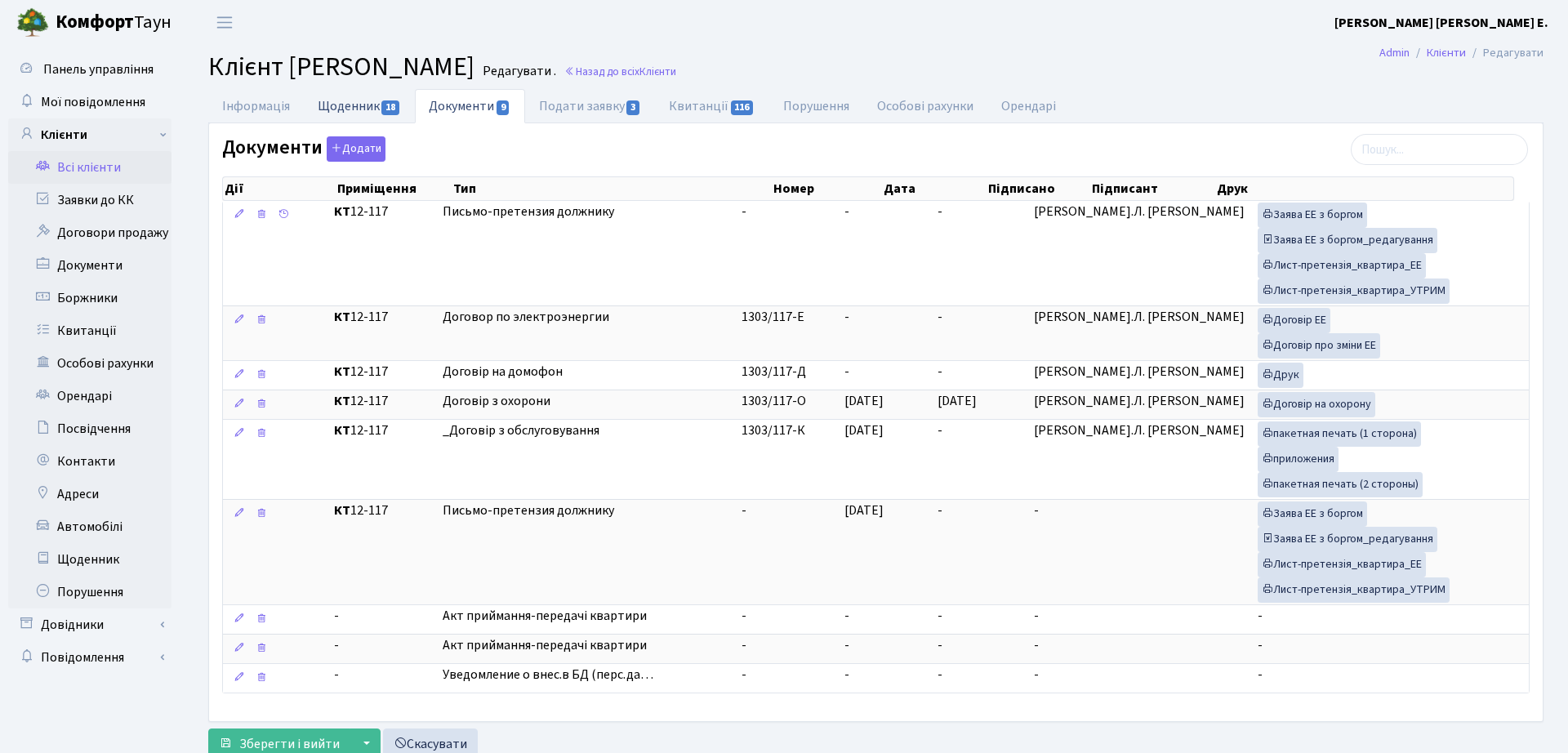
select select "25"
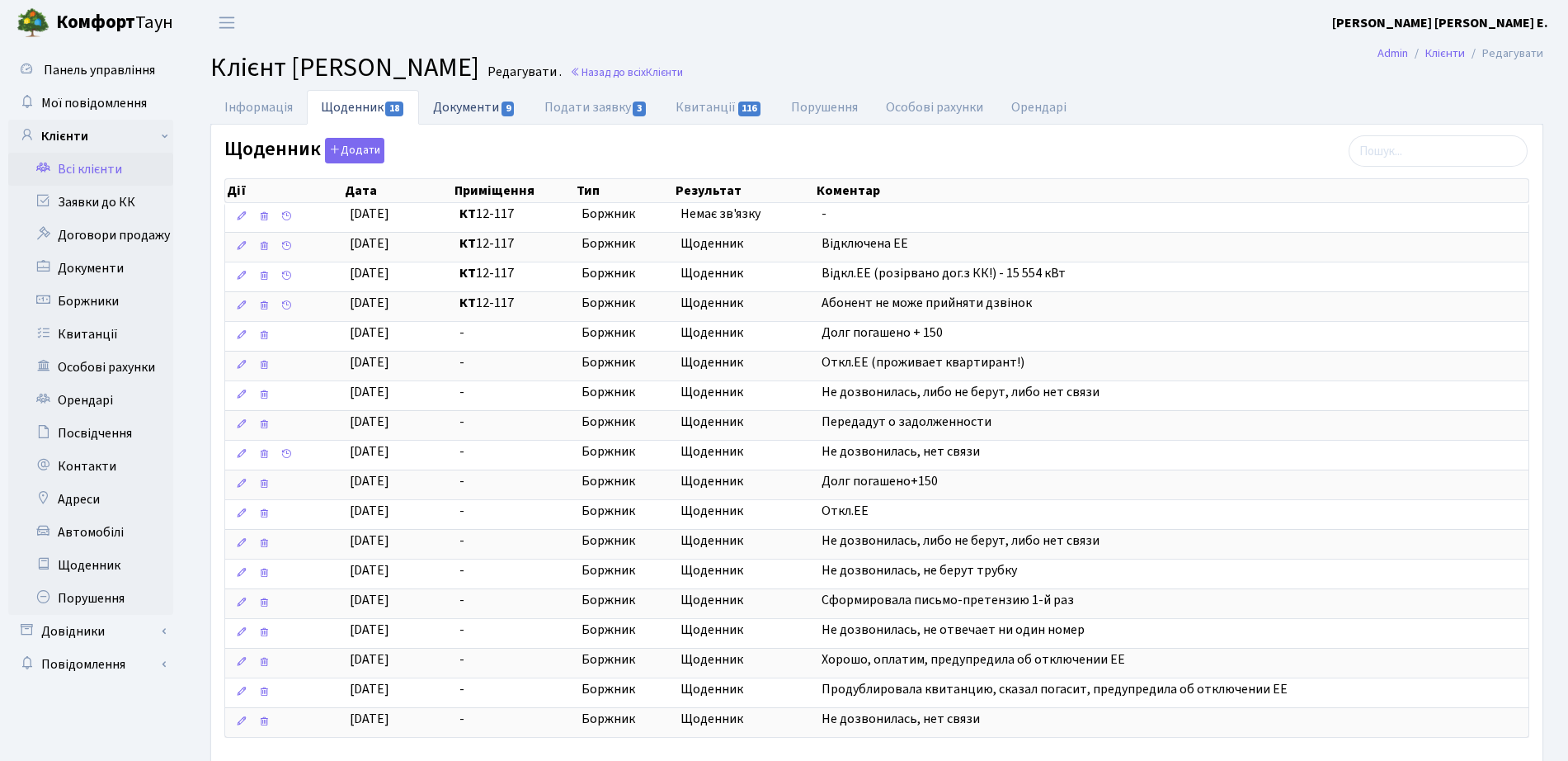
click at [500, 106] on link "Документи 9" at bounding box center [474, 107] width 110 height 34
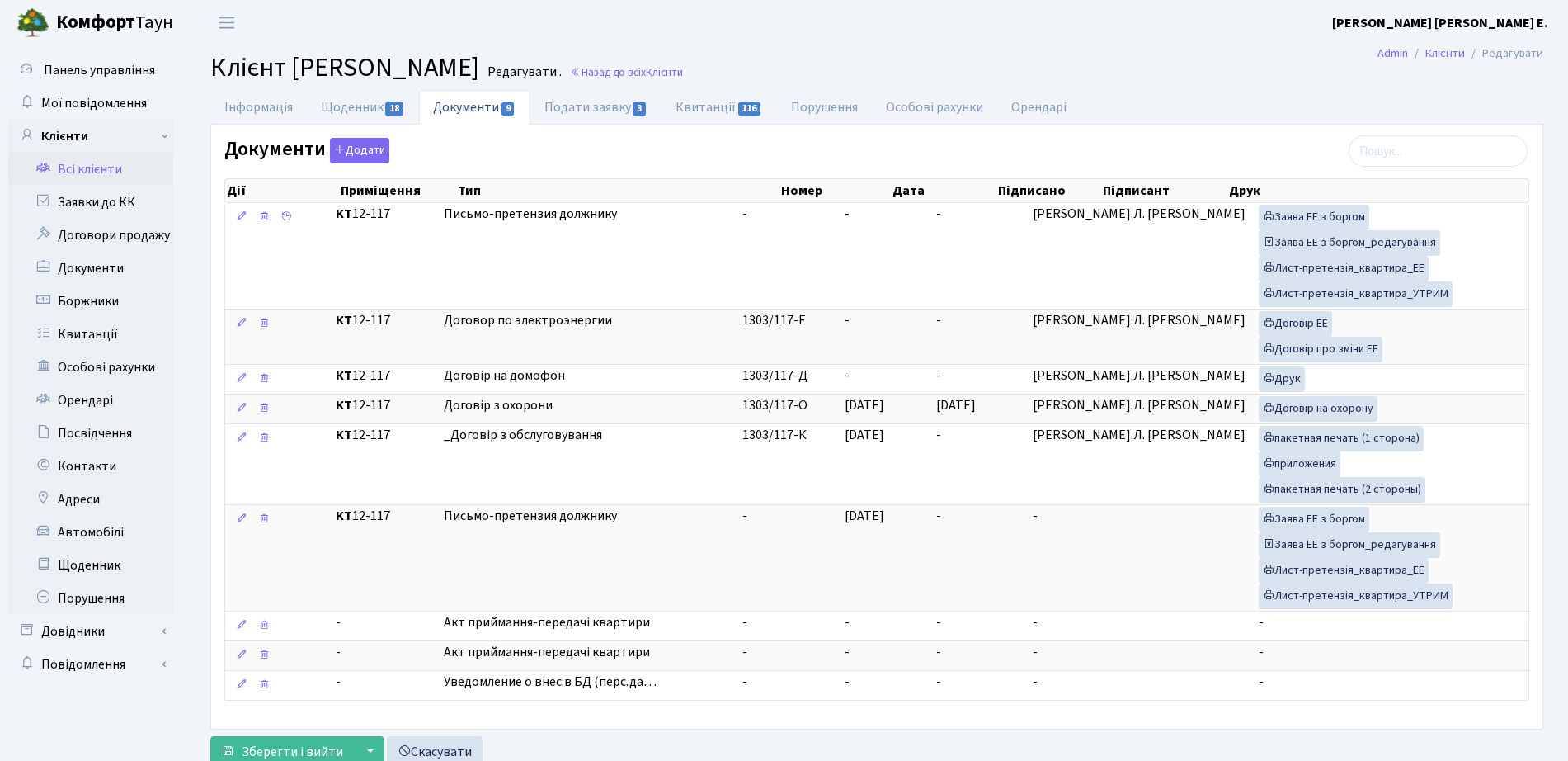
click at [593, 69] on small "Назад до всіх Клієнти" at bounding box center [625, 72] width 116 height 16
click at [581, 69] on icon at bounding box center [576, 73] width 12 height 12
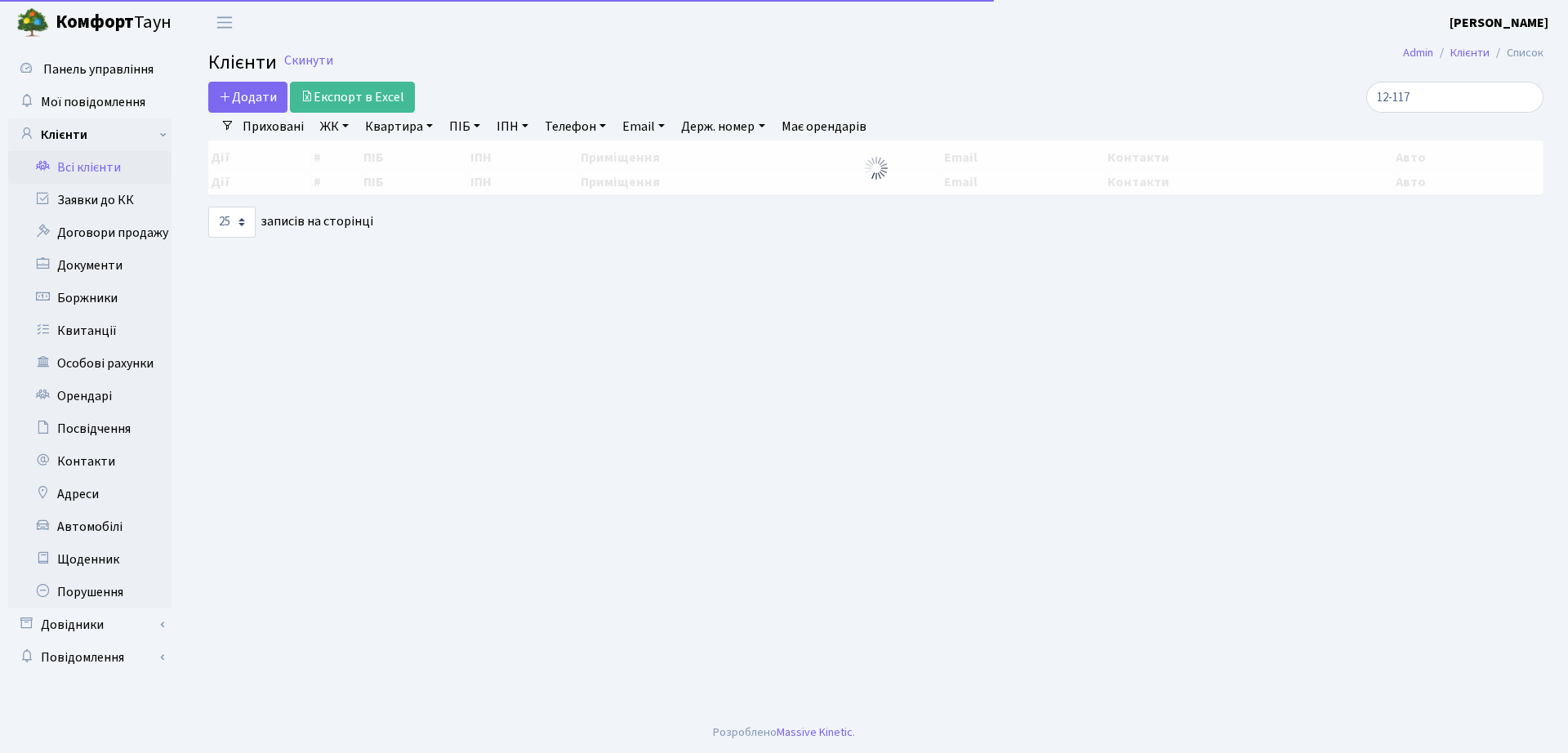
select select "25"
drag, startPoint x: 1485, startPoint y: 87, endPoint x: 950, endPoint y: 89, distance: 535.0
click at [950, 89] on div "Додати Експорт в Excel 12-117" at bounding box center [875, 97] width 1360 height 31
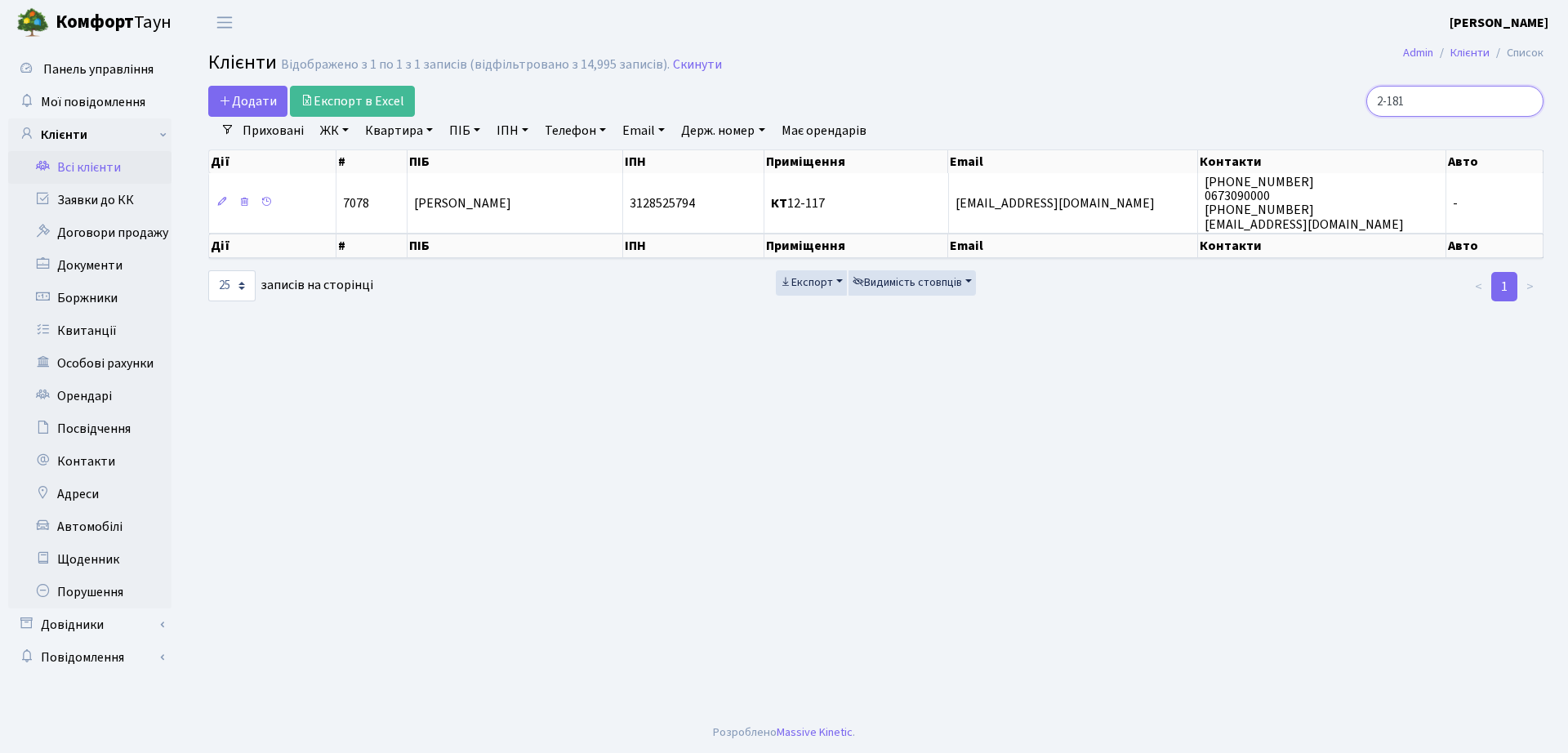
type input "2-181"
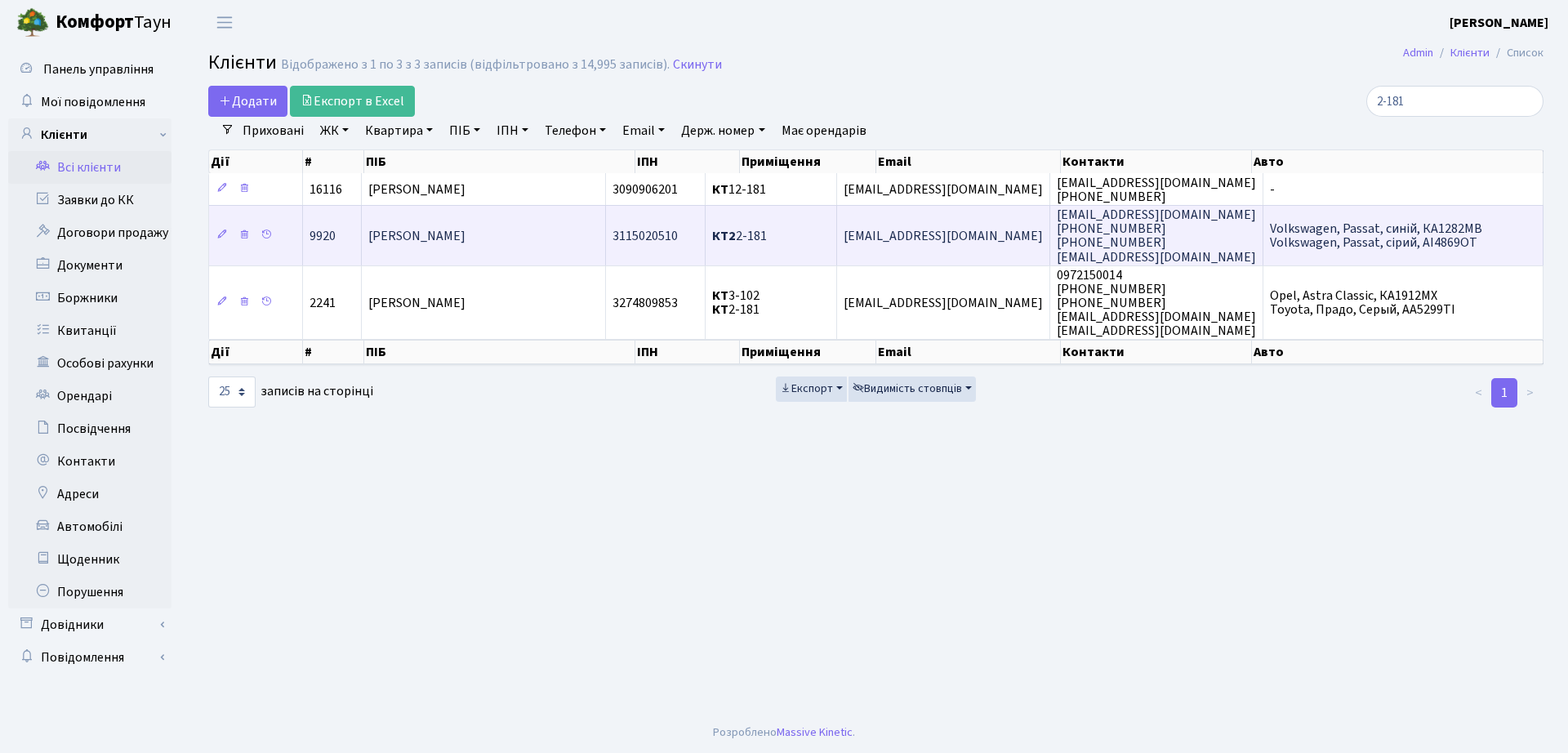
click at [496, 255] on td "[PERSON_NAME]" at bounding box center [484, 235] width 244 height 59
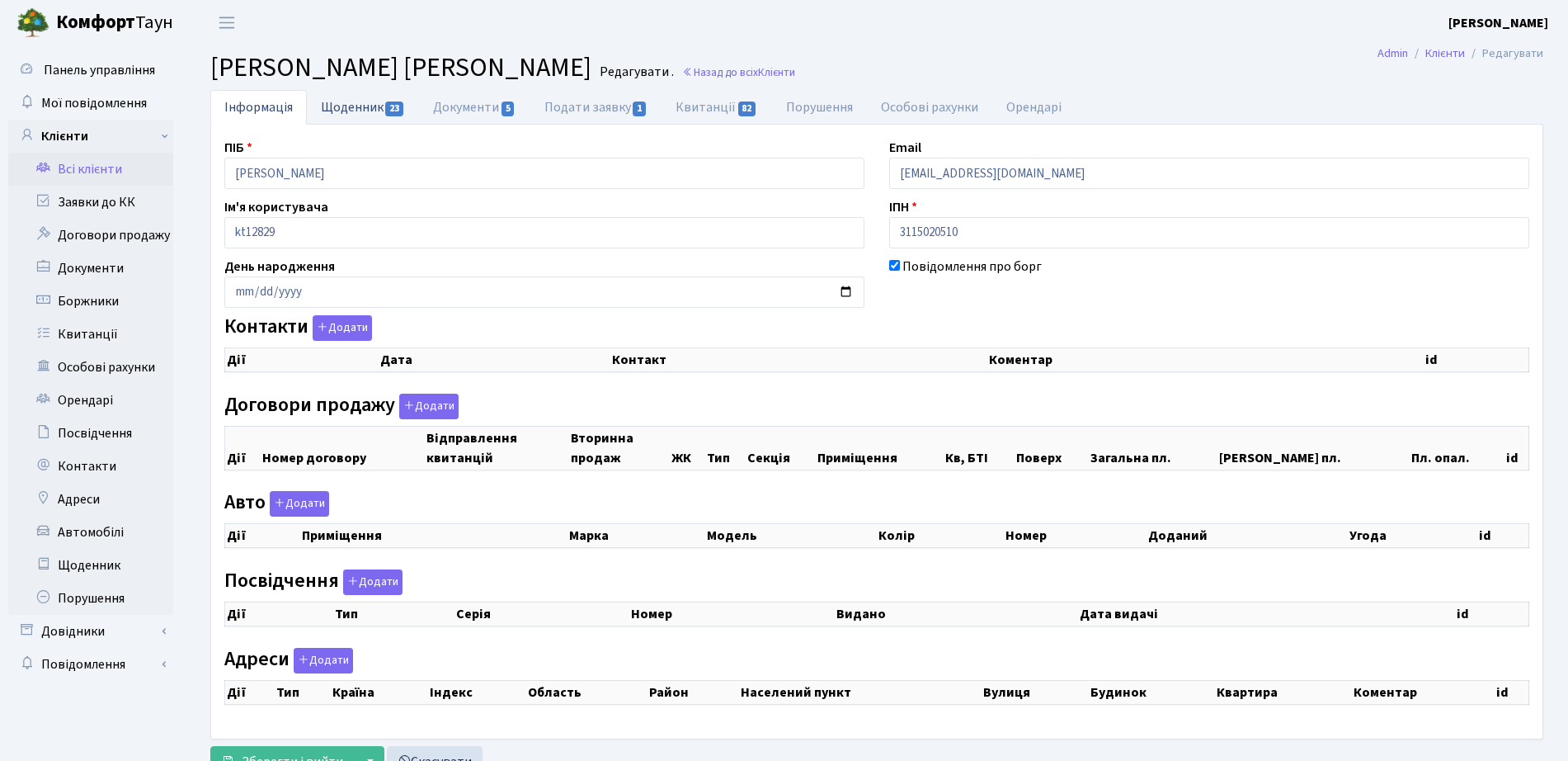
click at [390, 106] on span "23" at bounding box center [393, 109] width 18 height 15
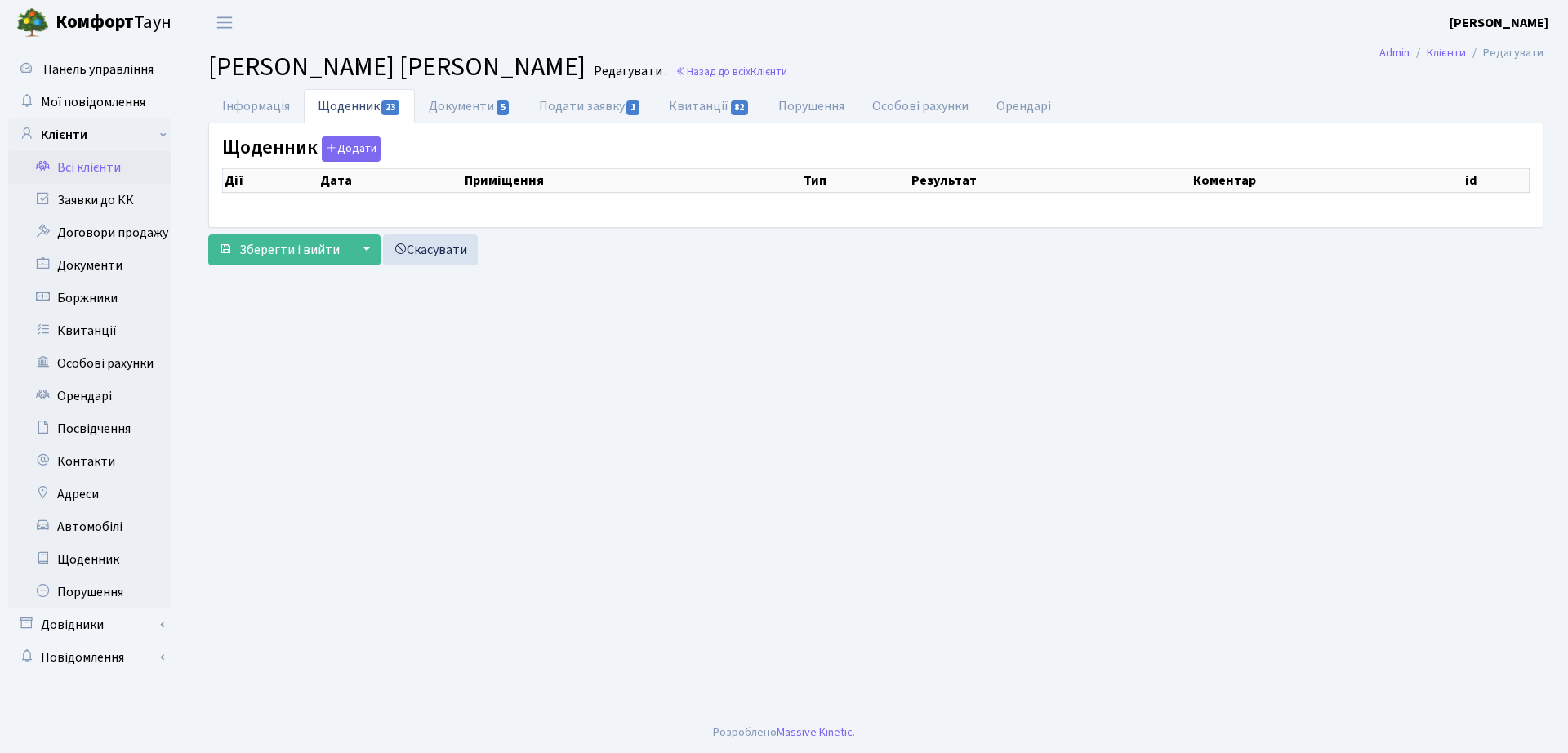
select select "25"
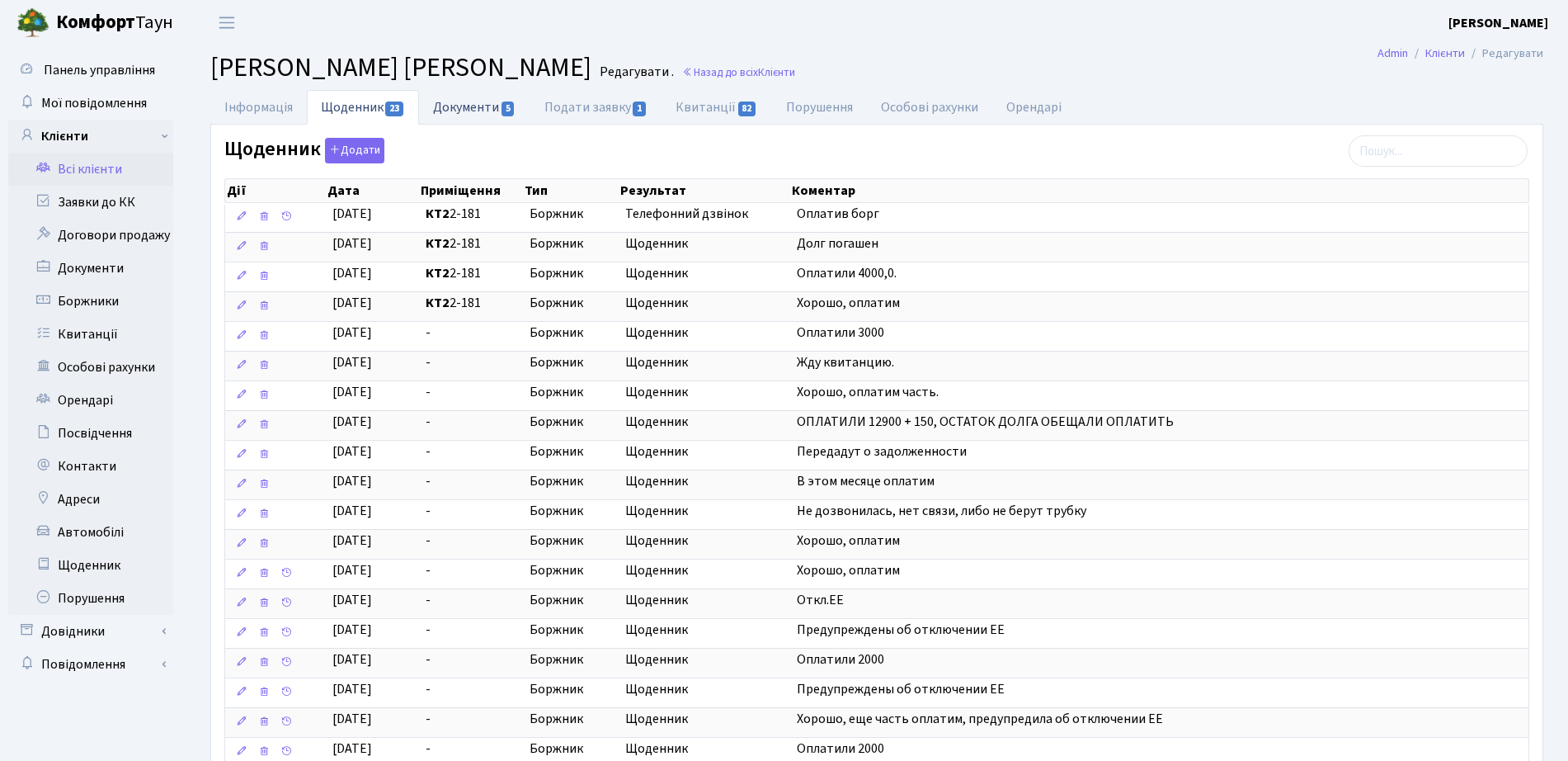
click at [457, 106] on link "Документи 5" at bounding box center [474, 107] width 110 height 34
